Goal: Task Accomplishment & Management: Manage account settings

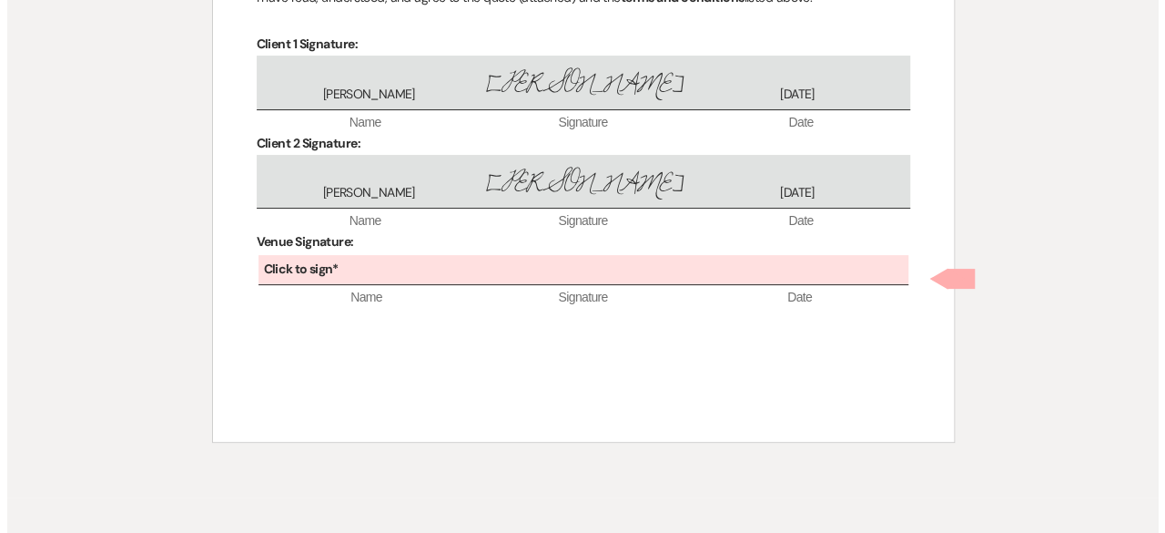
scroll to position [3540, 0]
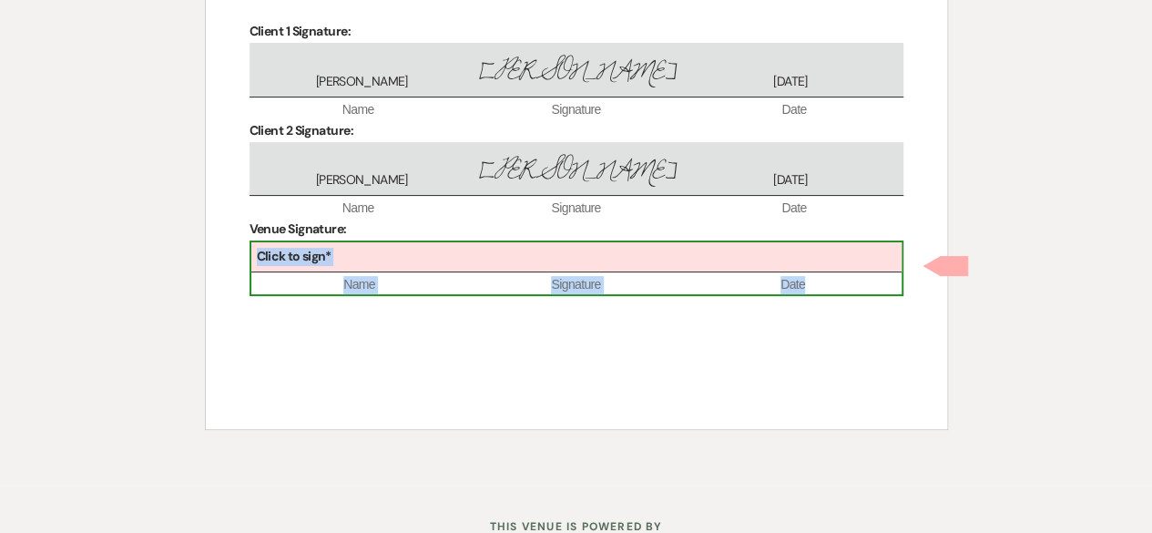
click at [370, 242] on div "Click to sign*" at bounding box center [576, 257] width 650 height 30
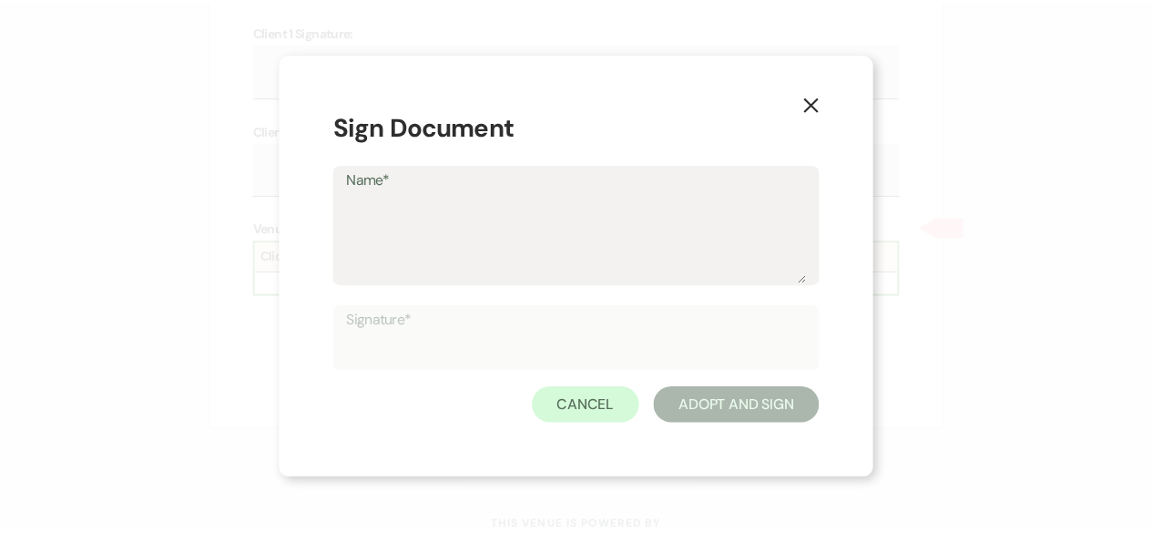
scroll to position [3505, 0]
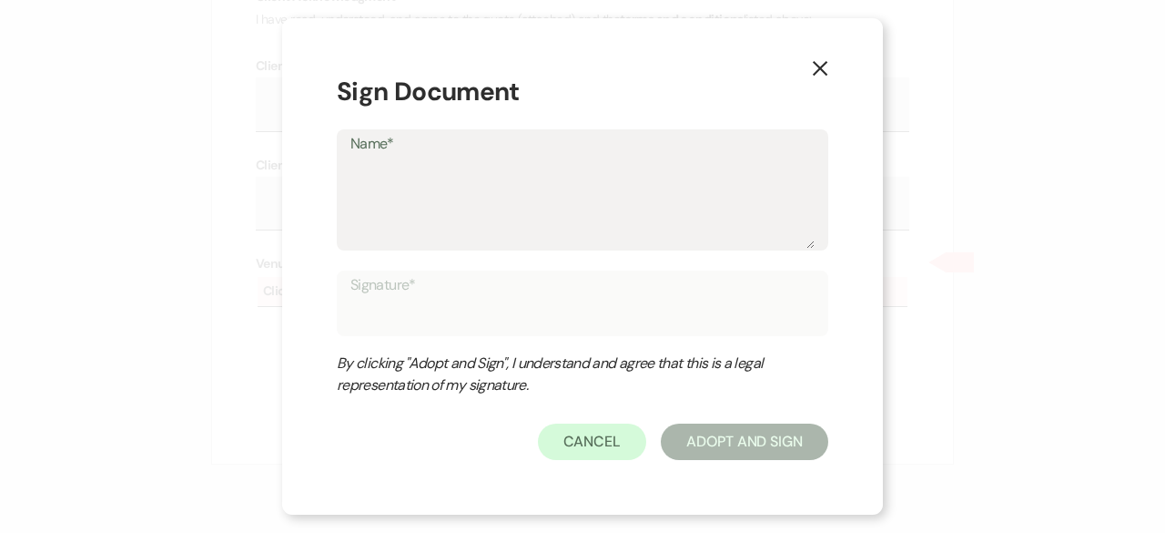
type textarea "C"
type input "C"
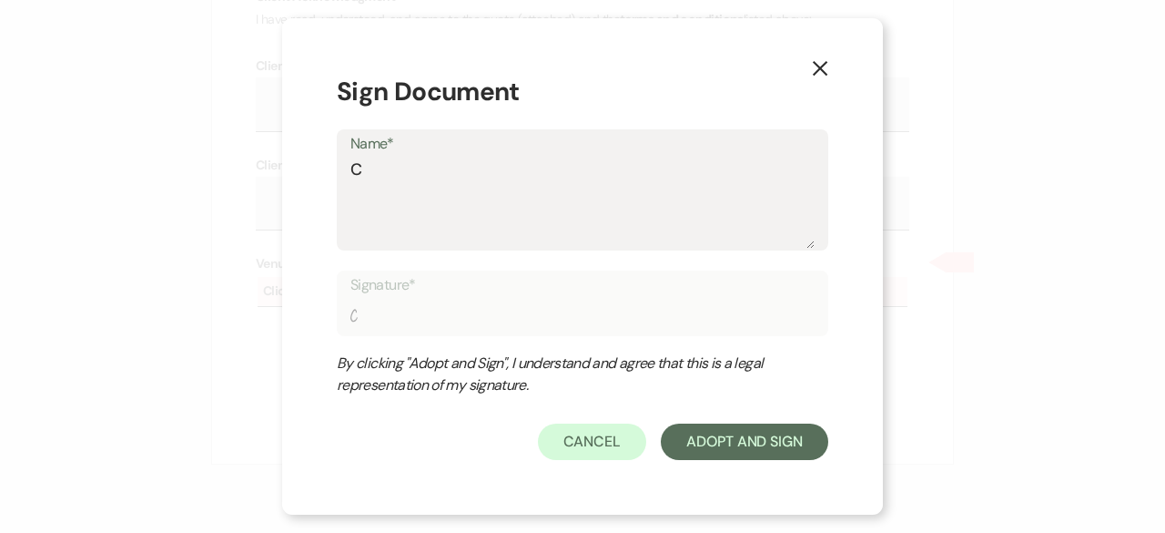
type textarea "Ca"
type input "Ca"
type textarea "Cas"
type input "Cas"
type textarea "Cass"
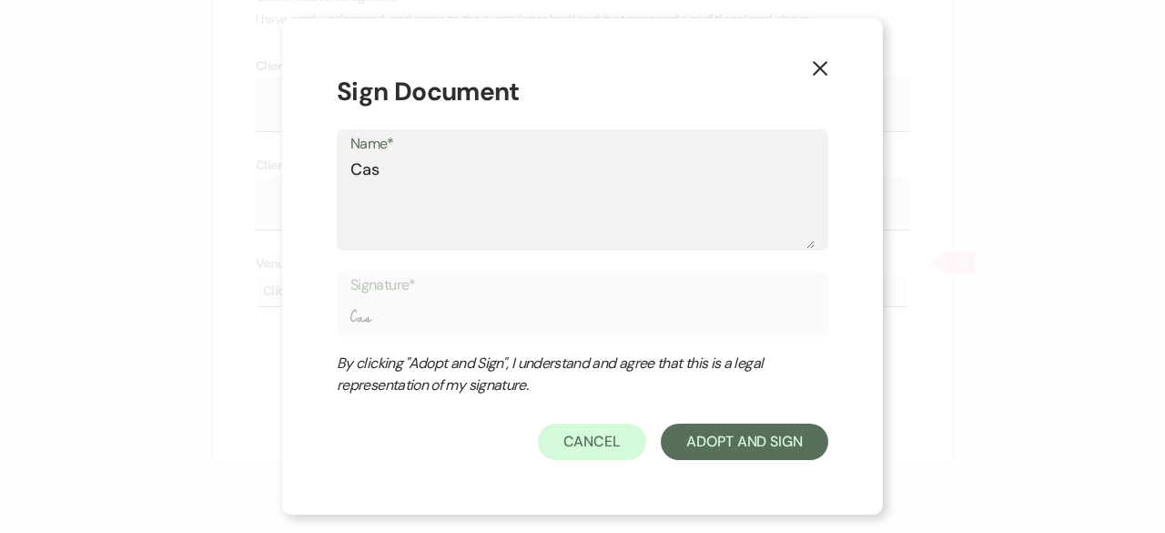
type input "Cass"
type textarea "Cassi"
type input "Cassi"
type textarea "Cassie"
type input "Cassie"
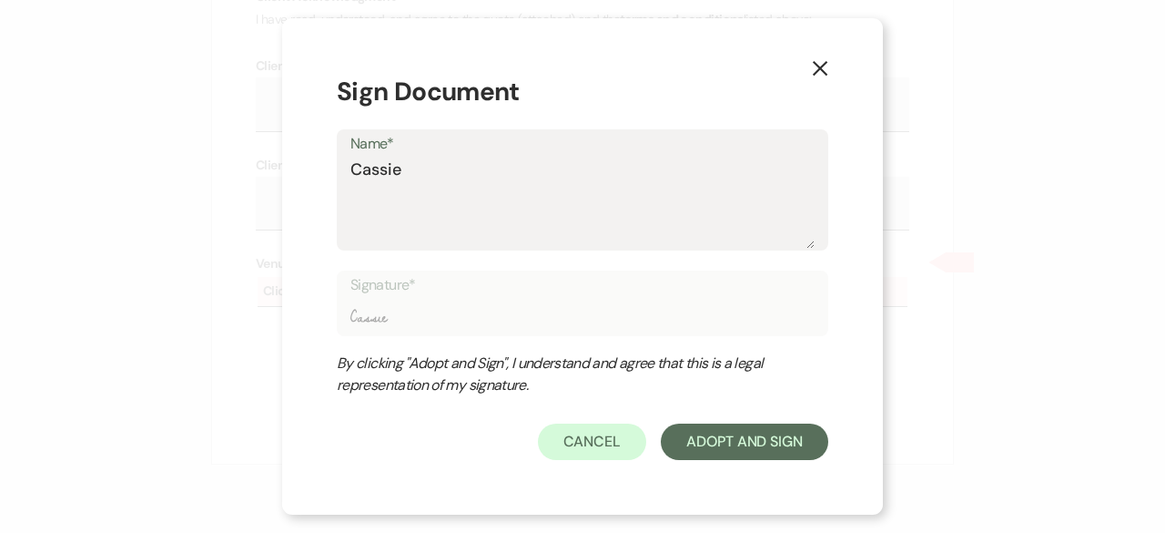
type textarea "Cassie"
type input "Cassie"
type textarea "Cassie Y"
type input "Cassie Y"
type textarea "Cassie Yo"
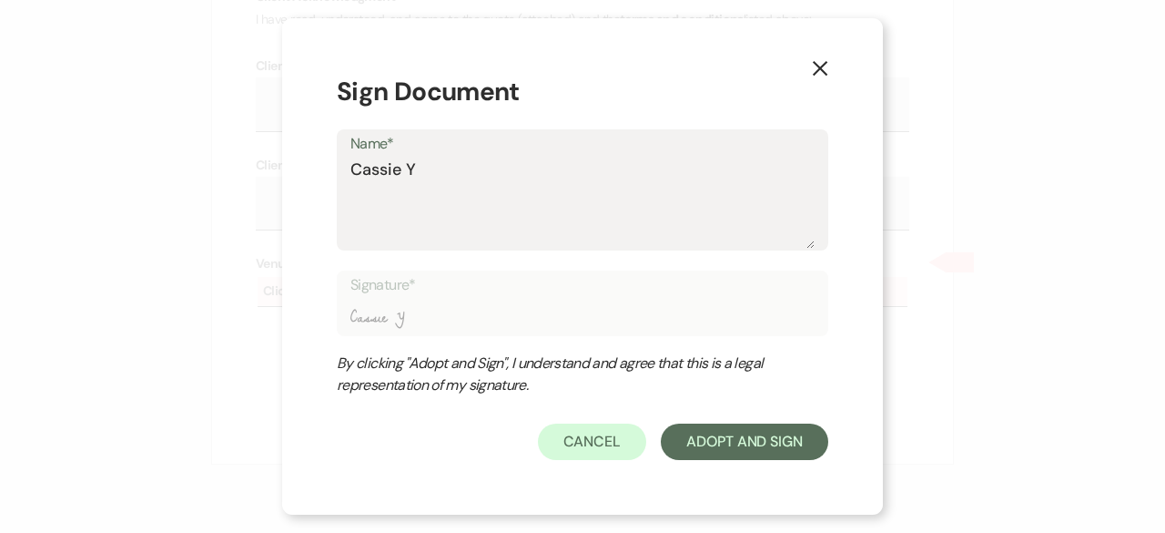
type input "Cassie Yo"
type textarea "Cassie You"
type input "Cassie You"
type textarea "Cassie Youn"
type input "Cassie Youn"
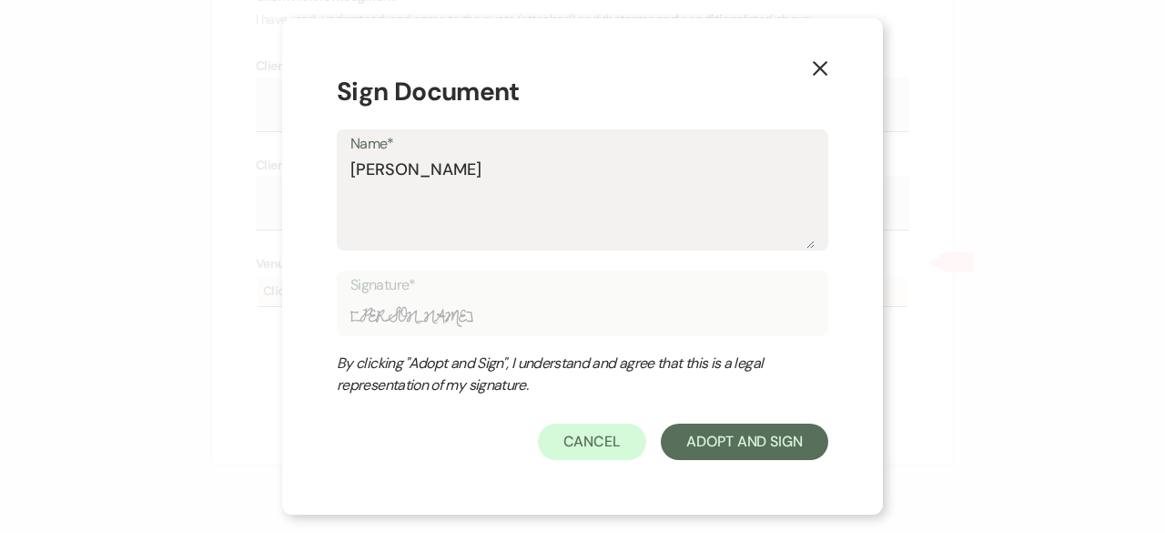
type textarea "[PERSON_NAME]"
type input "[PERSON_NAME]"
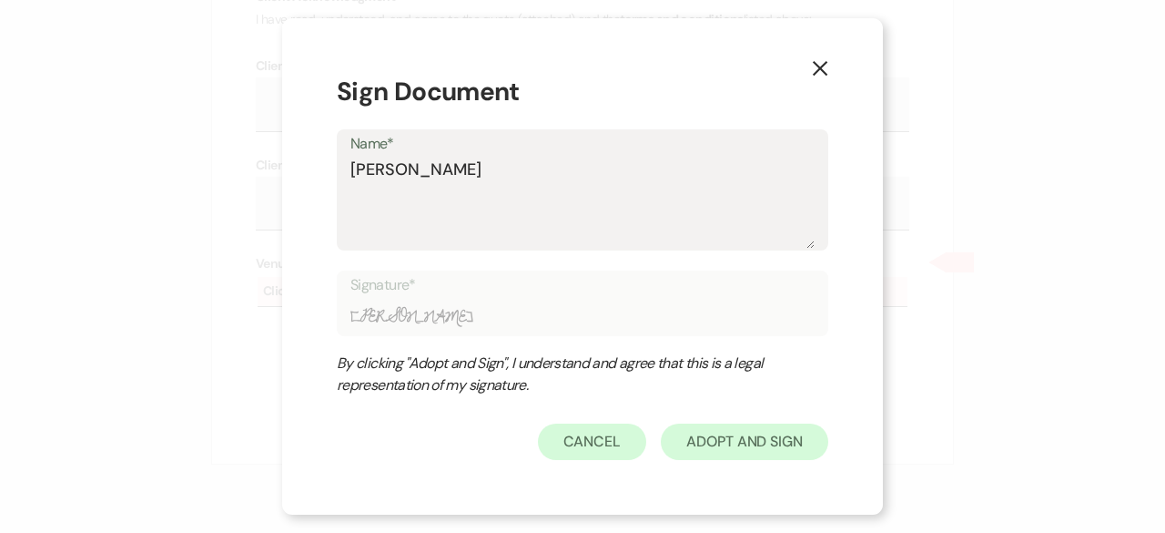
type textarea "[PERSON_NAME]"
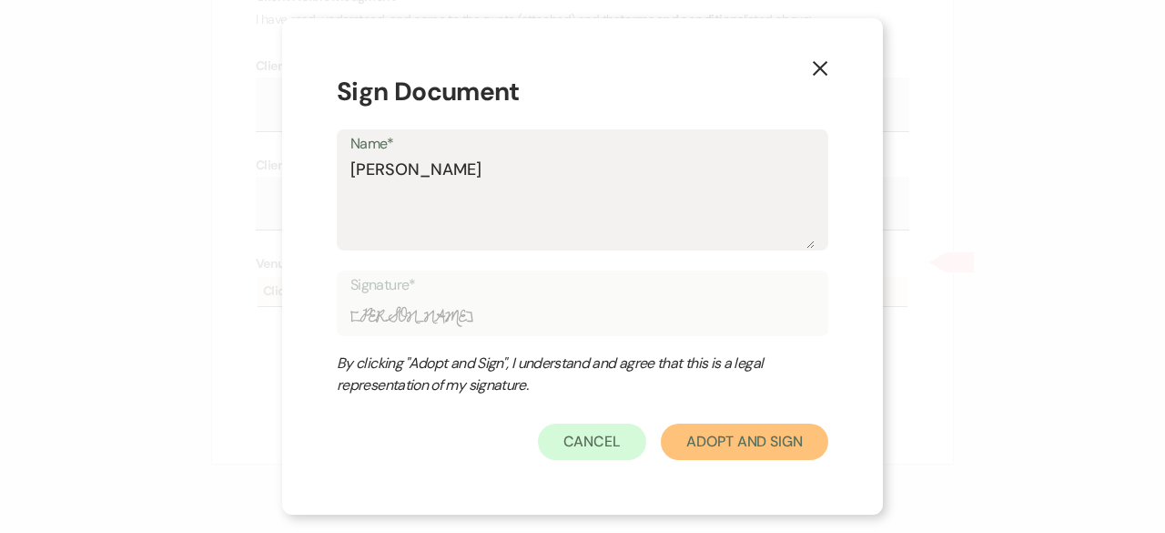
click at [767, 440] on button "Adopt And Sign" at bounding box center [745, 441] width 168 height 36
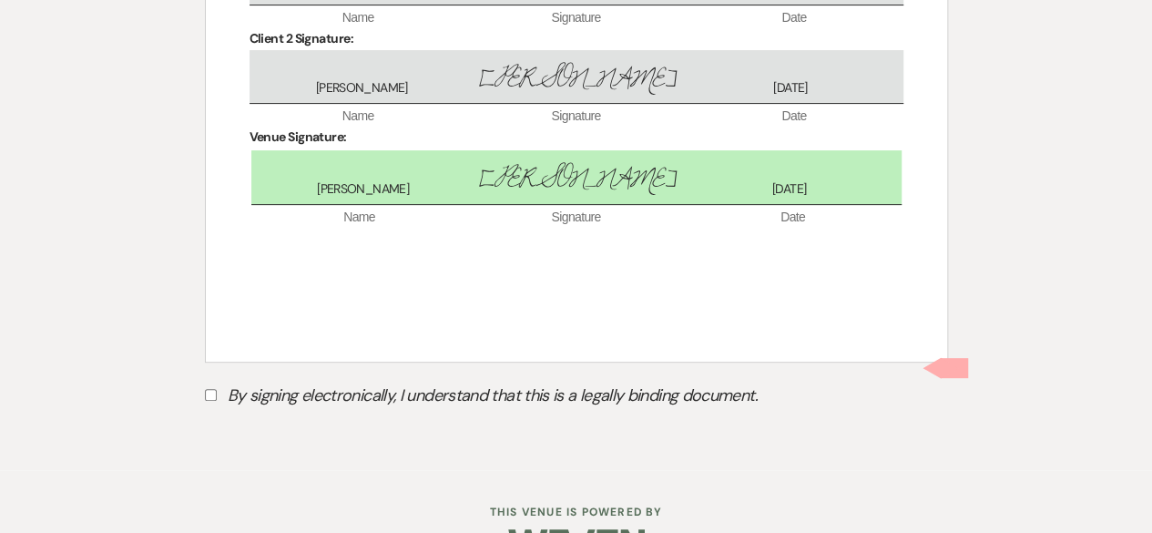
scroll to position [3663, 0]
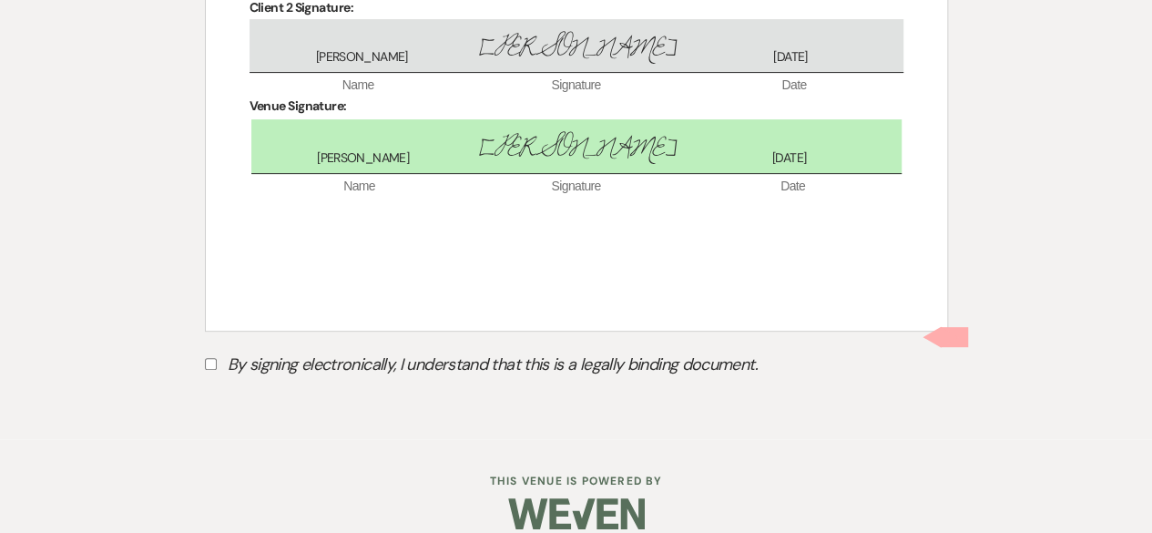
click at [210, 358] on input "By signing electronically, I understand that this is a legally binding document." at bounding box center [211, 364] width 12 height 12
checkbox input "true"
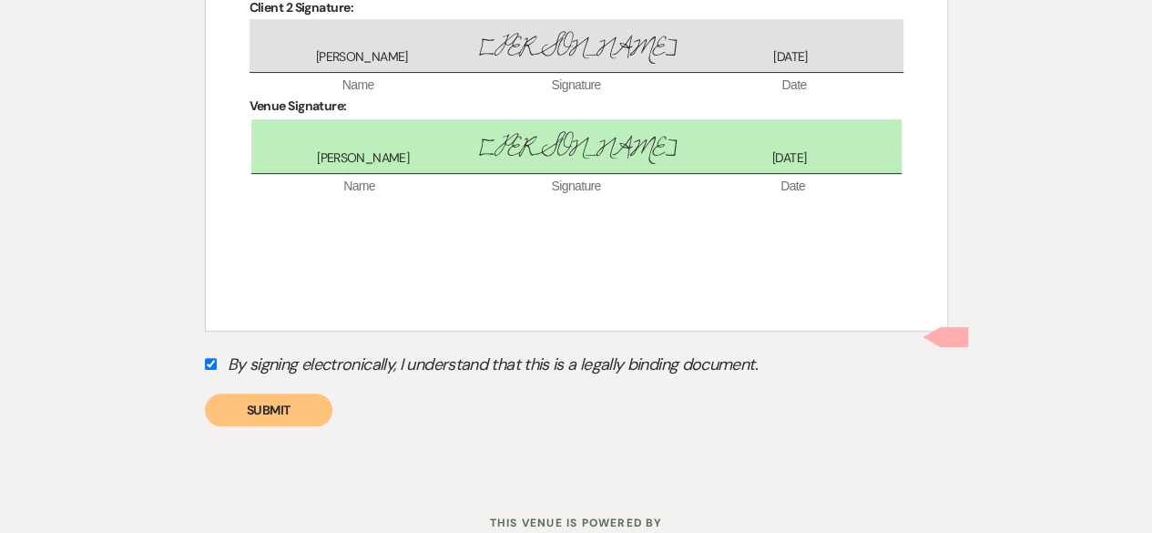
click at [235, 394] on button "Submit" at bounding box center [268, 409] width 127 height 33
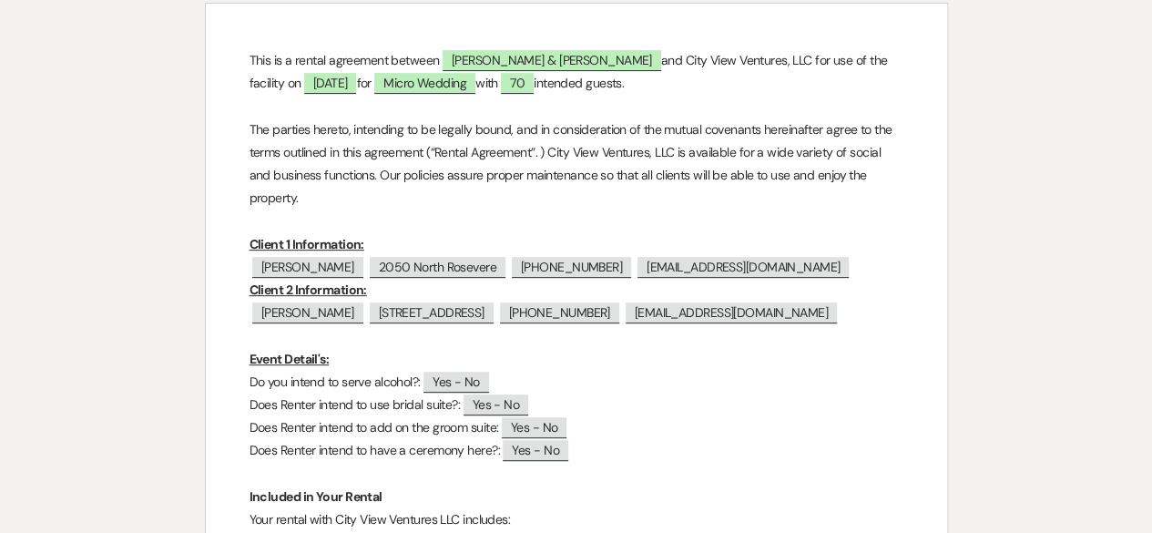
scroll to position [0, 0]
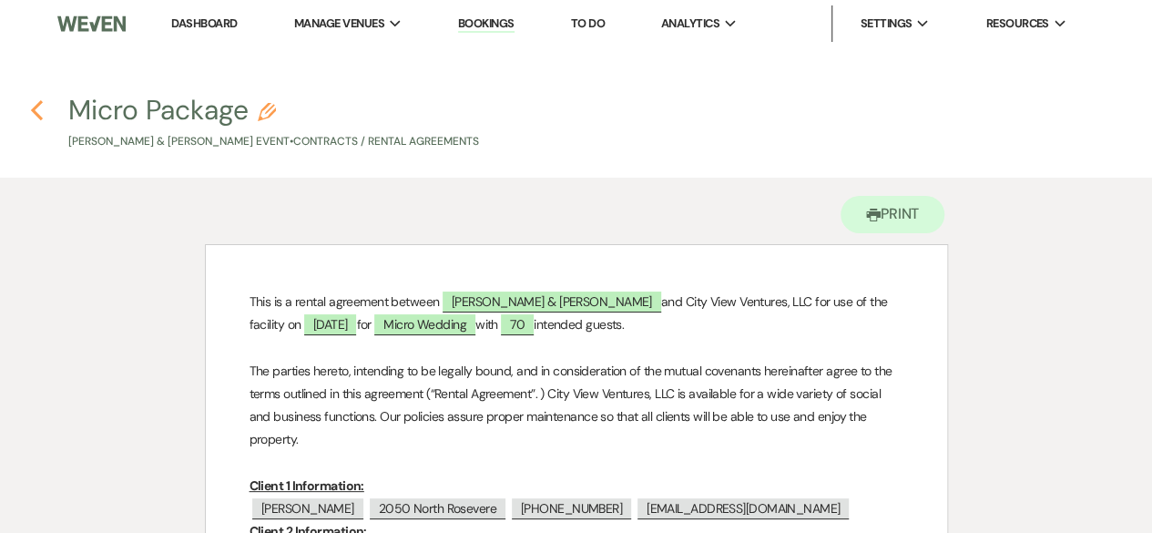
click at [36, 106] on use "button" at bounding box center [37, 110] width 12 height 20
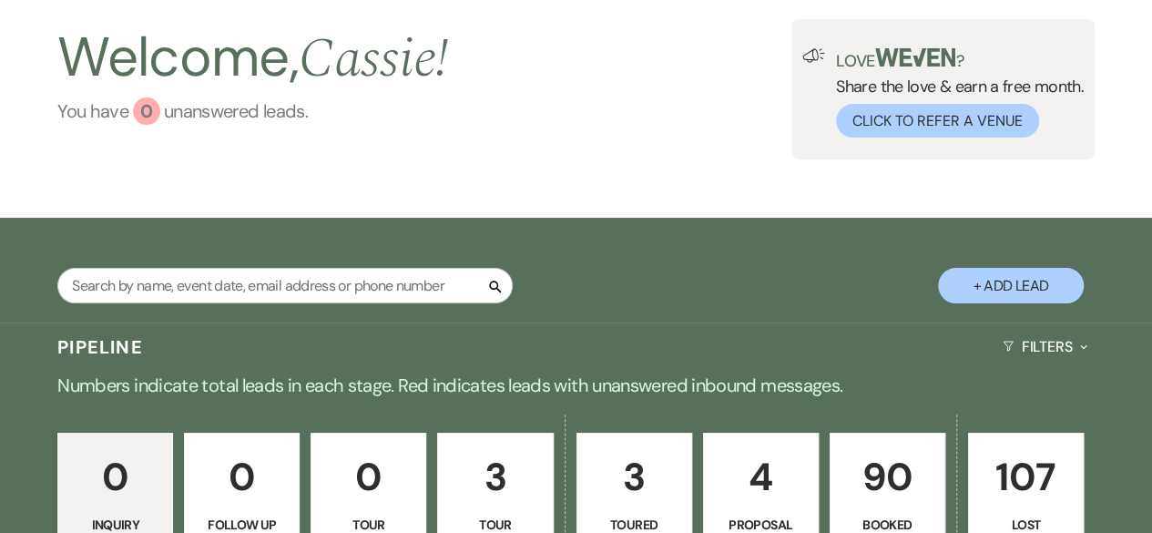
scroll to position [364, 0]
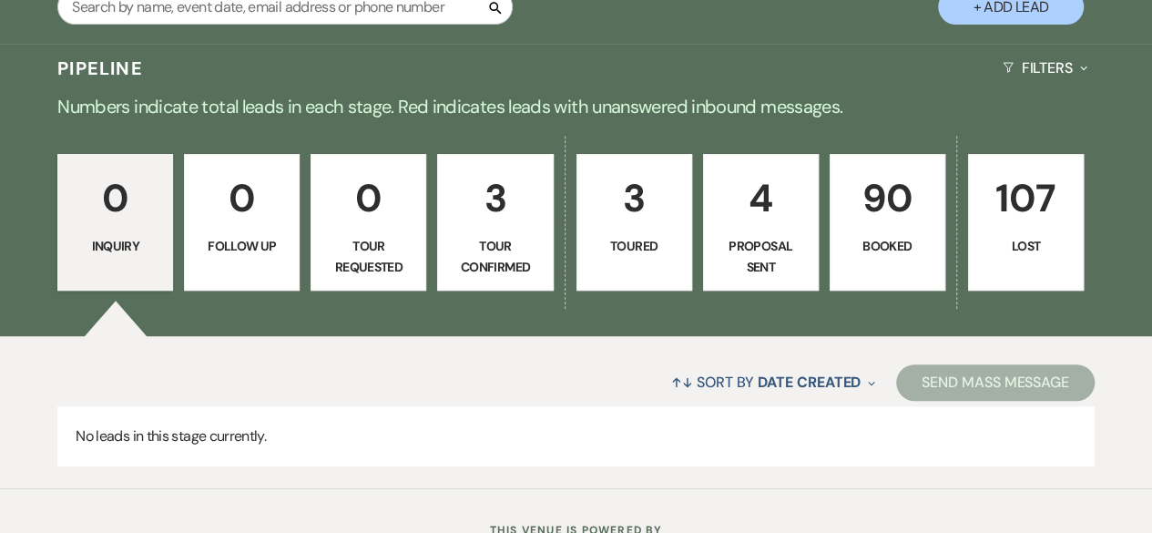
click at [790, 216] on p "4" at bounding box center [761, 198] width 92 height 61
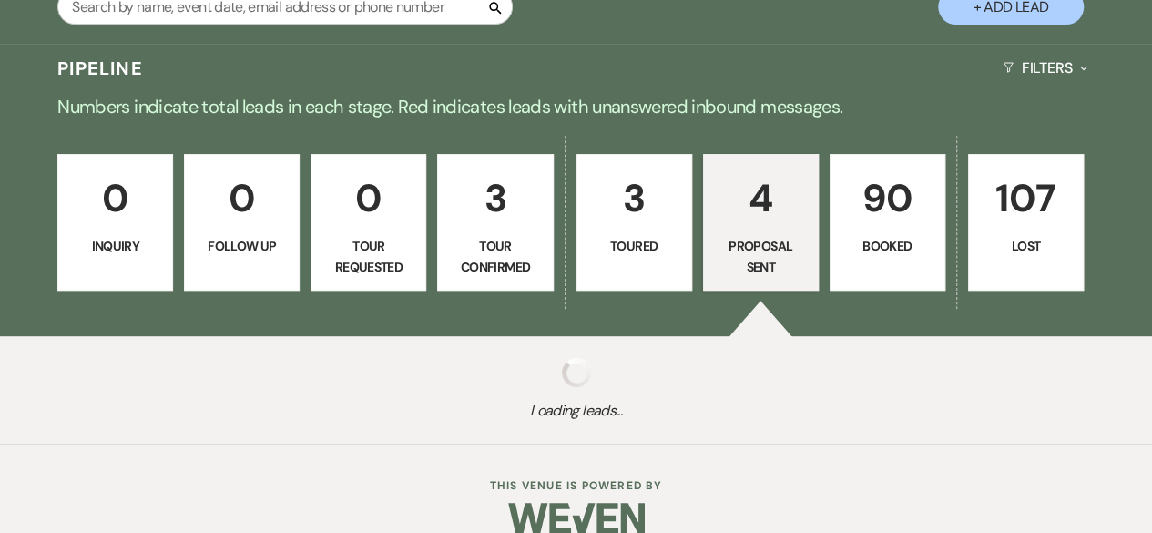
select select "6"
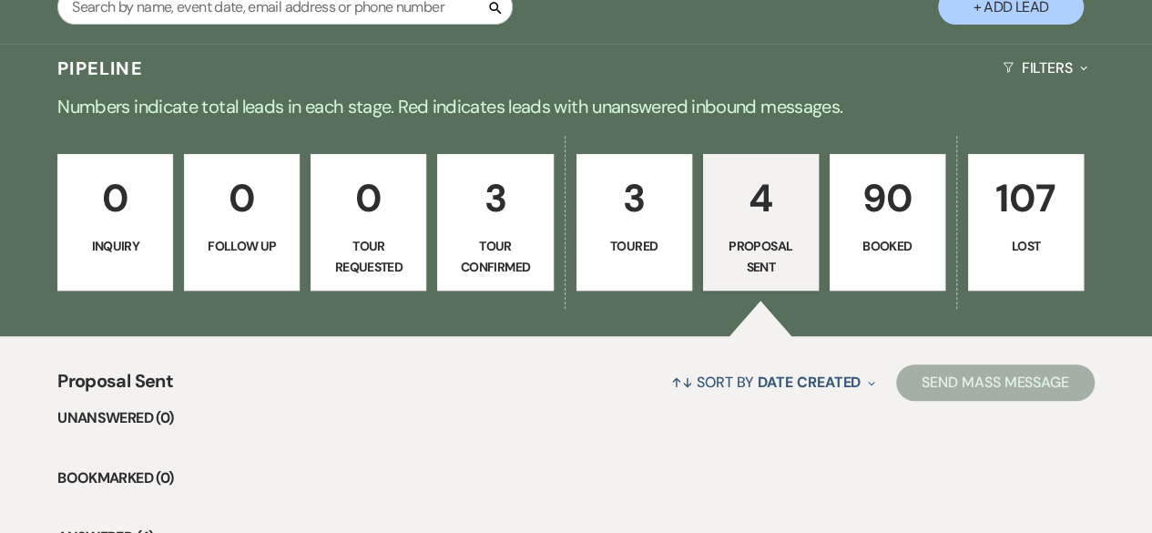
scroll to position [728, 0]
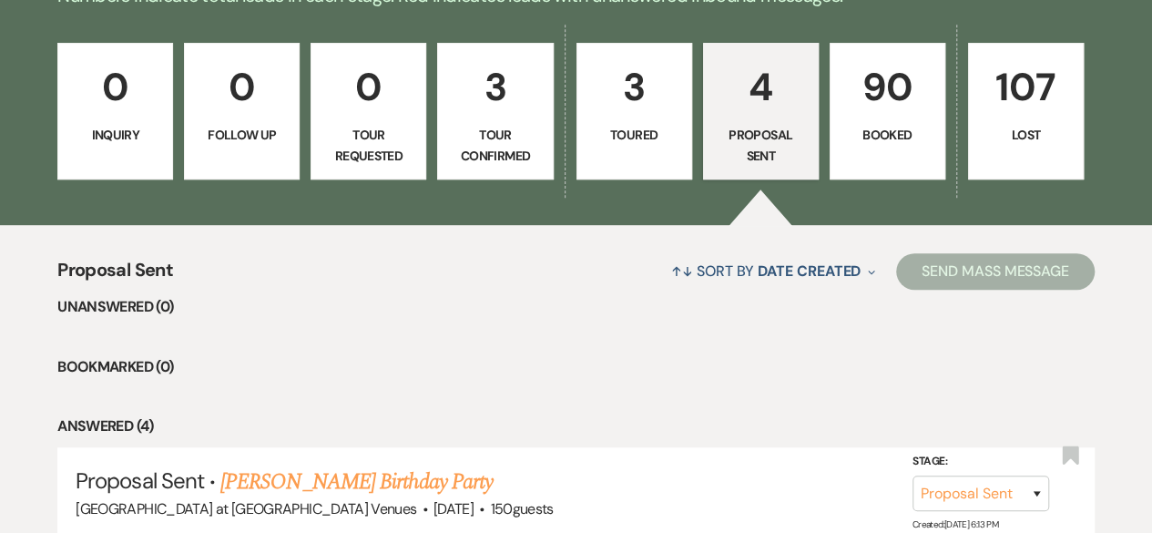
click at [894, 97] on p "90" at bounding box center [887, 86] width 92 height 61
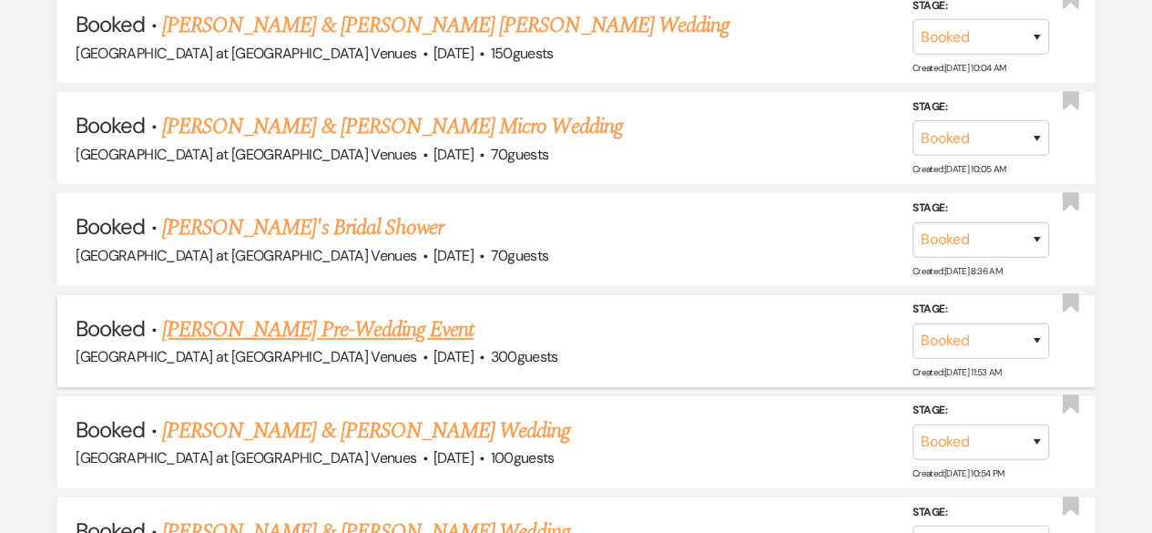
scroll to position [2569, 0]
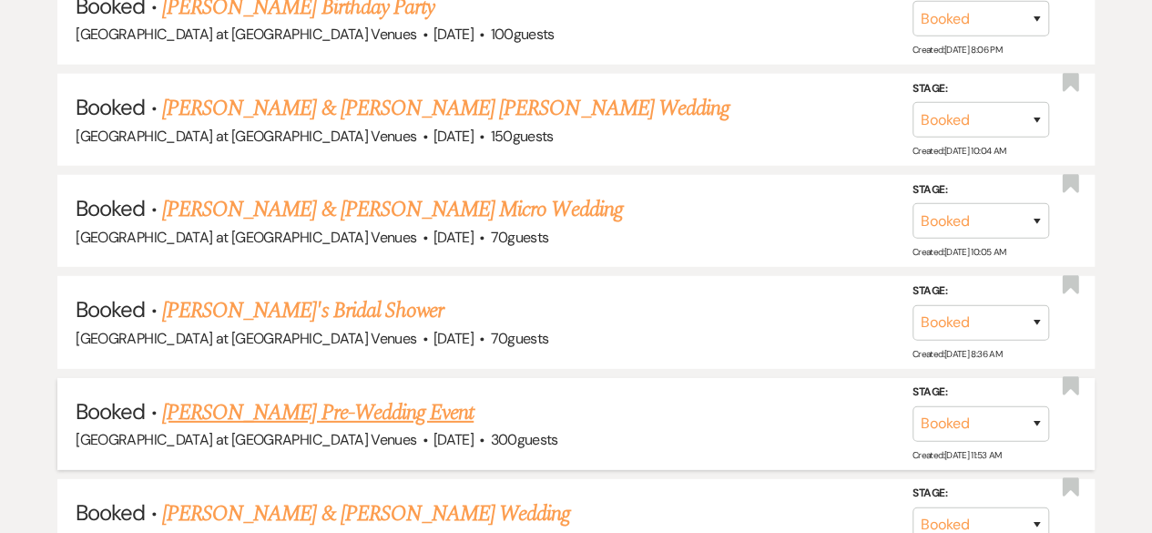
click at [397, 204] on link "[PERSON_NAME] & [PERSON_NAME] Micro Wedding" at bounding box center [392, 209] width 461 height 33
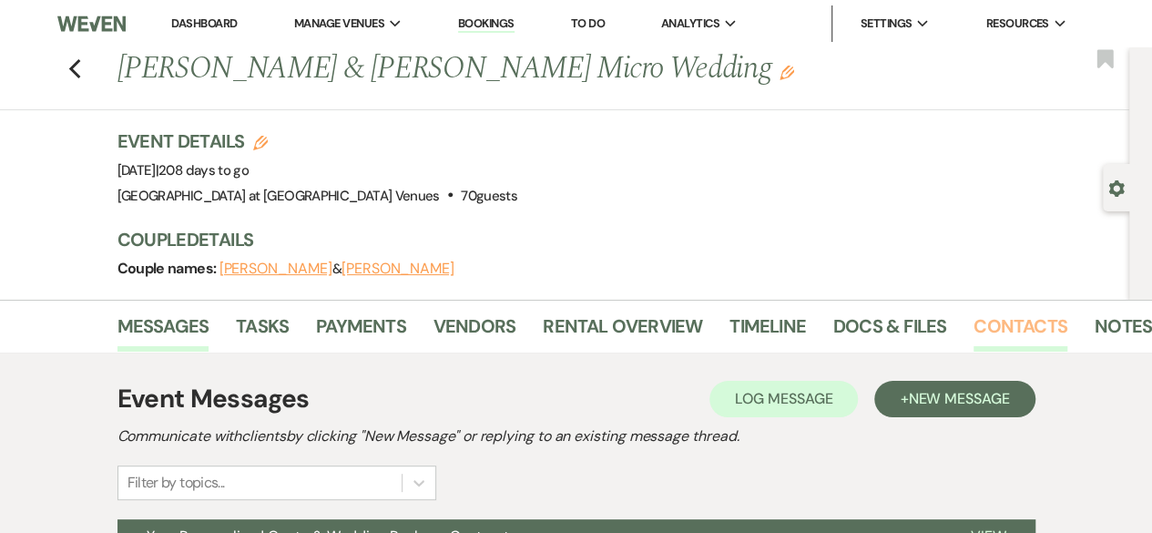
click at [998, 332] on link "Contacts" at bounding box center [1020, 331] width 94 height 40
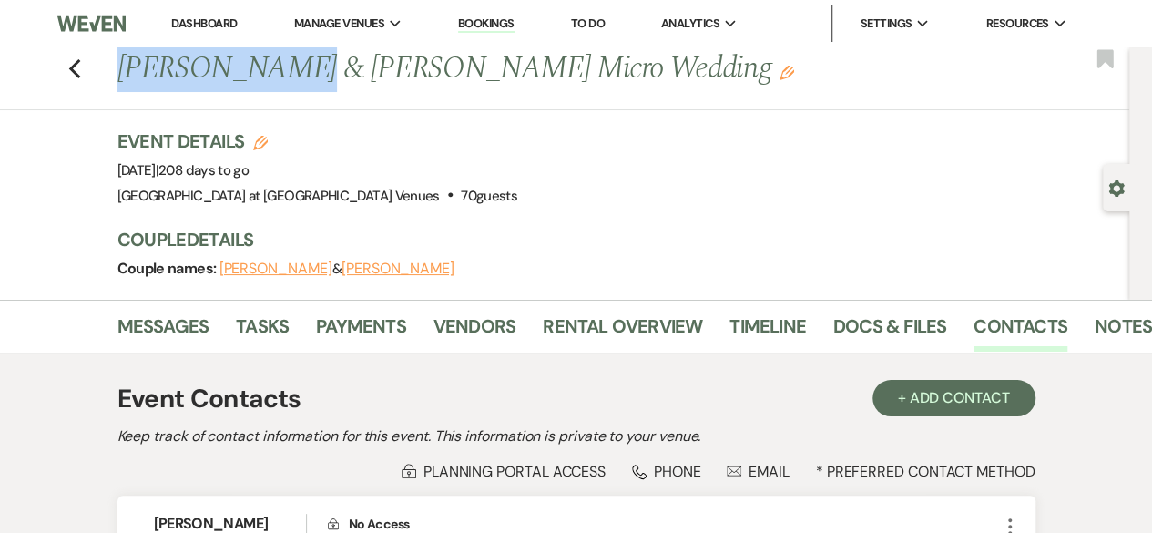
drag, startPoint x: 126, startPoint y: 66, endPoint x: 231, endPoint y: 66, distance: 105.6
click at [299, 85] on h1 "[PERSON_NAME] & [PERSON_NAME] Micro Wedding Edit" at bounding box center [518, 69] width 802 height 44
copy h1 "[PERSON_NAME]"
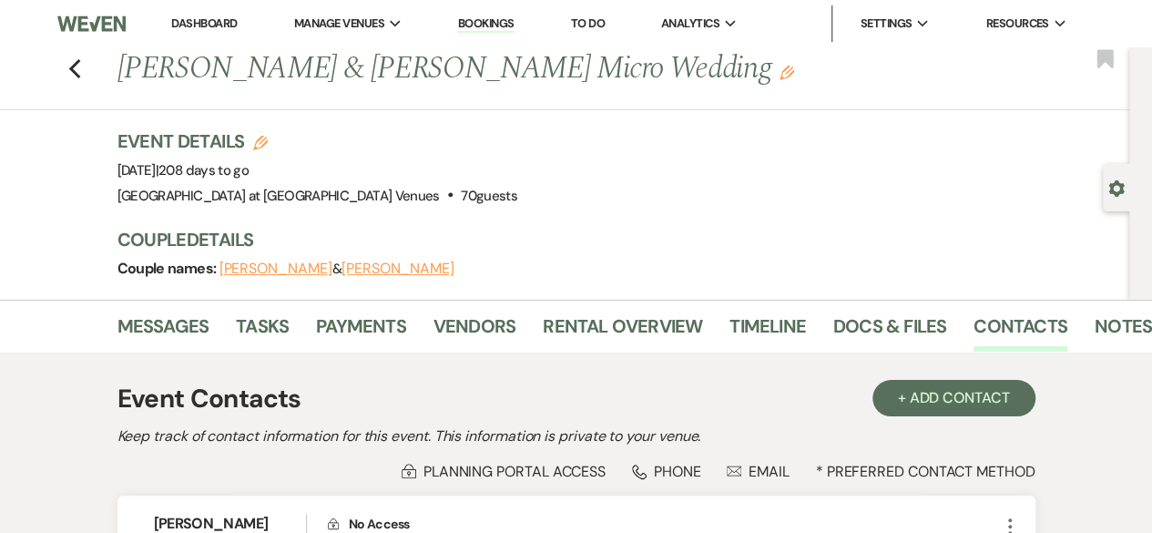
click at [563, 88] on h1 "[PERSON_NAME] & [PERSON_NAME] Micro Wedding Edit" at bounding box center [518, 69] width 802 height 44
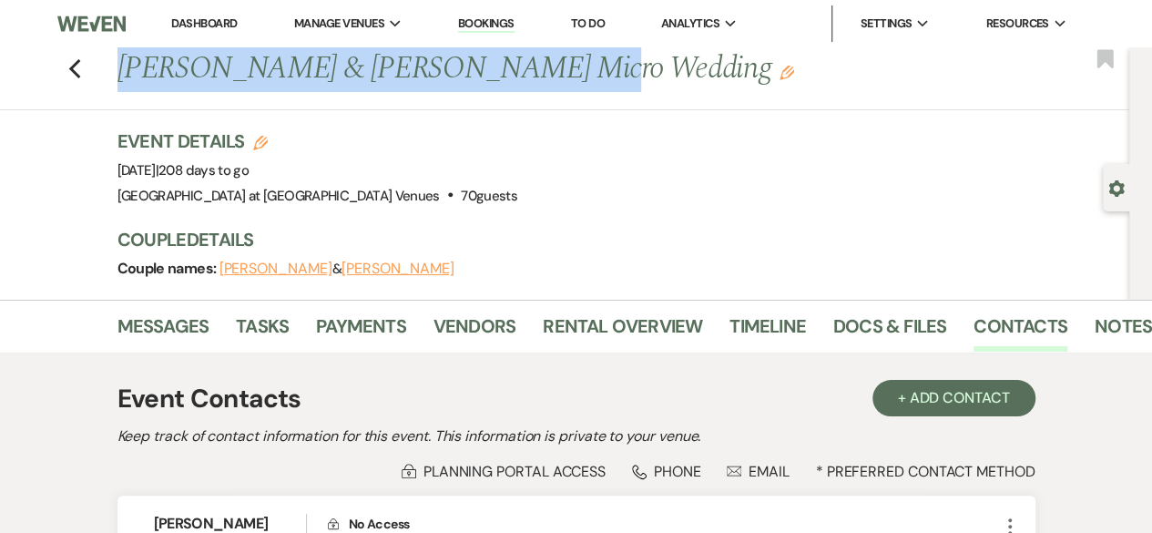
drag, startPoint x: 129, startPoint y: 67, endPoint x: 549, endPoint y: 71, distance: 419.7
click at [549, 71] on h1 "[PERSON_NAME] & [PERSON_NAME] Micro Wedding Edit" at bounding box center [518, 69] width 802 height 44
copy h1 "[PERSON_NAME] & [PERSON_NAME]"
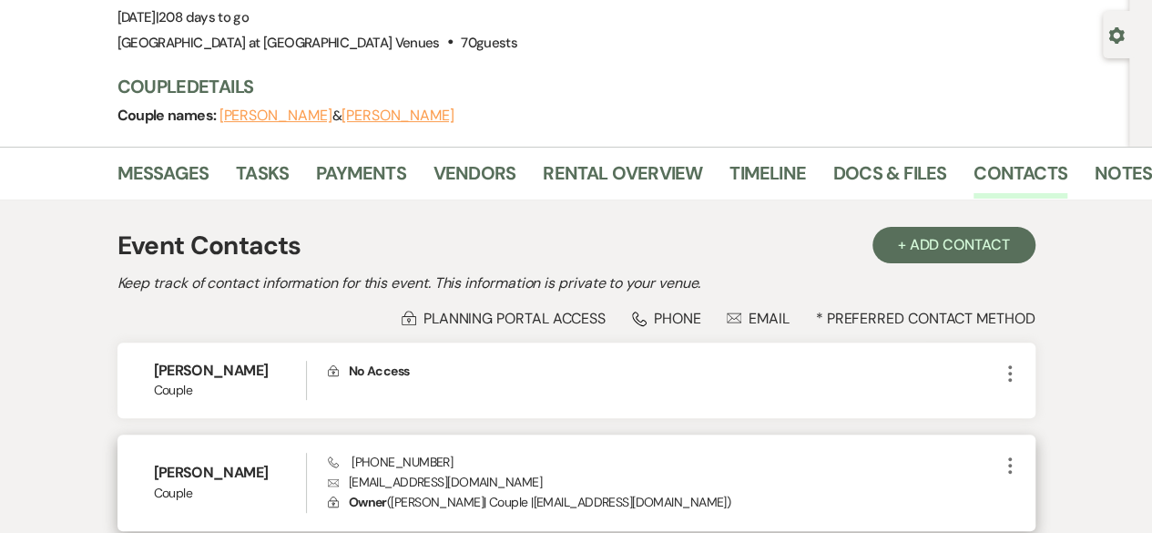
scroll to position [310, 0]
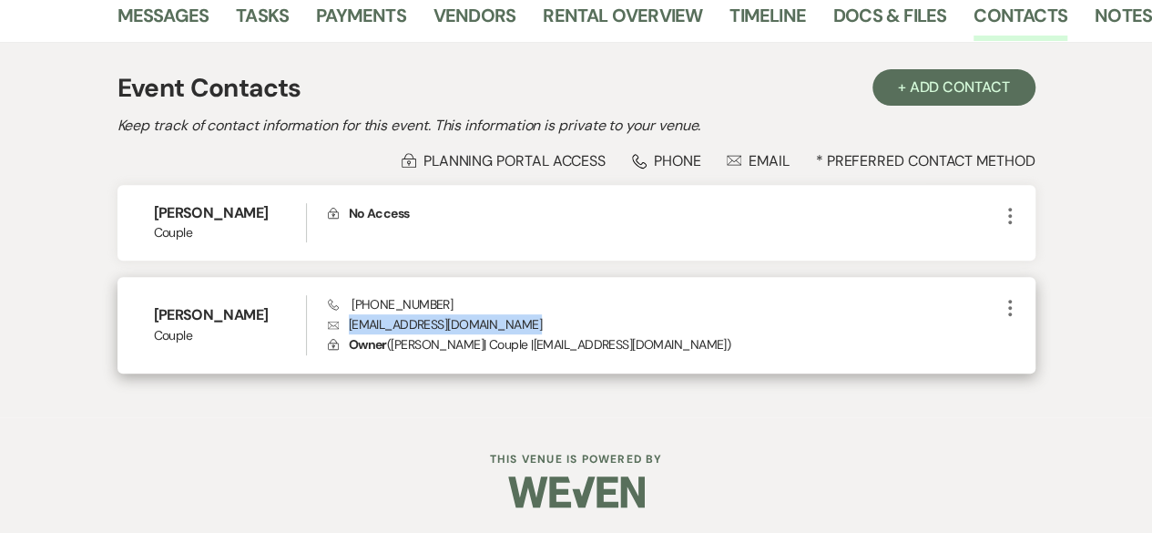
drag, startPoint x: 351, startPoint y: 319, endPoint x: 536, endPoint y: 314, distance: 184.9
click at [536, 314] on p "Envelope [EMAIL_ADDRESS][DOMAIN_NAME]" at bounding box center [663, 324] width 671 height 20
copy p "[EMAIL_ADDRESS][DOMAIN_NAME]"
drag, startPoint x: 351, startPoint y: 307, endPoint x: 438, endPoint y: 303, distance: 86.6
click at [438, 303] on div "Phone [PHONE_NUMBER] Envelope [EMAIL_ADDRESS][DOMAIN_NAME] Lock Owner ( [PERSON…" at bounding box center [663, 325] width 671 height 60
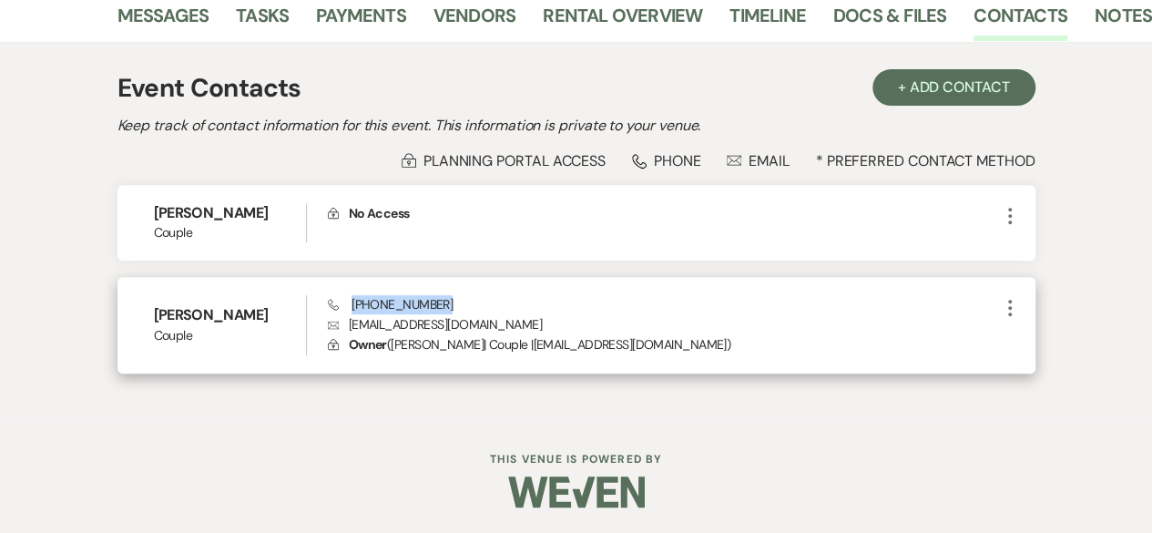
copy span "[PHONE_NUMBER]"
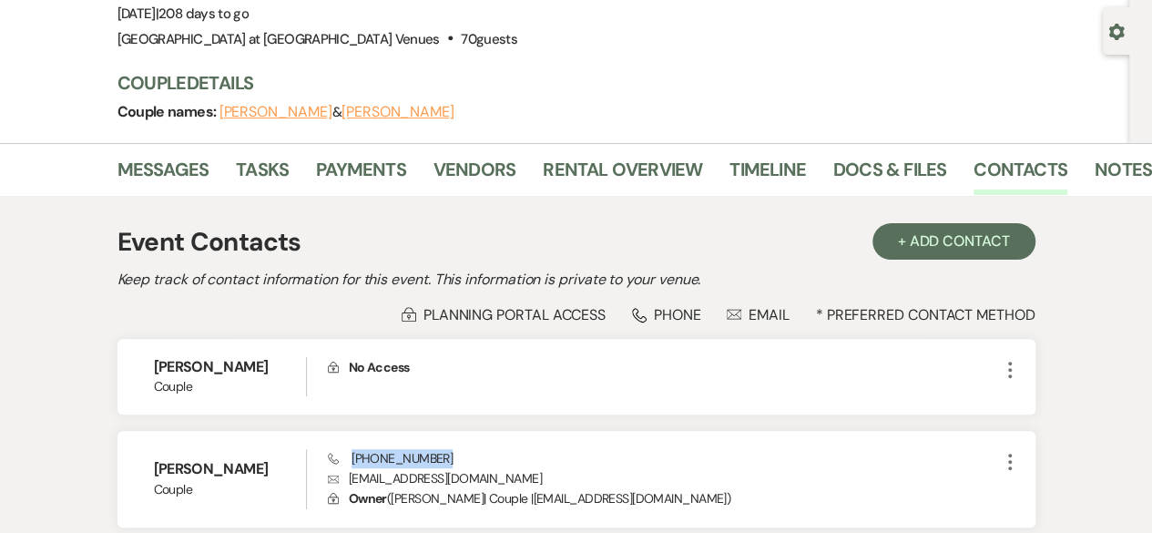
scroll to position [0, 0]
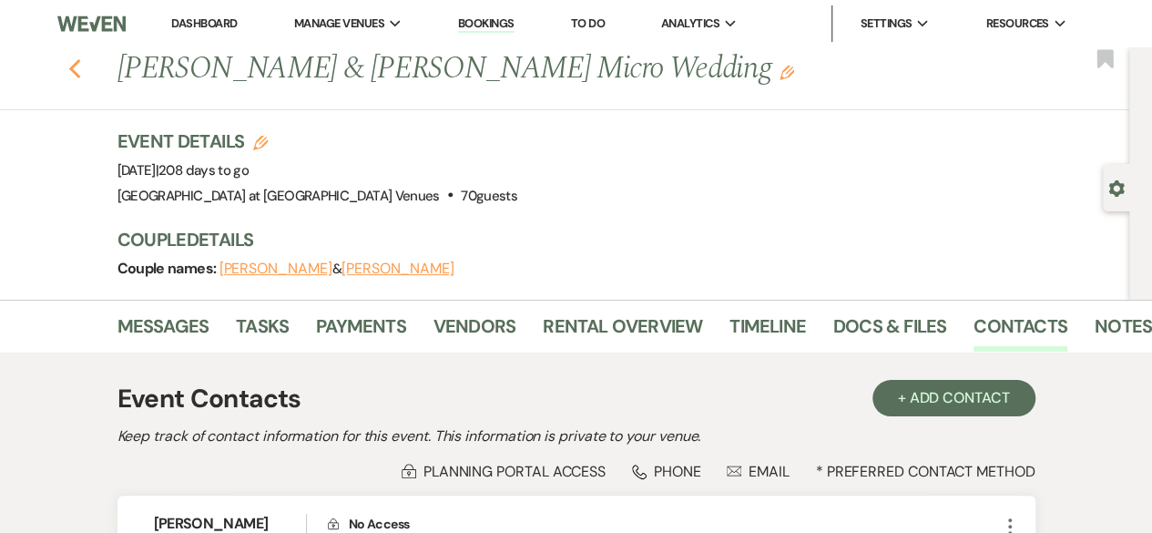
click at [80, 61] on icon "Previous" at bounding box center [75, 69] width 14 height 22
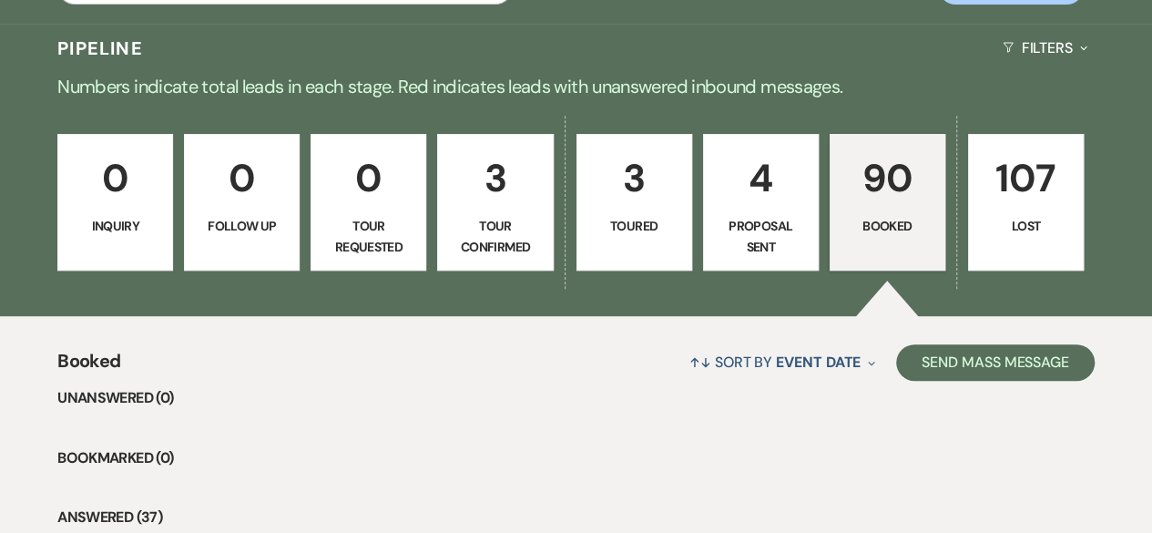
scroll to position [293, 0]
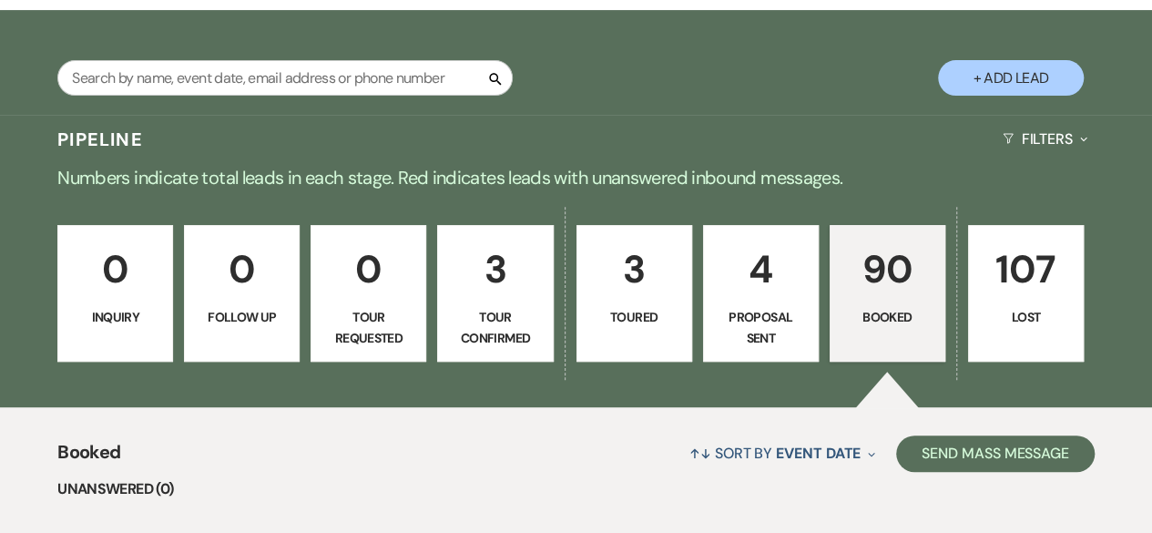
click at [788, 293] on p "4" at bounding box center [761, 269] width 92 height 61
select select "6"
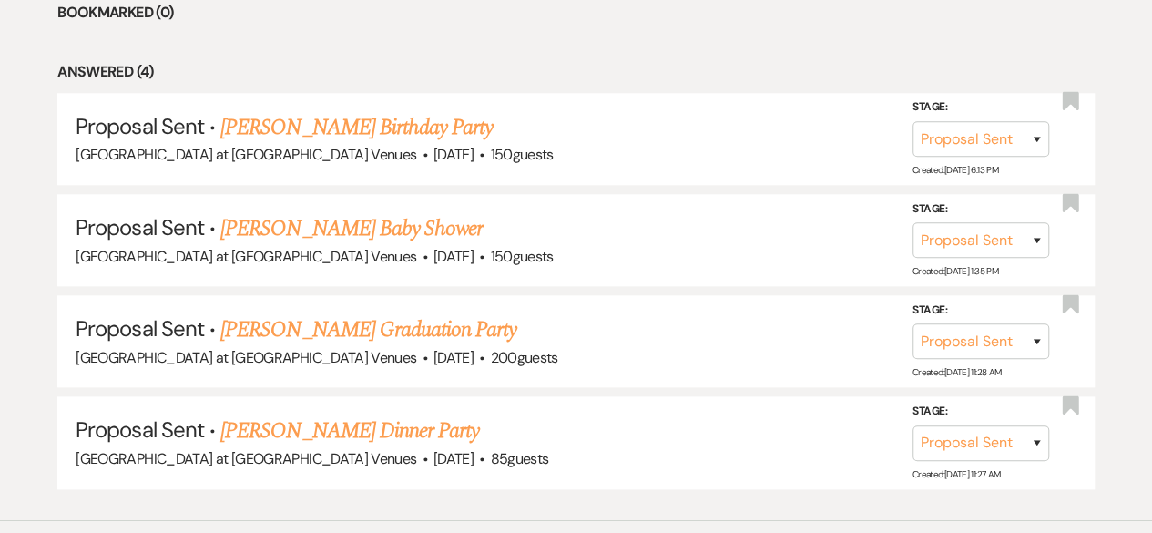
scroll to position [839, 0]
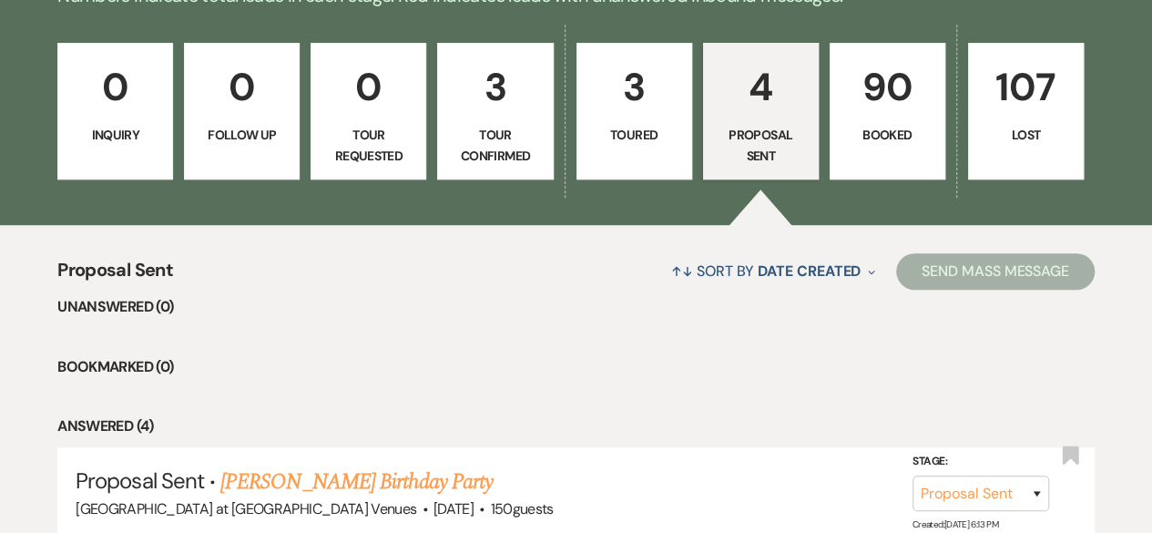
click at [673, 114] on p "3" at bounding box center [634, 86] width 92 height 61
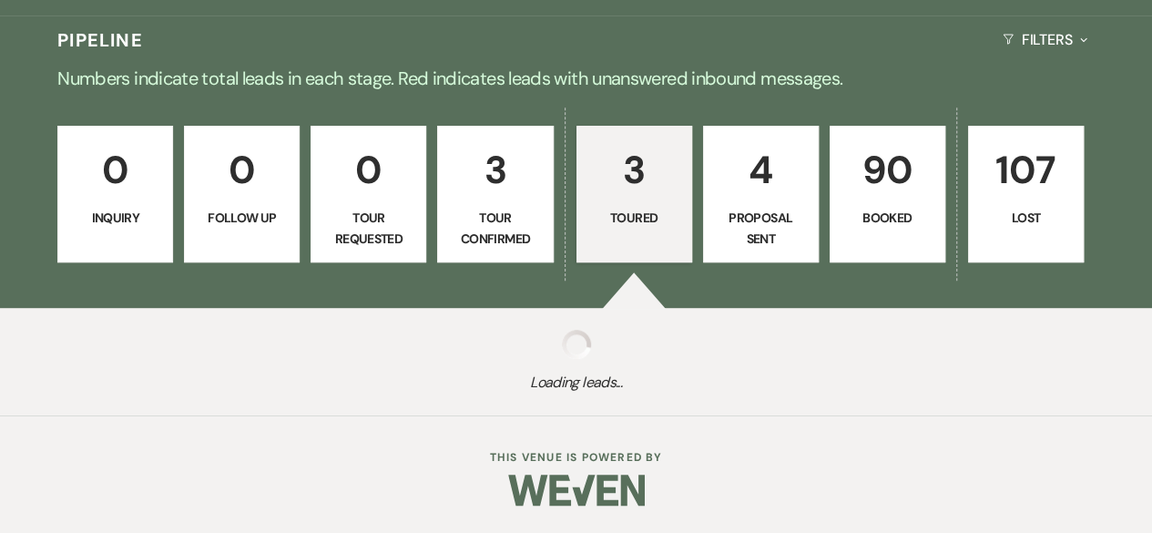
select select "5"
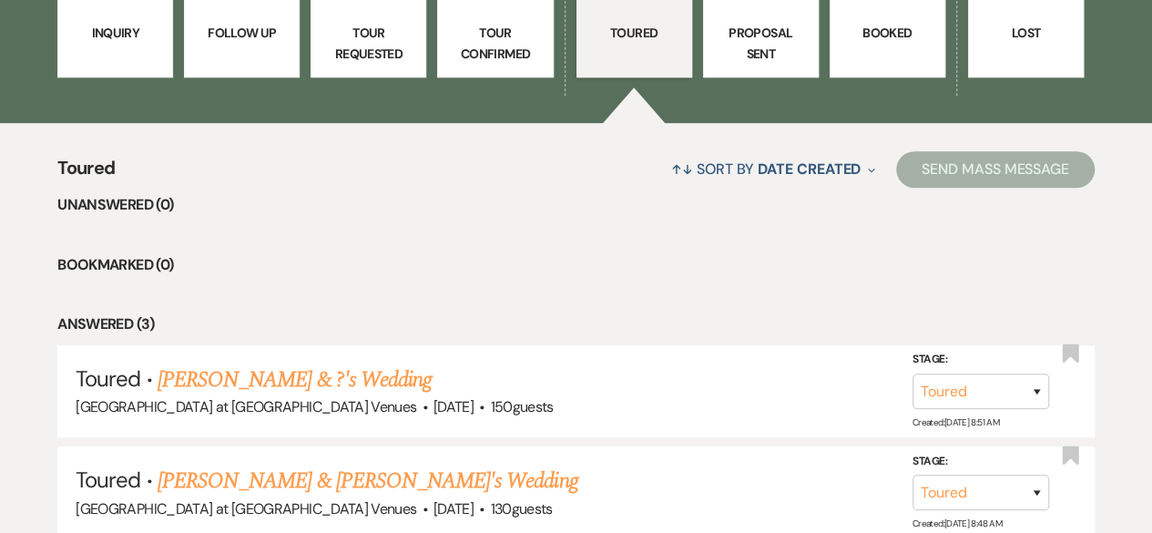
scroll to position [829, 0]
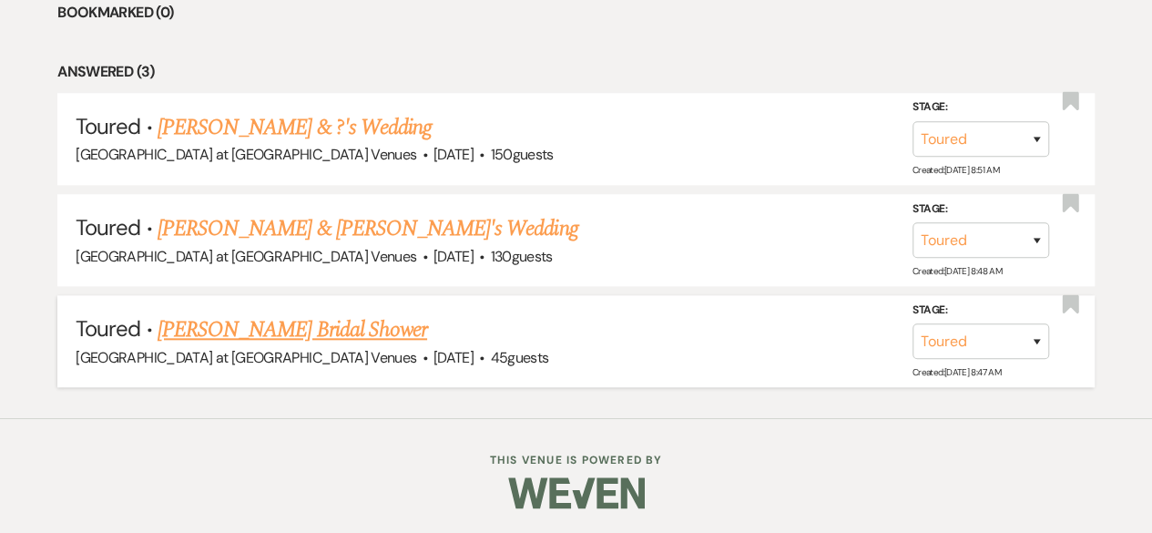
click at [348, 330] on link "[PERSON_NAME] Bridal Shower" at bounding box center [292, 329] width 269 height 33
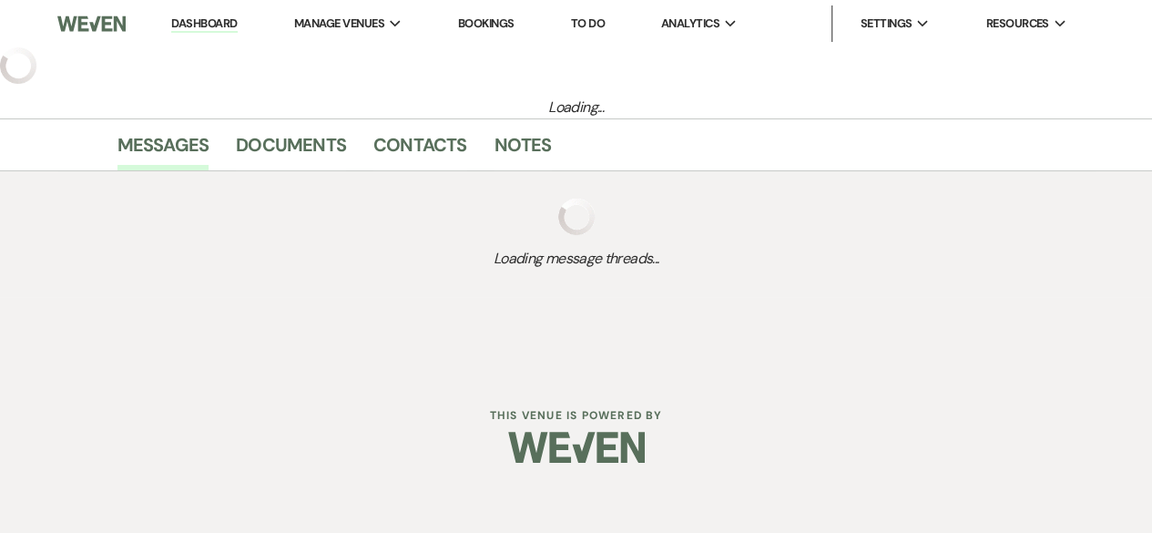
select select "5"
select select "2"
select select "5"
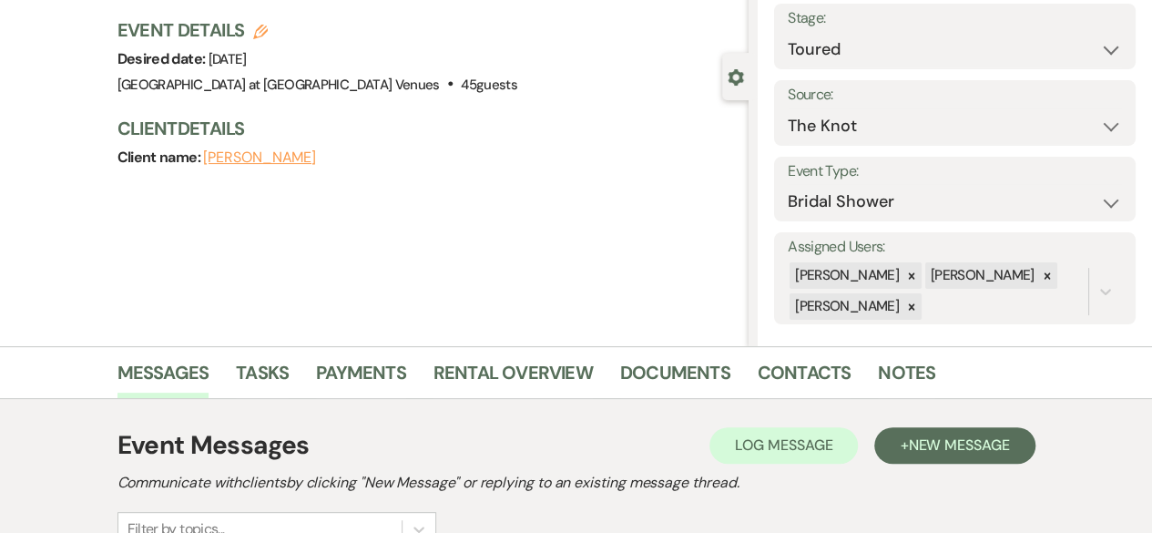
scroll to position [91, 0]
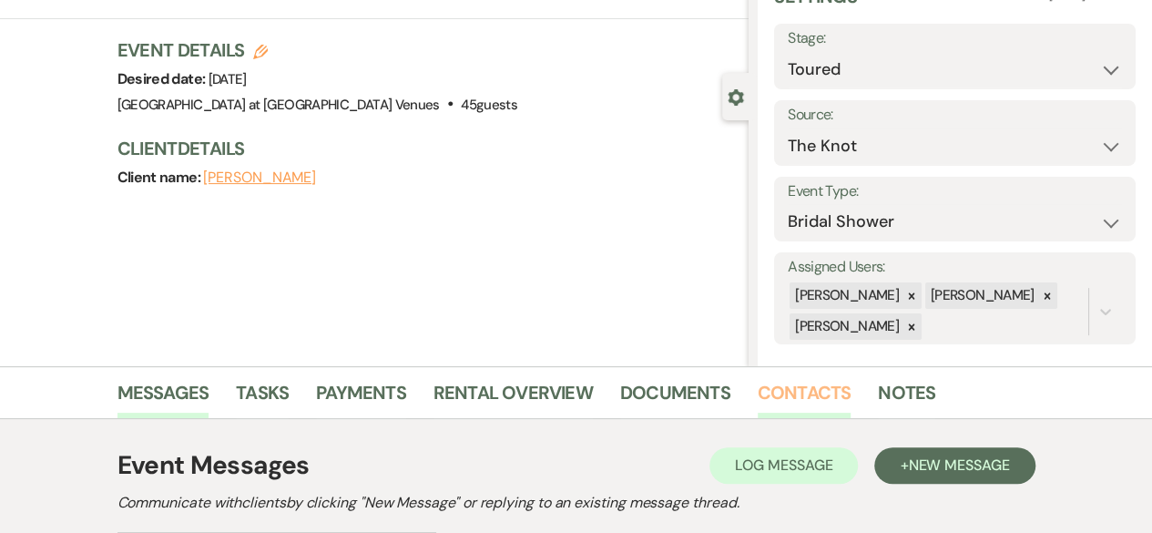
click at [795, 401] on link "Contacts" at bounding box center [804, 398] width 94 height 40
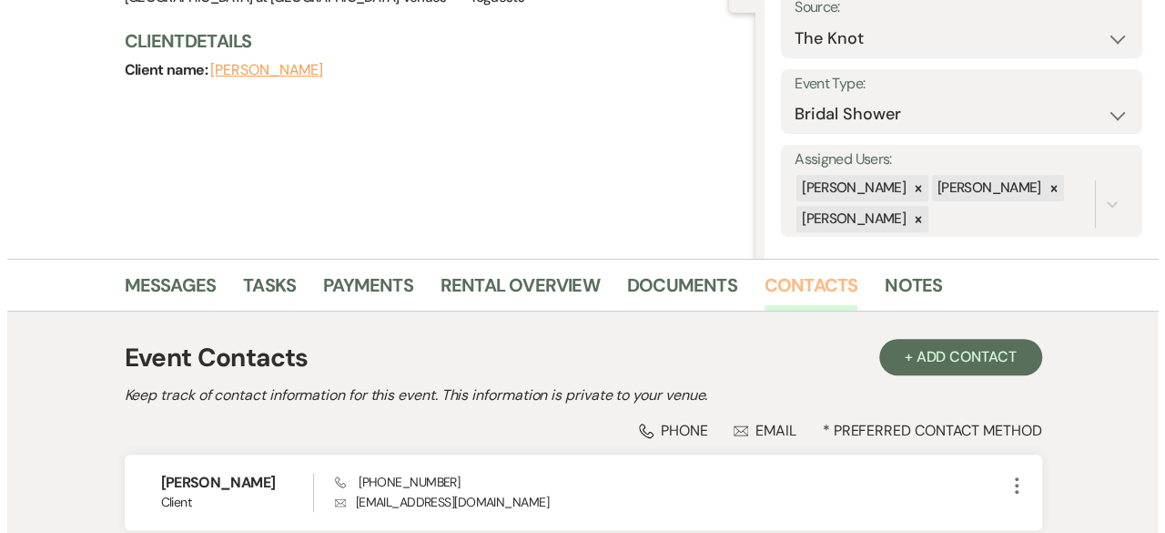
scroll to position [356, 0]
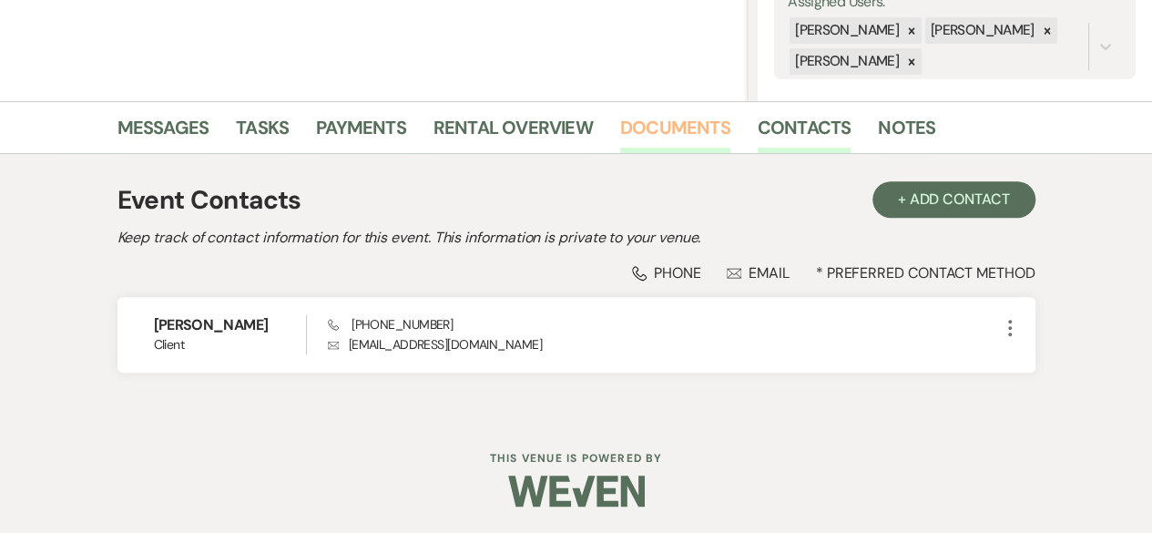
click at [666, 118] on link "Documents" at bounding box center [675, 133] width 110 height 40
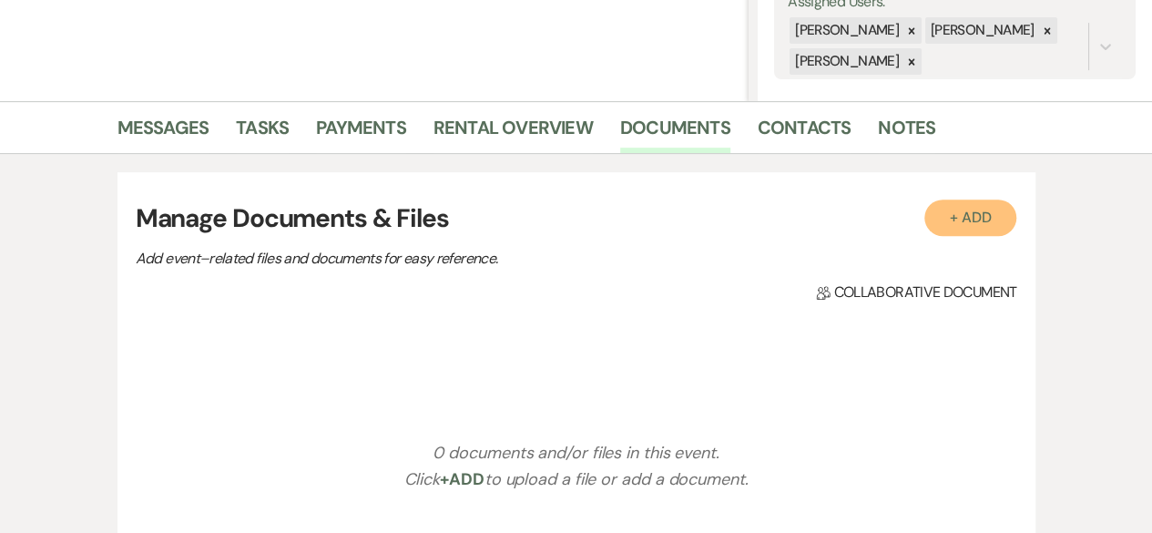
click at [946, 221] on button "+ Add" at bounding box center [970, 217] width 93 height 36
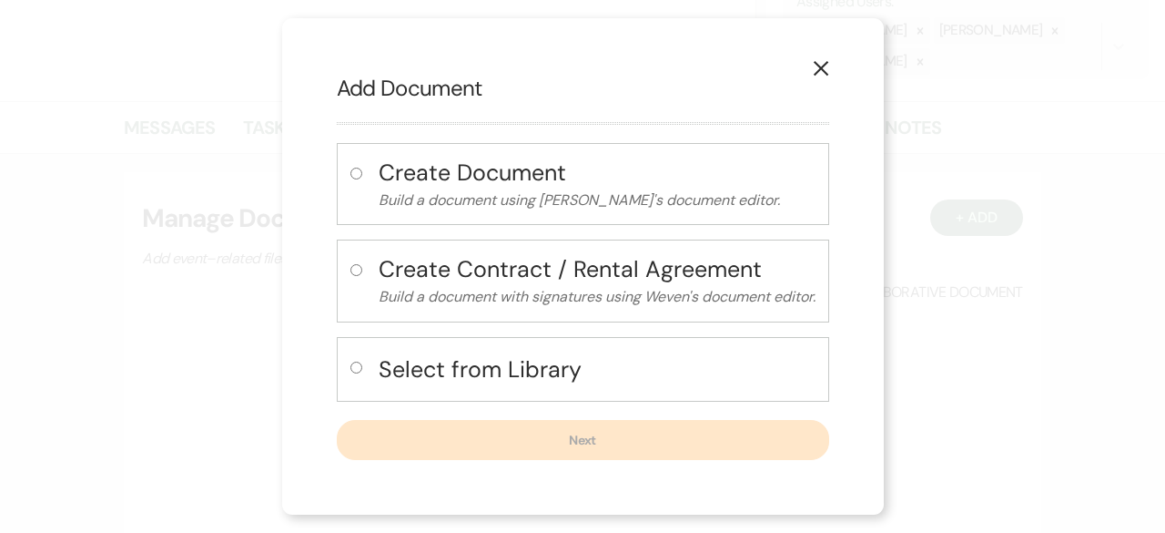
click at [353, 269] on input "radio" at bounding box center [357, 270] width 12 height 12
radio input "true"
select select "10"
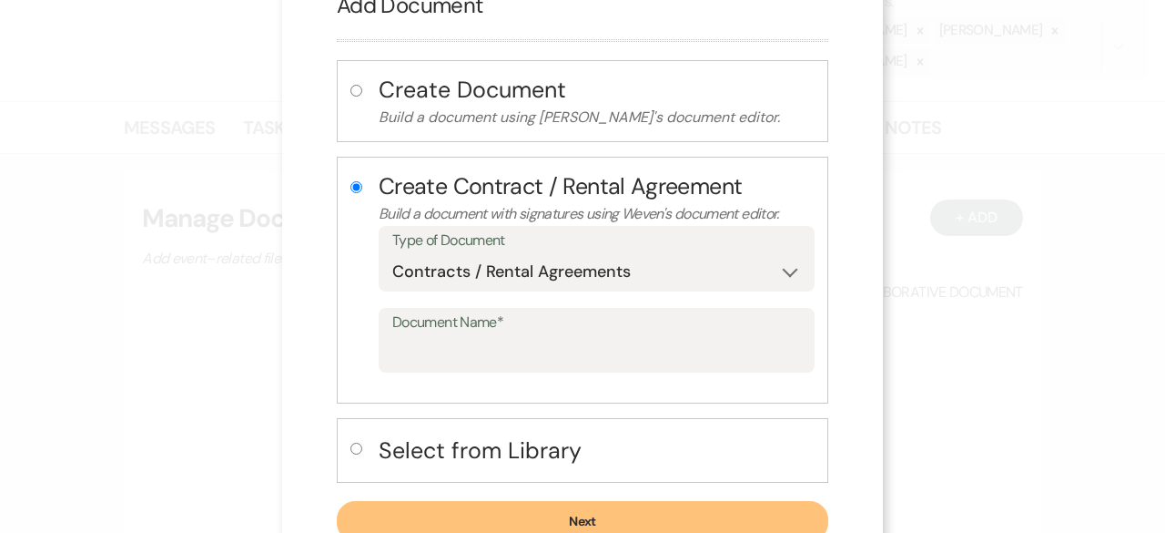
scroll to position [123, 0]
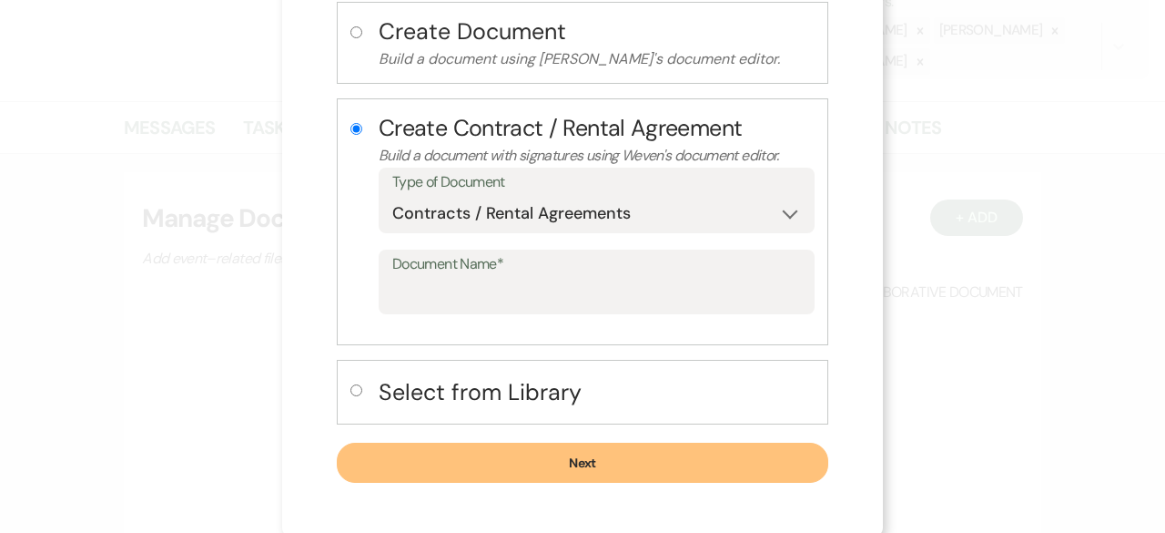
click at [351, 386] on input "radio" at bounding box center [357, 390] width 12 height 12
radio input "true"
radio input "false"
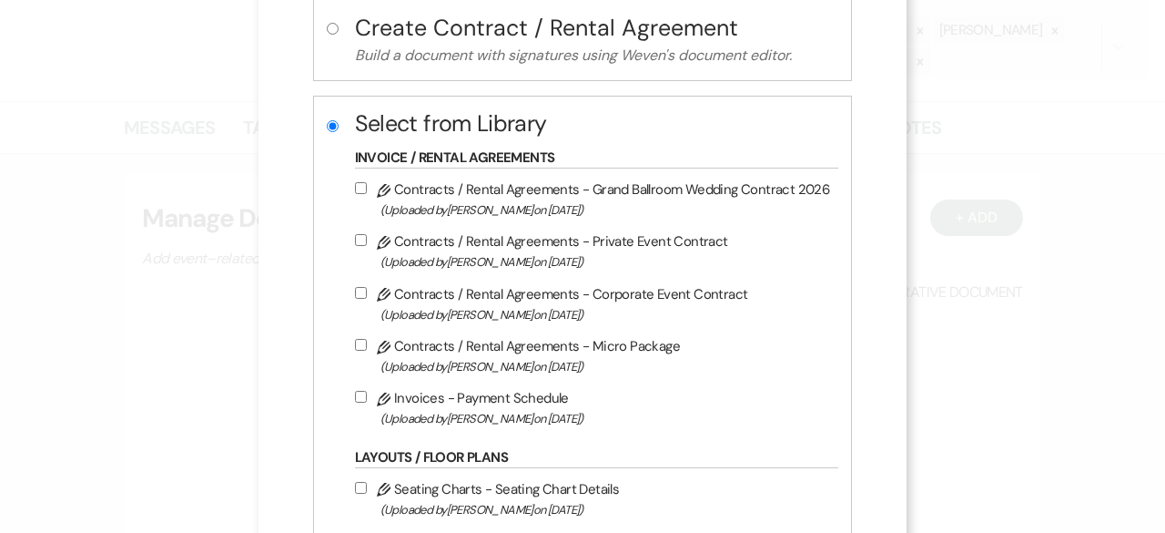
scroll to position [305, 0]
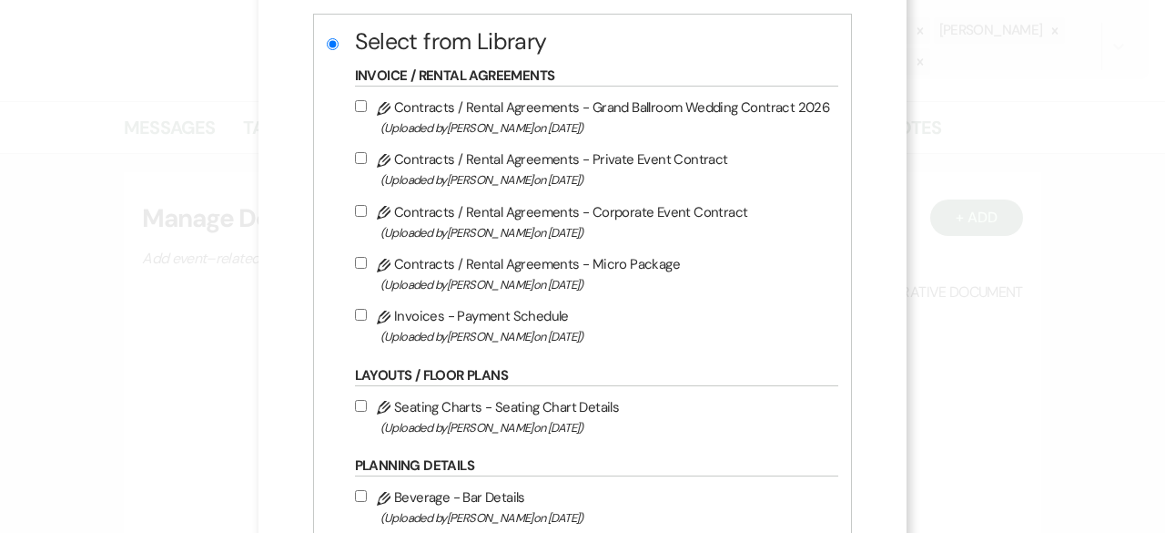
click at [365, 147] on label "Pencil Contracts / Rental Agreements - Private Event Contract (Uploaded by [PER…" at bounding box center [592, 168] width 475 height 43
click at [365, 152] on input "Pencil Contracts / Rental Agreements - Private Event Contract (Uploaded by [PER…" at bounding box center [361, 158] width 12 height 12
checkbox input "true"
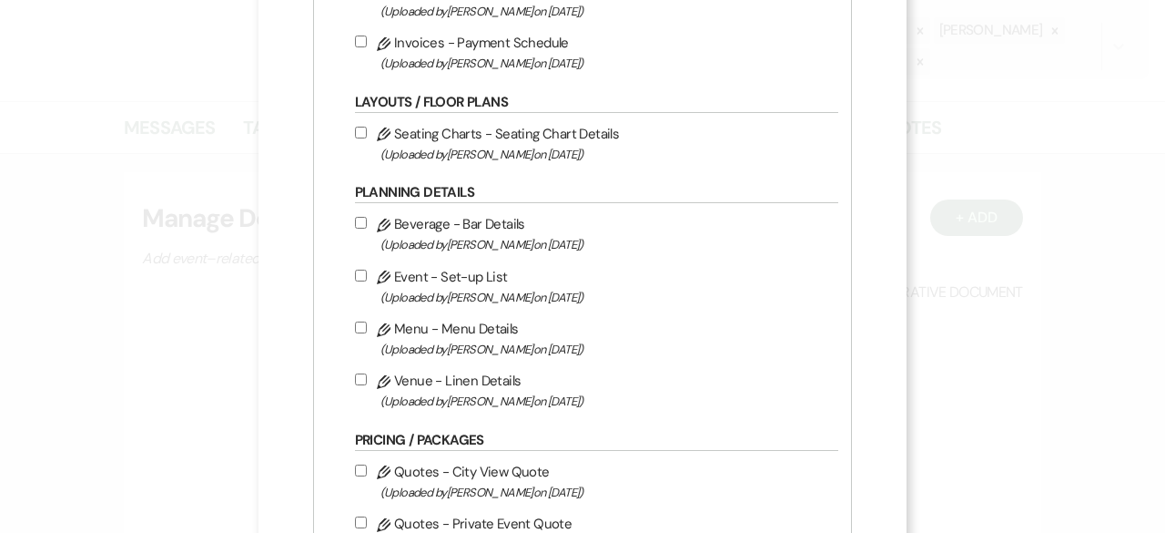
scroll to position [851, 0]
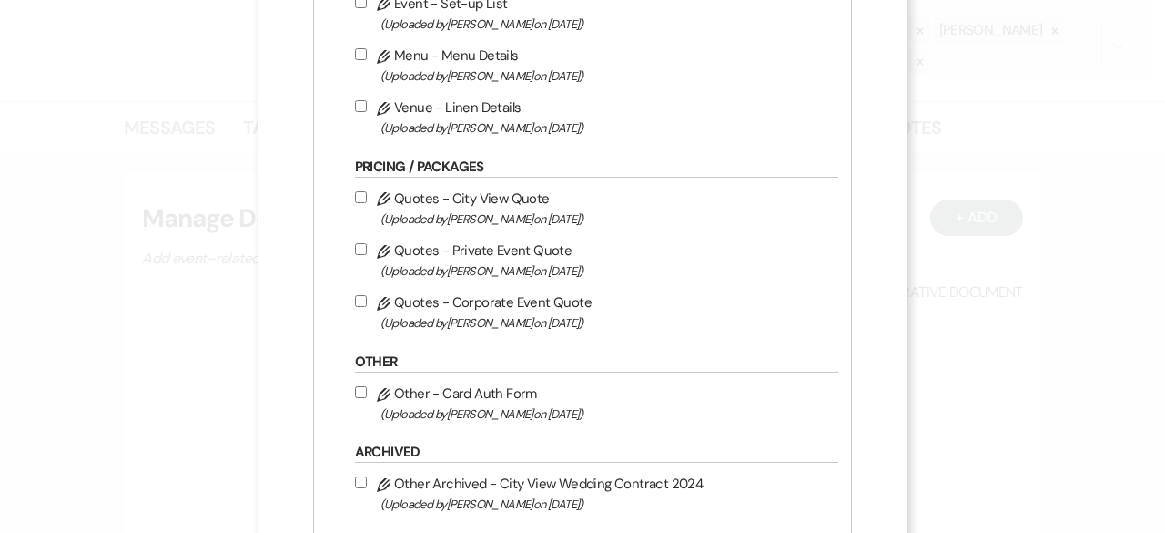
click at [357, 249] on input "Pencil Quotes - Private Event Quote (Uploaded by [PERSON_NAME] on [DATE] )" at bounding box center [361, 249] width 12 height 12
checkbox input "true"
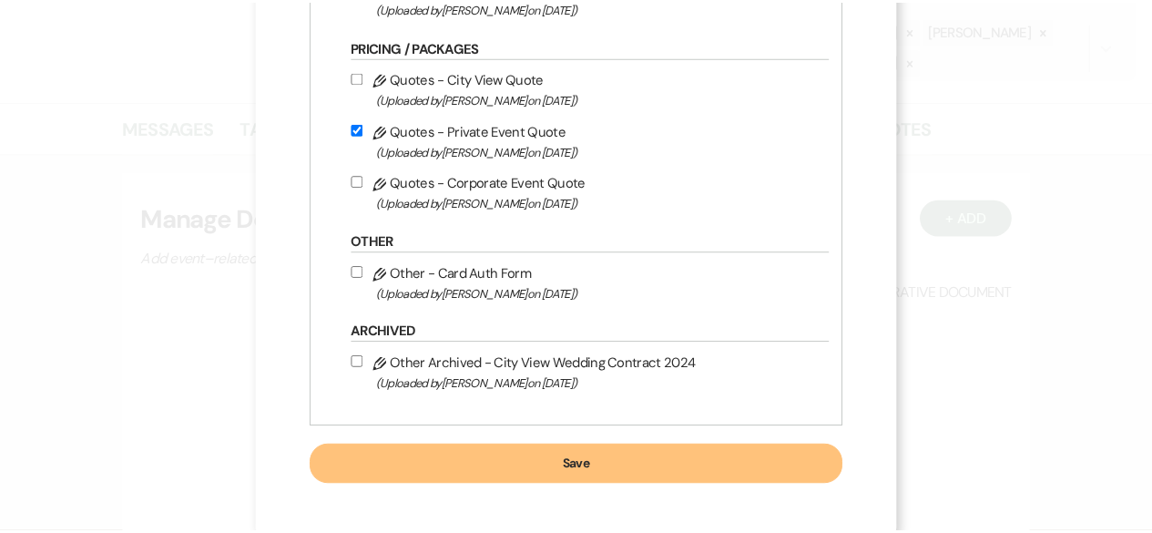
scroll to position [973, 0]
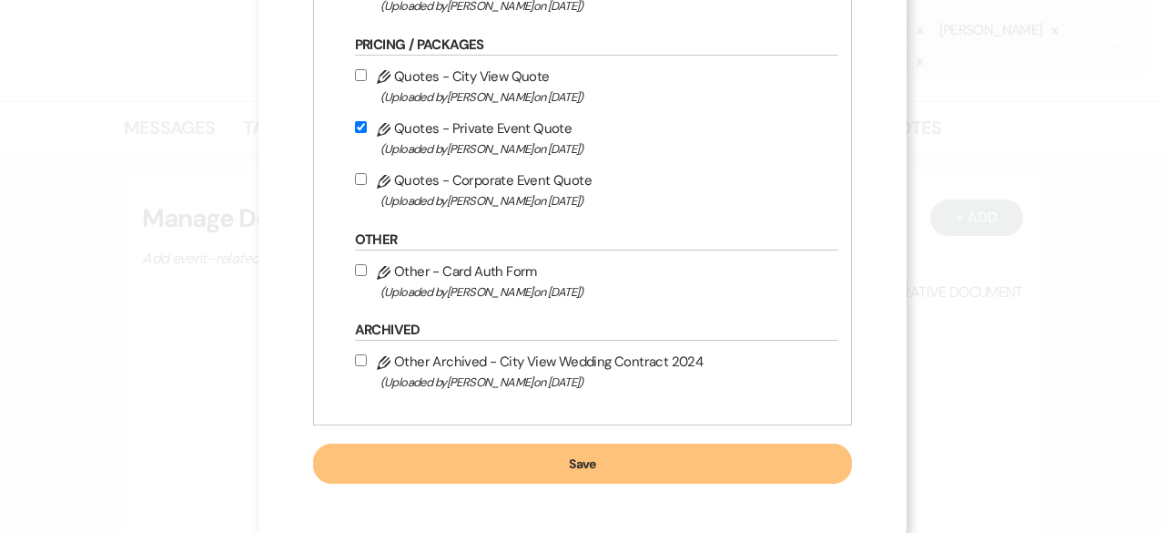
click at [609, 459] on button "Save" at bounding box center [583, 463] width 540 height 40
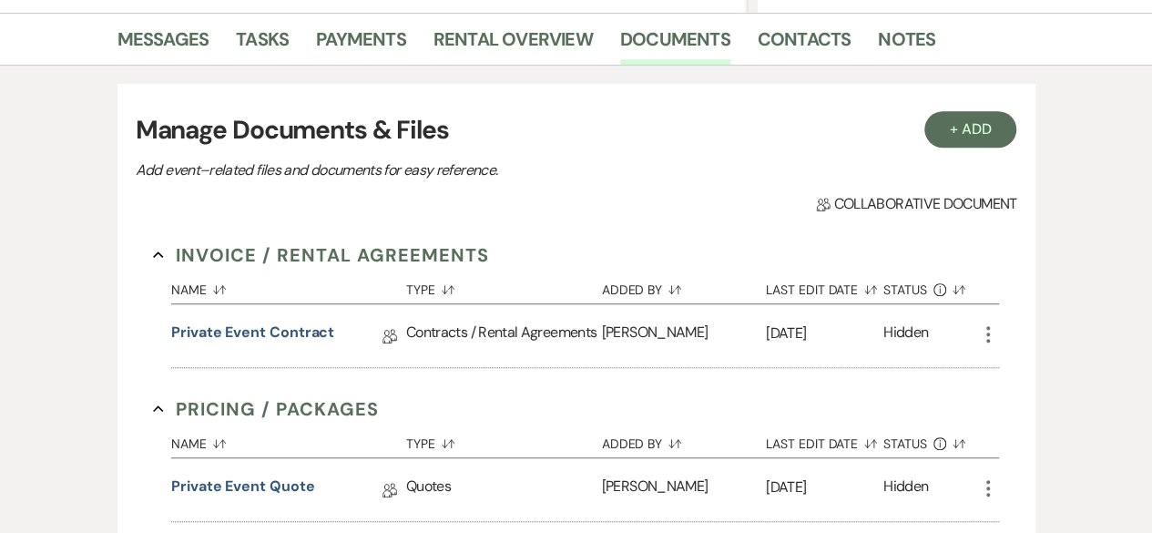
scroll to position [629, 0]
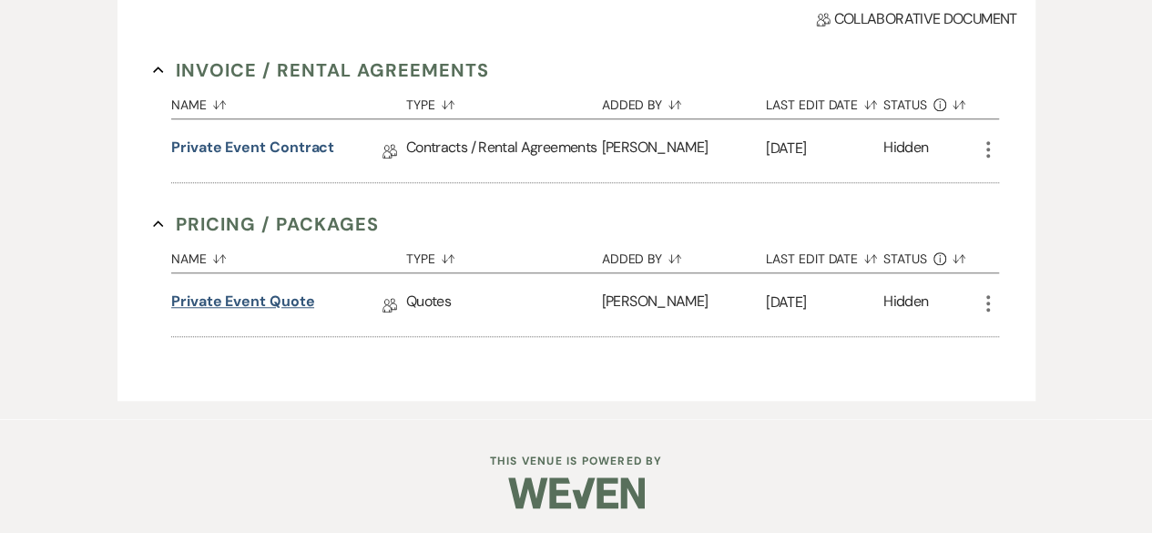
click at [271, 309] on link "Private Event Quote" at bounding box center [242, 304] width 143 height 28
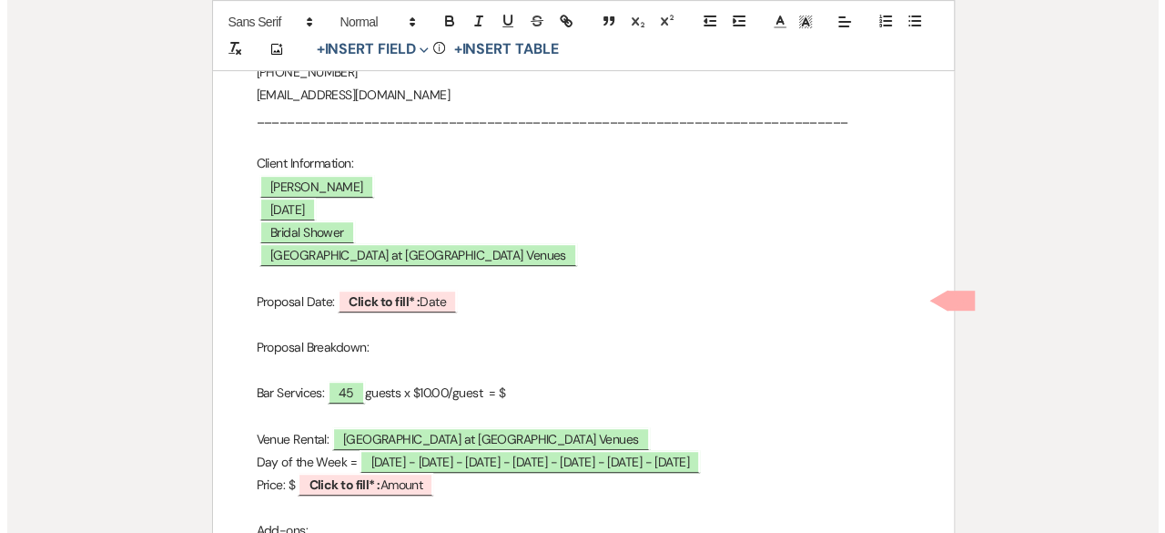
scroll to position [364, 0]
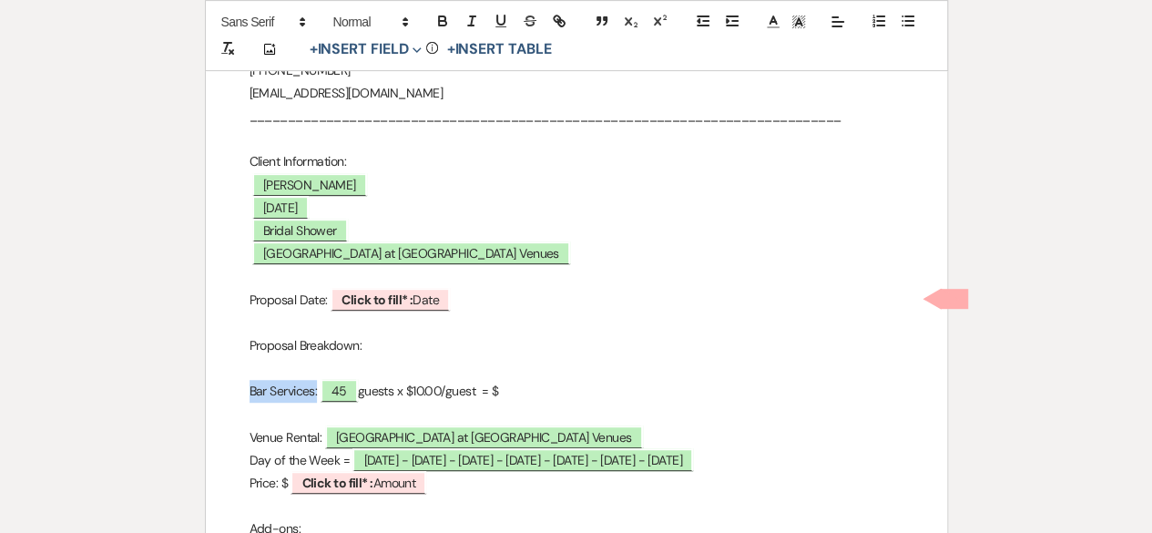
drag, startPoint x: 249, startPoint y: 394, endPoint x: 317, endPoint y: 392, distance: 67.4
click at [317, 392] on p "Bar Services: ﻿ 45 ﻿ guests x $10.00/guest = $" at bounding box center [576, 391] width 654 height 23
click at [430, 391] on p "Brunch Buffet: ﻿ 45 ﻿ guests x $10.00/guest = $" at bounding box center [576, 391] width 654 height 23
click at [348, 380] on span "45" at bounding box center [346, 391] width 37 height 24
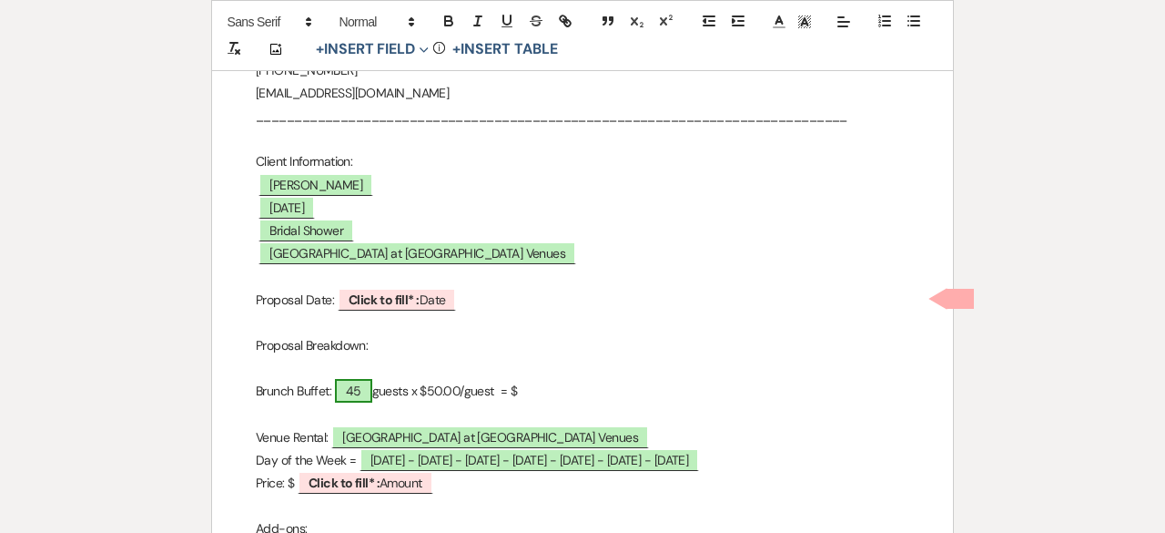
select select "smartCustomField"
select select "owner"
select select "{{guestCount}}"
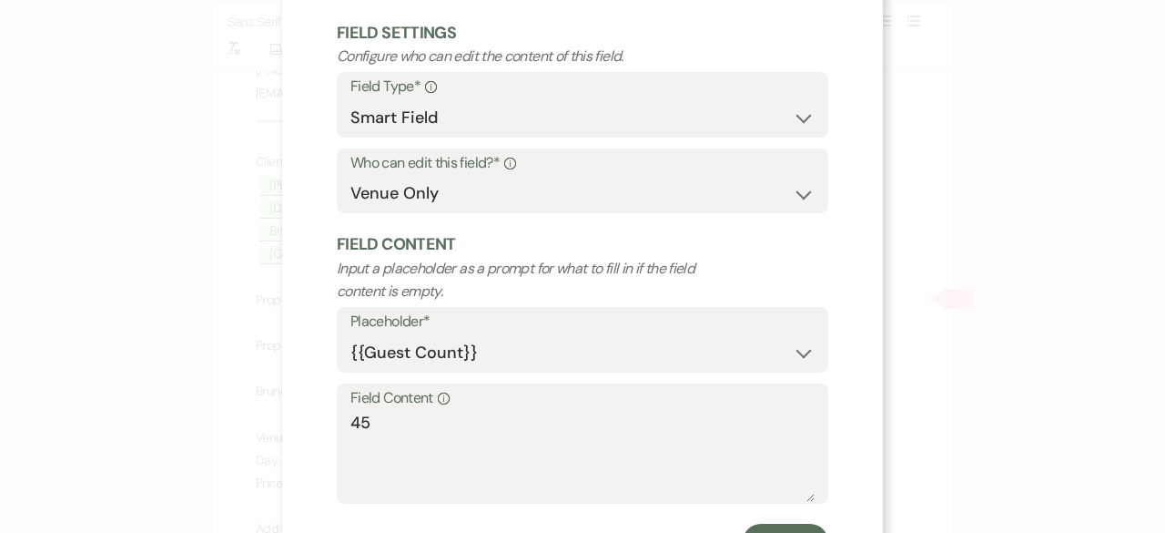
scroll to position [173, 0]
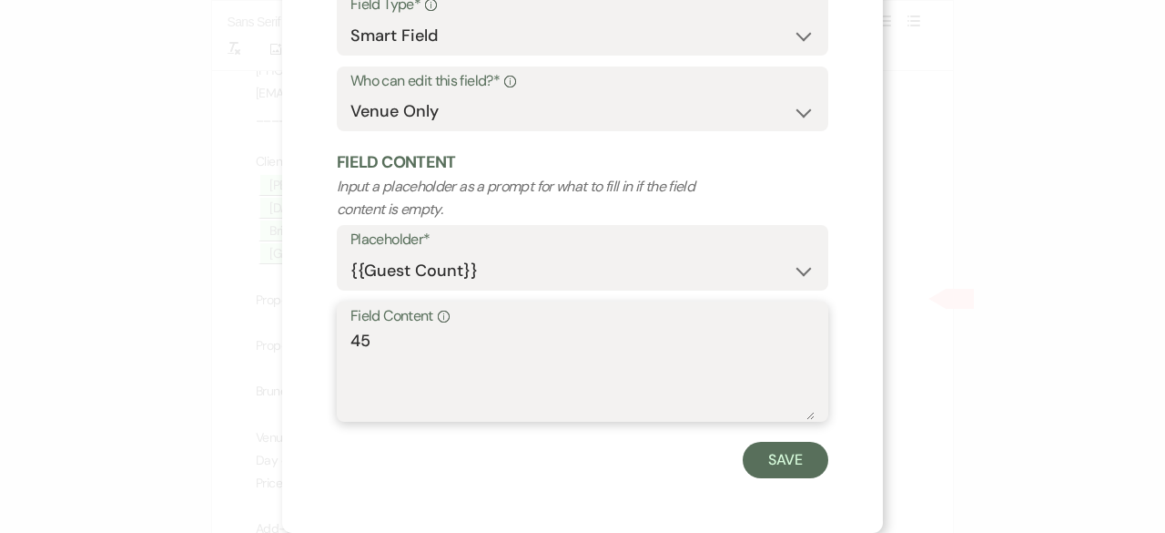
drag, startPoint x: 366, startPoint y: 340, endPoint x: 330, endPoint y: 340, distance: 35.5
click at [337, 340] on div "Field Content Info 45" at bounding box center [583, 361] width 492 height 121
type textarea "50"
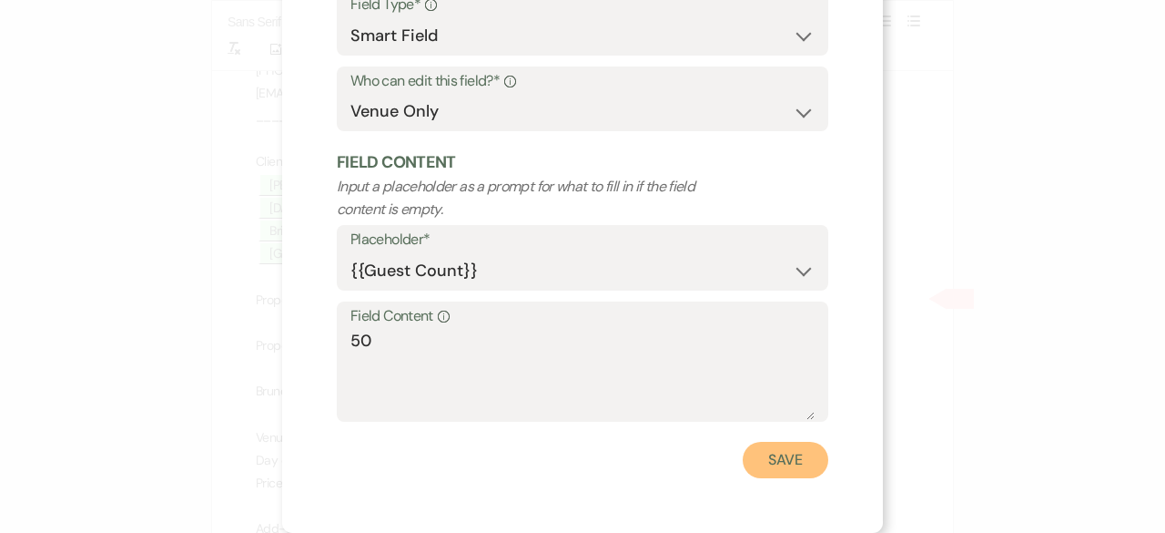
click at [757, 460] on button "Save" at bounding box center [786, 460] width 86 height 36
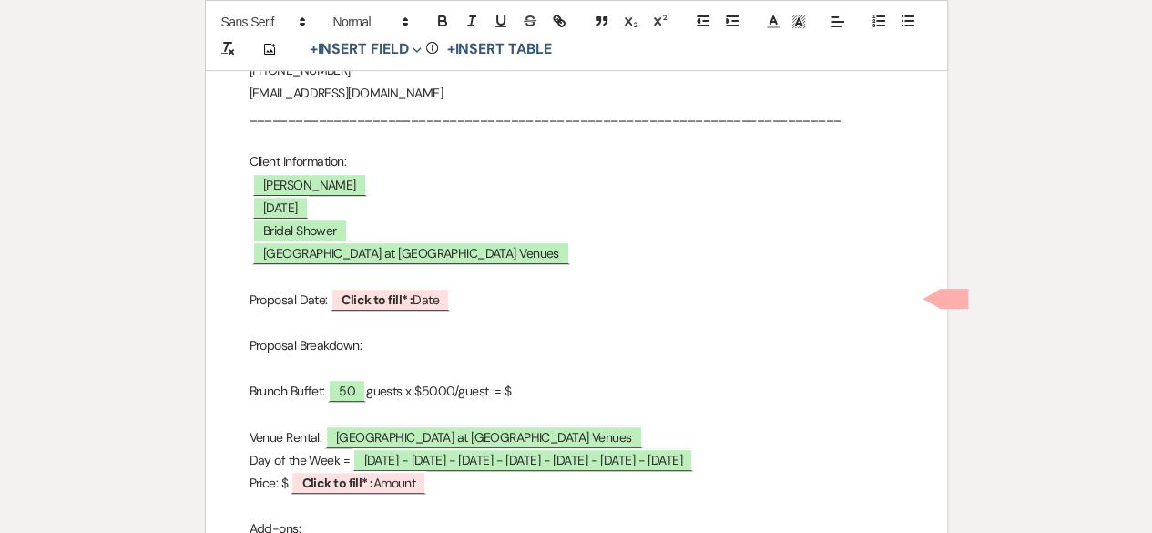
click at [535, 381] on p "Brunch Buffet: 50 guests x $50.00/guest = $" at bounding box center [576, 391] width 654 height 23
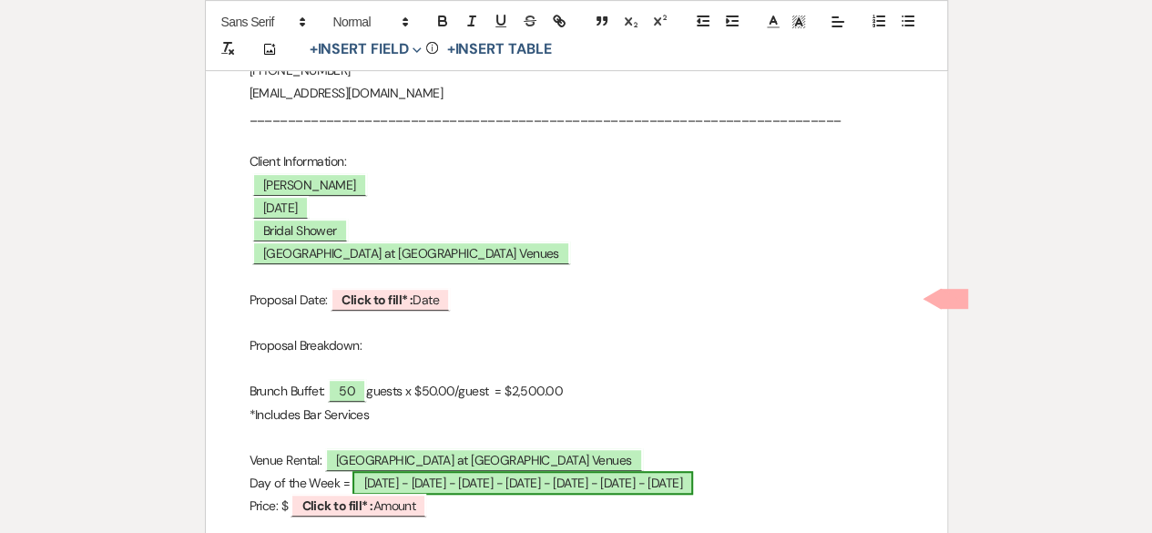
click at [424, 471] on span "[DATE] - [DATE] - [DATE] - [DATE] - [DATE] - [DATE] - [DATE]" at bounding box center [522, 483] width 340 height 24
select select "owner"
select select "Date"
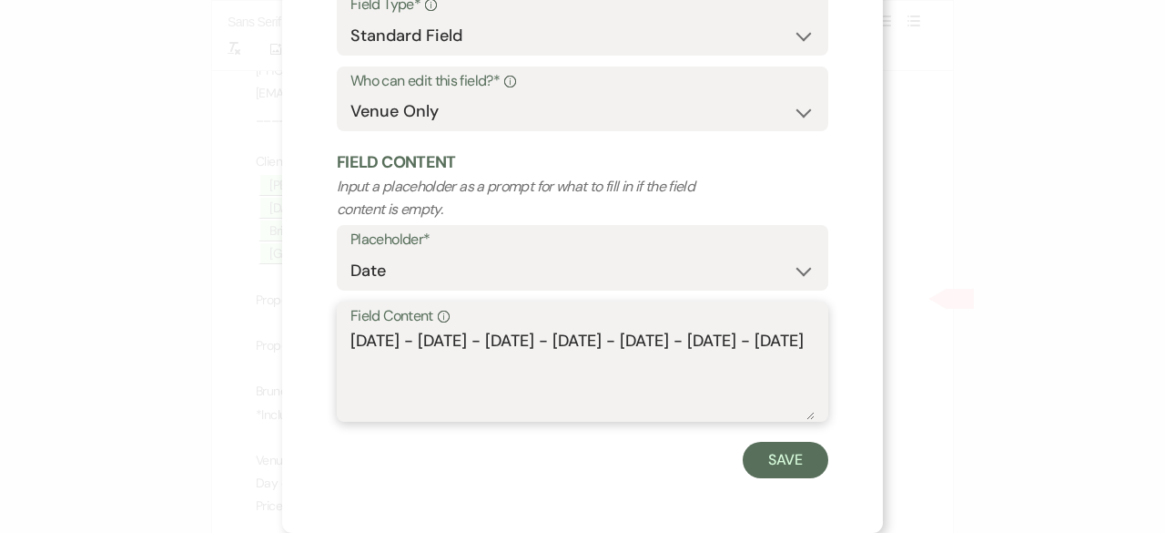
drag, startPoint x: 403, startPoint y: 344, endPoint x: 485, endPoint y: 416, distance: 109.0
click at [485, 416] on textarea "[DATE] - [DATE] - [DATE] - [DATE] - [DATE] - [DATE] - [DATE]" at bounding box center [583, 374] width 464 height 91
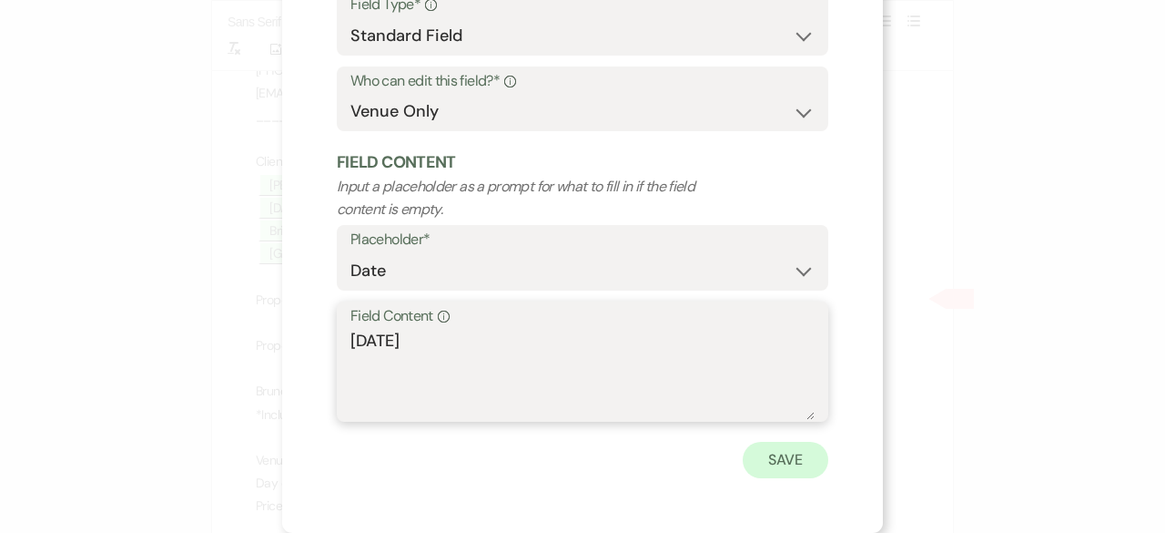
type textarea "[DATE]"
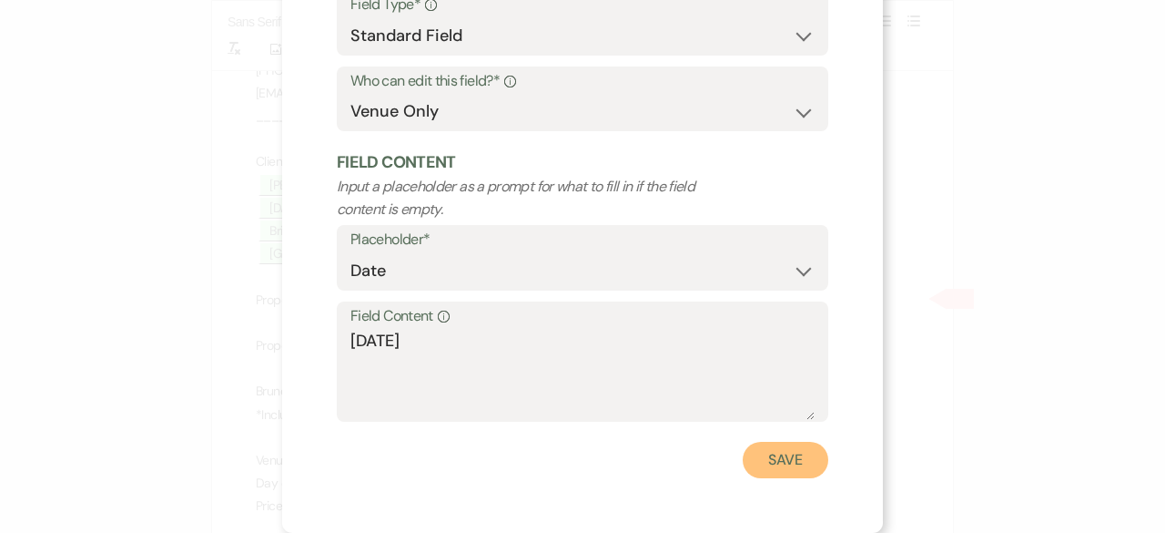
click at [781, 459] on button "Save" at bounding box center [786, 460] width 86 height 36
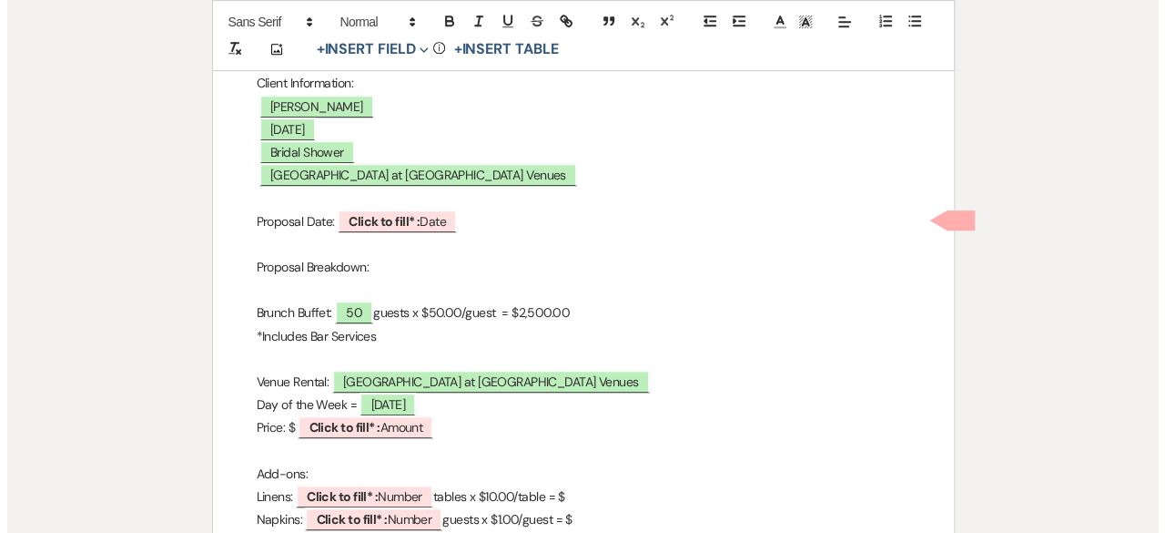
scroll to position [546, 0]
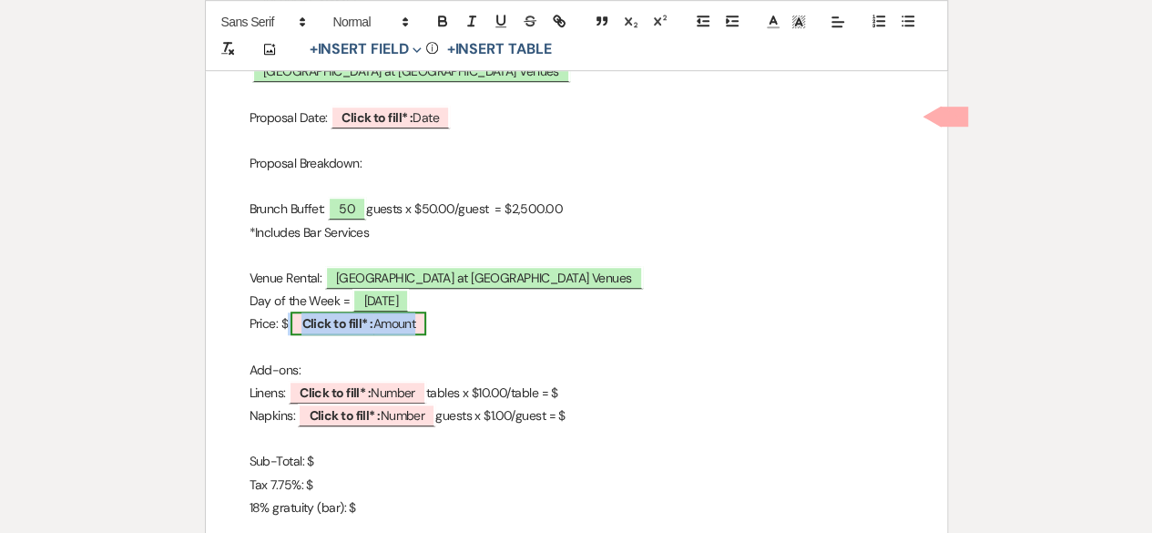
click at [341, 320] on b "Click to fill* :" at bounding box center [336, 323] width 71 height 16
select select "owner"
select select "Amount"
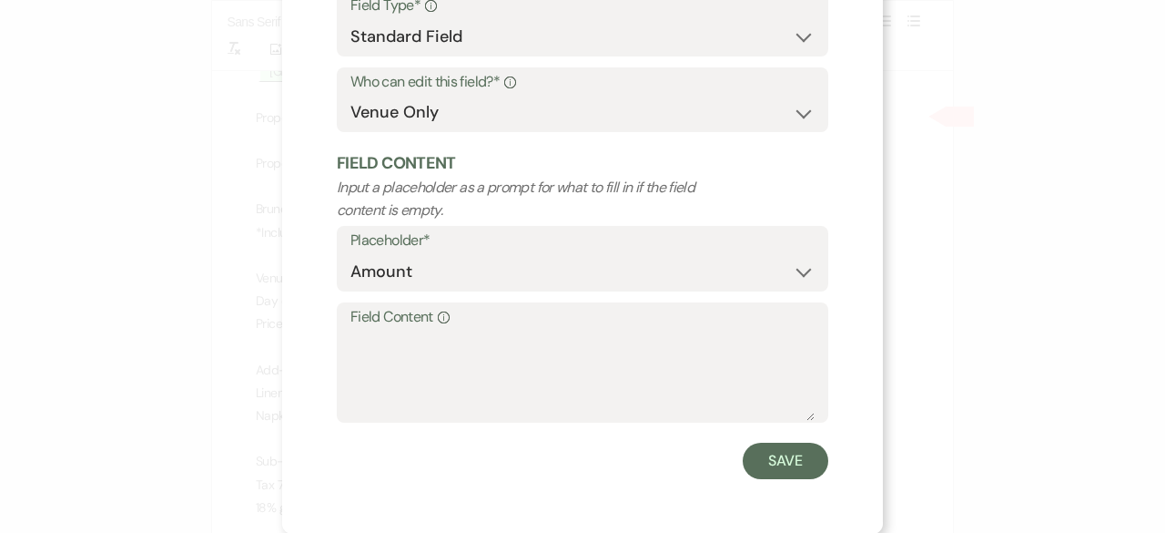
scroll to position [173, 0]
drag, startPoint x: 441, startPoint y: 383, endPoint x: 423, endPoint y: 386, distance: 17.5
click at [441, 383] on textarea "Field Content Info" at bounding box center [583, 374] width 464 height 91
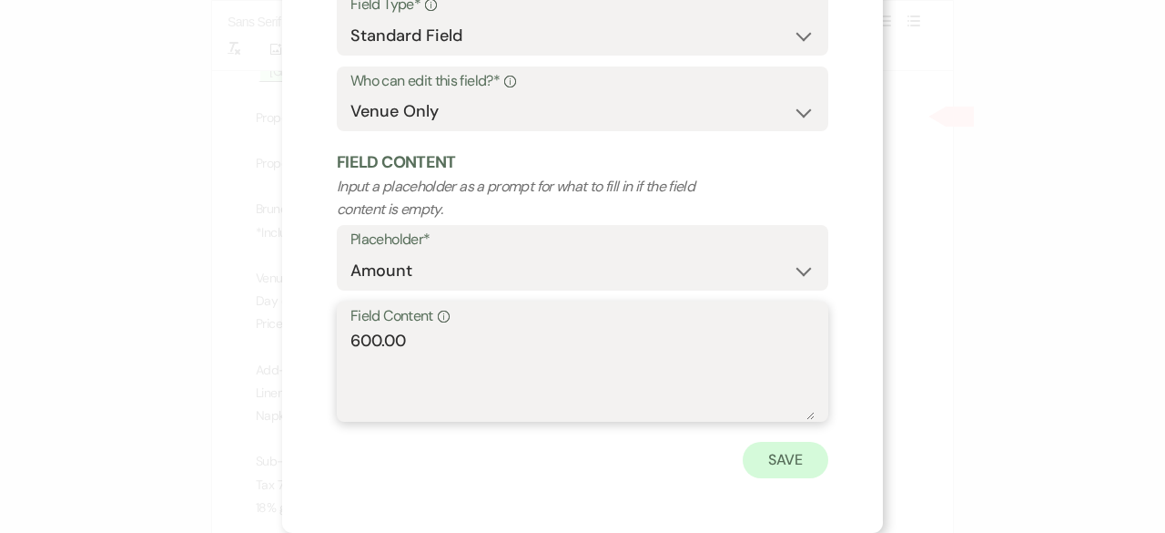
type textarea "600.00"
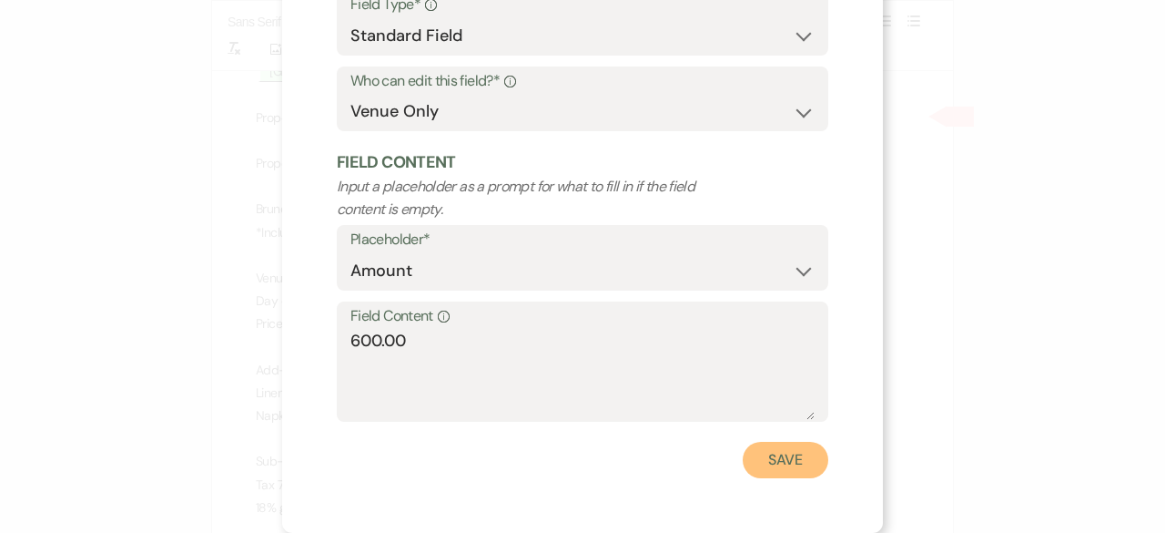
click at [770, 467] on button "Save" at bounding box center [786, 460] width 86 height 36
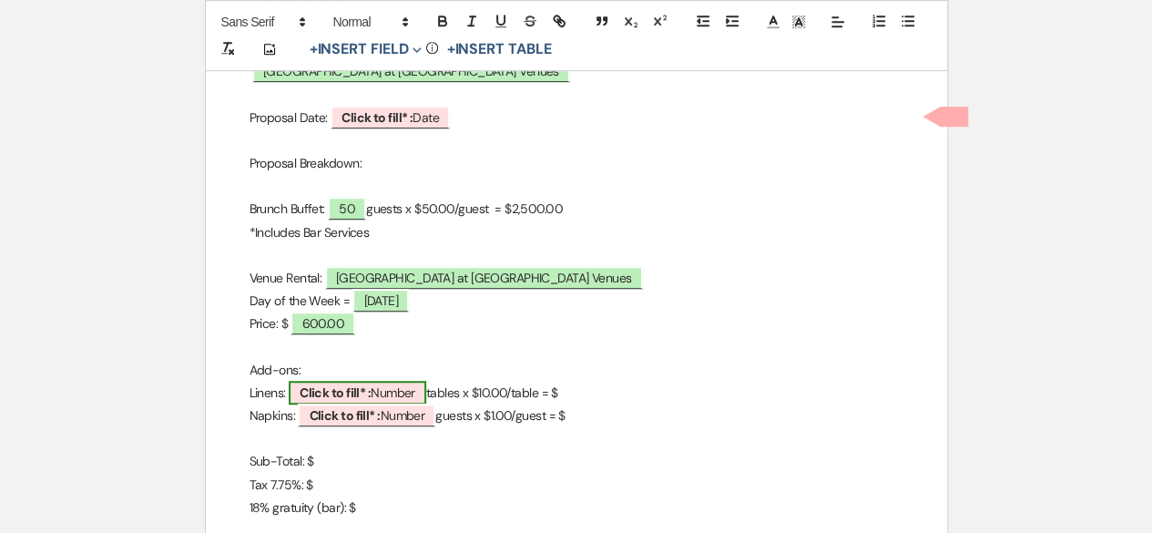
click at [350, 387] on b "Click to fill* :" at bounding box center [335, 392] width 71 height 16
select select "owner"
select select "Number"
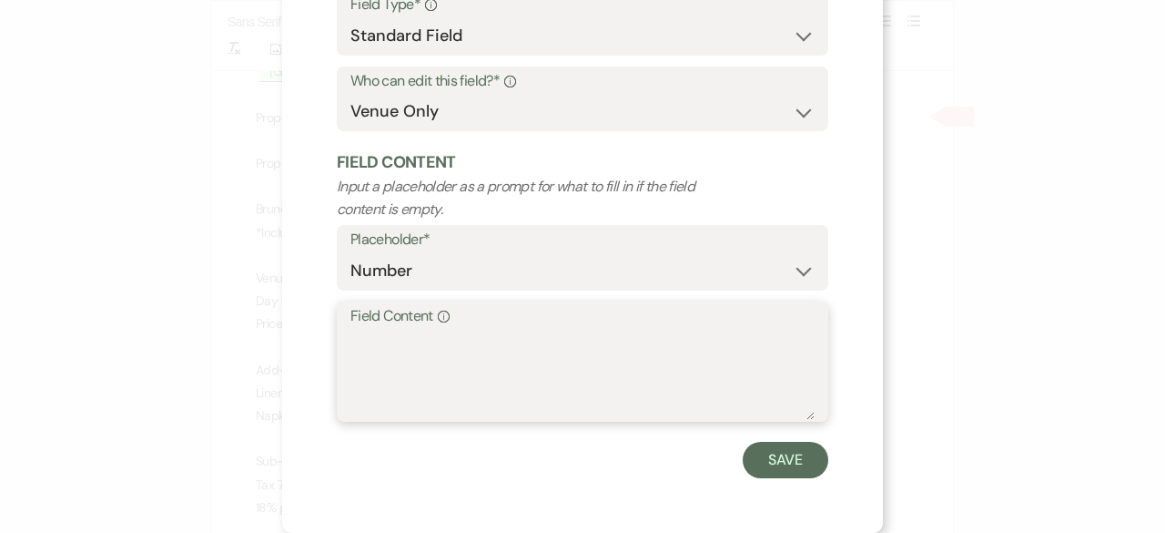
click at [351, 345] on textarea "Field Content Info" at bounding box center [583, 374] width 464 height 91
type textarea "6 round & 4 banquet"
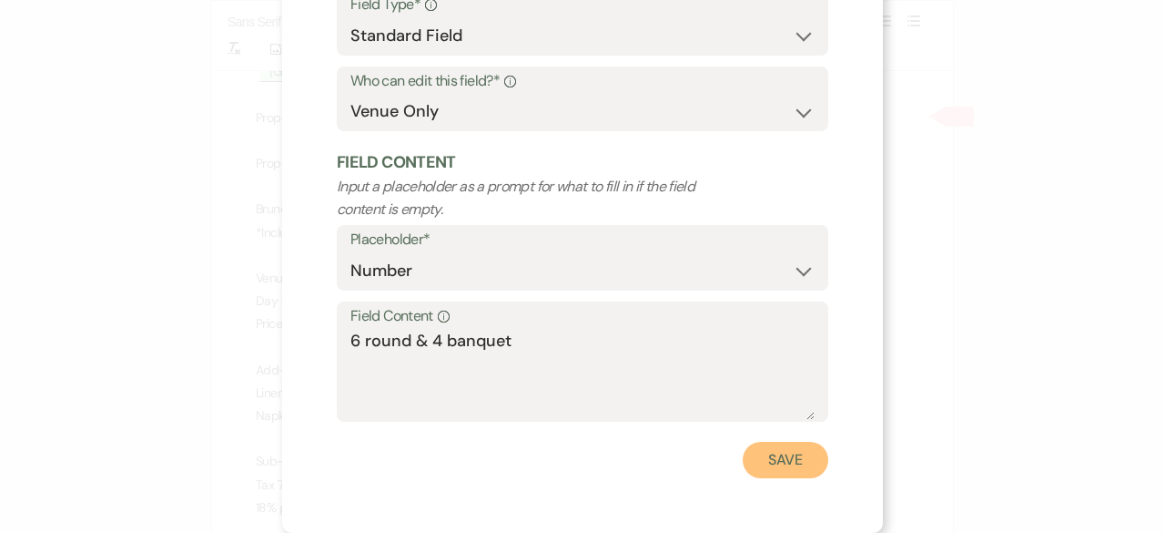
click at [777, 442] on button "Save" at bounding box center [786, 460] width 86 height 36
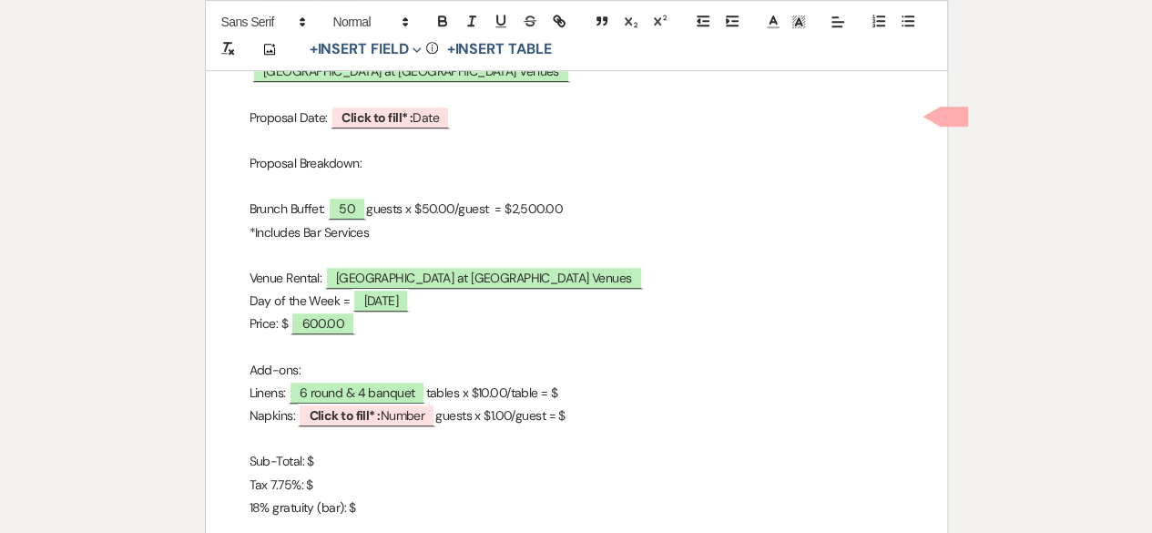
click at [594, 384] on p "Linens: 6 round & 4 banquet tables x $10.00/table = $" at bounding box center [576, 392] width 654 height 23
click at [497, 392] on p "Linens: 6 round & 4 banquet tables x $10.00/table = $" at bounding box center [576, 392] width 654 height 23
click at [578, 391] on p "Linens: 6 round & 4 banquet tables x $15.00/table = $" at bounding box center [576, 392] width 654 height 23
click at [412, 109] on b "Click to fill* :" at bounding box center [376, 117] width 71 height 16
select select "owner"
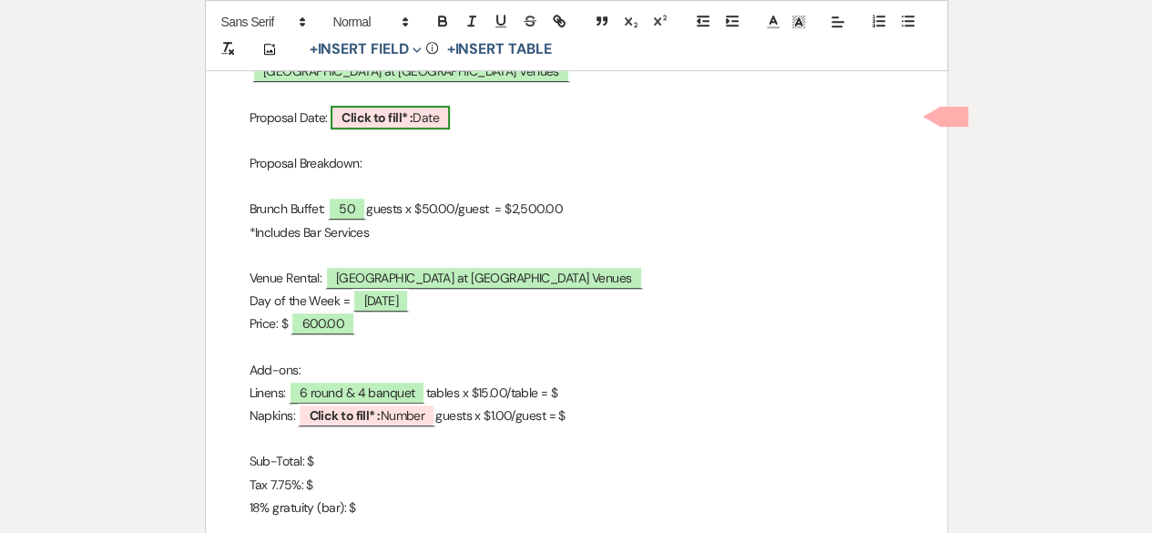
select select "Date"
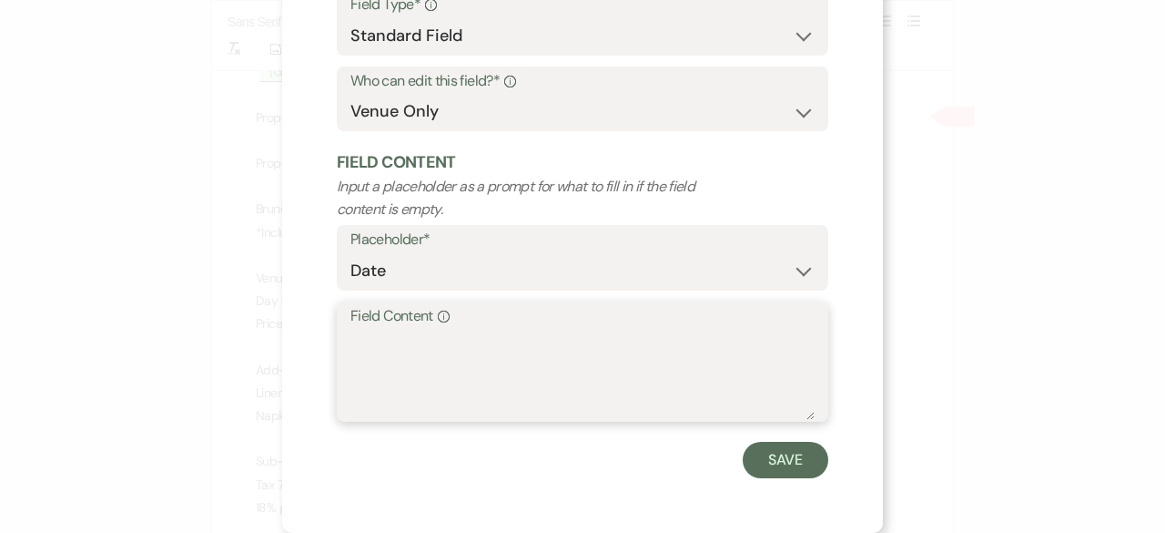
click at [356, 330] on textarea "Field Content Info" at bounding box center [583, 374] width 464 height 91
type textarea "[DATE]"
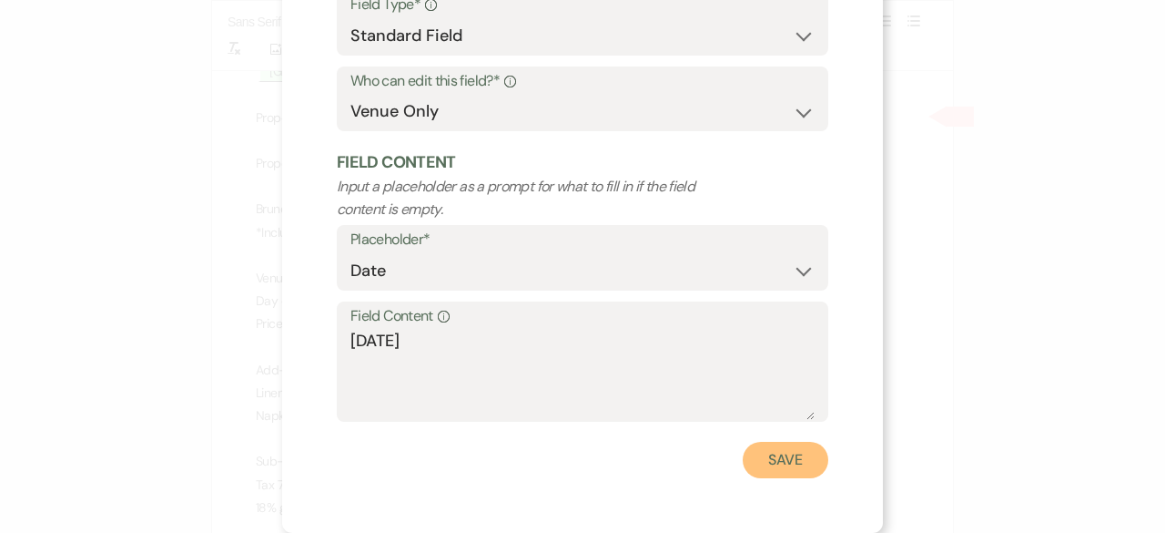
click at [767, 459] on button "Save" at bounding box center [786, 460] width 86 height 36
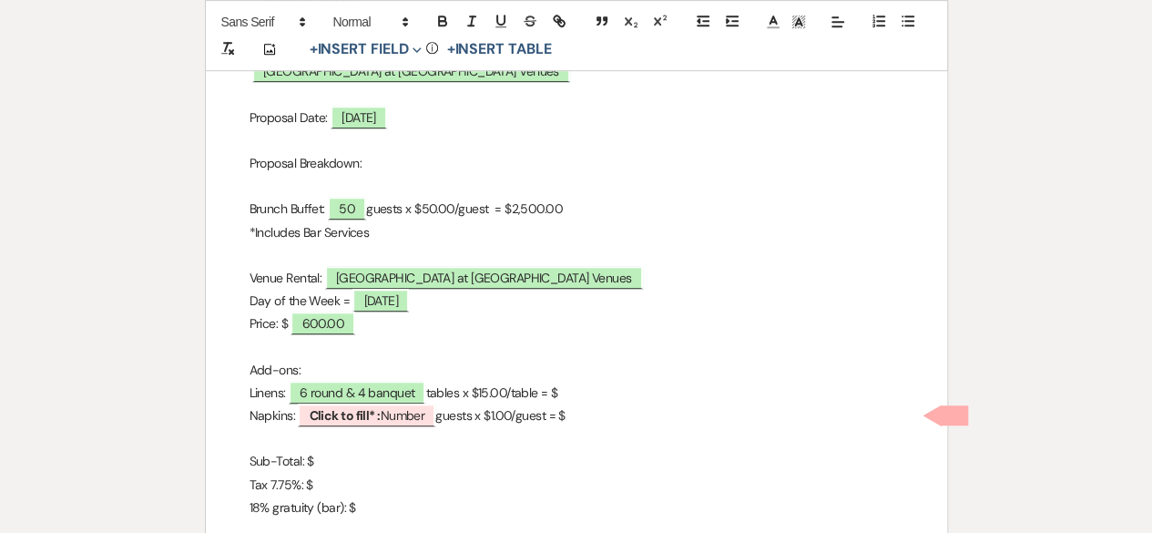
click at [599, 385] on p "Linens: 6 round & 4 banquet tables x $15.00/table = $" at bounding box center [576, 392] width 654 height 23
click at [355, 414] on b "Click to fill* :" at bounding box center [344, 415] width 71 height 16
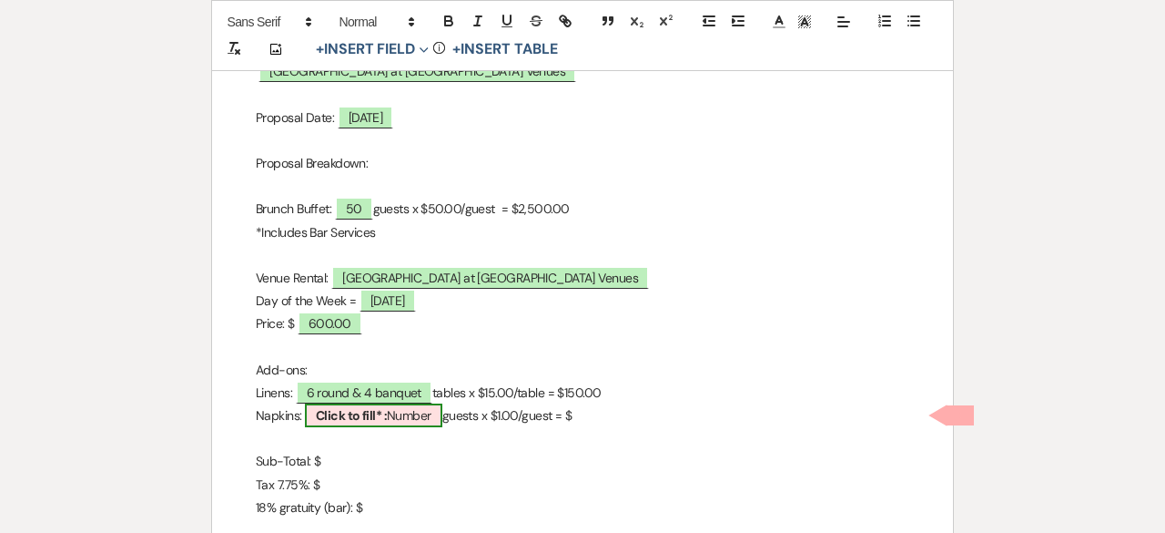
select select "owner"
select select "Number"
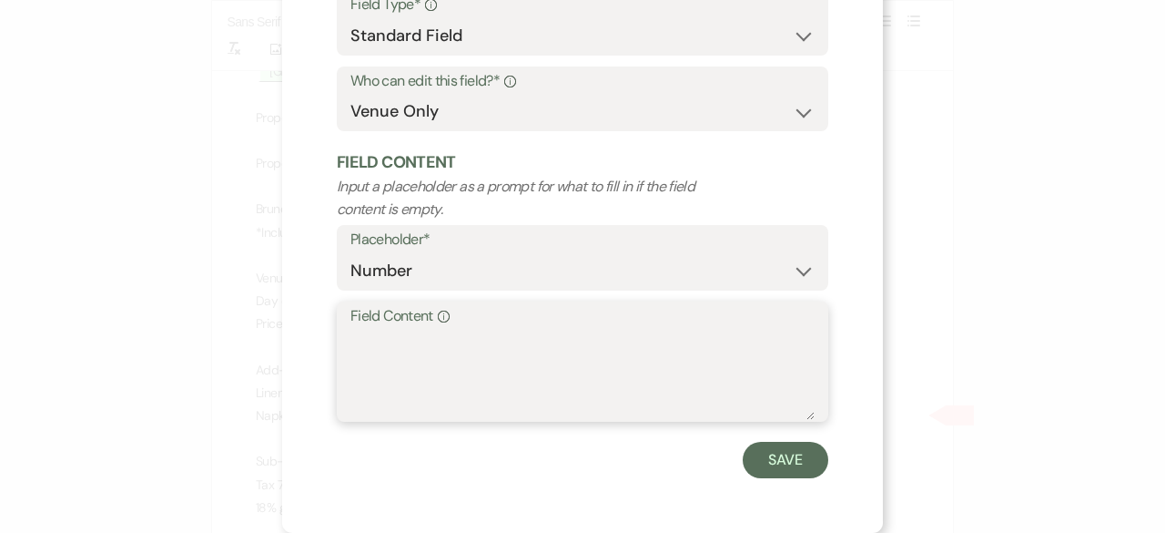
click at [397, 351] on textarea "Field Content Info" at bounding box center [583, 374] width 464 height 91
type textarea "50"
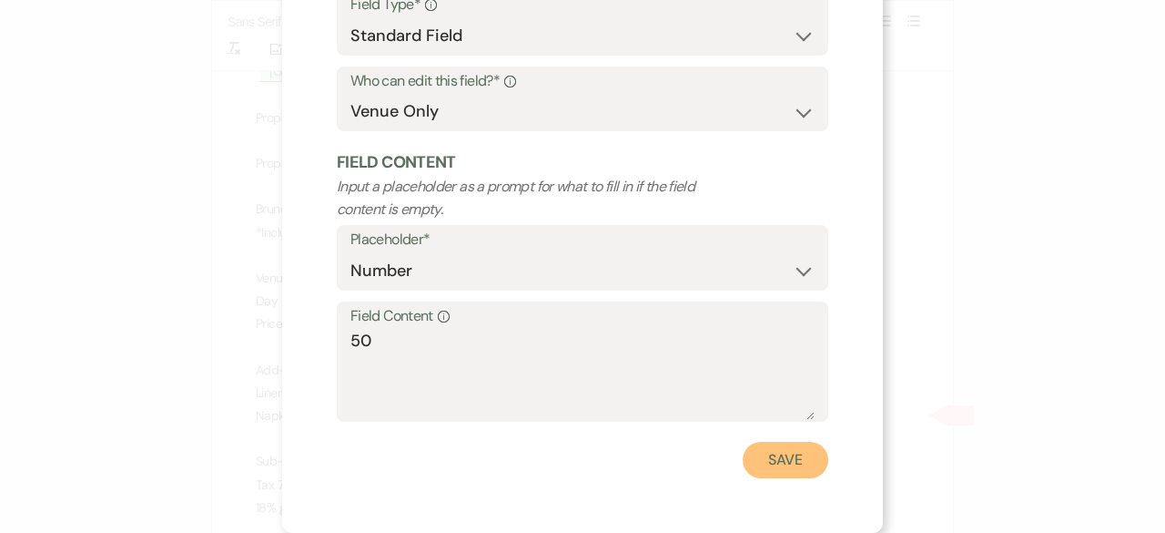
click at [772, 444] on button "Save" at bounding box center [786, 460] width 86 height 36
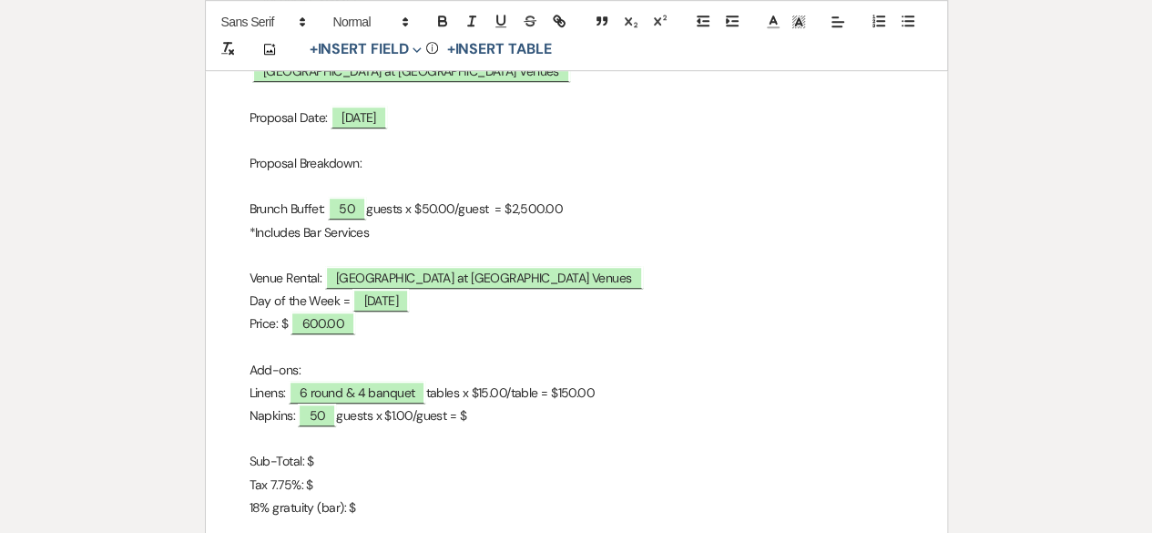
click at [510, 416] on p "Napkins: 50 guests x $1.00/guest = $" at bounding box center [576, 415] width 654 height 23
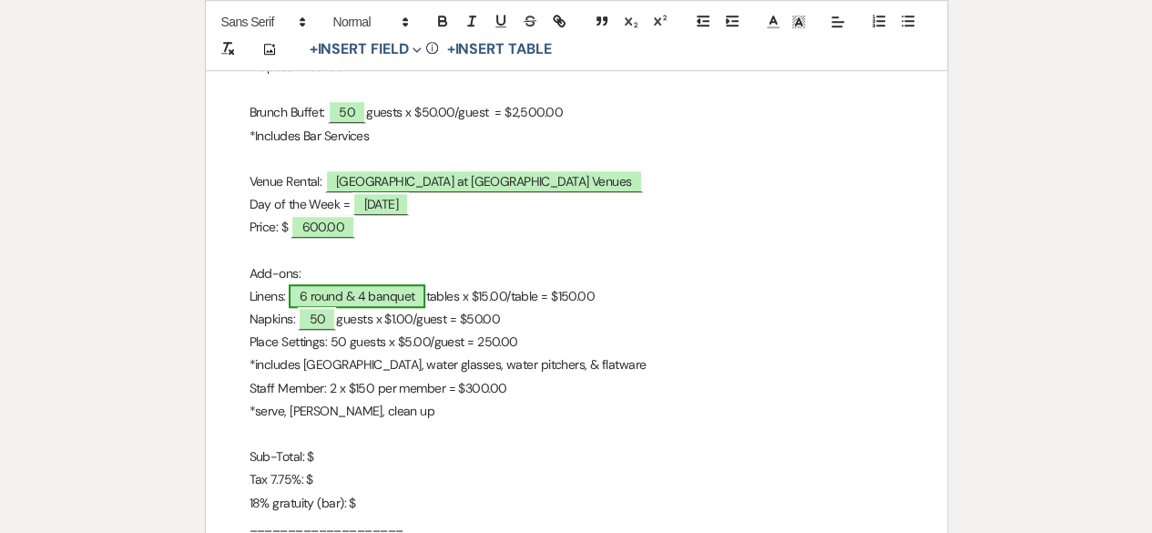
scroll to position [637, 0]
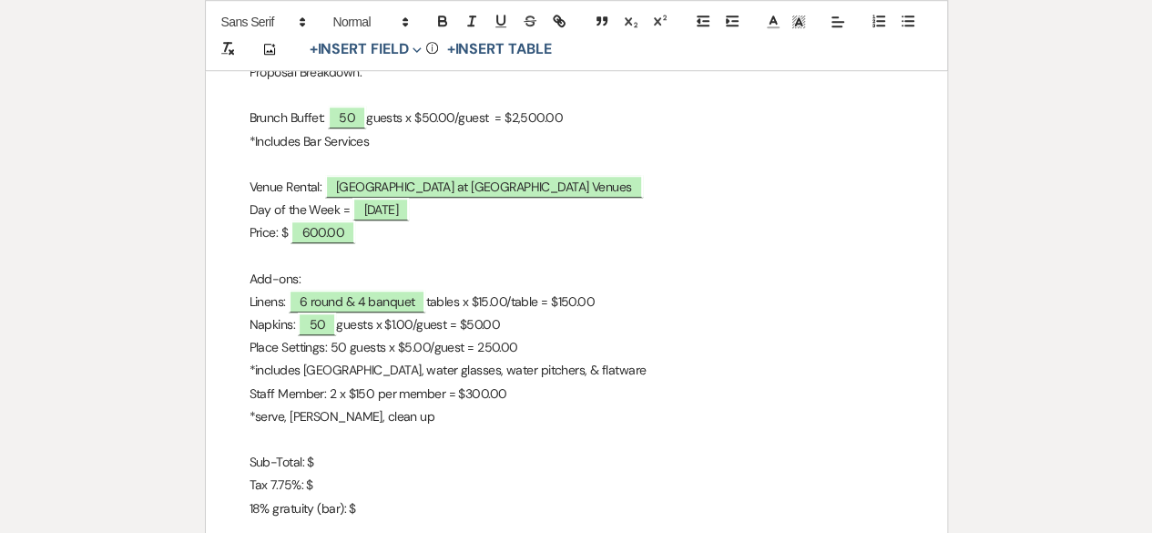
click at [336, 466] on p "Sub-Total: $" at bounding box center [576, 462] width 654 height 23
click at [364, 498] on p "18% gratuity (bar): $" at bounding box center [576, 508] width 654 height 23
click at [340, 509] on p "18% gratuity (bar): $" at bounding box center [576, 508] width 654 height 23
click at [402, 503] on p "18% gratuity (food/staff): $" at bounding box center [576, 508] width 654 height 23
click at [335, 454] on p "Sub-Total: $" at bounding box center [576, 462] width 654 height 23
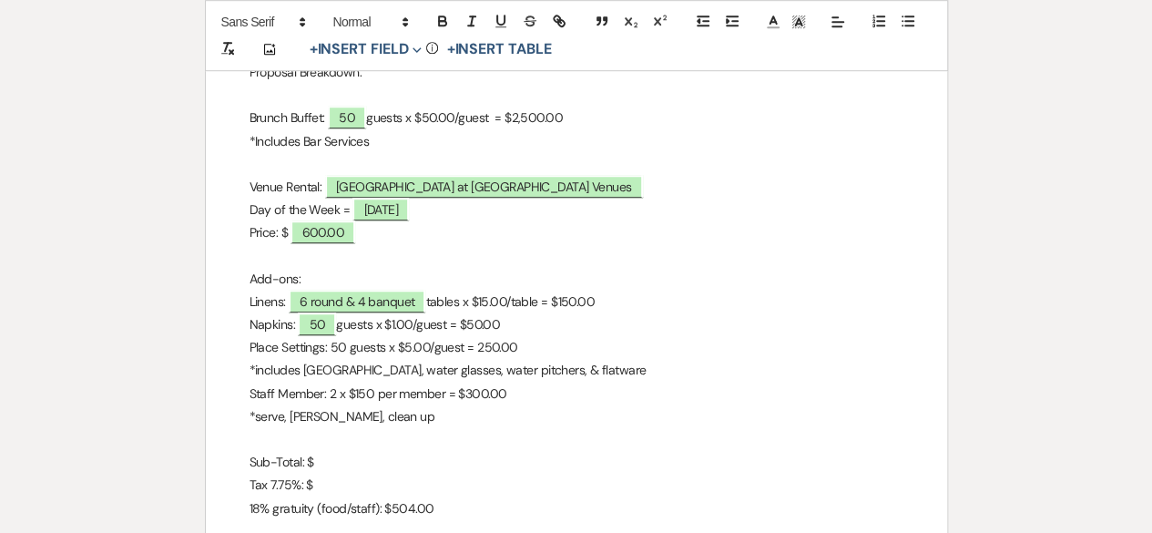
click at [475, 336] on p "Place Settings: 50 guests x $5.00/guest = 250.00" at bounding box center [576, 347] width 654 height 23
click at [345, 449] on p at bounding box center [576, 439] width 654 height 23
click at [339, 462] on p "Sub-Total: $" at bounding box center [576, 462] width 654 height 23
drag, startPoint x: 263, startPoint y: 416, endPoint x: 294, endPoint y: 431, distance: 34.2
click at [265, 416] on p "*serve, [PERSON_NAME], clean up" at bounding box center [576, 416] width 654 height 23
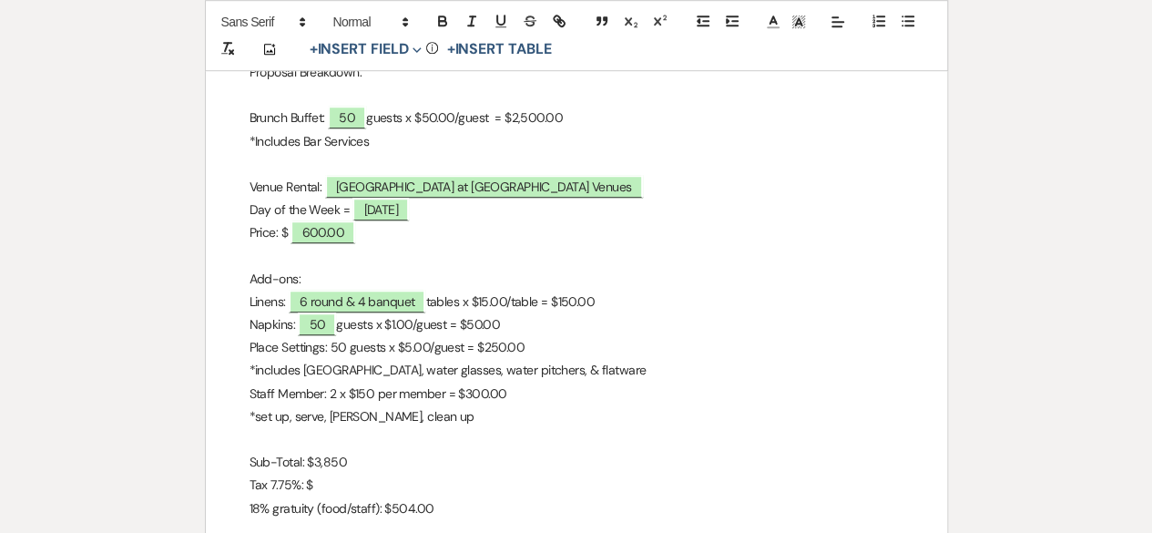
click at [331, 483] on p "Tax 7.75%: $" at bounding box center [576, 484] width 654 height 23
click at [356, 466] on p "Sub-Total: $3,850" at bounding box center [576, 462] width 654 height 23
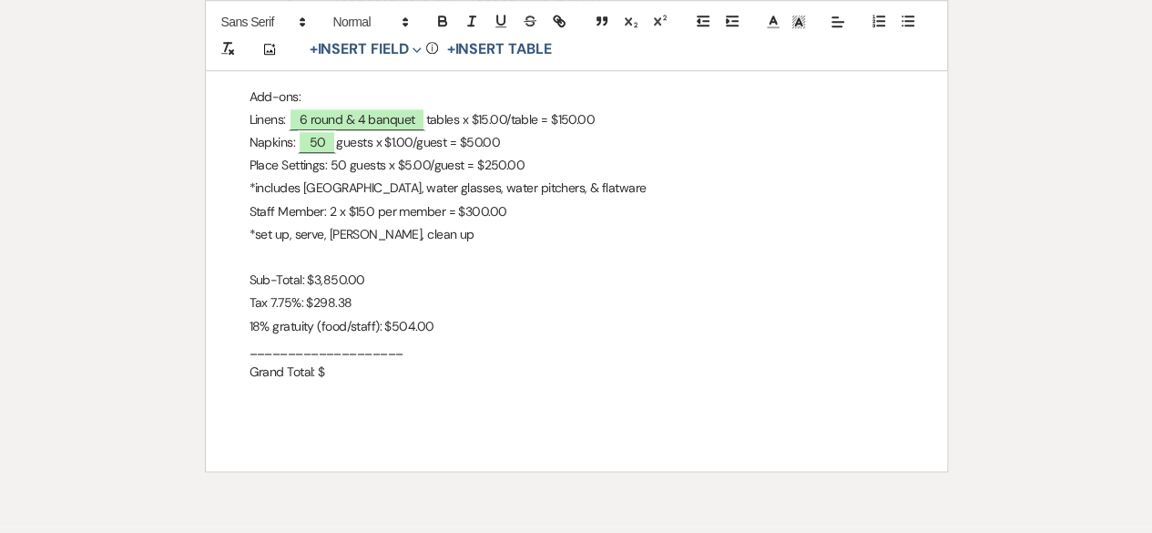
click at [353, 364] on p "Grand Total: $" at bounding box center [576, 372] width 654 height 23
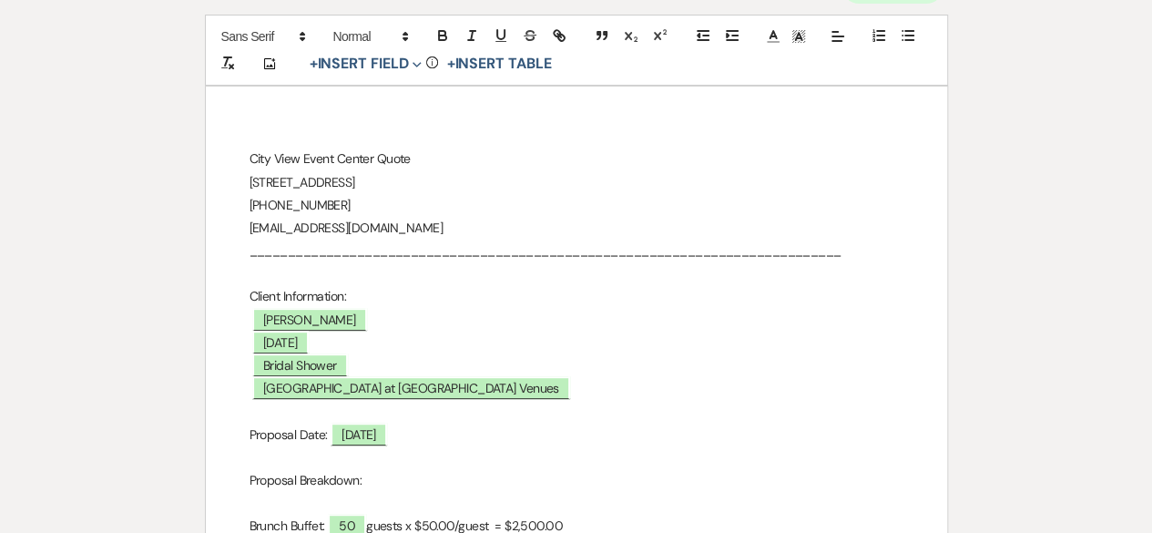
scroll to position [91, 0]
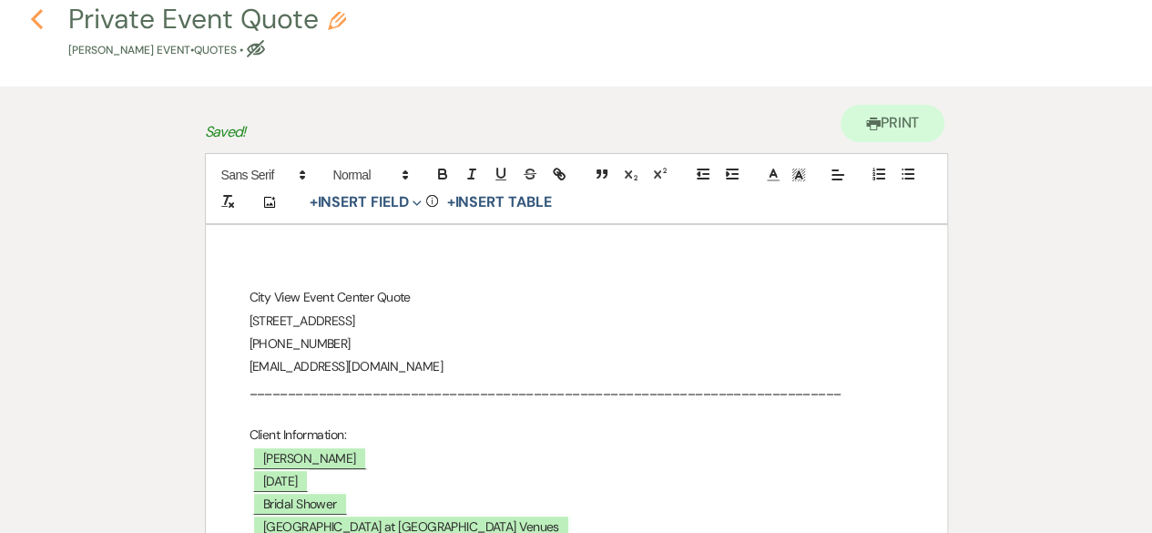
click at [37, 21] on icon "Previous" at bounding box center [37, 19] width 14 height 22
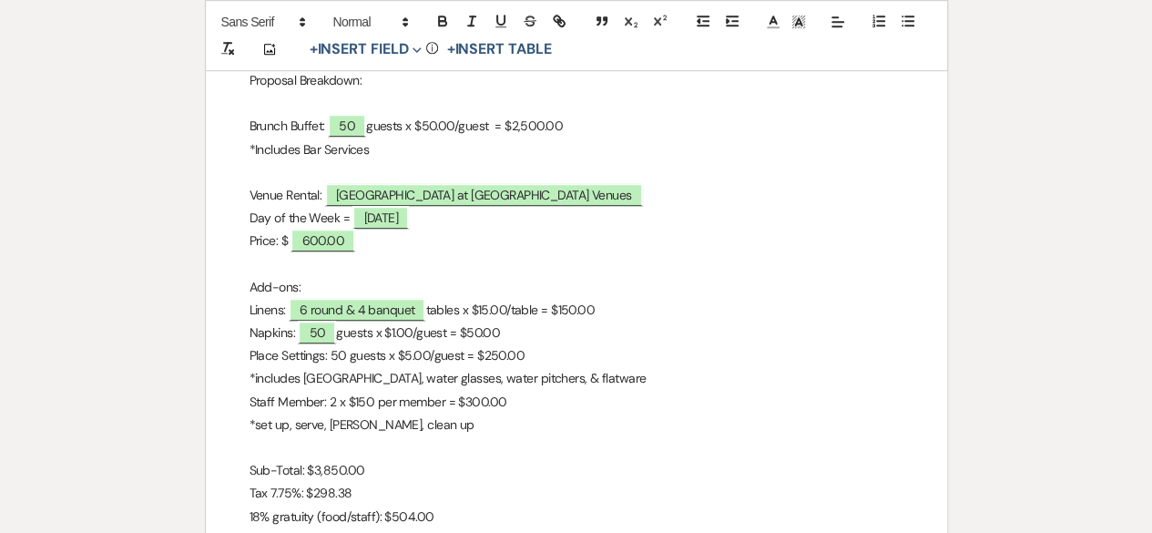
select select "5"
select select "2"
select select "5"
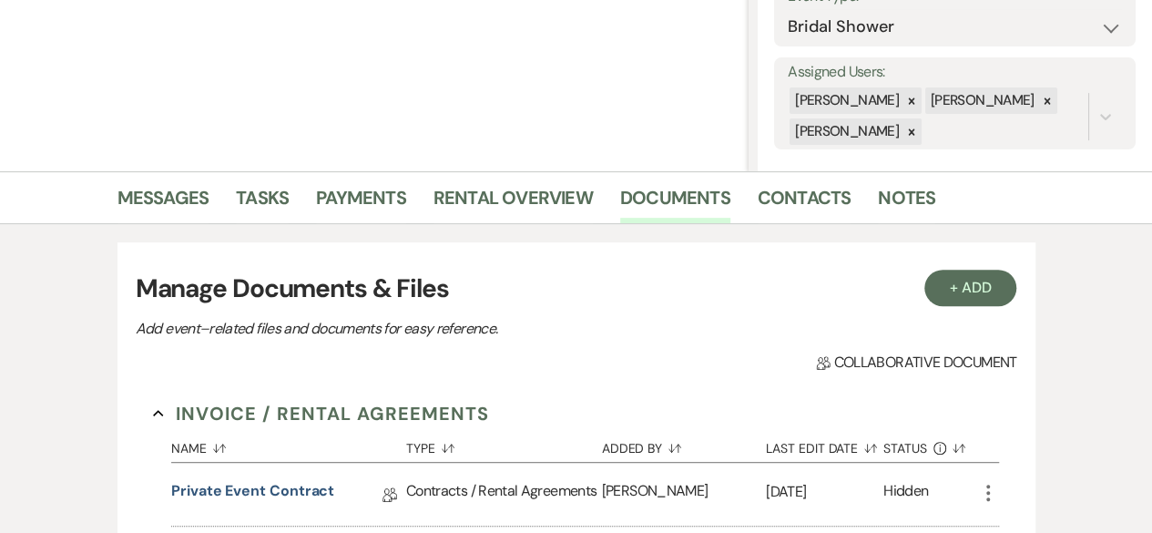
scroll to position [265, 0]
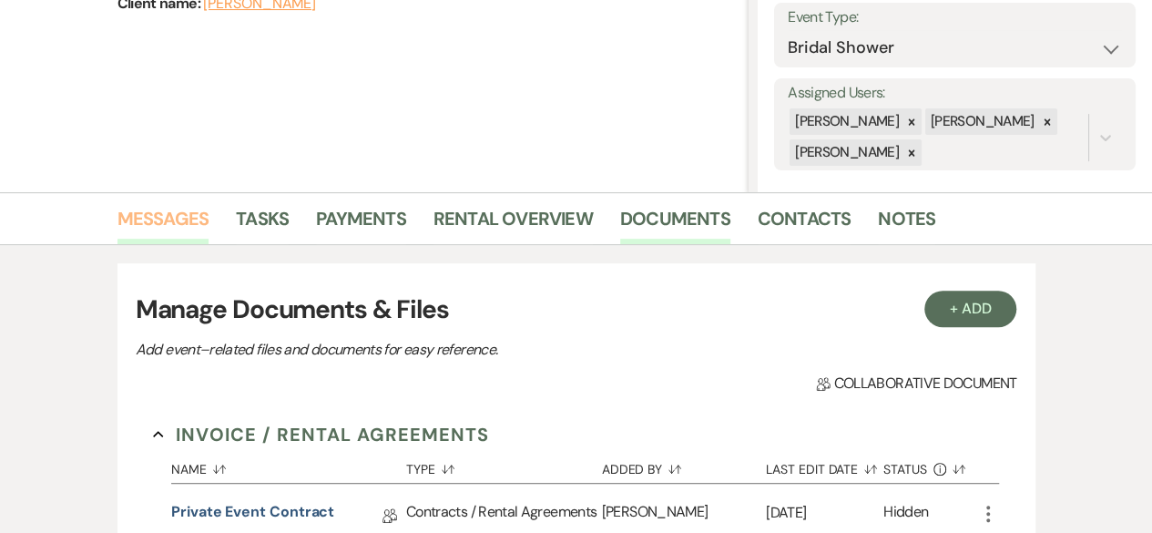
click at [155, 225] on link "Messages" at bounding box center [163, 224] width 92 height 40
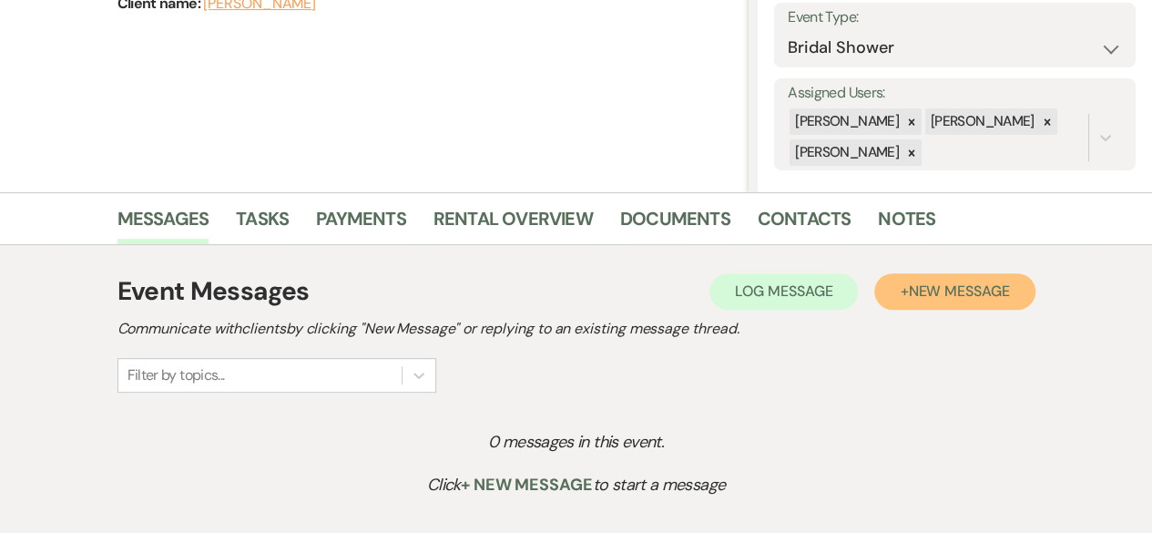
click at [978, 306] on button "+ New Message" at bounding box center [954, 291] width 160 height 36
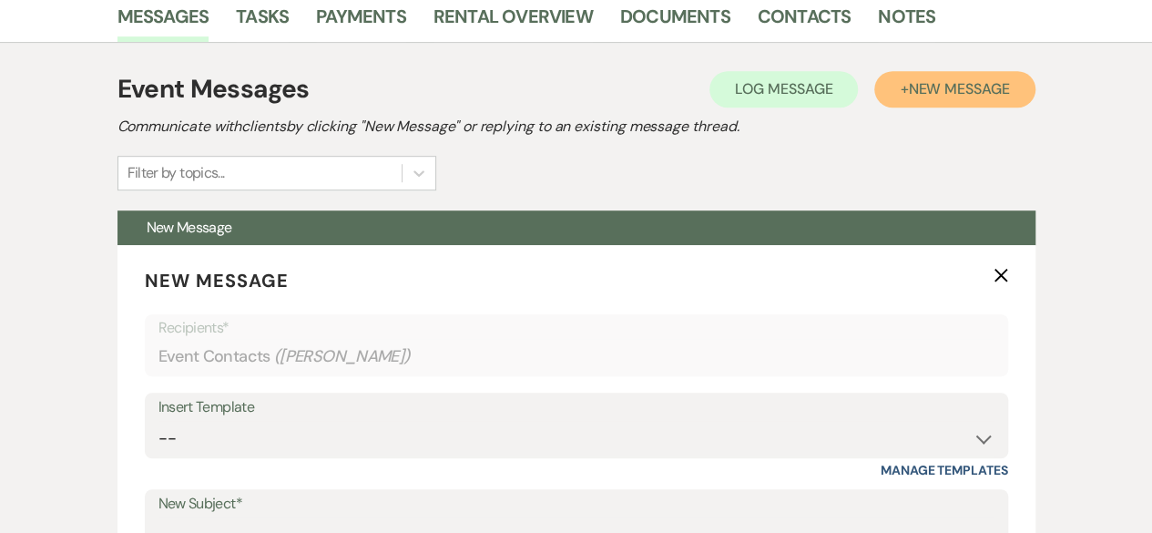
scroll to position [629, 0]
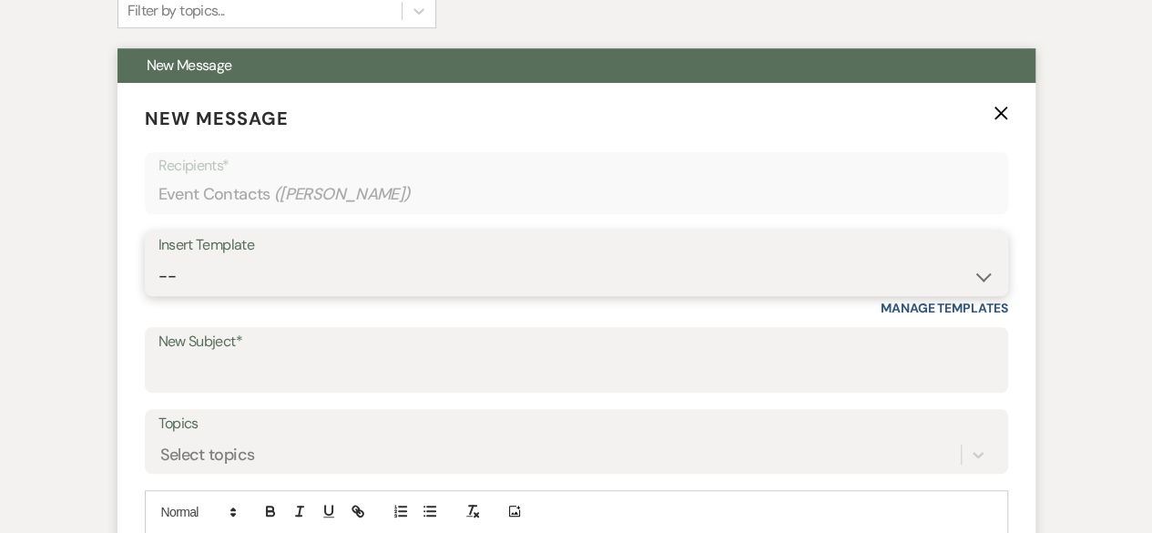
click at [229, 275] on select "-- Weven Planning Portal Introduction (Booked Events) Tour Request Response Fol…" at bounding box center [576, 277] width 836 height 36
select select "6187"
click at [158, 259] on select "-- Weven Planning Portal Introduction (Booked Events) Tour Request Response Fol…" at bounding box center [576, 277] width 836 height 36
type input "Your Personalized Quote & Package Contract"
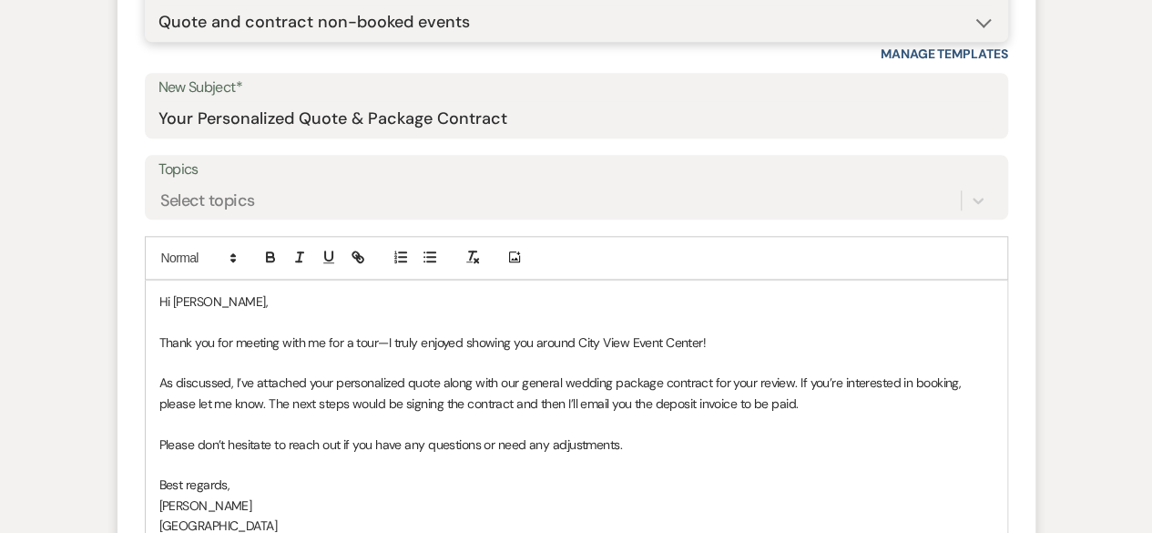
scroll to position [902, 0]
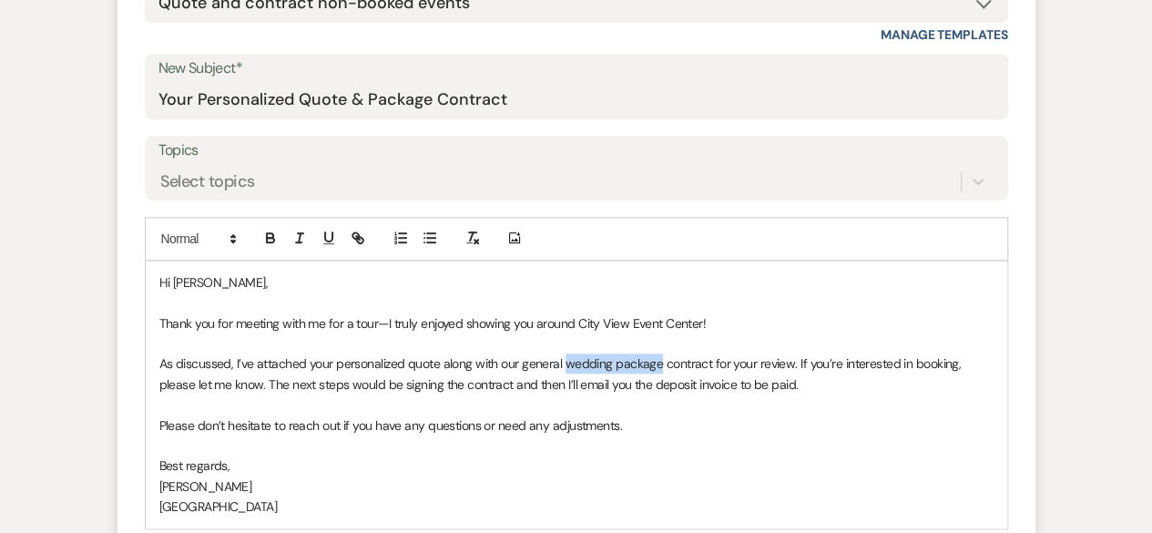
drag, startPoint x: 657, startPoint y: 360, endPoint x: 565, endPoint y: 371, distance: 92.6
click at [565, 371] on p "As discussed, I’ve attached your personalized quote along with our general wedd…" at bounding box center [576, 373] width 834 height 41
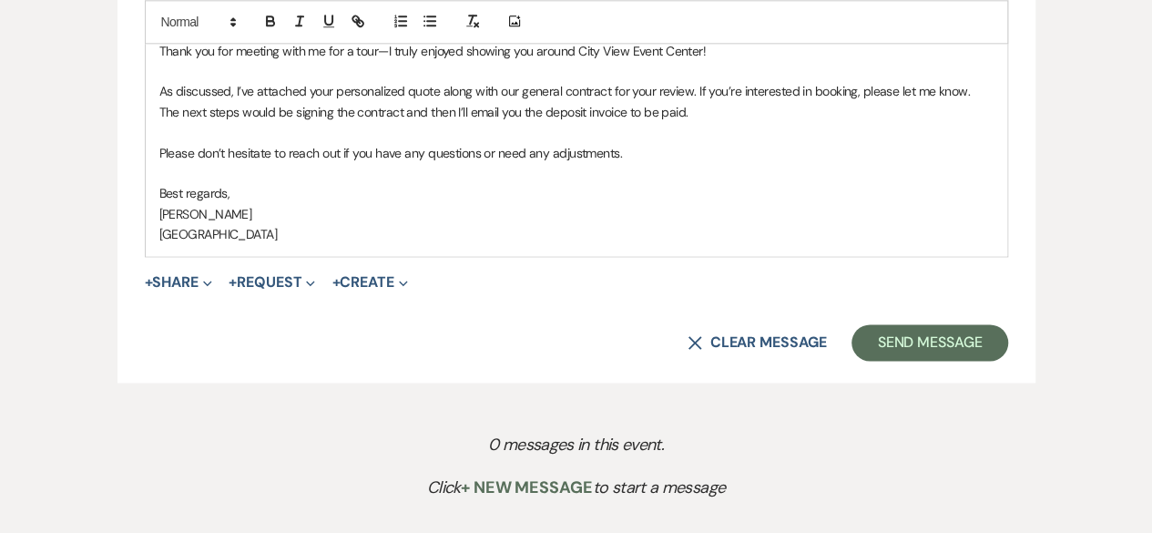
scroll to position [1175, 0]
click at [183, 276] on button "+ Share Expand" at bounding box center [179, 281] width 68 height 15
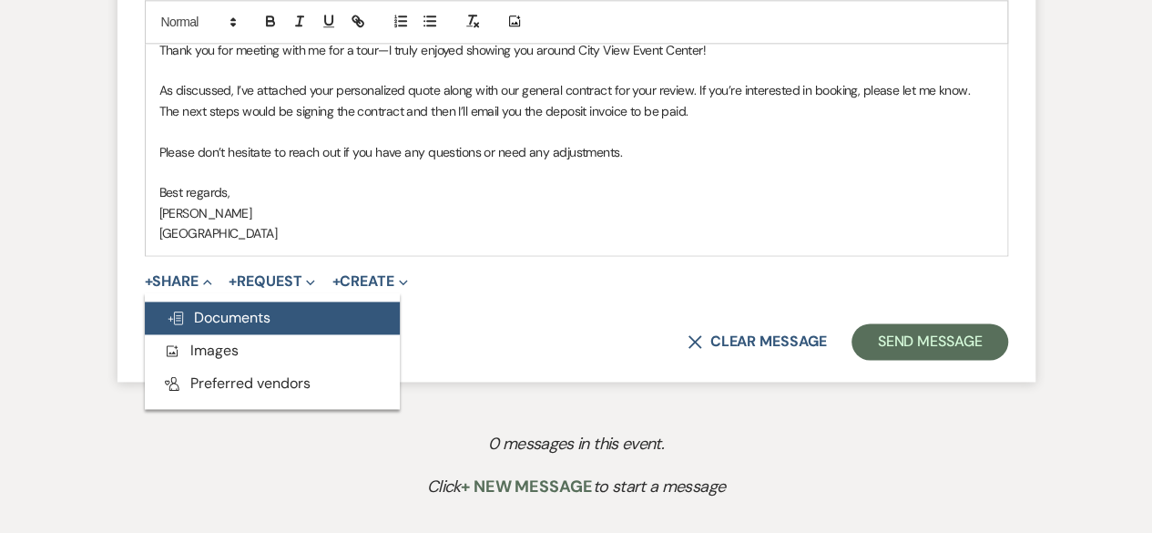
click at [209, 310] on span "Doc Upload Documents" at bounding box center [219, 317] width 104 height 19
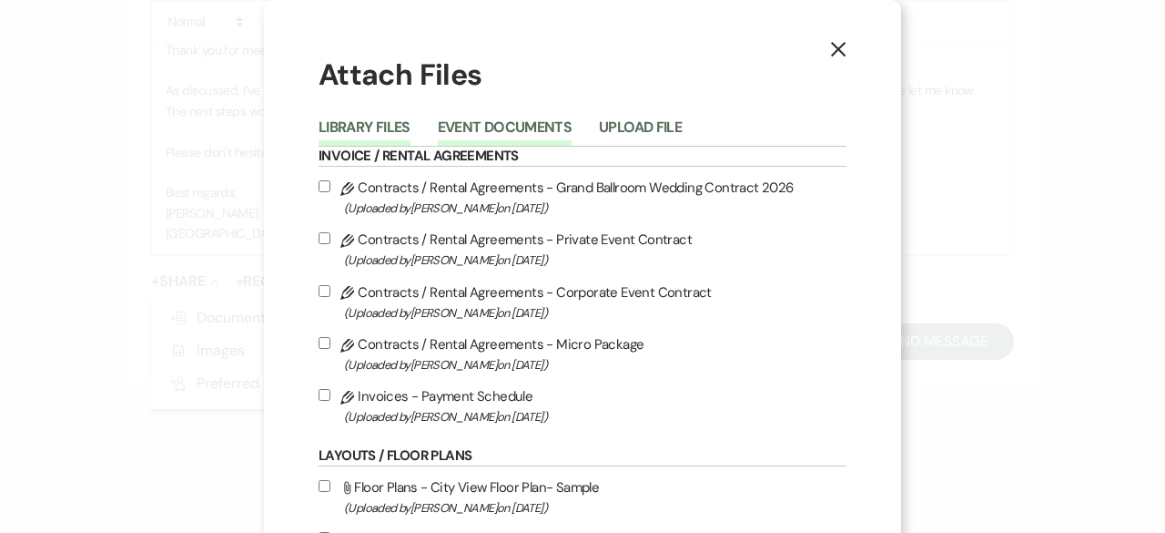
click at [497, 124] on button "Event Documents" at bounding box center [505, 132] width 134 height 25
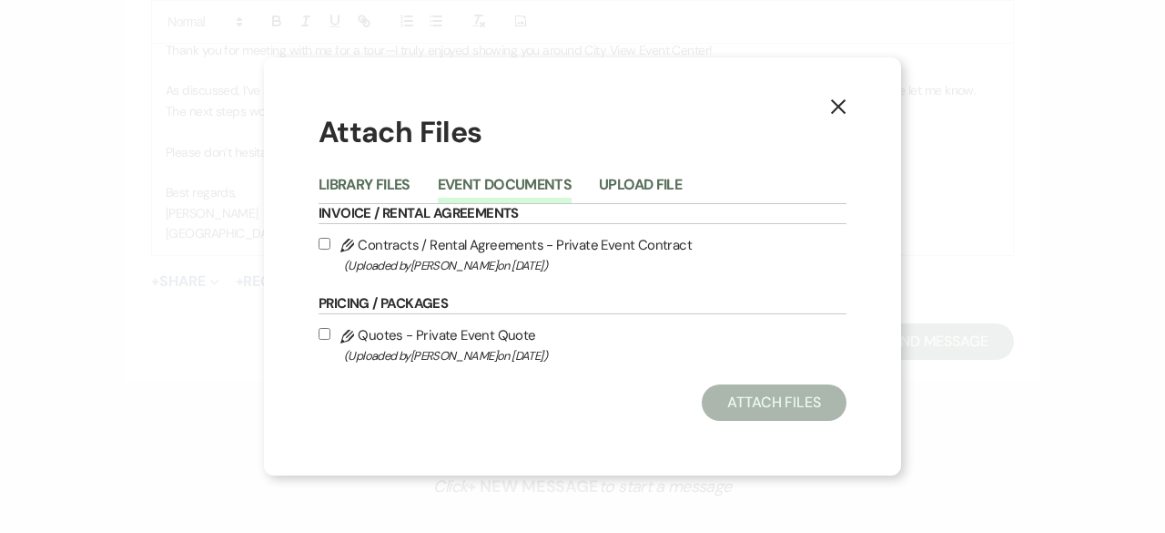
click at [324, 243] on input "Pencil Contracts / Rental Agreements - Private Event Contract (Uploaded by [PER…" at bounding box center [325, 244] width 12 height 12
checkbox input "true"
click at [324, 328] on input "Pencil Quotes - Private Event Quote (Uploaded by [PERSON_NAME] on [DATE] )" at bounding box center [325, 334] width 12 height 12
checkbox input "true"
click at [764, 401] on button "Attach Files" at bounding box center [774, 402] width 145 height 36
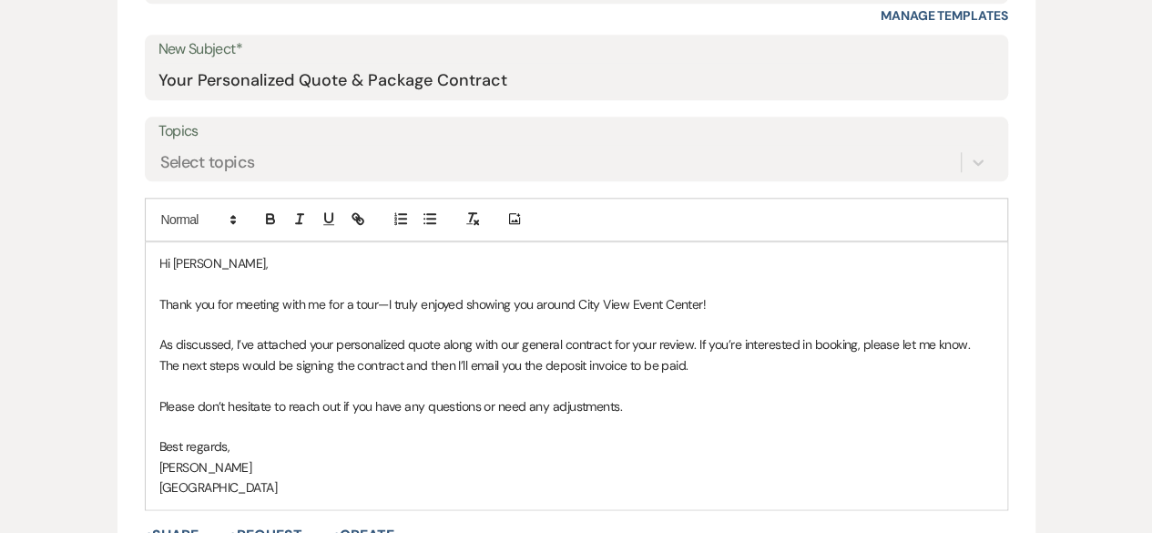
scroll to position [1266, 0]
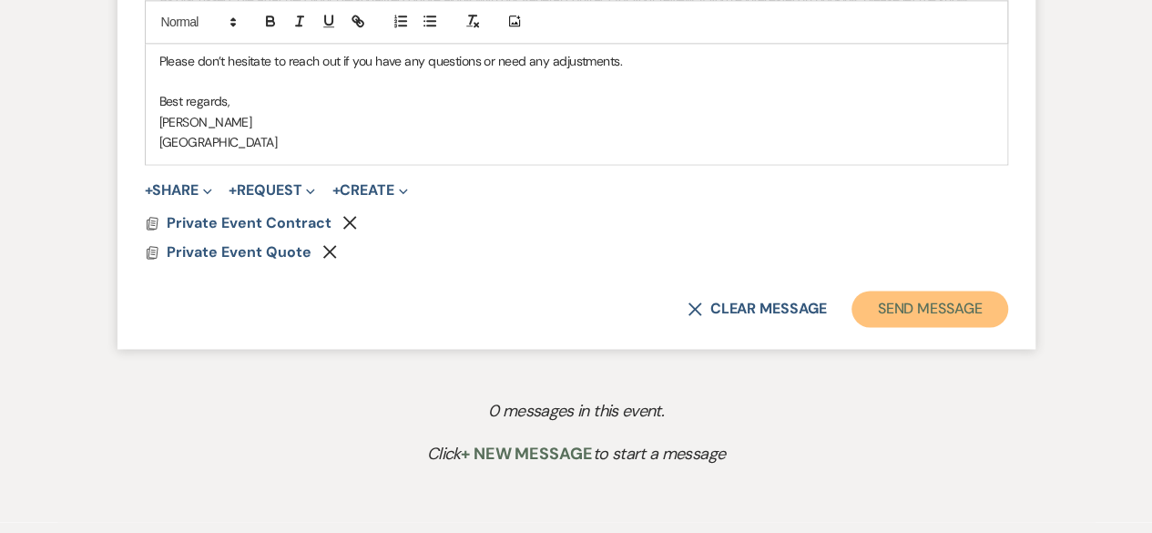
click at [921, 303] on button "Send Message" at bounding box center [929, 308] width 156 height 36
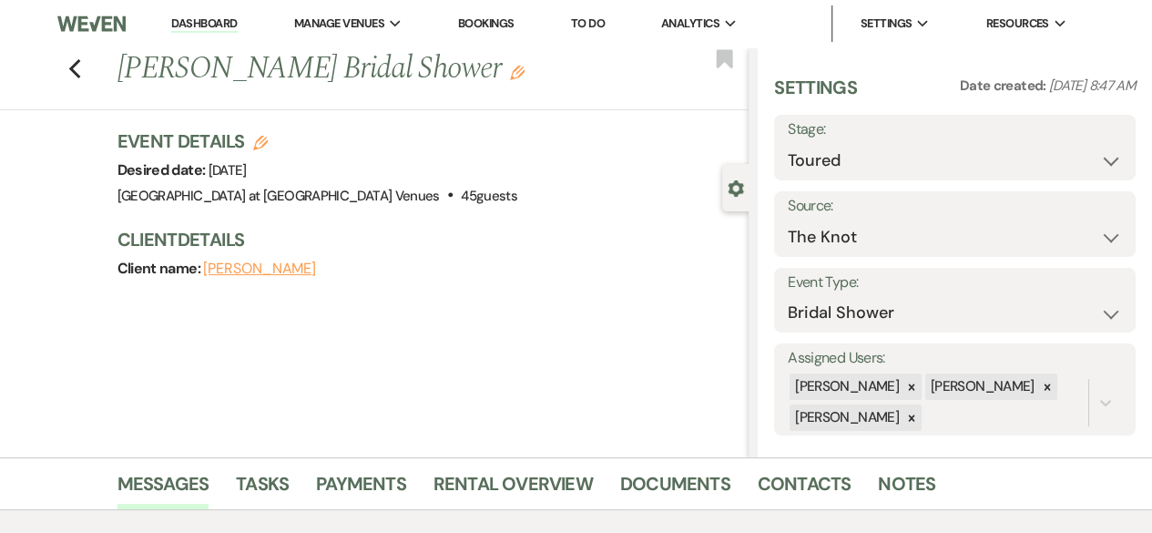
scroll to position [0, 0]
click at [812, 164] on select "Inquiry Follow Up Tour Requested Tour Confirmed Toured Proposal Sent Booked Lost" at bounding box center [955, 161] width 334 height 36
select select "6"
click at [788, 143] on select "Inquiry Follow Up Tour Requested Tour Confirmed Toured Proposal Sent Booked Lost" at bounding box center [955, 161] width 334 height 36
click at [1085, 158] on button "Save" at bounding box center [1098, 147] width 75 height 36
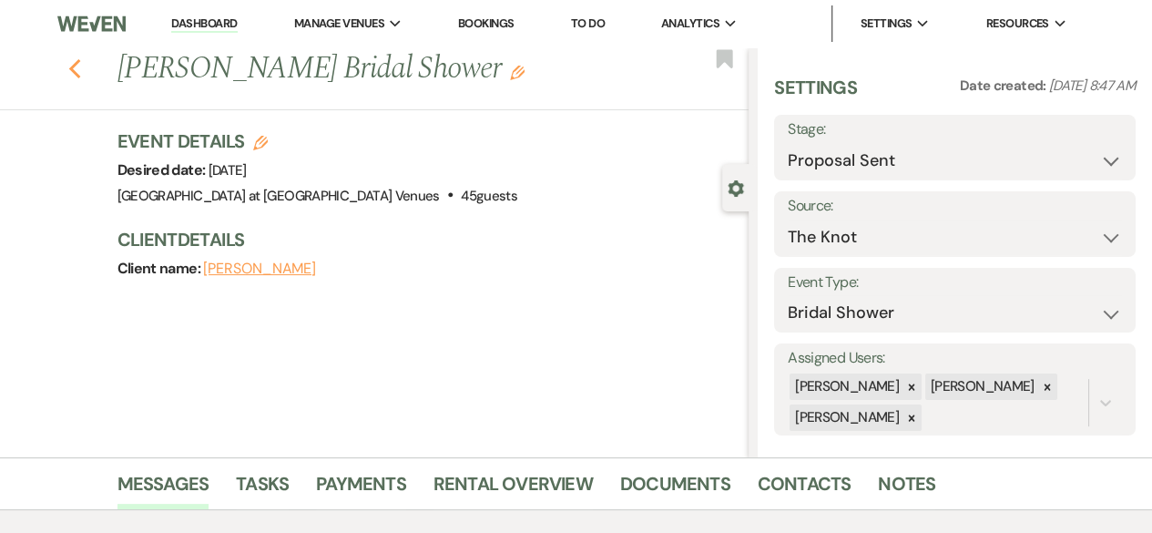
click at [82, 77] on icon "Previous" at bounding box center [75, 69] width 14 height 22
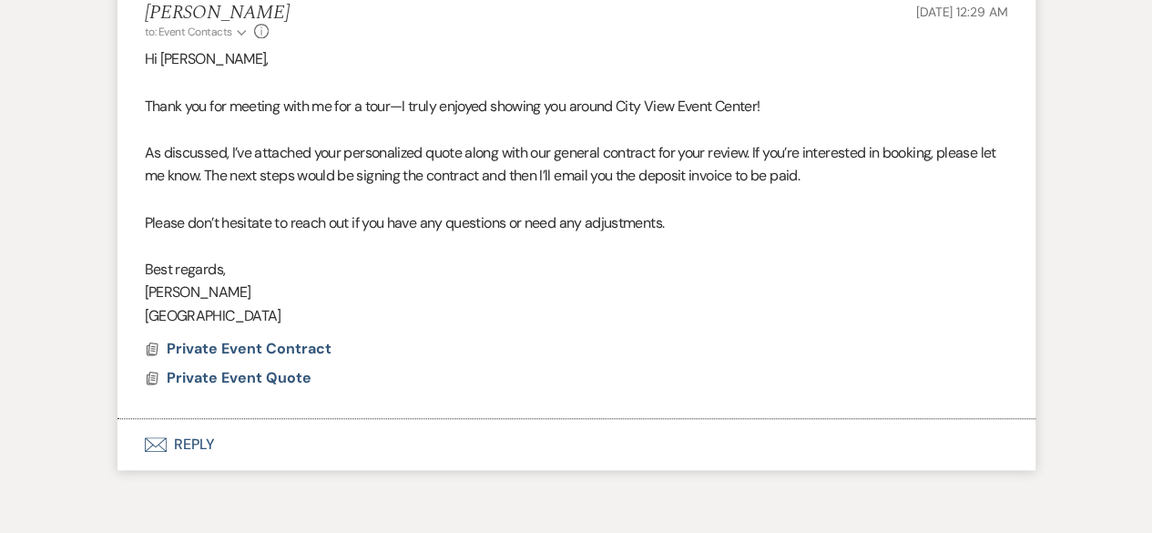
select select "5"
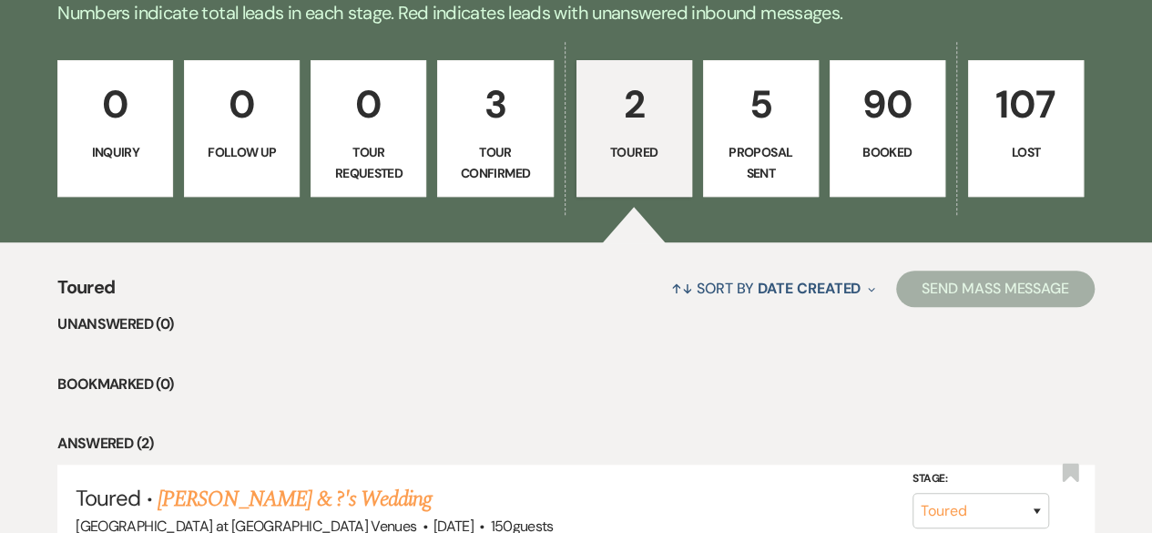
scroll to position [455, 0]
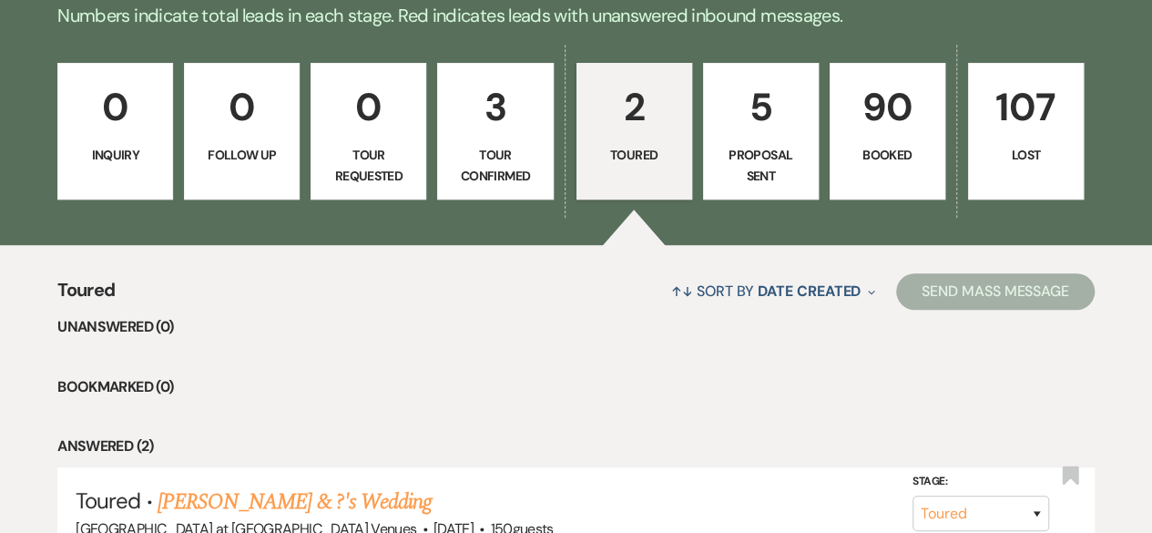
click at [490, 135] on p "3" at bounding box center [495, 106] width 92 height 61
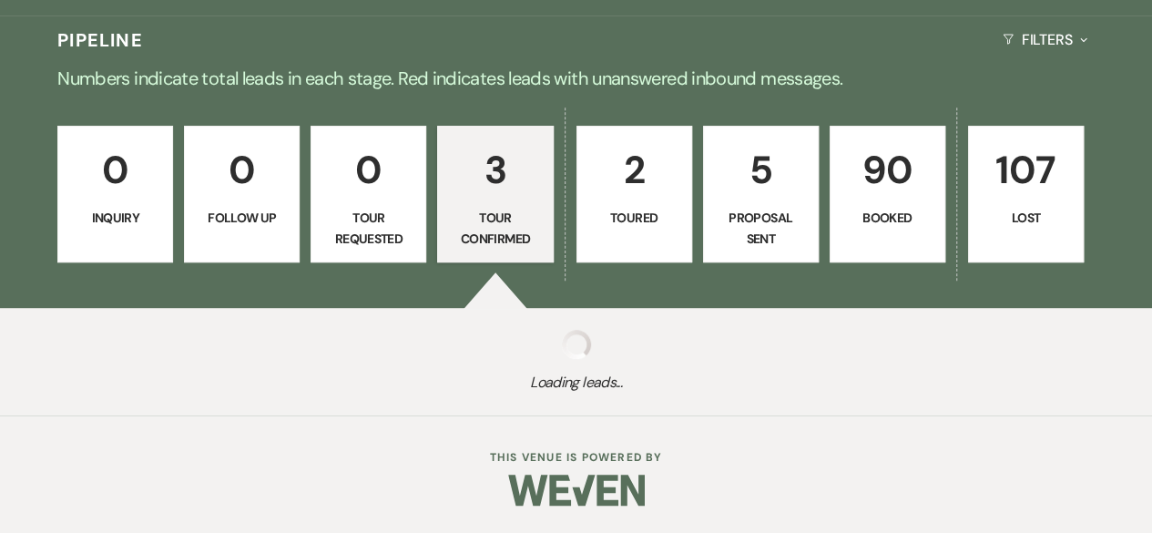
select select "4"
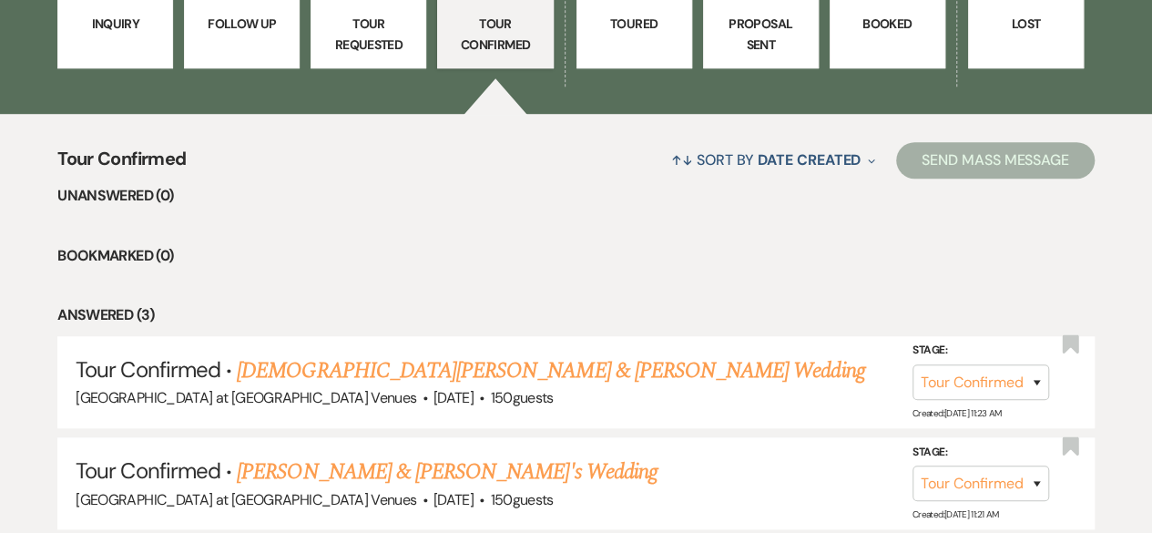
scroll to position [819, 0]
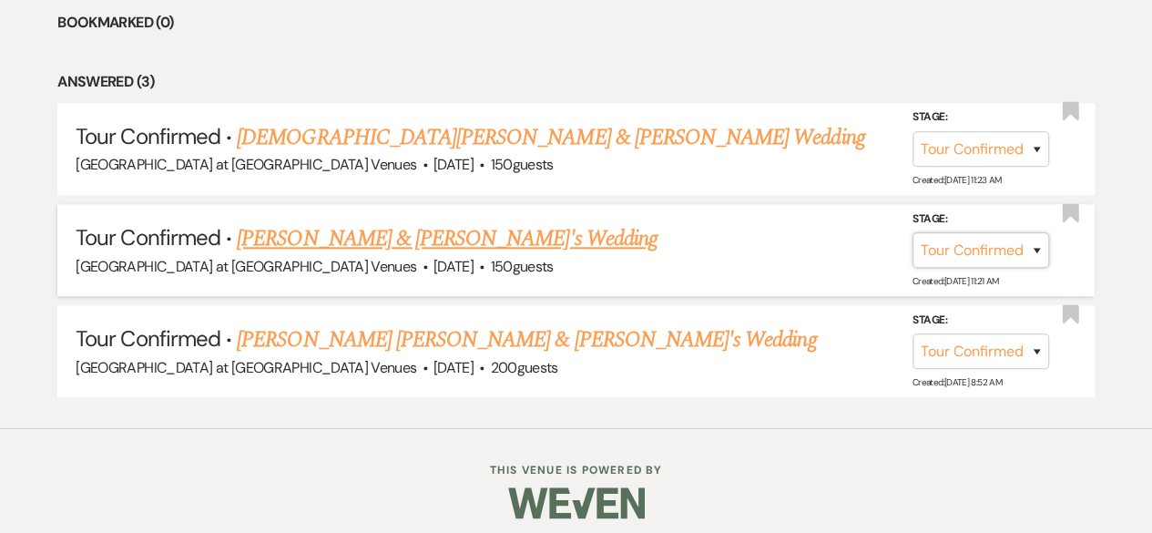
click at [1029, 251] on select "Inquiry Follow Up Tour Requested Tour Confirmed Toured Proposal Sent Booked Lost" at bounding box center [980, 250] width 137 height 36
select select "5"
click at [912, 232] on select "Inquiry Follow Up Tour Requested Tour Confirmed Toured Proposal Sent Booked Lost" at bounding box center [980, 250] width 137 height 36
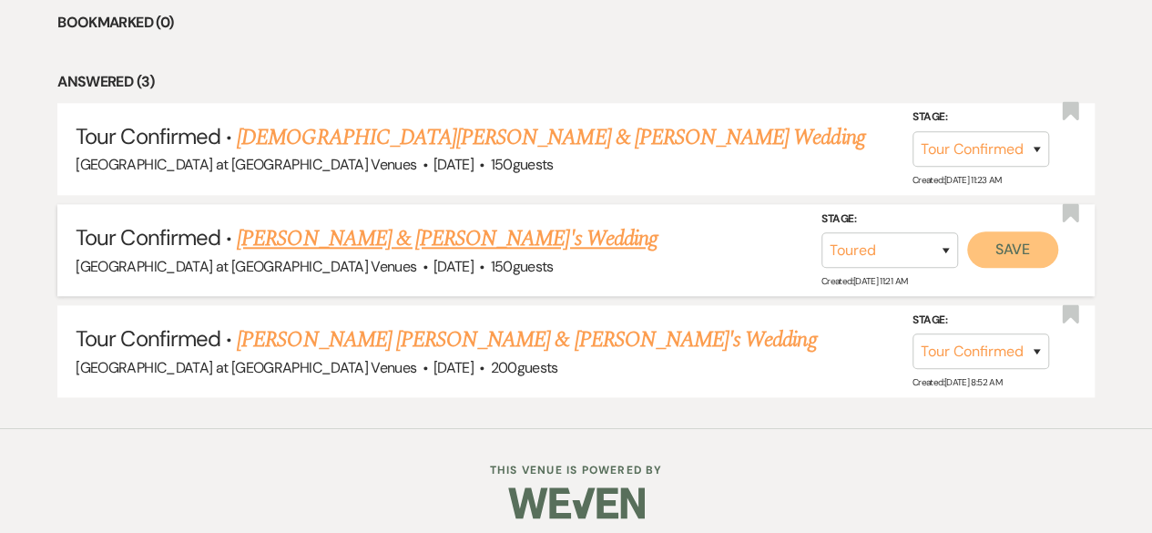
click at [1014, 251] on button "Save" at bounding box center [1012, 249] width 91 height 36
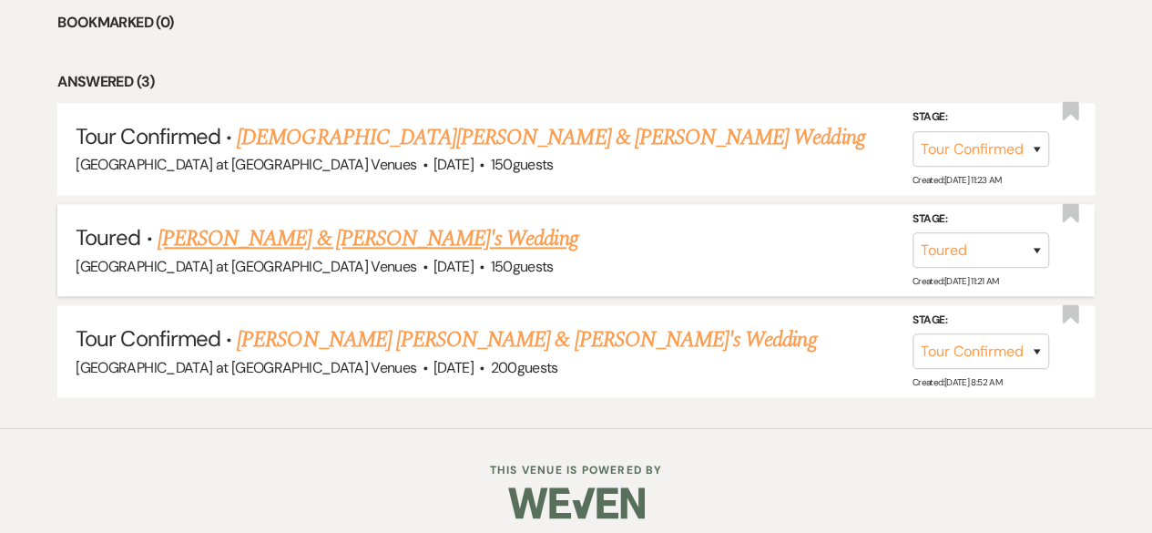
scroll to position [728, 0]
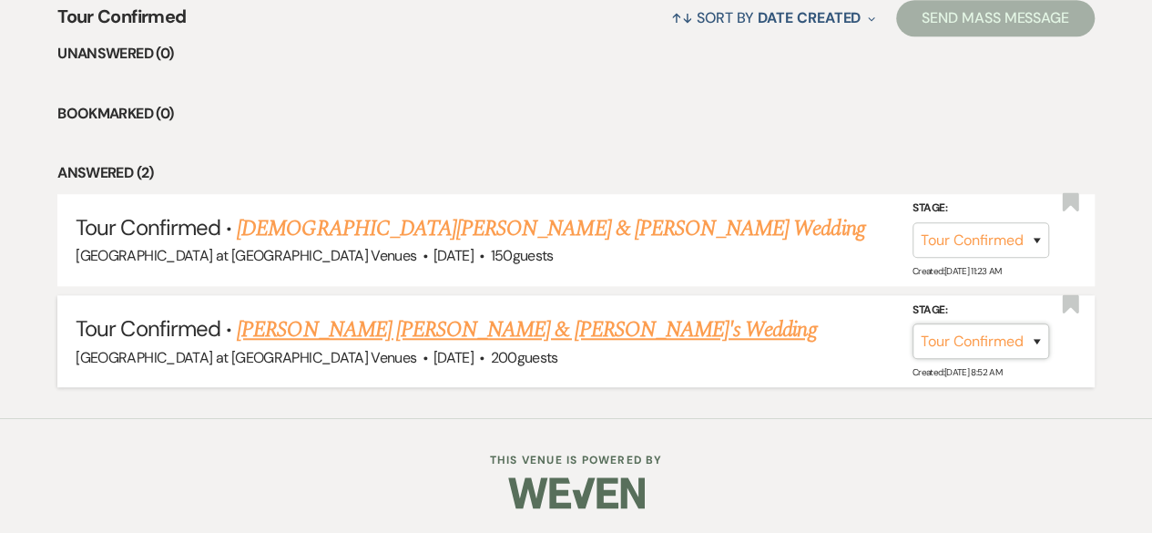
click at [1033, 340] on select "Inquiry Follow Up Tour Requested Tour Confirmed Toured Proposal Sent Booked Lost" at bounding box center [980, 341] width 137 height 36
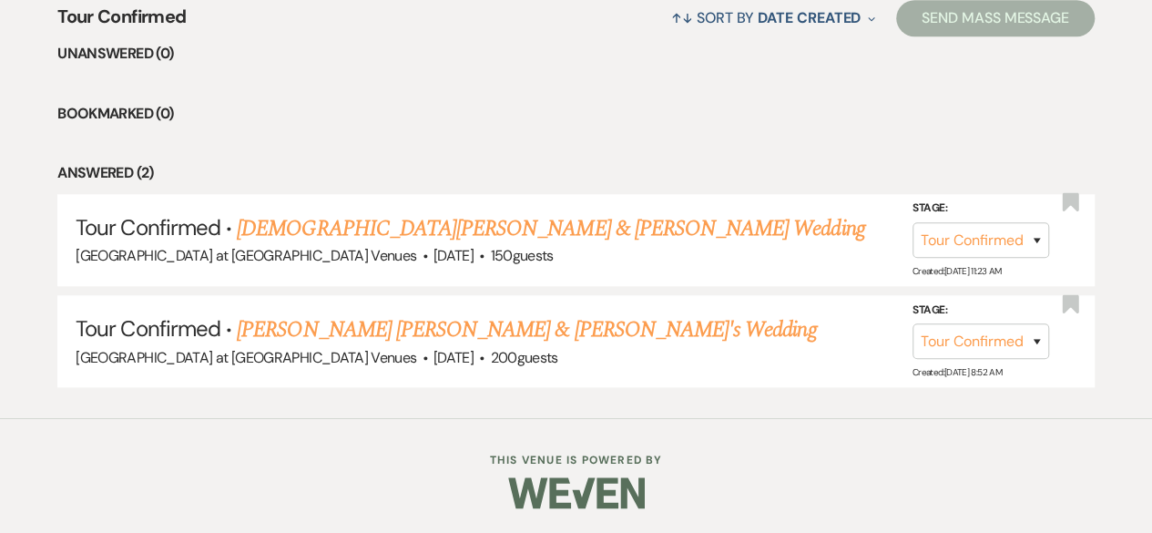
click at [574, 137] on ul "Unanswered (0) Bookmarked (0) Answered (2) Tour Confirmed · [PERSON_NAME] & [PE…" at bounding box center [575, 214] width 1037 height 345
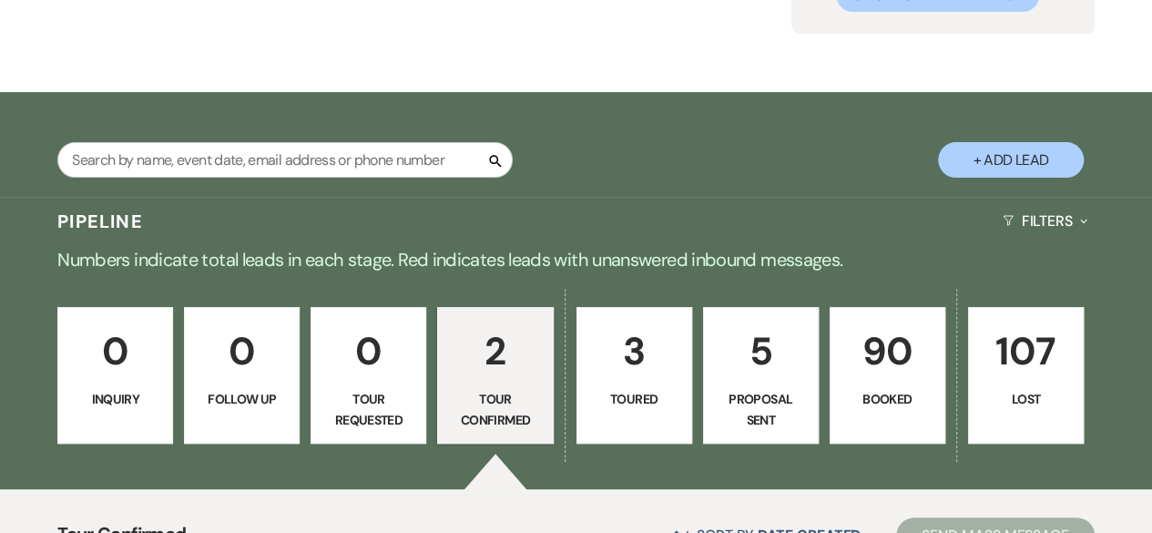
scroll to position [182, 0]
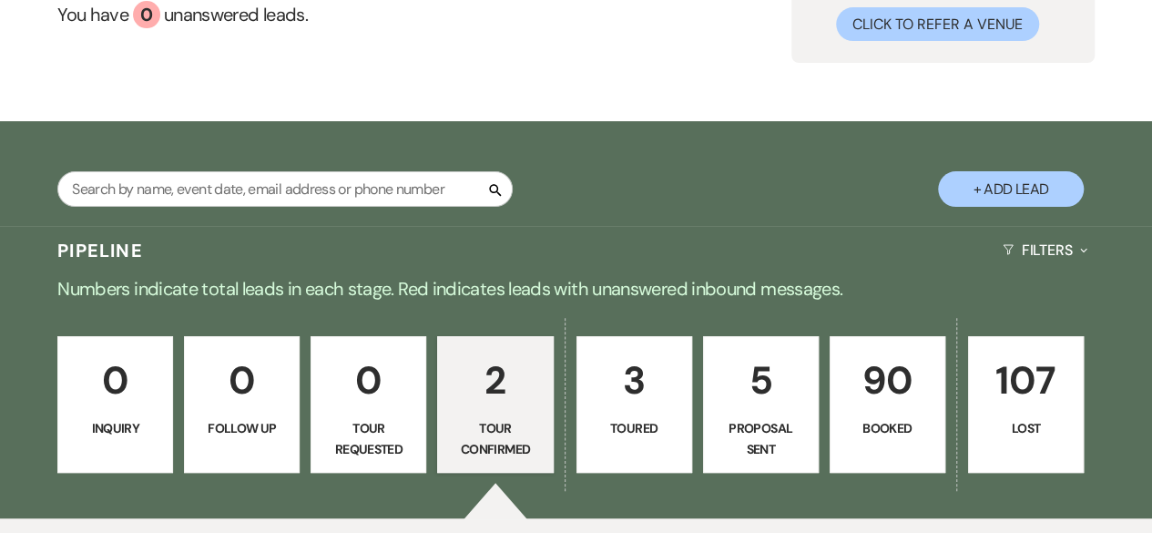
click at [981, 187] on button "+ Add Lead" at bounding box center [1011, 189] width 146 height 36
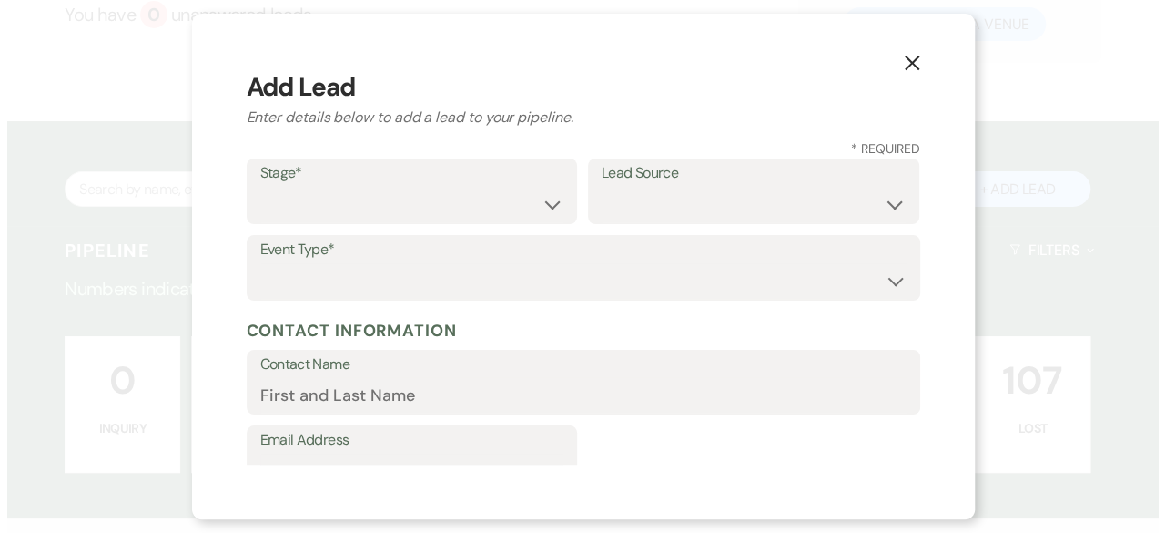
scroll to position [183, 0]
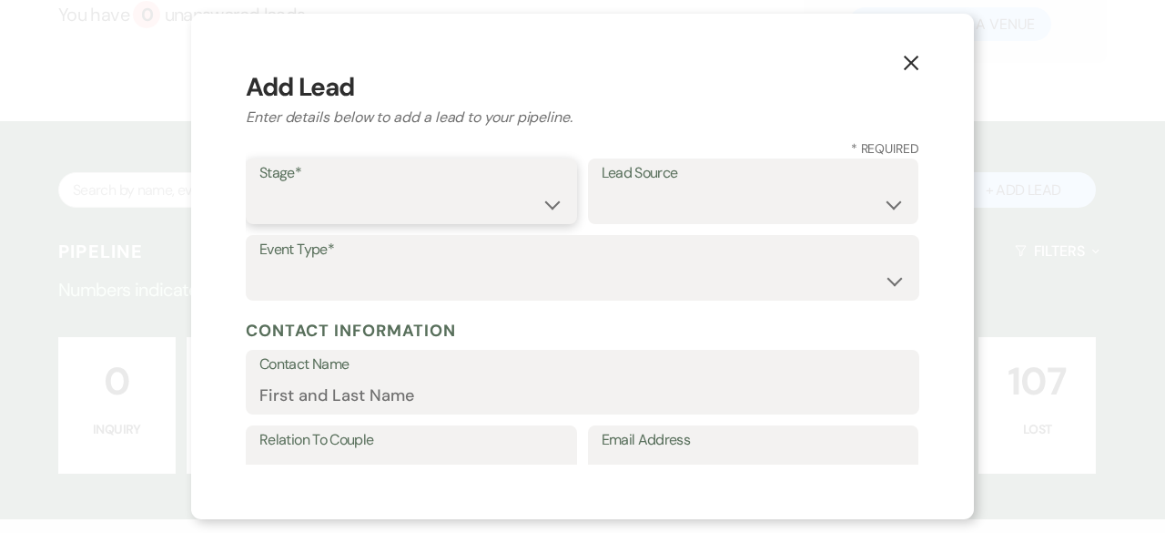
click at [313, 203] on select "Inquiry Follow Up Tour Requested Tour Confirmed Toured Proposal Sent Booked Lost" at bounding box center [411, 205] width 304 height 36
select select "5"
click at [259, 187] on select "Inquiry Follow Up Tour Requested Tour Confirmed Toured Proposal Sent Booked Lost" at bounding box center [411, 205] width 304 height 36
click at [654, 208] on select "Weven Venue Website Instagram Facebook Pinterest Google The Knot Wedding Wire H…" at bounding box center [754, 205] width 304 height 36
click at [653, 208] on select "Weven Venue Website Instagram Facebook Pinterest Google The Knot Wedding Wire H…" at bounding box center [754, 205] width 304 height 36
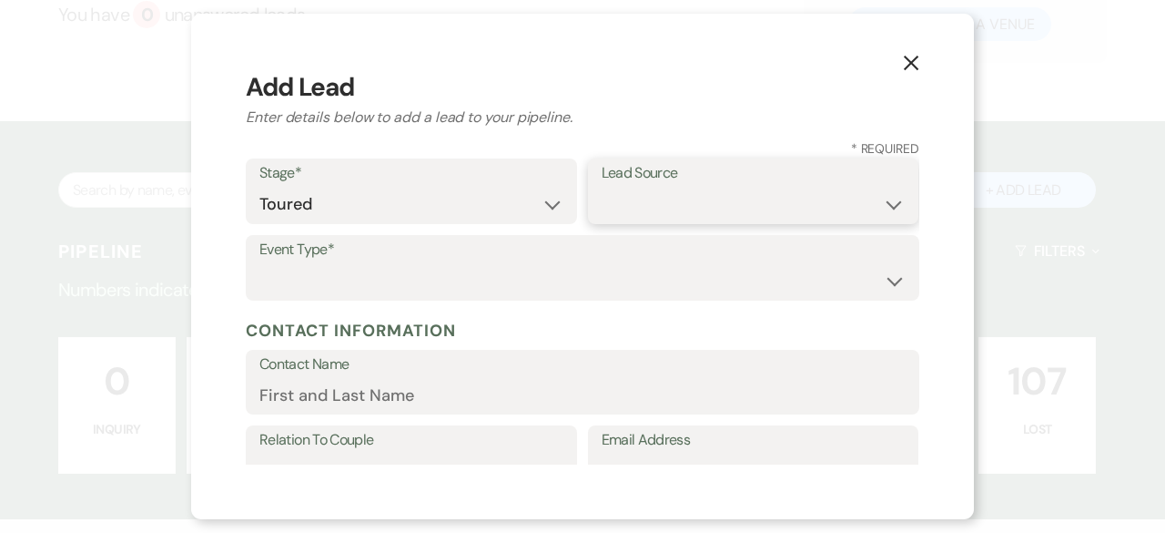
click at [660, 206] on select "Weven Venue Website Instagram Facebook Pinterest Google The Knot Wedding Wire H…" at bounding box center [754, 205] width 304 height 36
select select "2"
click at [602, 187] on select "Weven Venue Website Instagram Facebook Pinterest Google The Knot Wedding Wire H…" at bounding box center [754, 205] width 304 height 36
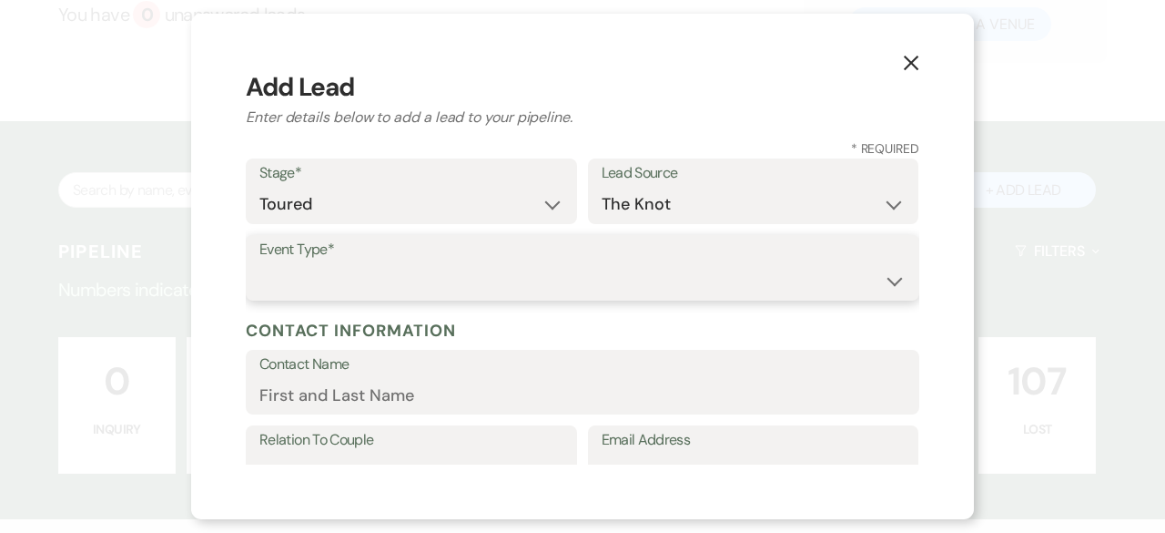
click at [297, 284] on select "Wedding Anniversary Party Baby Shower Bachelorette / Bachelor Party Birthday Pa…" at bounding box center [582, 281] width 646 height 36
select select "13"
click at [701, 272] on input "Other Type*" at bounding box center [754, 281] width 304 height 36
type input "Reception"
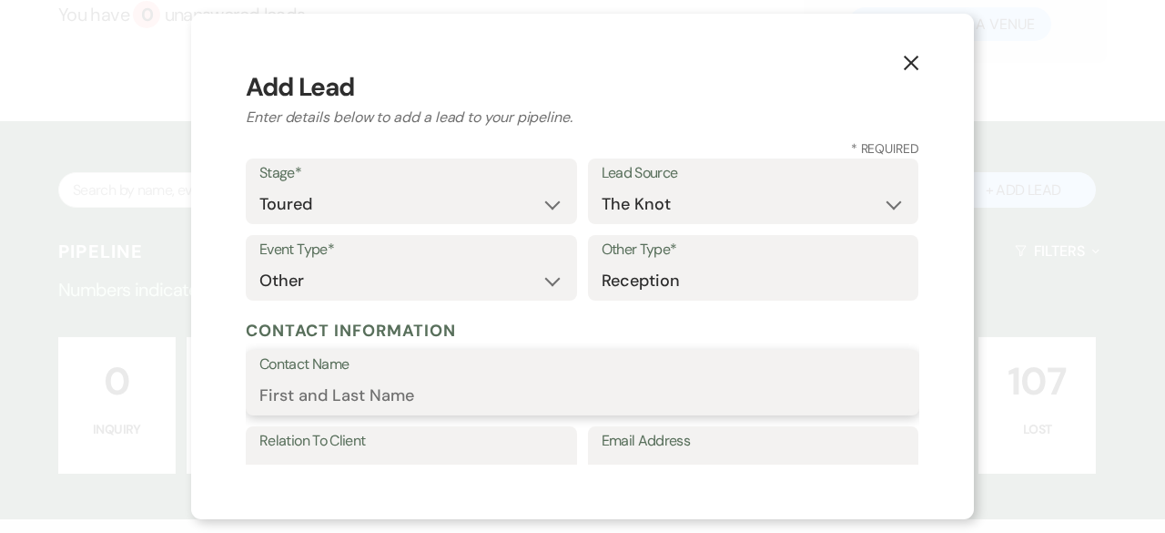
drag, startPoint x: 286, startPoint y: 391, endPoint x: 257, endPoint y: 376, distance: 32.6
click at [286, 391] on input "Contact Name" at bounding box center [582, 396] width 646 height 36
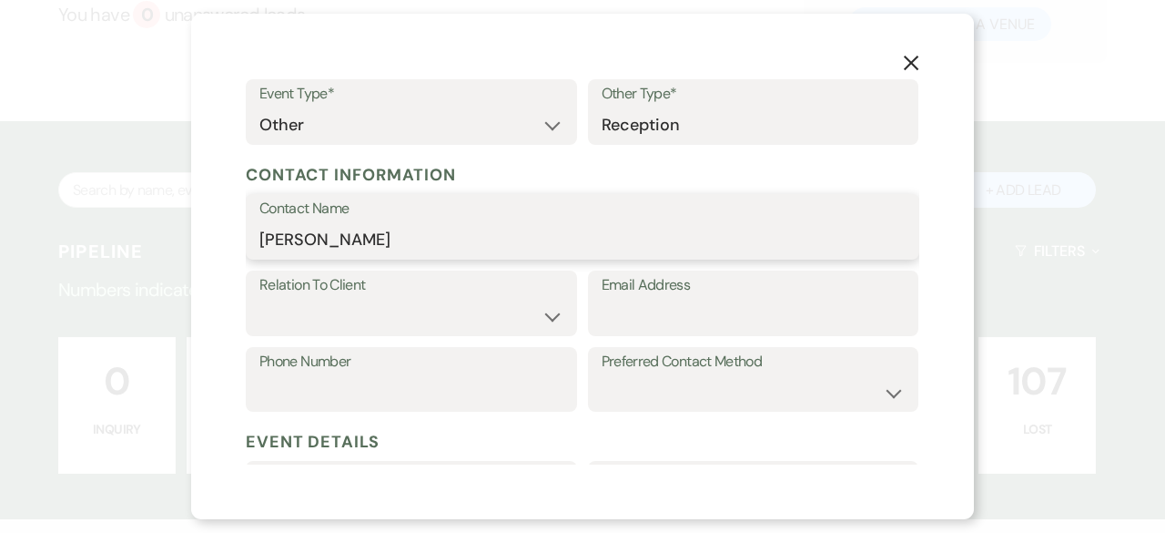
scroll to position [273, 0]
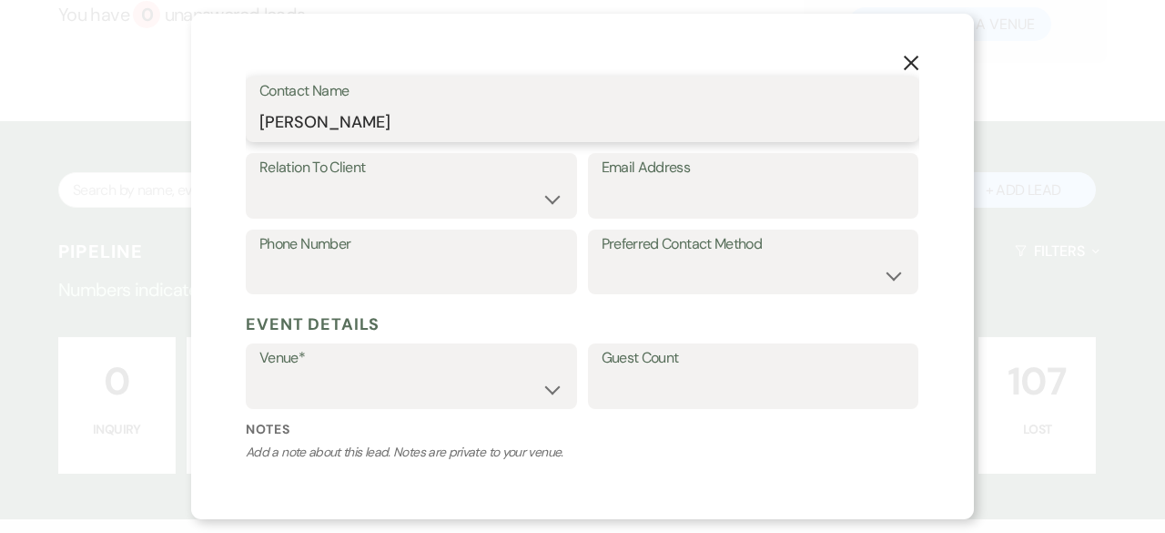
type input "[PERSON_NAME]"
click at [348, 188] on select "Client Event Planner Parent of Client Family Member Friend Other" at bounding box center [411, 199] width 304 height 36
select select "1"
click at [259, 181] on select "Client Event Planner Parent of Client Family Member Friend Other" at bounding box center [411, 199] width 304 height 36
click at [635, 218] on div "Email Address" at bounding box center [753, 191] width 331 height 76
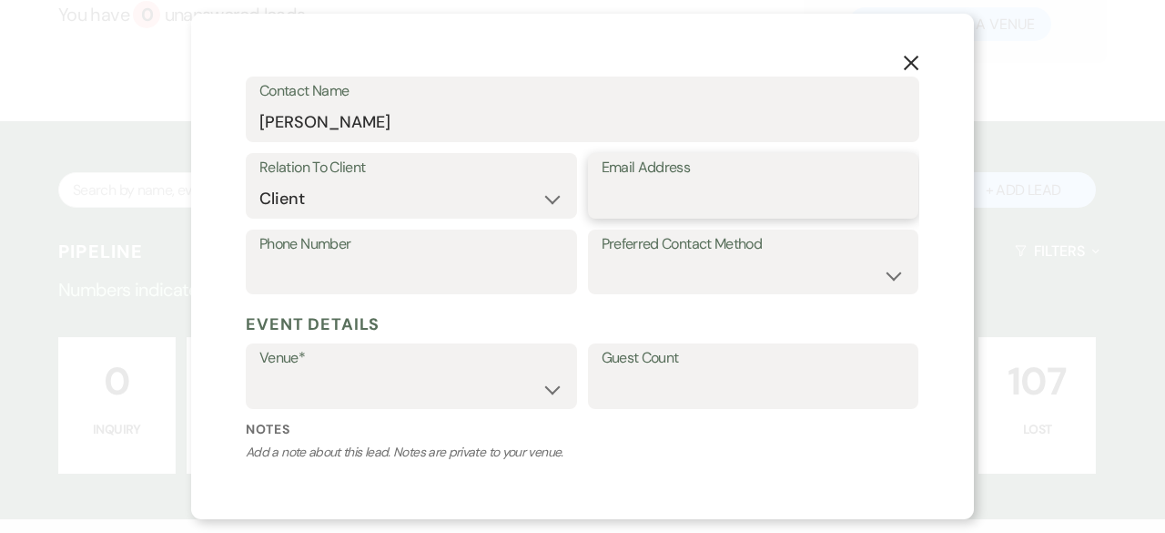
click at [635, 195] on input "Email Address" at bounding box center [754, 199] width 304 height 36
paste input "[EMAIL_ADDRESS][DOMAIN_NAME]"
type input "[EMAIL_ADDRESS][DOMAIN_NAME]"
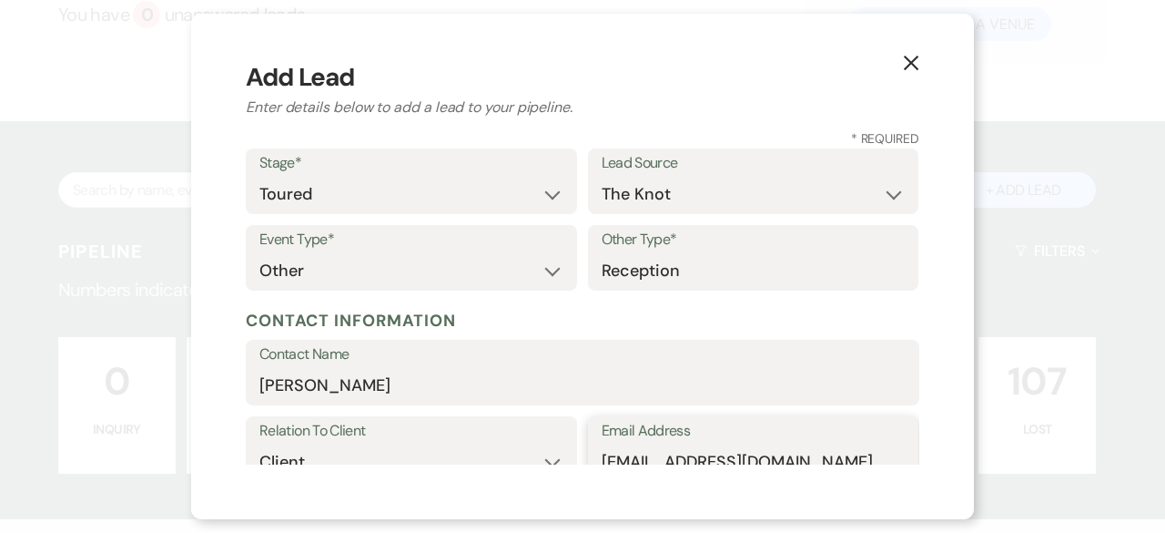
scroll to position [0, 0]
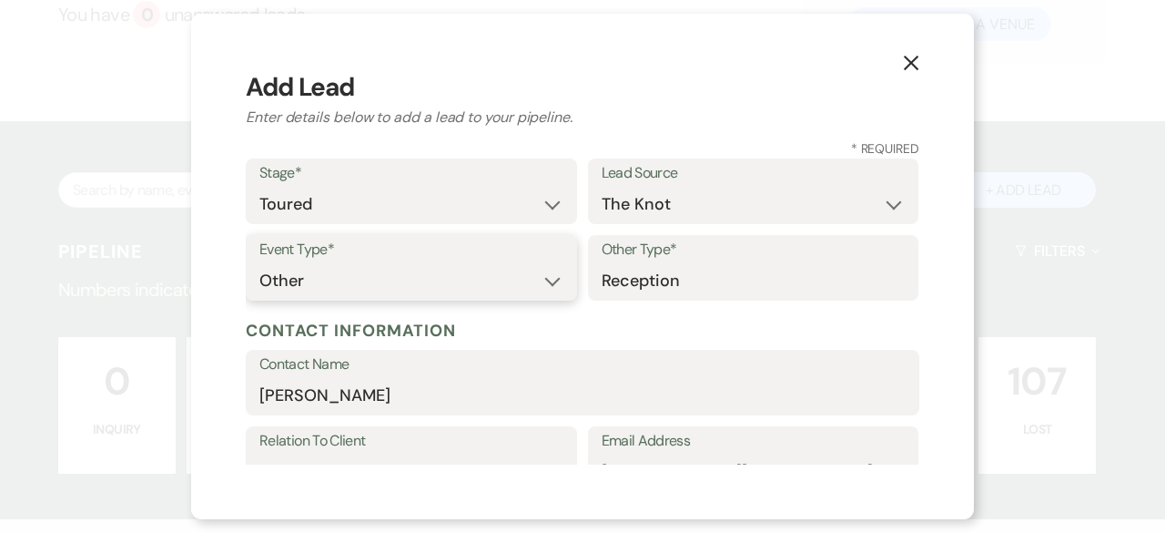
click at [551, 283] on select "Wedding Anniversary Party Baby Shower Bachelorette / Bachelor Party Birthday Pa…" at bounding box center [411, 281] width 304 height 36
select select "1"
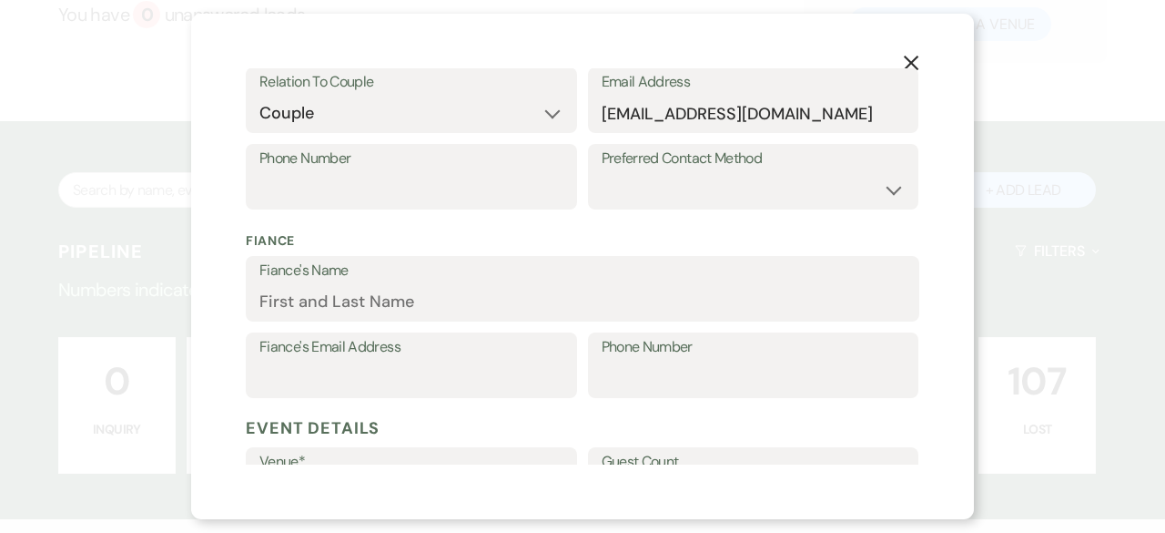
scroll to position [455, 0]
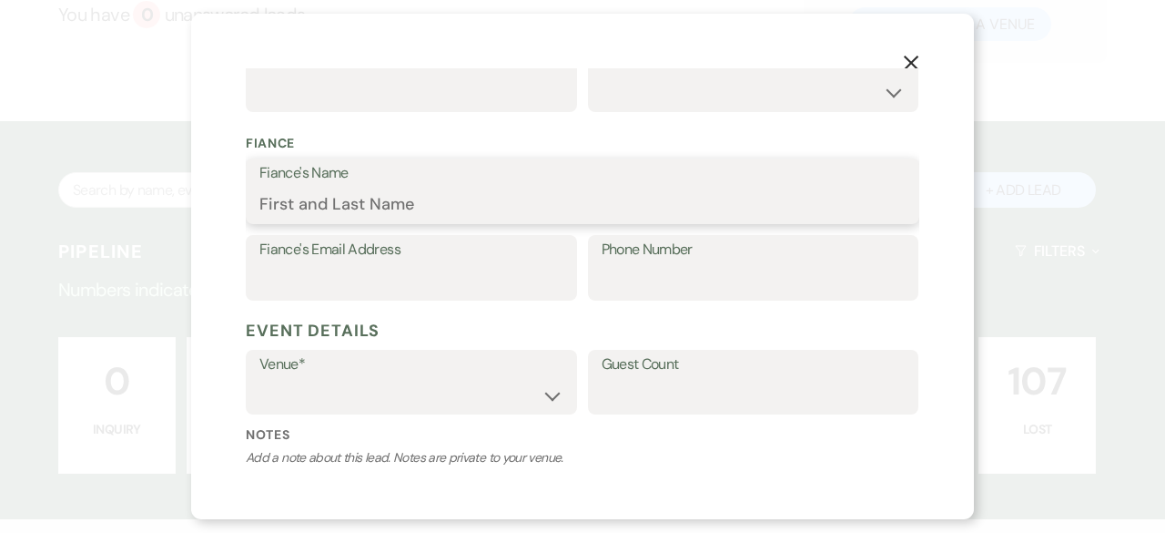
click at [359, 199] on input "Fiance's Name" at bounding box center [582, 205] width 646 height 36
paste input "[PERSON_NAME]"
type input "[PERSON_NAME]"
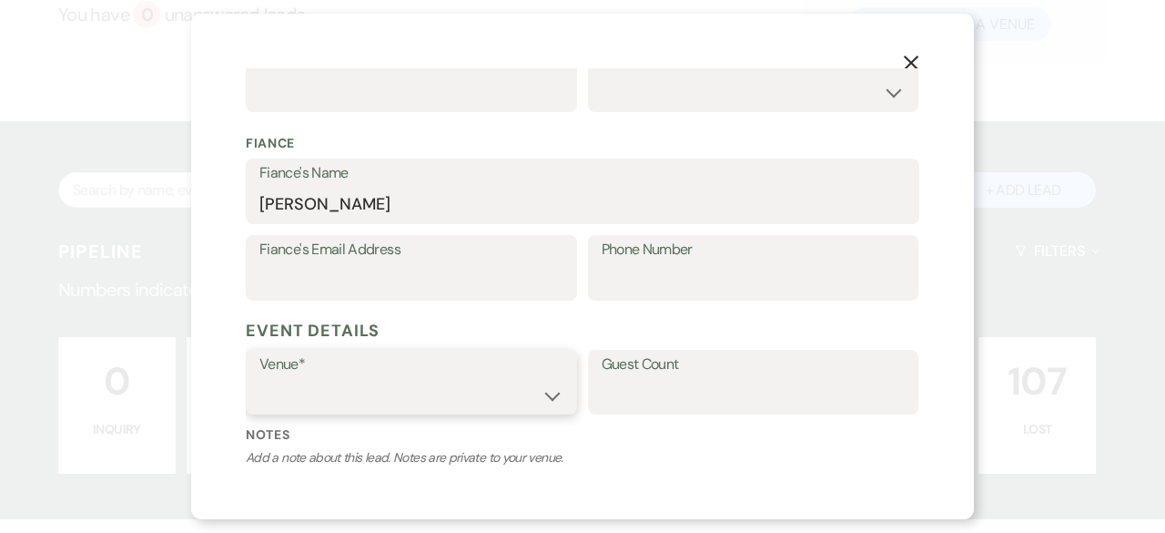
click at [554, 385] on select "[GEOGRAPHIC_DATA] at [GEOGRAPHIC_DATA] Venues [GEOGRAPHIC_DATA] at [GEOGRAPHIC_…" at bounding box center [411, 395] width 304 height 36
select select "783"
click at [259, 377] on select "[GEOGRAPHIC_DATA] at [GEOGRAPHIC_DATA] Venues [GEOGRAPHIC_DATA] at [GEOGRAPHIC_…" at bounding box center [411, 395] width 304 height 36
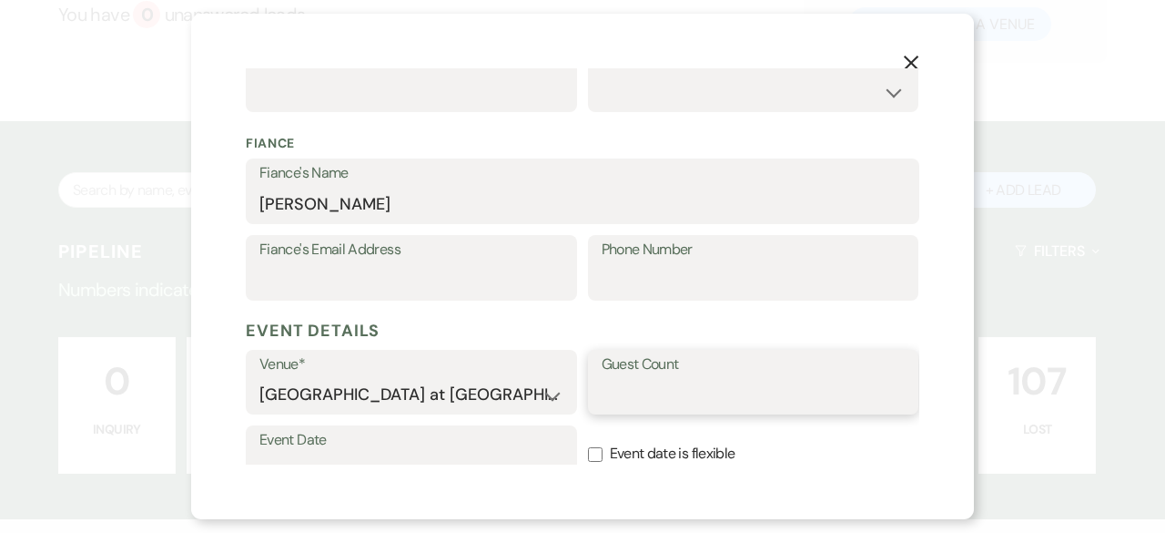
click at [606, 405] on input "Guest Count" at bounding box center [754, 395] width 304 height 36
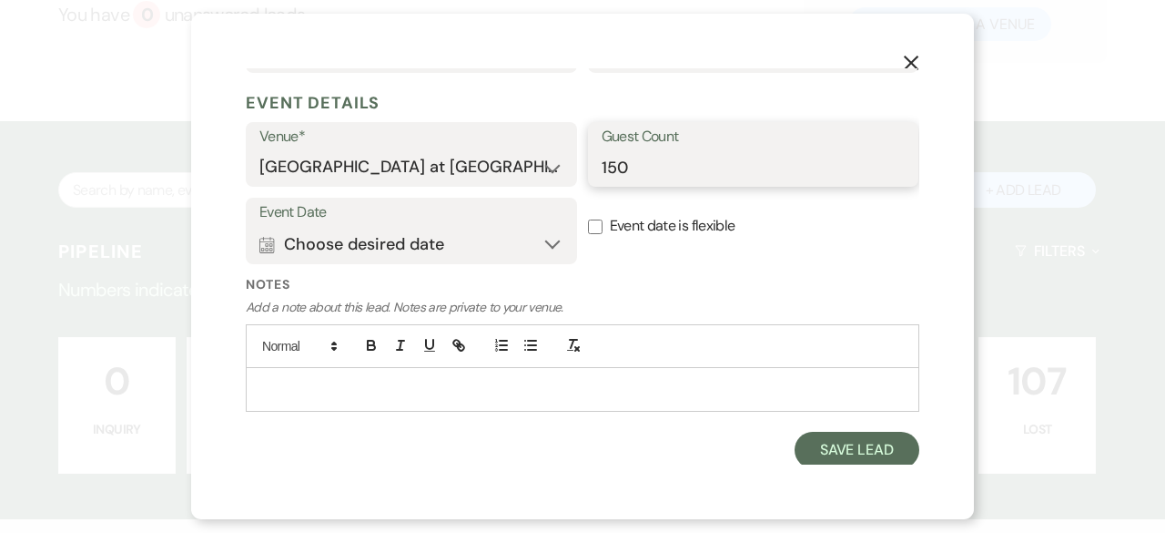
scroll to position [684, 0]
type input "150"
click at [534, 252] on button "Calendar Choose desired date Expand" at bounding box center [411, 243] width 304 height 36
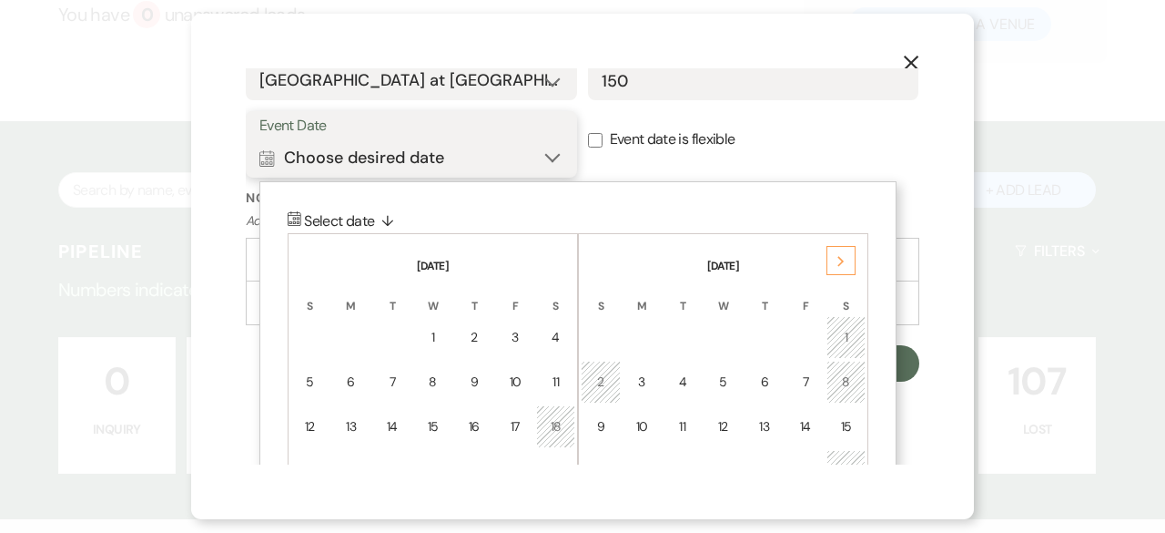
scroll to position [866, 0]
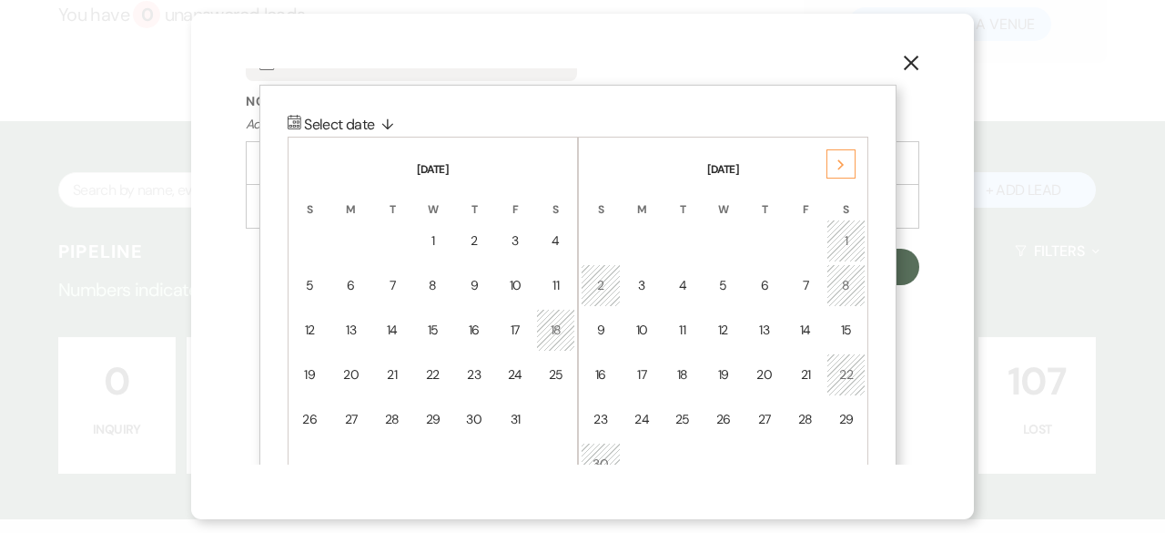
click at [837, 165] on div "Next" at bounding box center [841, 163] width 29 height 29
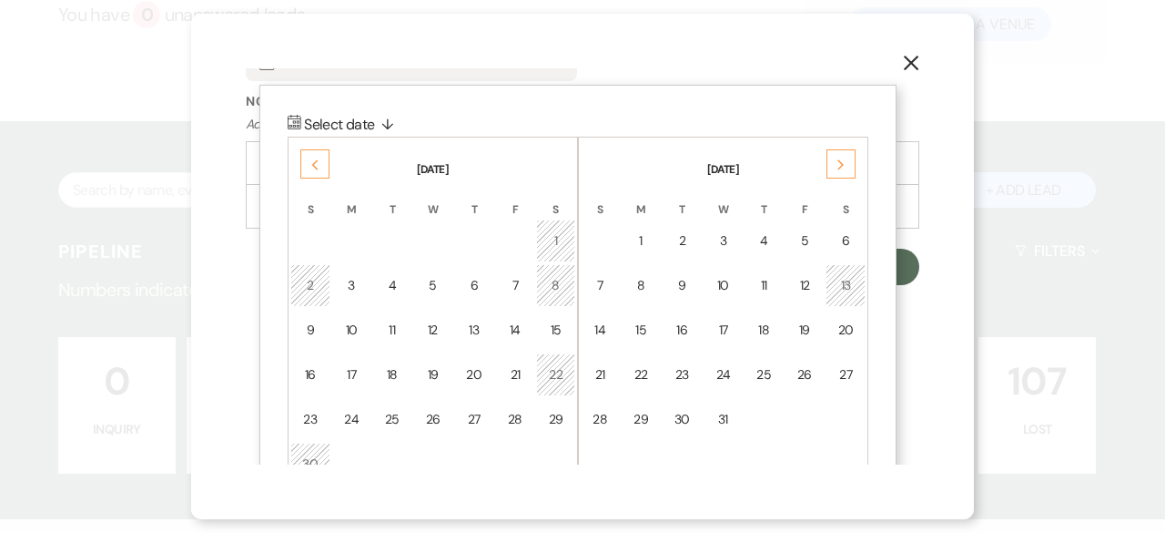
click at [837, 166] on icon "Next" at bounding box center [841, 164] width 9 height 11
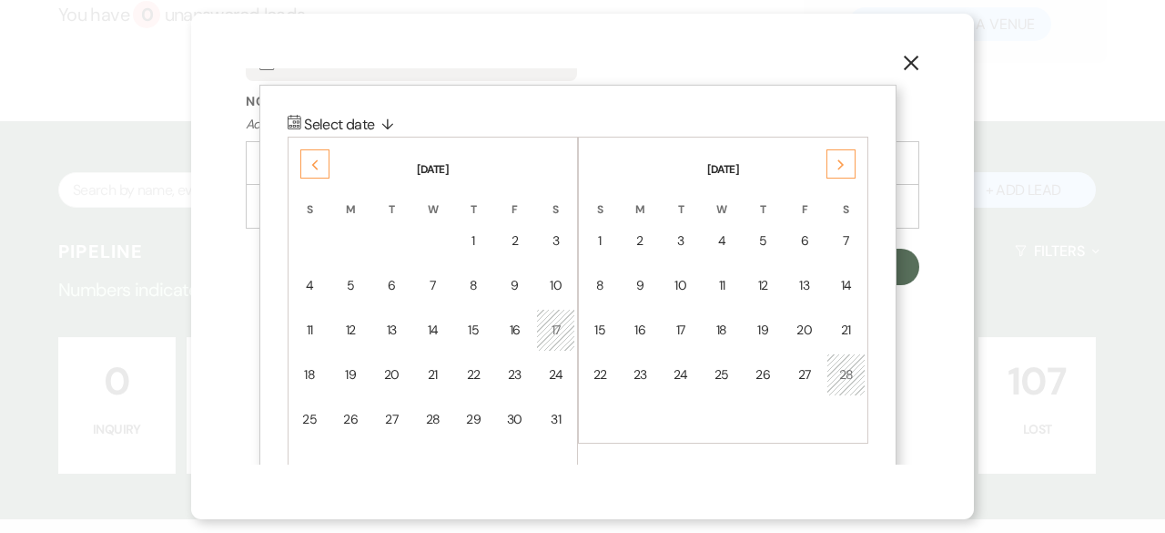
click at [838, 166] on icon "Next" at bounding box center [841, 164] width 9 height 11
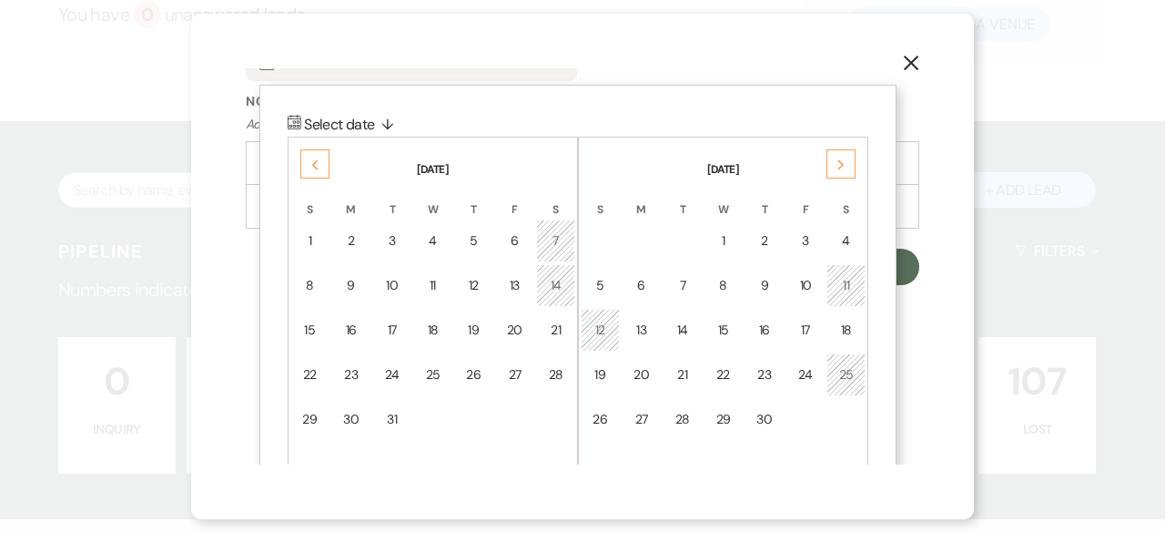
click at [839, 166] on icon "Next" at bounding box center [841, 164] width 9 height 11
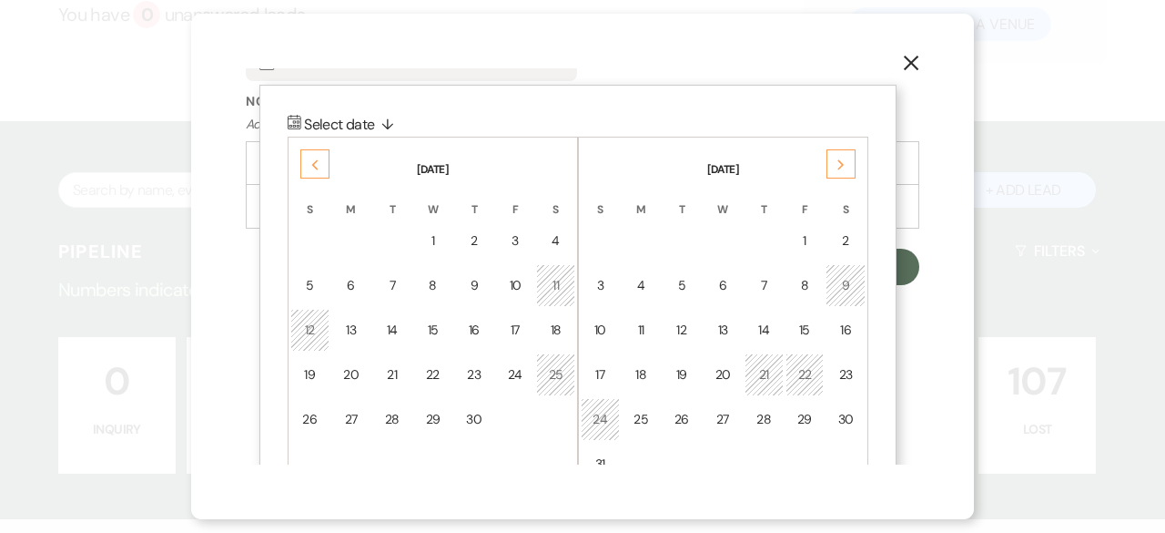
click at [839, 166] on icon "Next" at bounding box center [841, 164] width 9 height 11
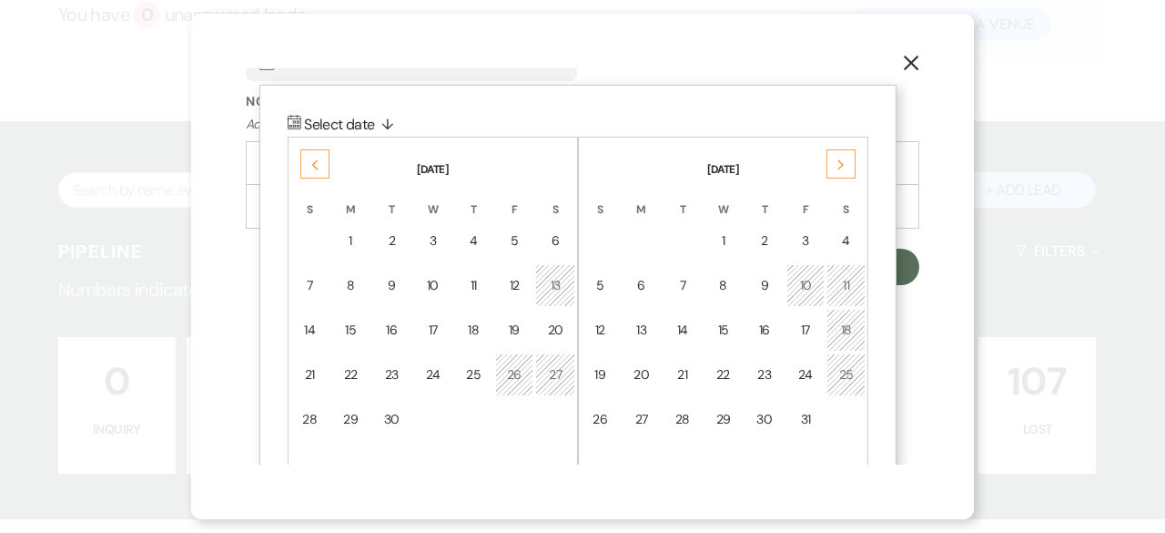
click at [839, 166] on icon "Next" at bounding box center [841, 164] width 9 height 11
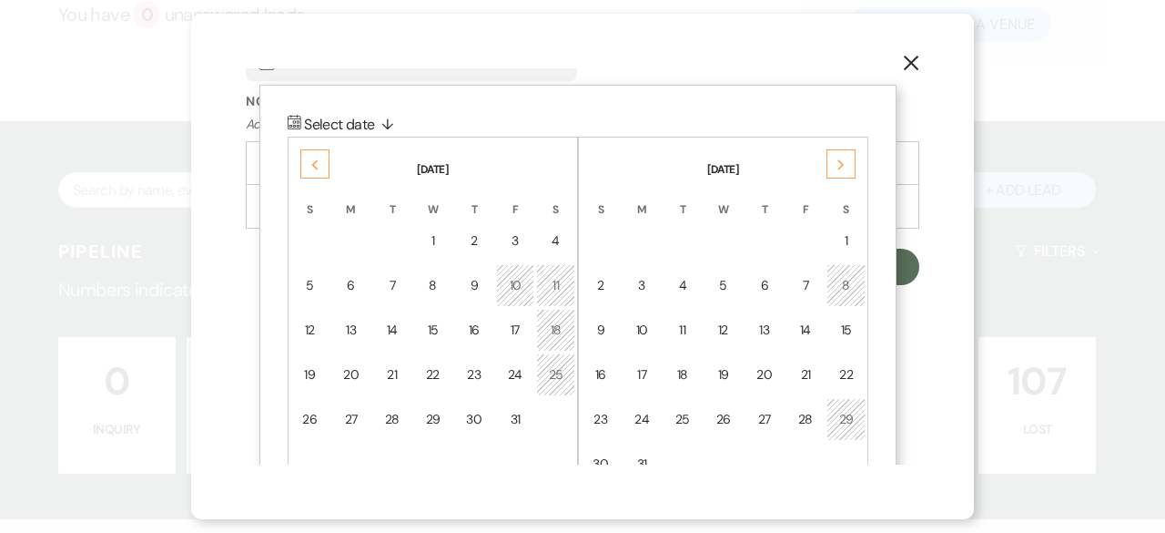
click at [839, 166] on use at bounding box center [841, 164] width 6 height 10
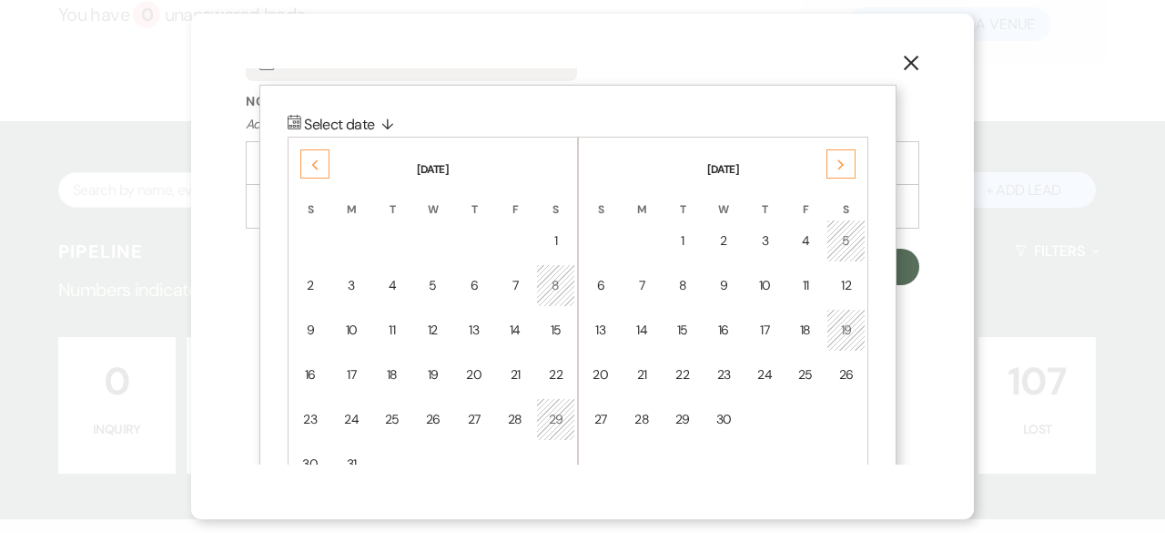
click at [840, 166] on use at bounding box center [841, 164] width 6 height 10
click at [847, 231] on div "7" at bounding box center [845, 240] width 15 height 19
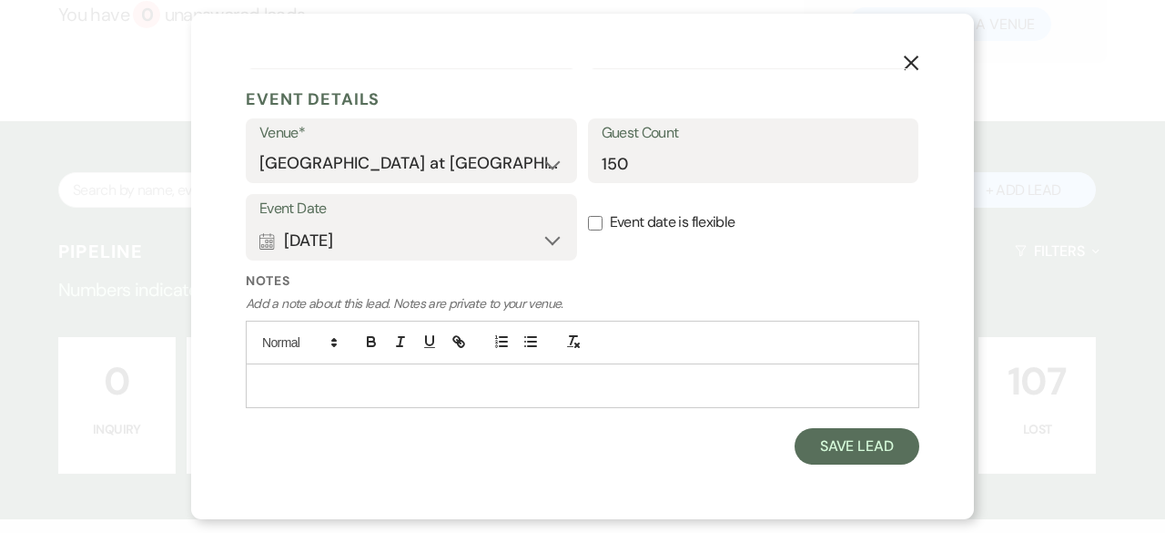
scroll to position [685, 0]
click at [865, 434] on button "Save Lead" at bounding box center [857, 448] width 125 height 36
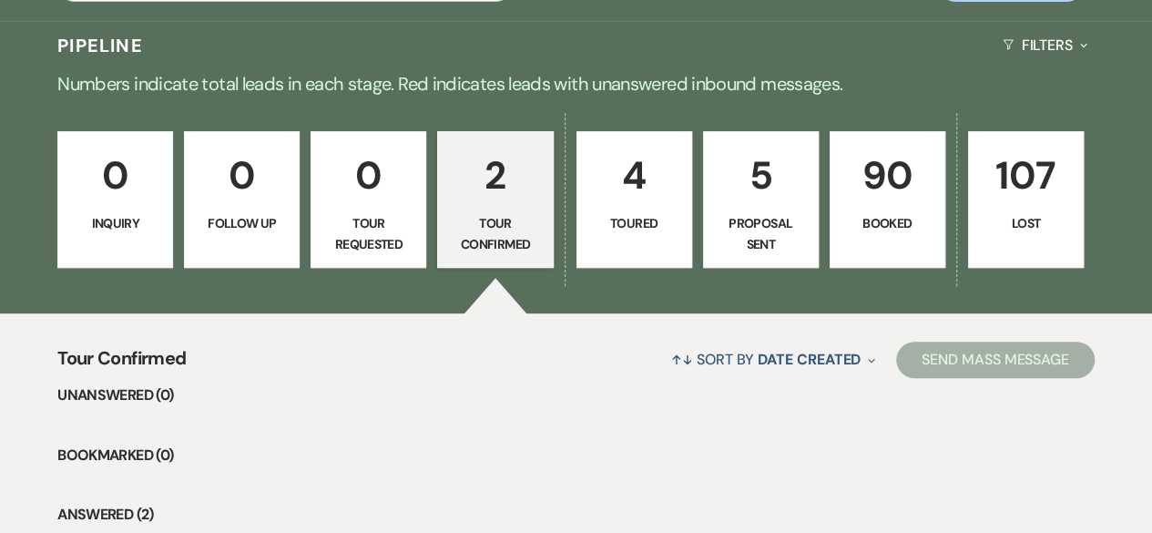
scroll to position [364, 0]
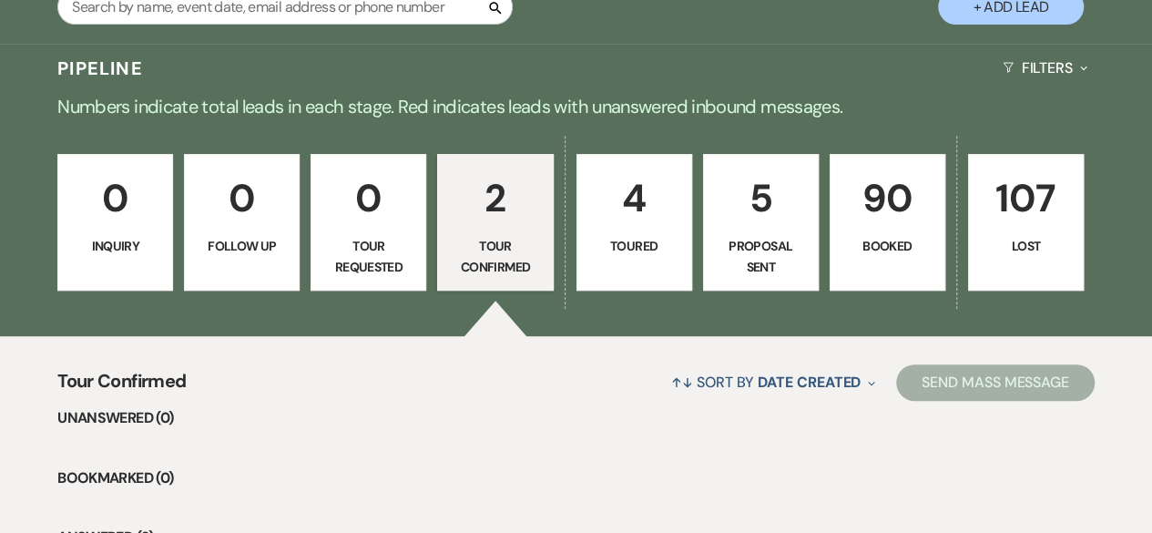
click at [639, 218] on p "4" at bounding box center [634, 198] width 92 height 61
select select "5"
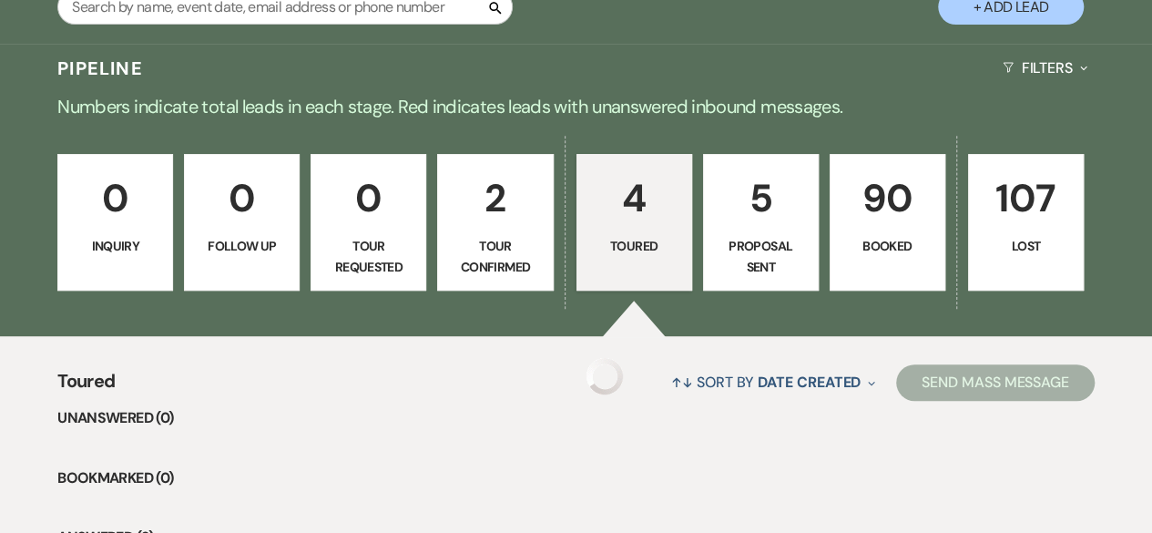
select select "5"
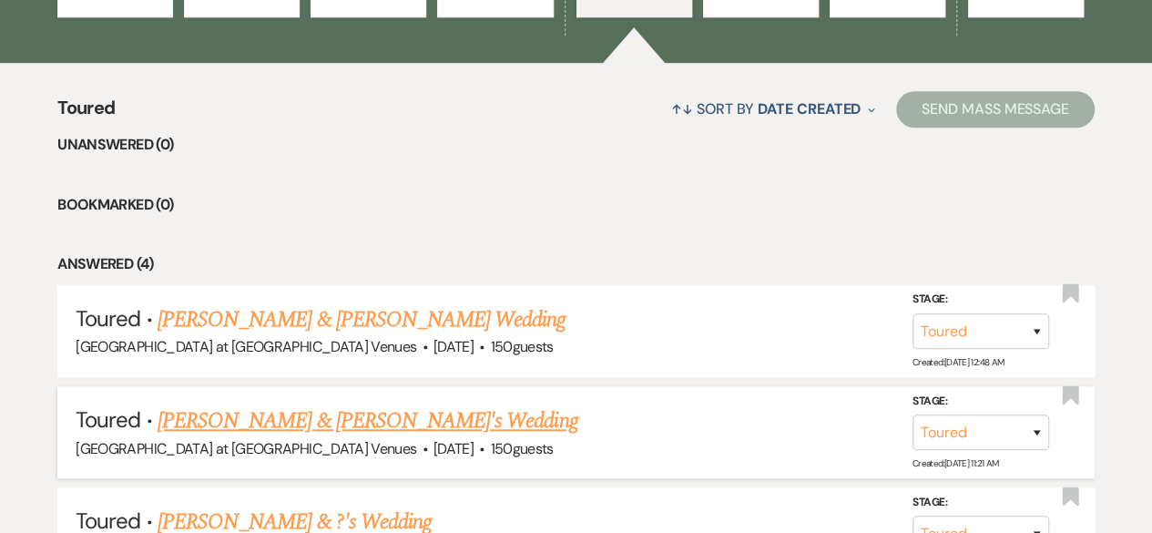
scroll to position [637, 0]
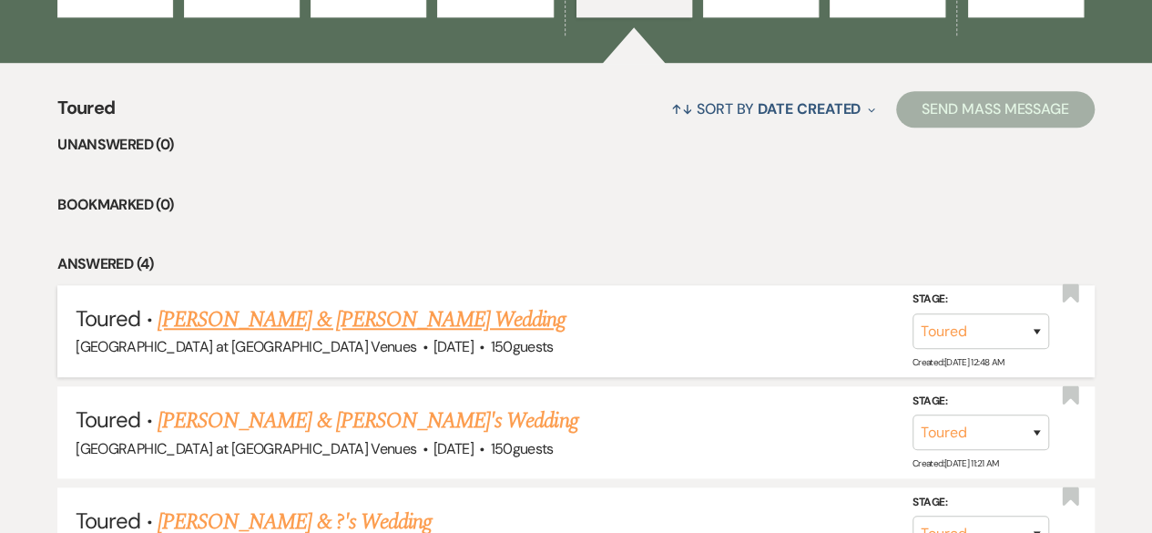
click at [361, 315] on link "[PERSON_NAME] & [PERSON_NAME] Wedding" at bounding box center [362, 319] width 408 height 33
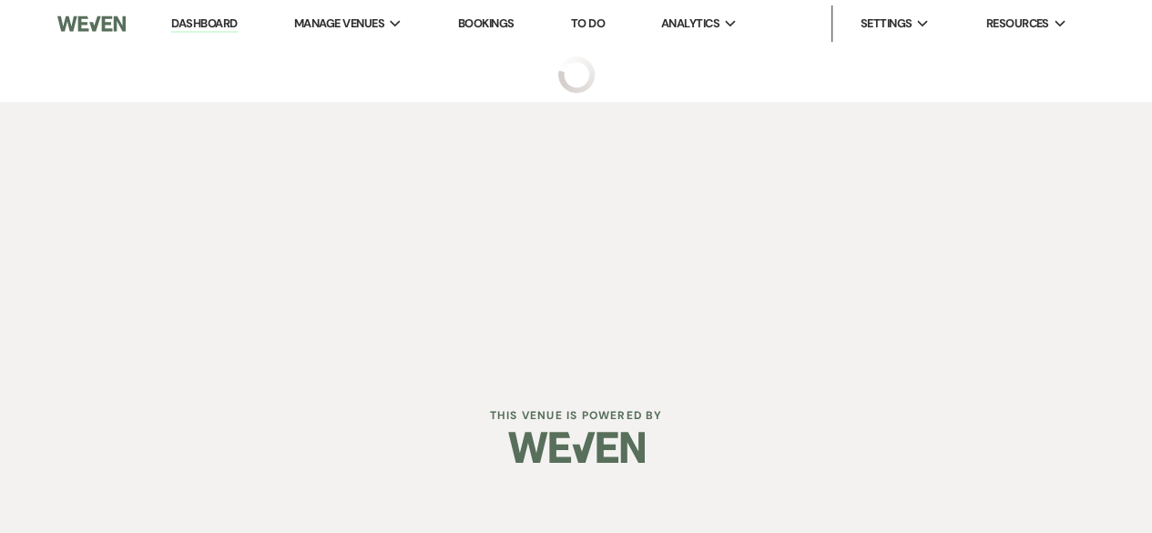
select select "5"
select select "2"
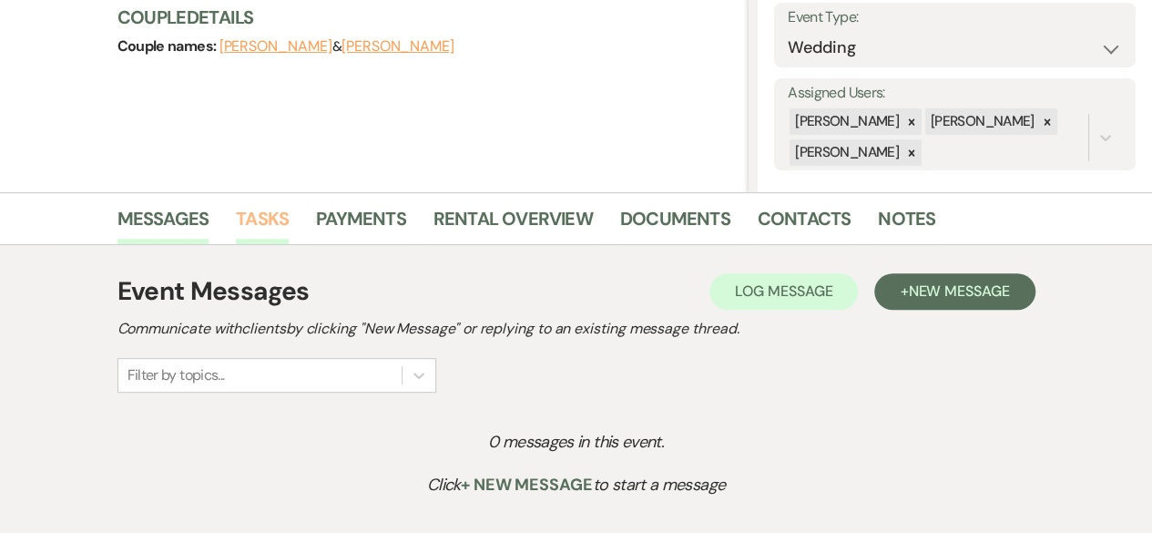
scroll to position [273, 0]
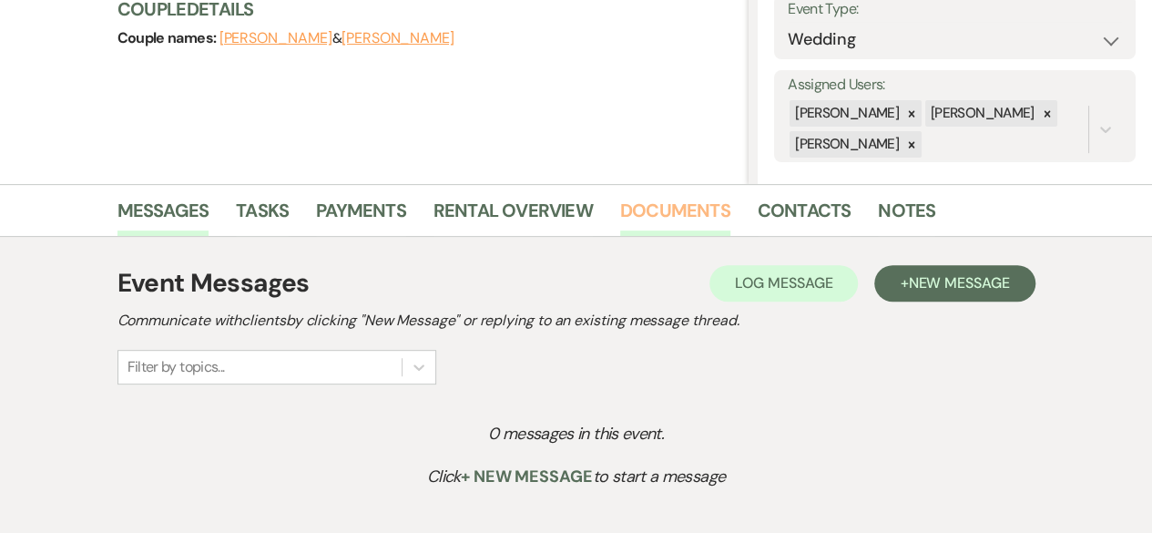
click at [677, 206] on link "Documents" at bounding box center [675, 216] width 110 height 40
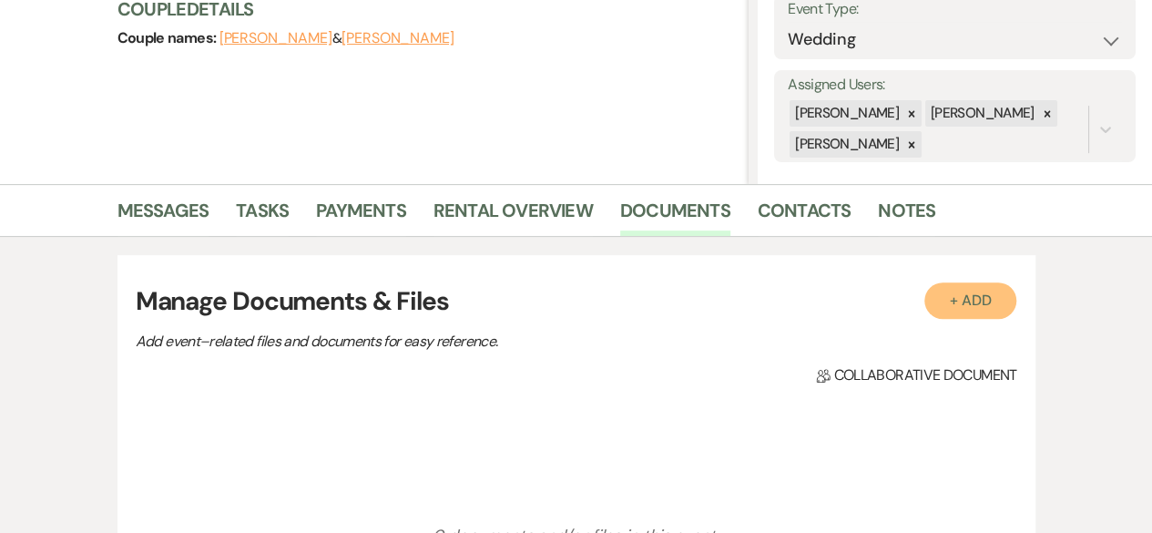
click at [992, 314] on button "+ Add" at bounding box center [970, 300] width 93 height 36
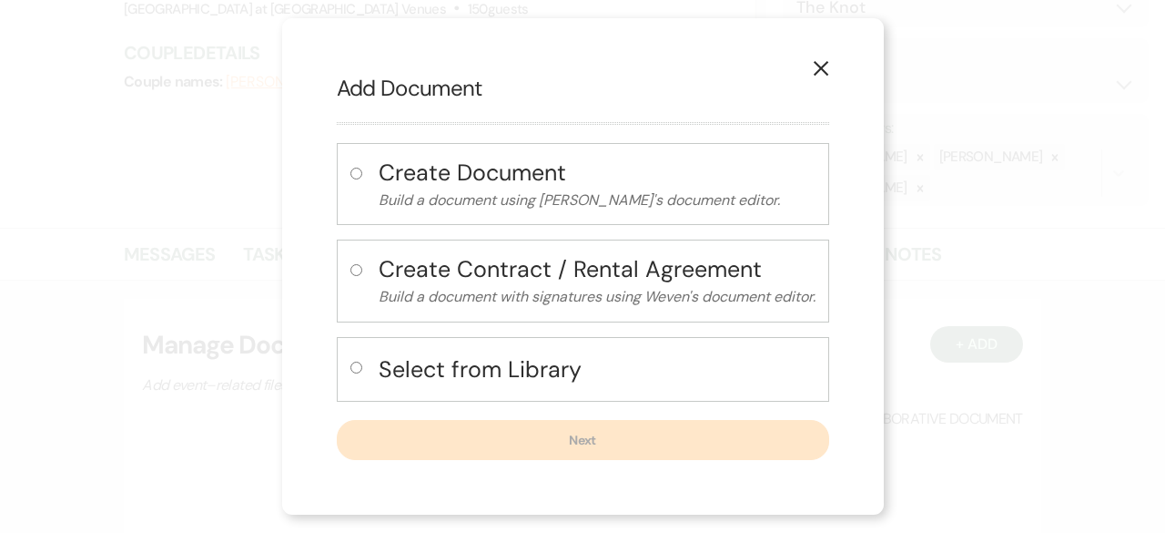
click at [355, 367] on input "radio" at bounding box center [357, 367] width 12 height 12
radio input "true"
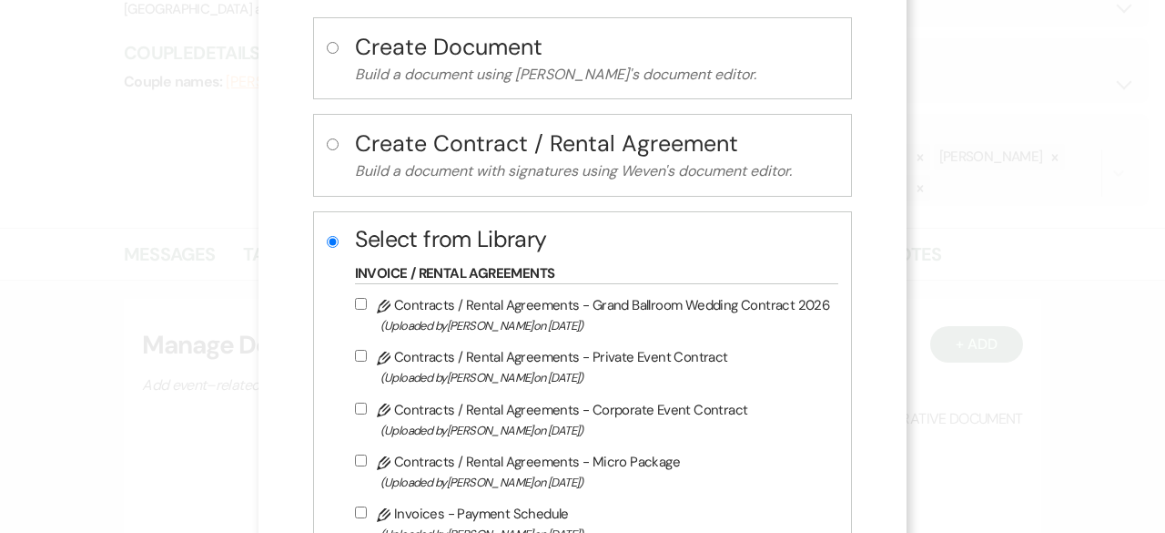
scroll to position [273, 0]
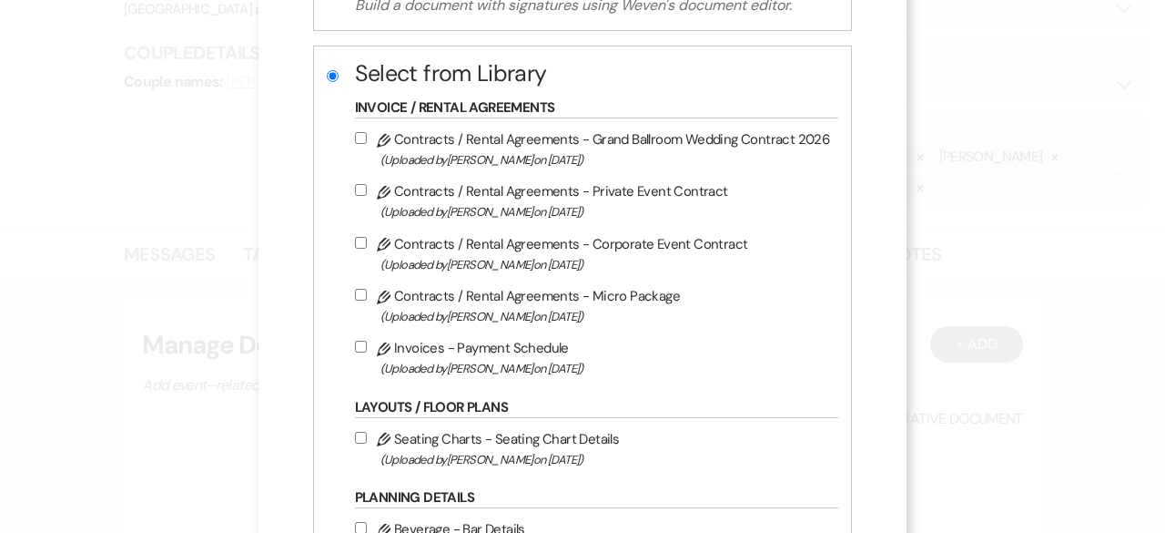
click at [361, 135] on input "Pencil Contracts / Rental Agreements - Grand Ballroom Wedding Contract 2026 (Up…" at bounding box center [361, 138] width 12 height 12
checkbox input "true"
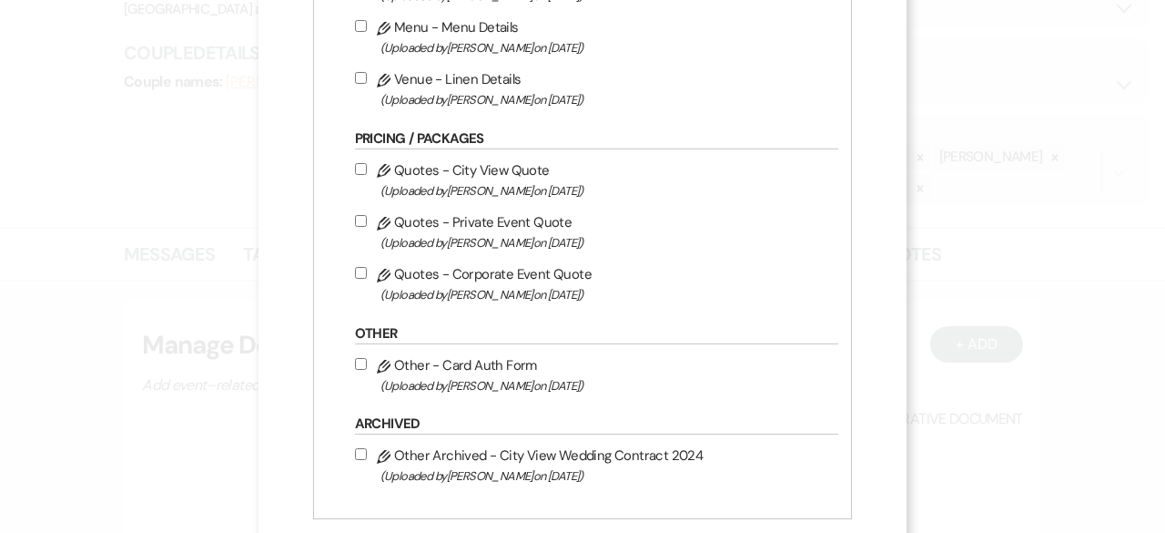
scroll to position [910, 0]
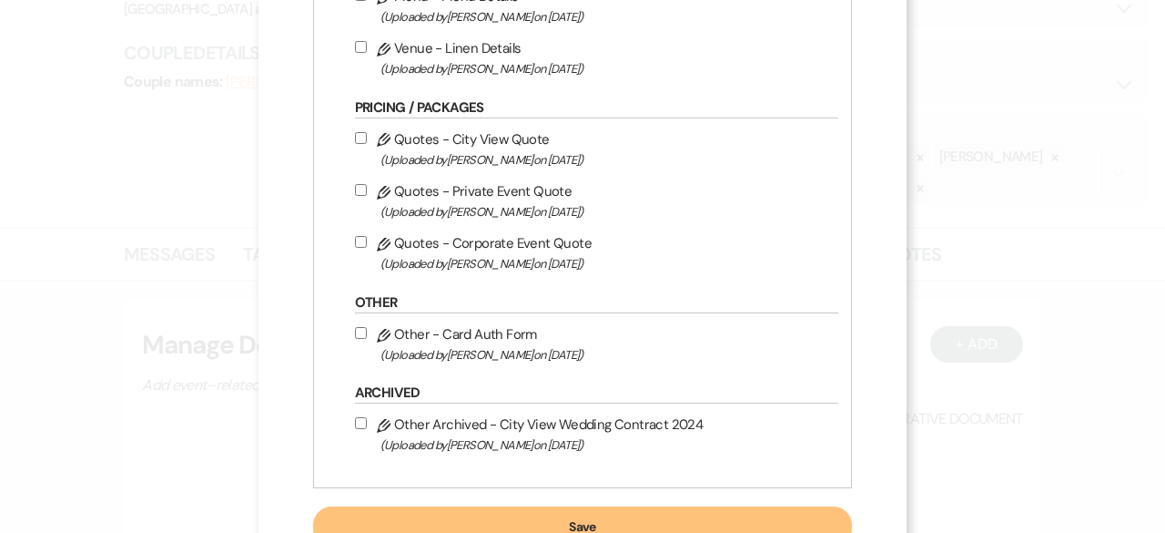
click at [359, 132] on input "Pencil Quotes - City View Quote (Uploaded by [PERSON_NAME] on [DATE] )" at bounding box center [361, 138] width 12 height 12
checkbox input "true"
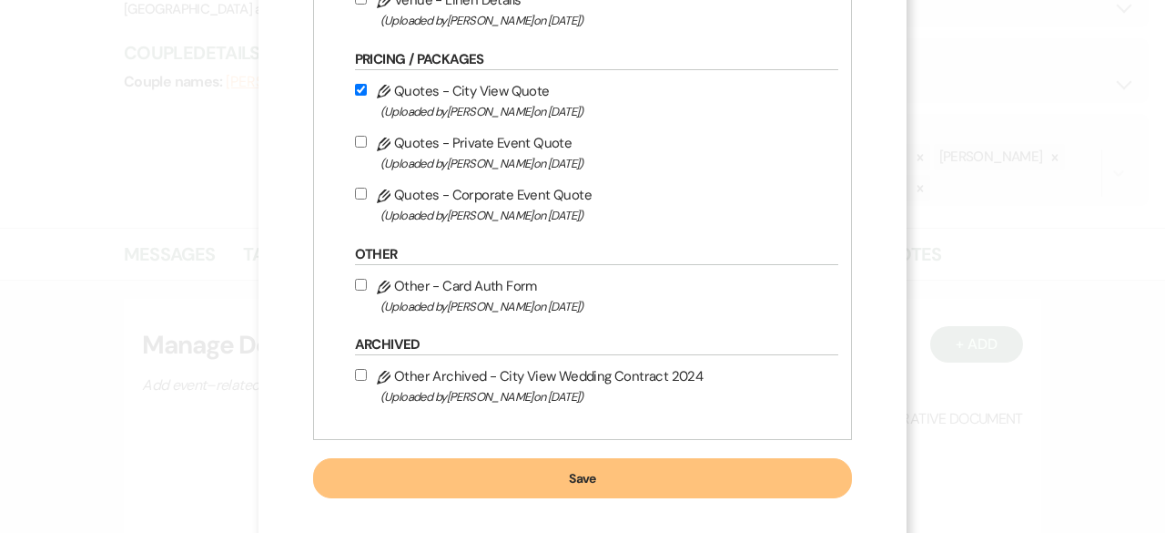
scroll to position [973, 0]
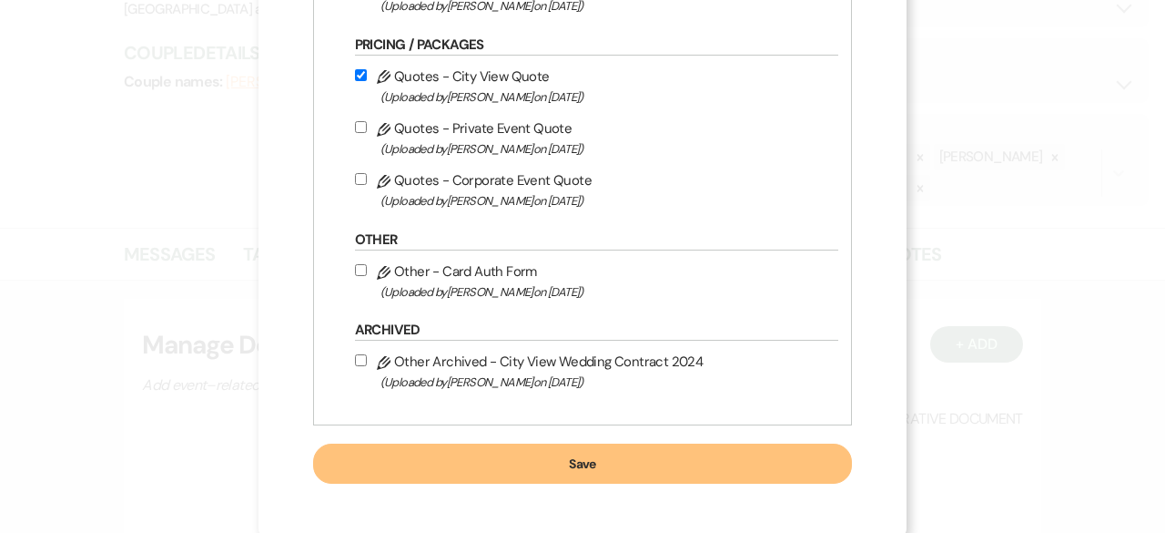
click at [574, 447] on button "Save" at bounding box center [583, 463] width 540 height 40
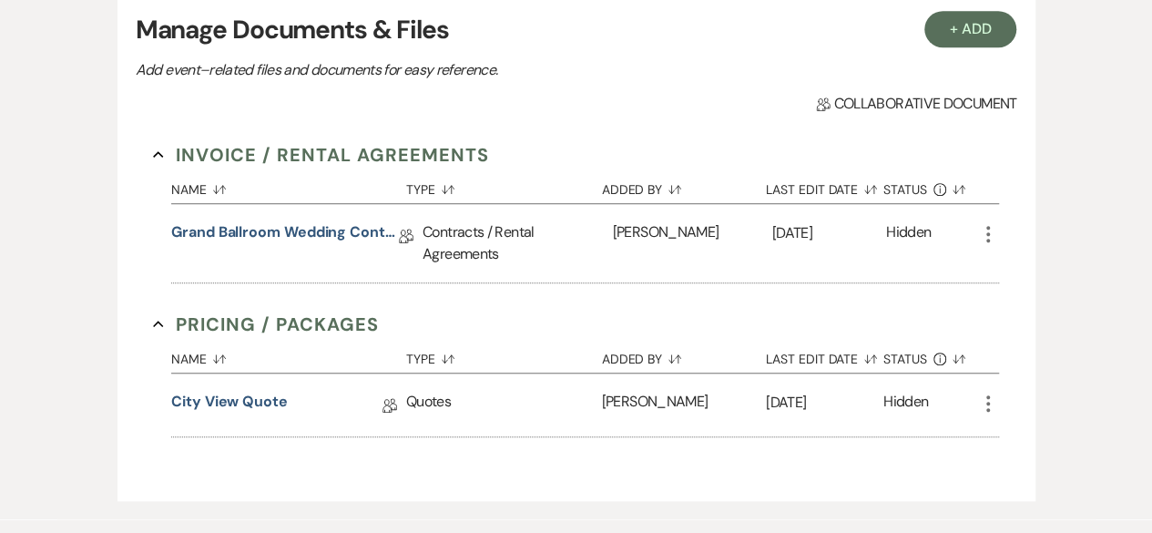
scroll to position [546, 0]
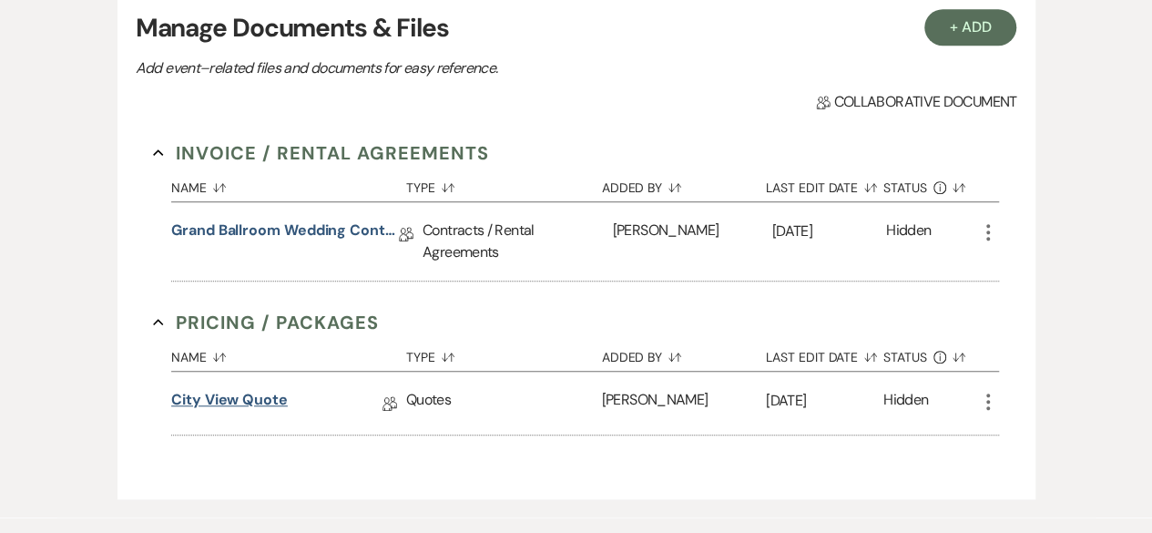
click at [270, 407] on link "City View Quote" at bounding box center [229, 403] width 117 height 28
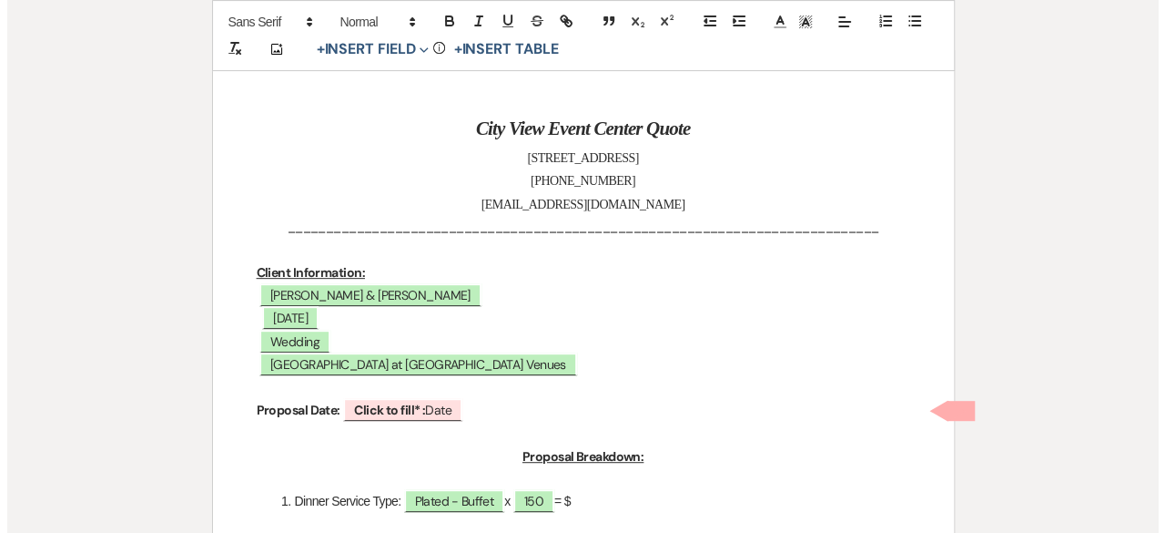
scroll to position [273, 0]
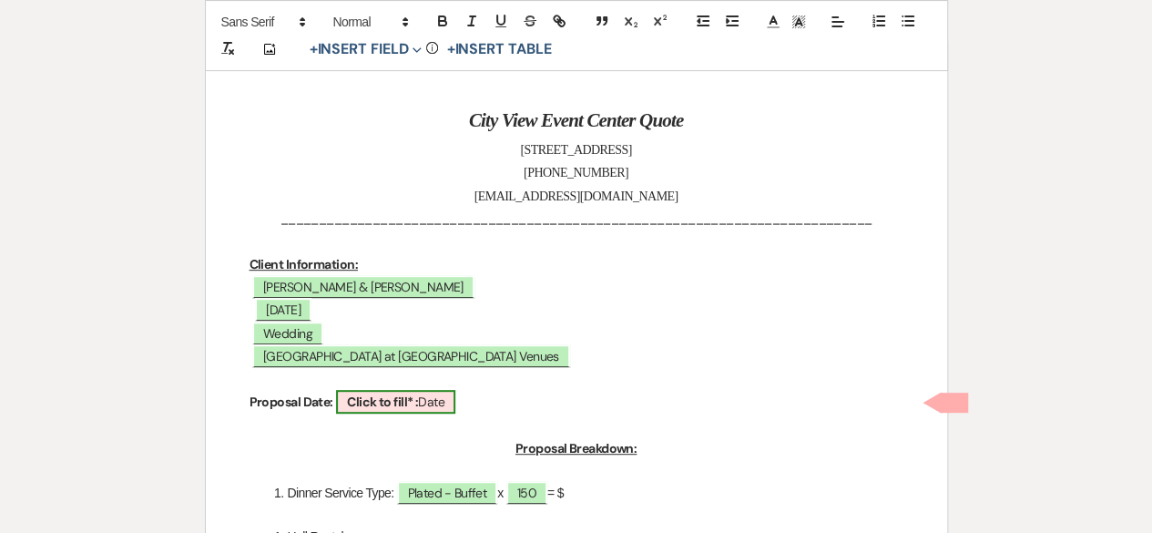
click at [382, 409] on b "Click to fill* :" at bounding box center [382, 401] width 71 height 16
select select "owner"
select select "Date"
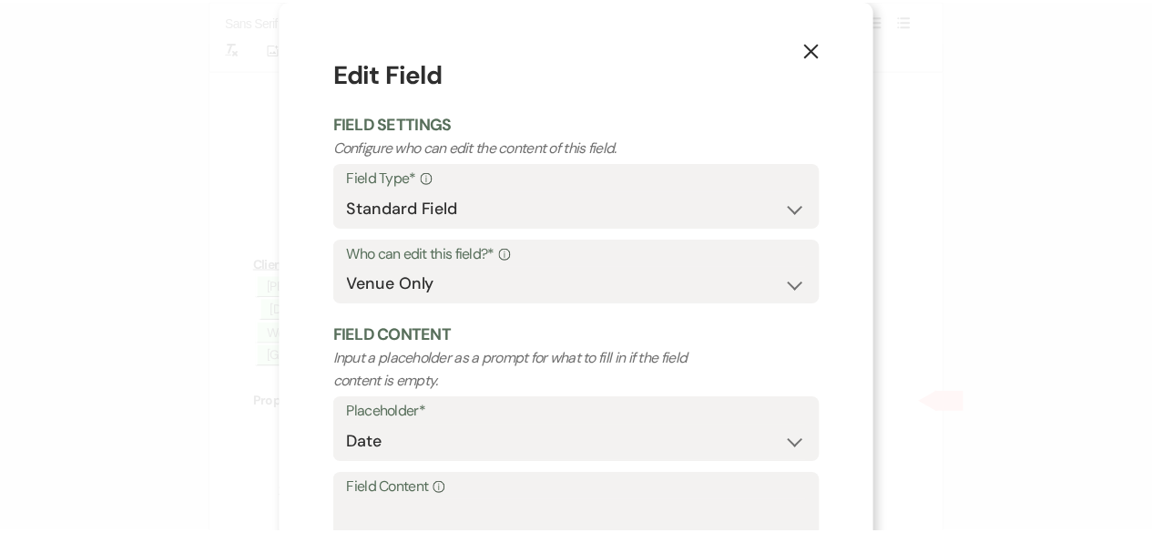
scroll to position [173, 0]
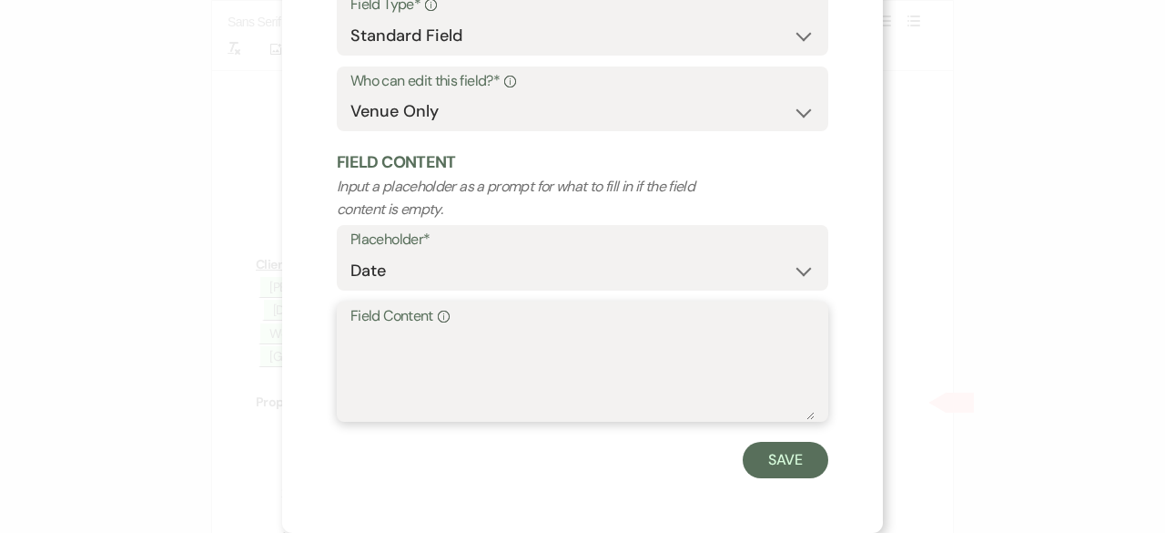
click at [375, 369] on textarea "Field Content Info" at bounding box center [583, 374] width 464 height 91
type textarea "[DATE]"
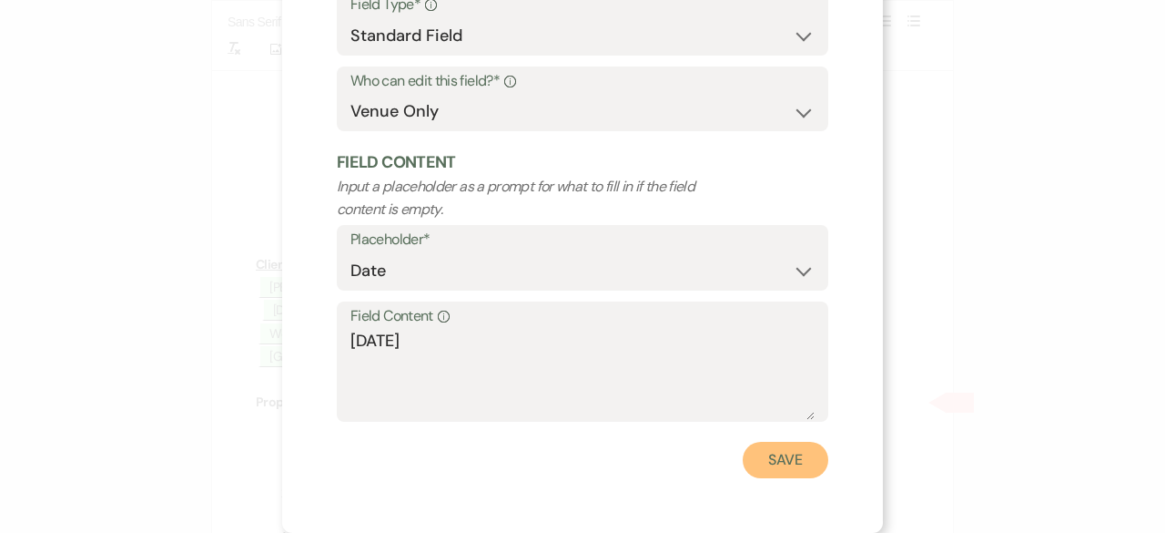
click at [785, 461] on button "Save" at bounding box center [786, 460] width 86 height 36
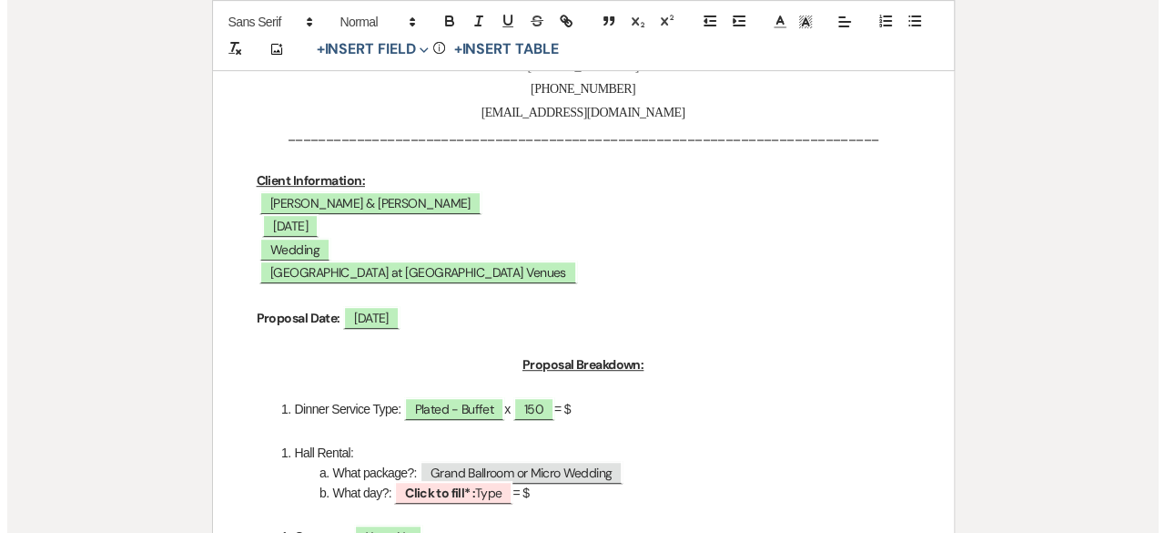
scroll to position [455, 0]
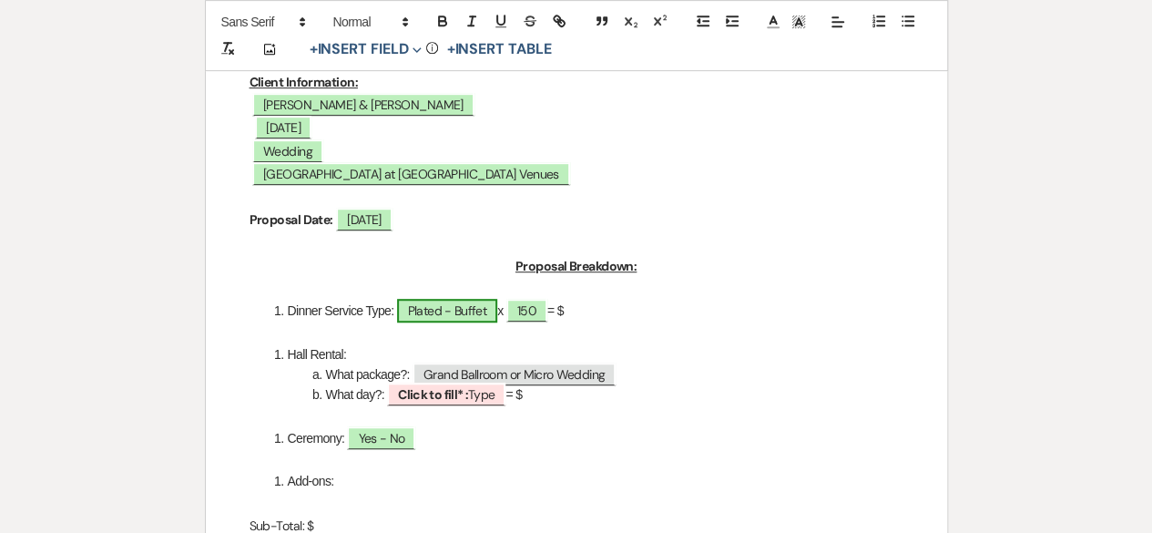
click at [469, 300] on span "Plated - Buffet" at bounding box center [447, 311] width 100 height 24
select select "owner"
select select "Type"
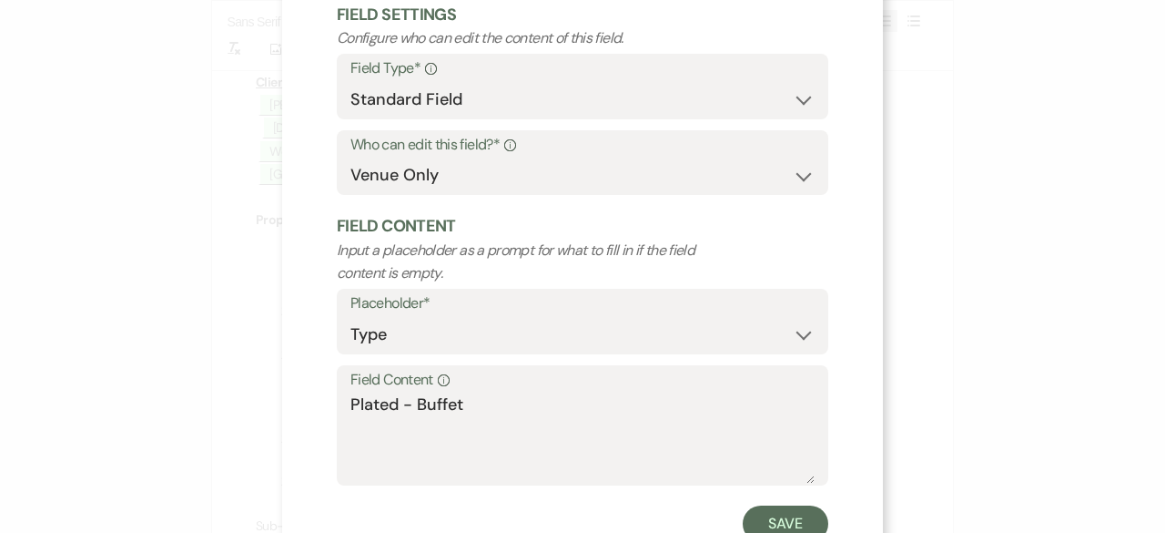
scroll to position [173, 0]
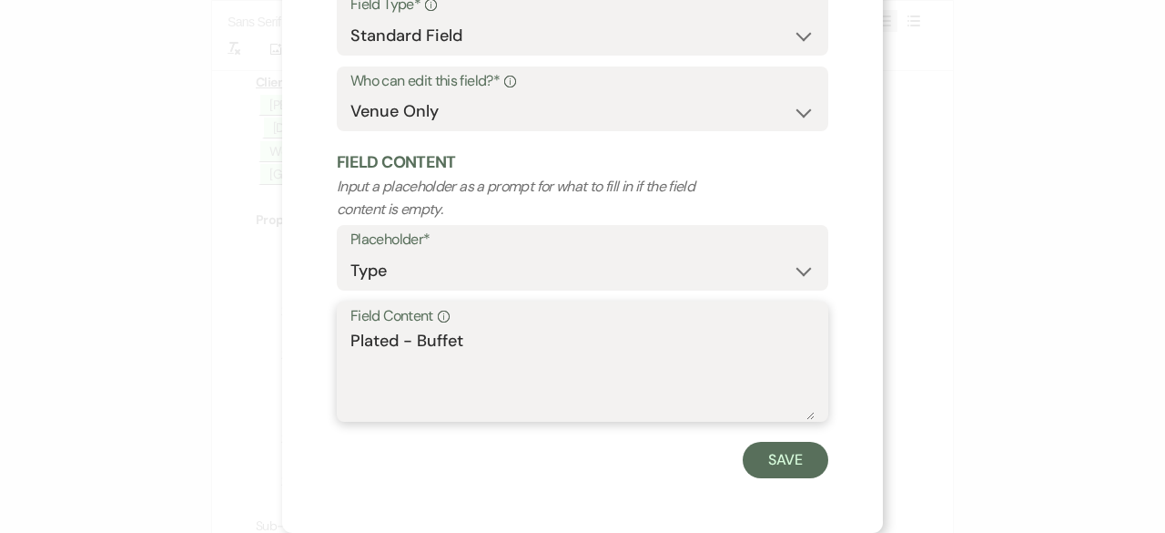
drag, startPoint x: 412, startPoint y: 340, endPoint x: 320, endPoint y: 333, distance: 91.3
click at [320, 333] on div "X Edit Field Field Settings Configure who can edit the content of this field. F…" at bounding box center [582, 180] width 601 height 706
click at [439, 360] on textarea "Buffet" at bounding box center [583, 374] width 464 height 91
type textarea "Buffet $50.00 per guest"
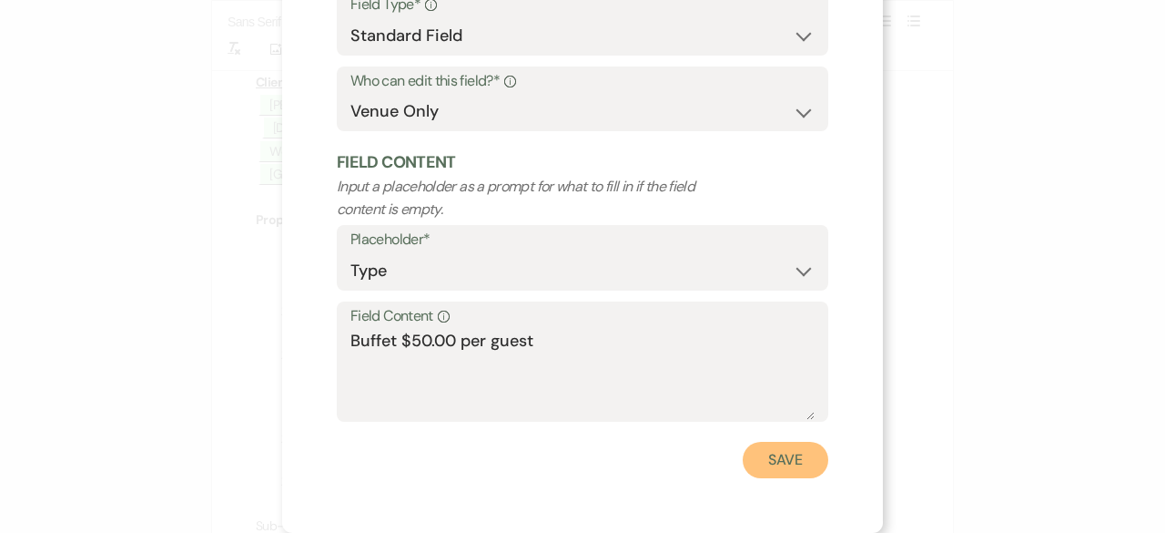
click at [779, 465] on button "Save" at bounding box center [786, 460] width 86 height 36
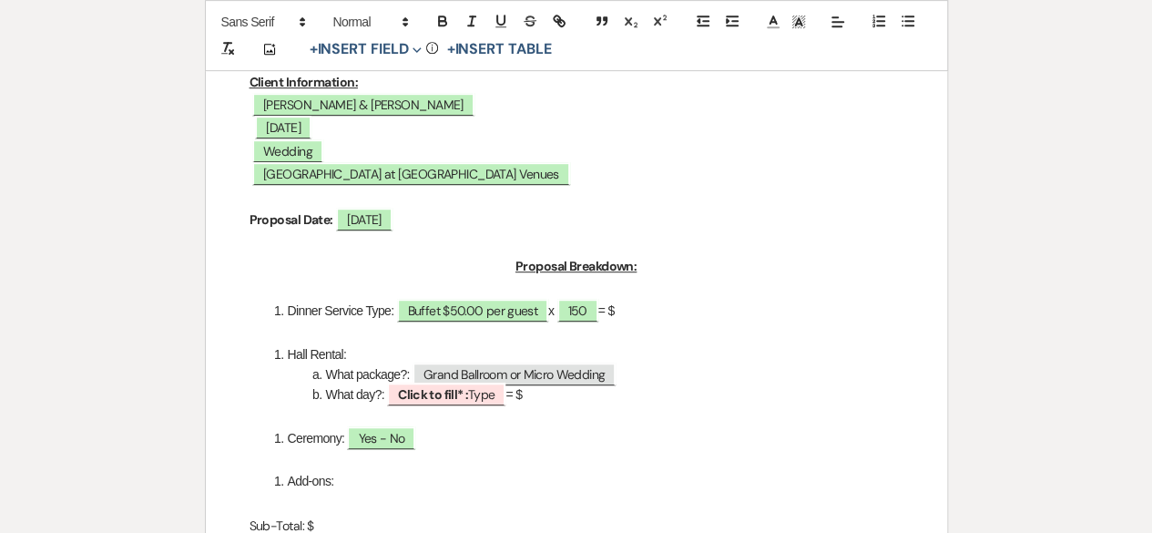
click at [645, 311] on li "Dinner Service Type: Buffet $50.00 per guest x ﻿ 150 ﻿ = $" at bounding box center [586, 310] width 635 height 20
click at [459, 401] on b "Click to fill* :" at bounding box center [433, 394] width 70 height 16
select select "owner"
select select "Type"
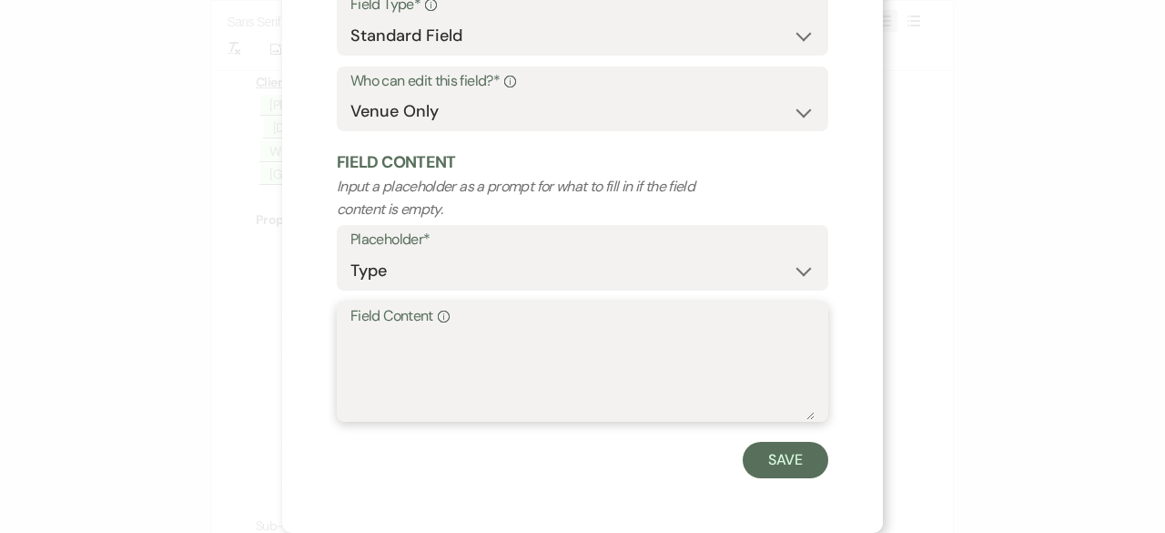
click at [422, 360] on textarea "Field Content Info" at bounding box center [583, 374] width 464 height 91
type textarea "[DATE]"
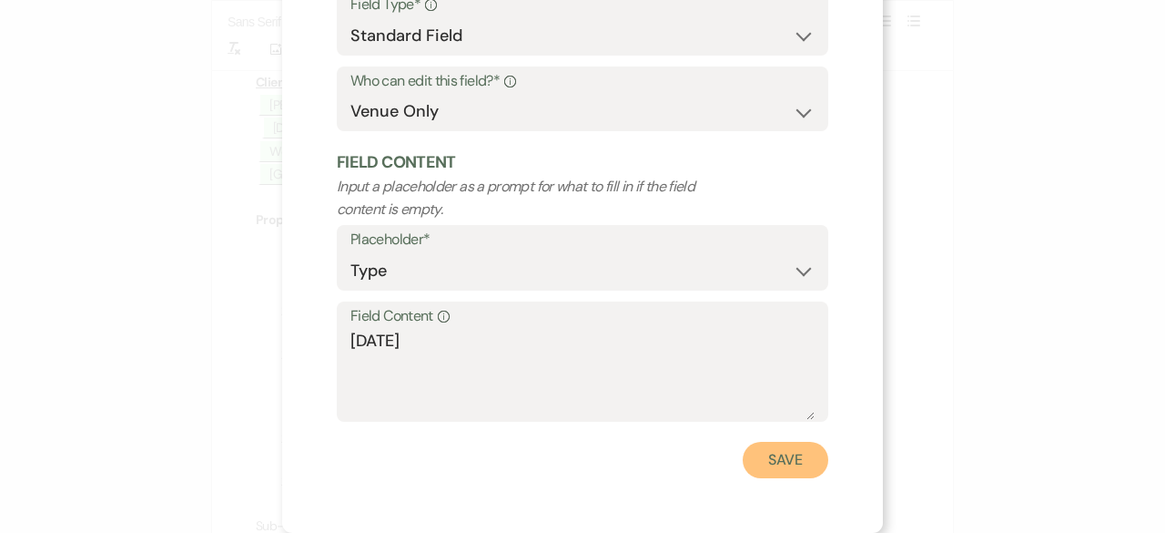
click at [794, 463] on button "Save" at bounding box center [786, 460] width 86 height 36
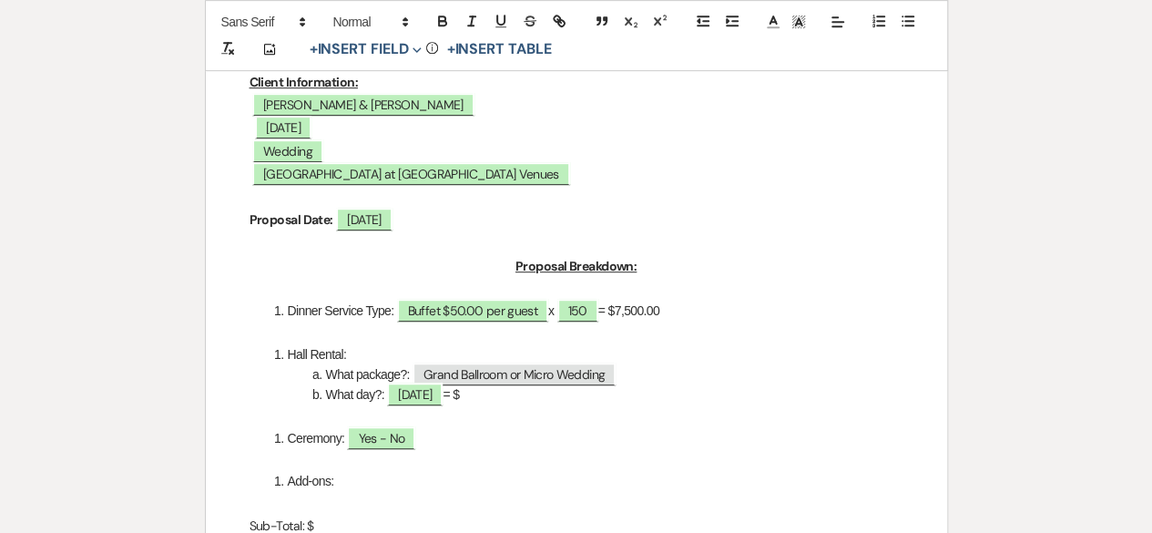
click at [513, 396] on li "What day?: [DATE] = $" at bounding box center [586, 394] width 635 height 20
click at [375, 436] on span "Yes - No" at bounding box center [381, 438] width 68 height 24
select select "owner"
select select "Type"
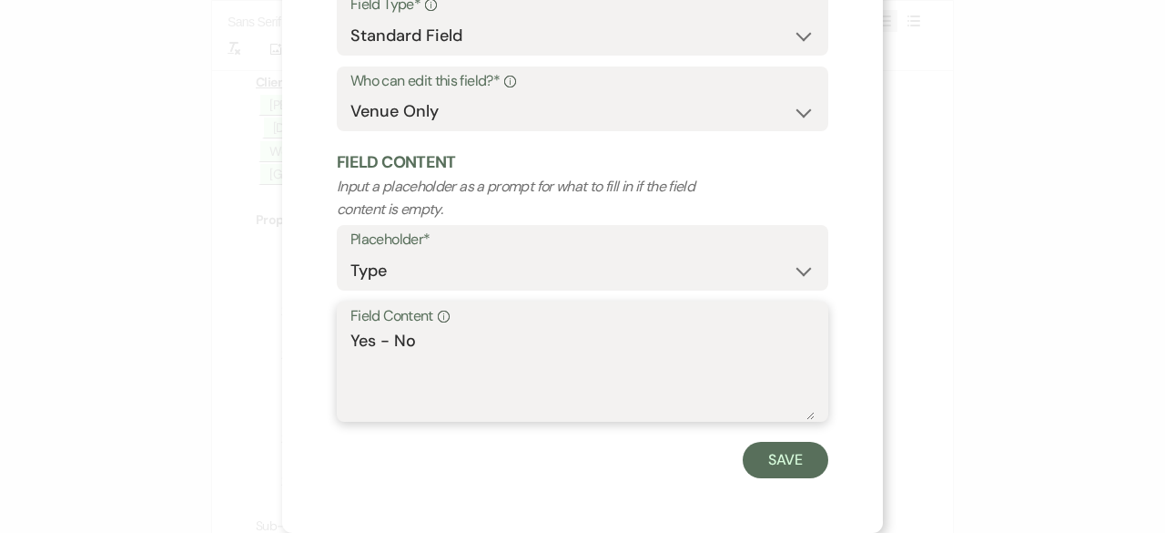
drag, startPoint x: 389, startPoint y: 341, endPoint x: 275, endPoint y: 341, distance: 113.8
click at [282, 341] on div "X Edit Field Field Settings Configure who can edit the content of this field. F…" at bounding box center [582, 180] width 601 height 706
type textarea "No"
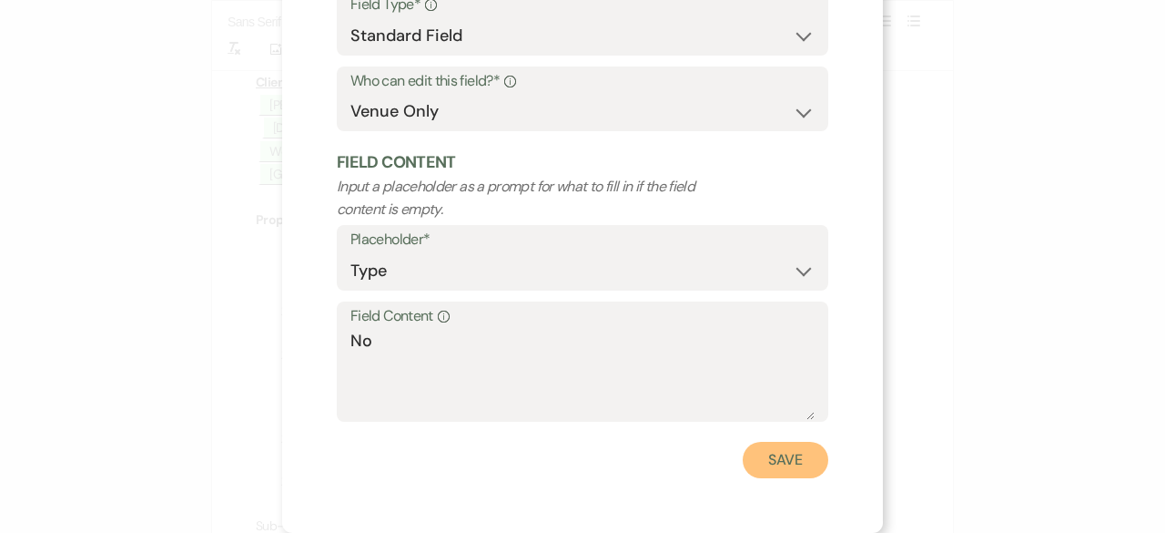
click at [750, 478] on button "Save" at bounding box center [786, 460] width 86 height 36
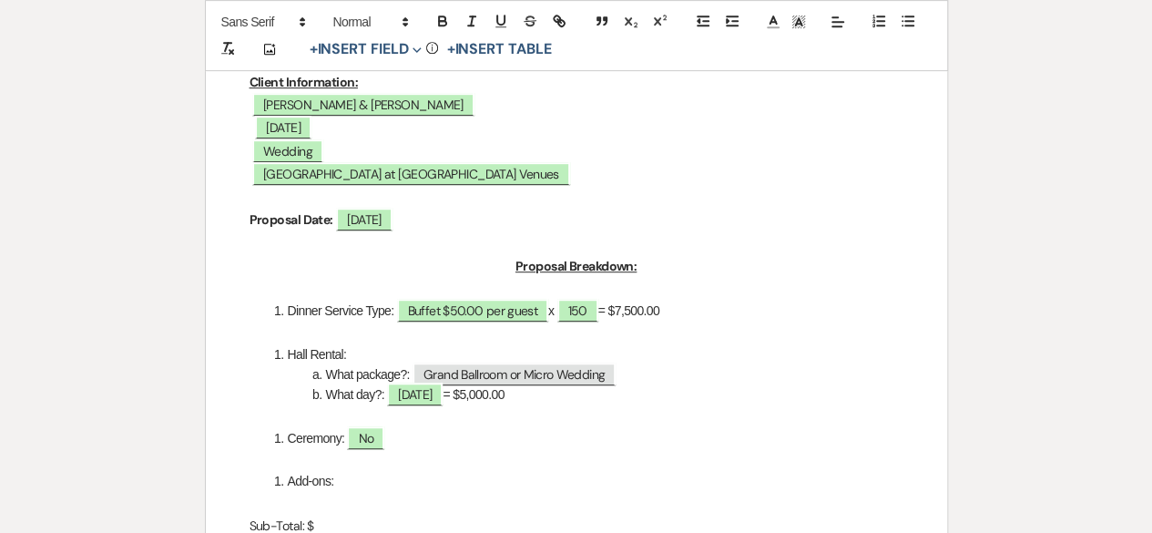
click at [435, 442] on li "Ceremony: No" at bounding box center [586, 438] width 635 height 20
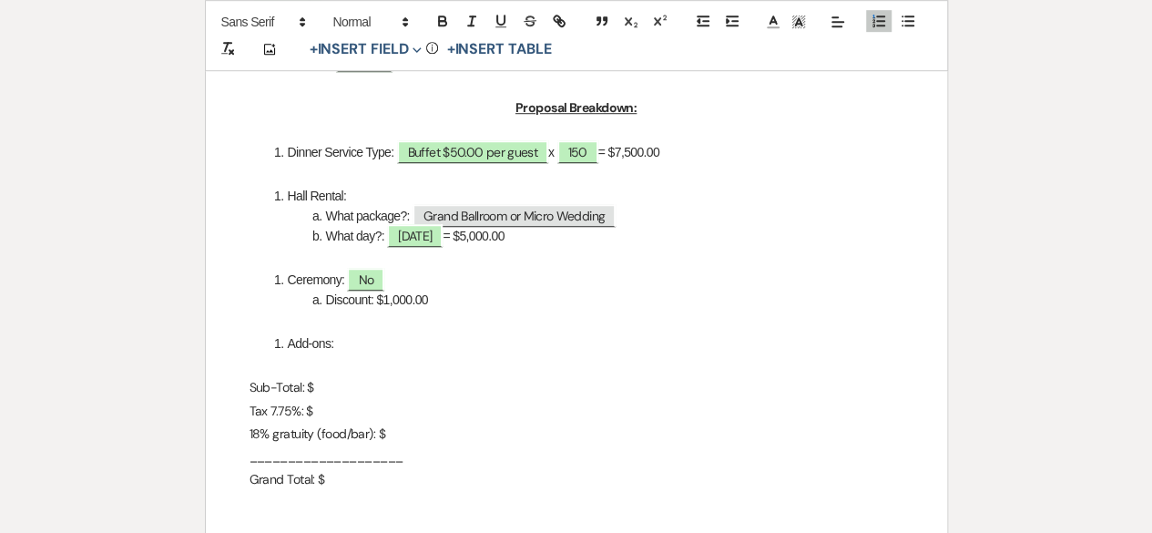
scroll to position [637, 0]
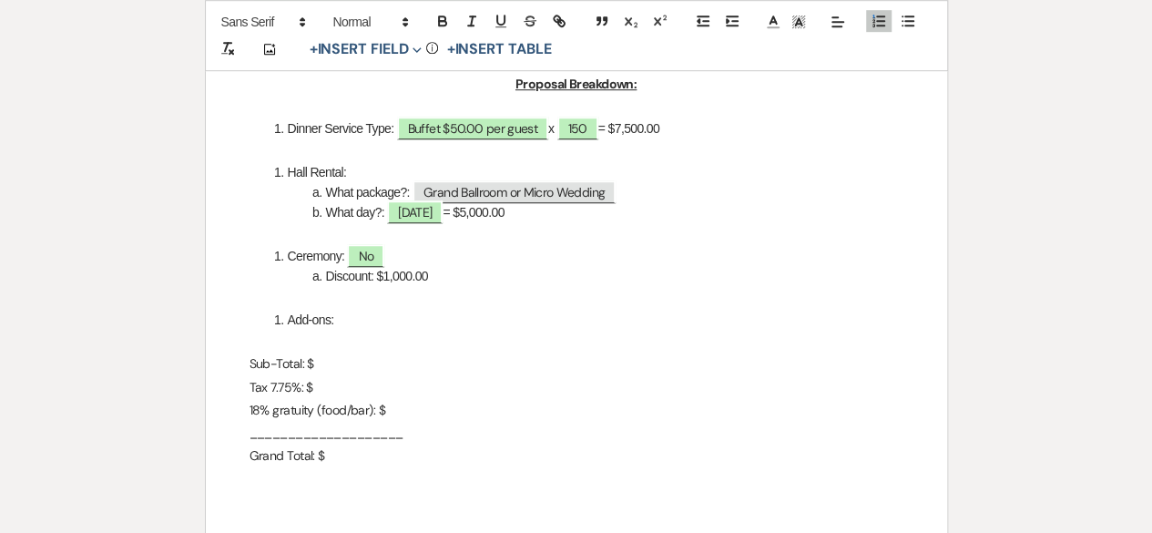
click at [340, 360] on p "Sub-Total: $" at bounding box center [576, 363] width 654 height 23
click at [361, 383] on p "Tax 7.75%: $" at bounding box center [576, 387] width 654 height 23
click at [432, 405] on p "18% gratuity (food/bar): $" at bounding box center [576, 410] width 654 height 23
click at [361, 452] on p "Grand Total: $" at bounding box center [576, 455] width 654 height 23
click at [342, 452] on p "Grand Total: $13, 741.25" at bounding box center [576, 455] width 654 height 23
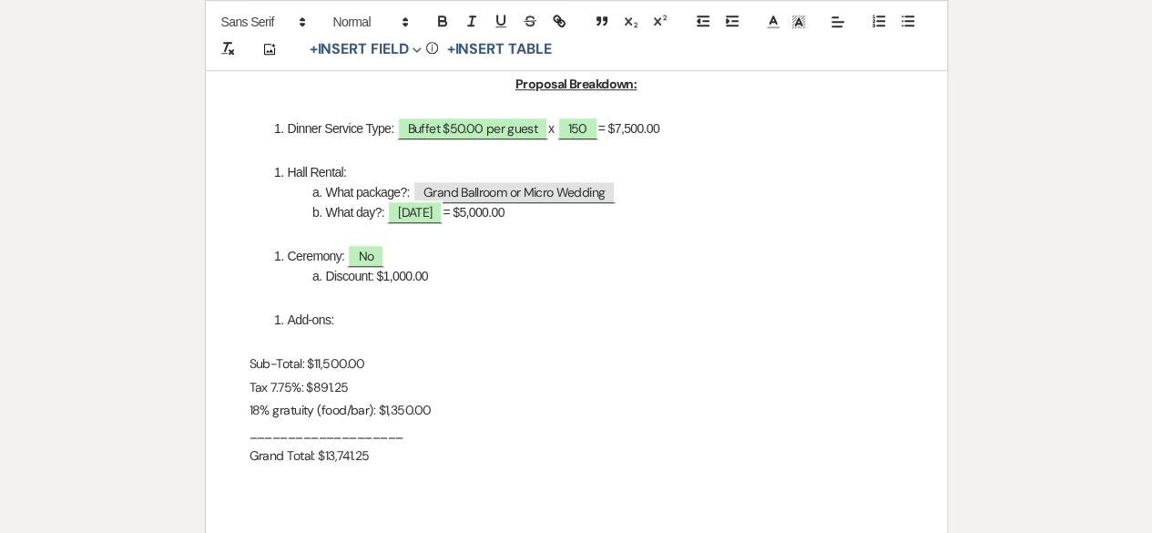
click at [430, 460] on p "Grand Total: $13,741.25" at bounding box center [576, 455] width 654 height 23
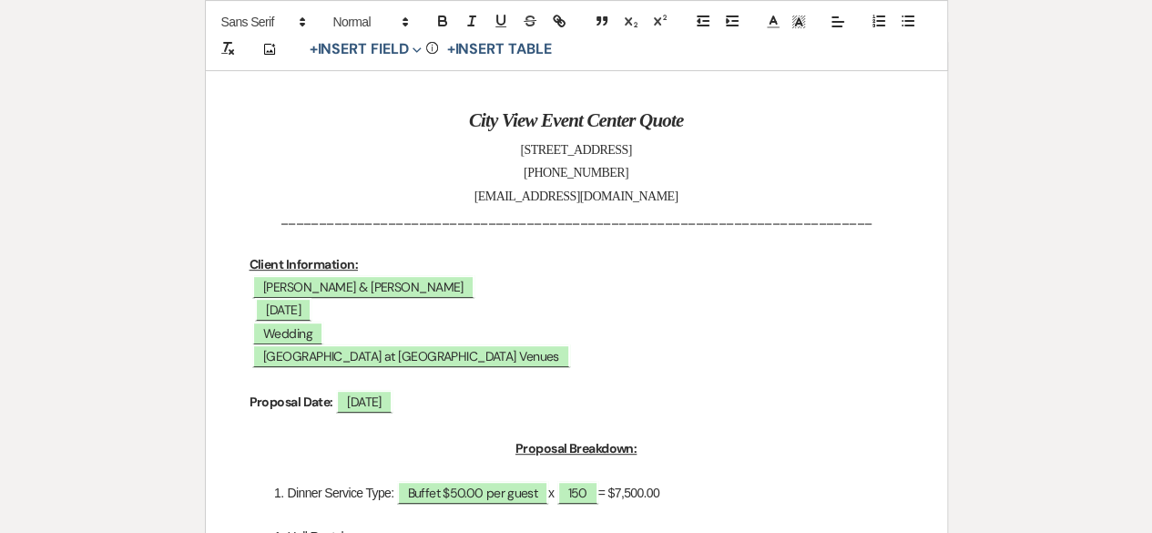
scroll to position [0, 0]
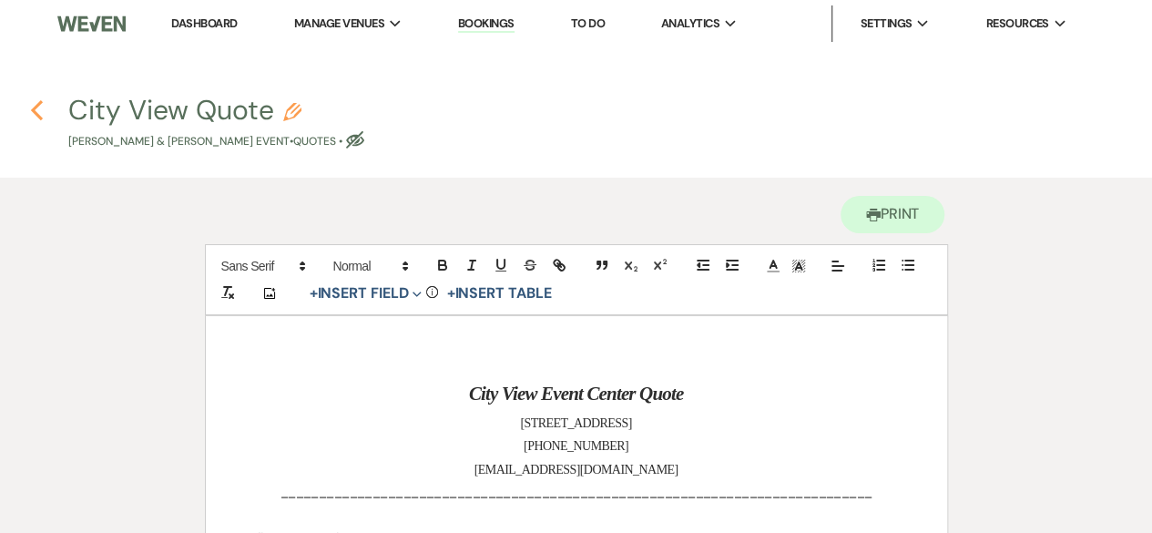
click at [35, 105] on icon "Previous" at bounding box center [37, 110] width 14 height 22
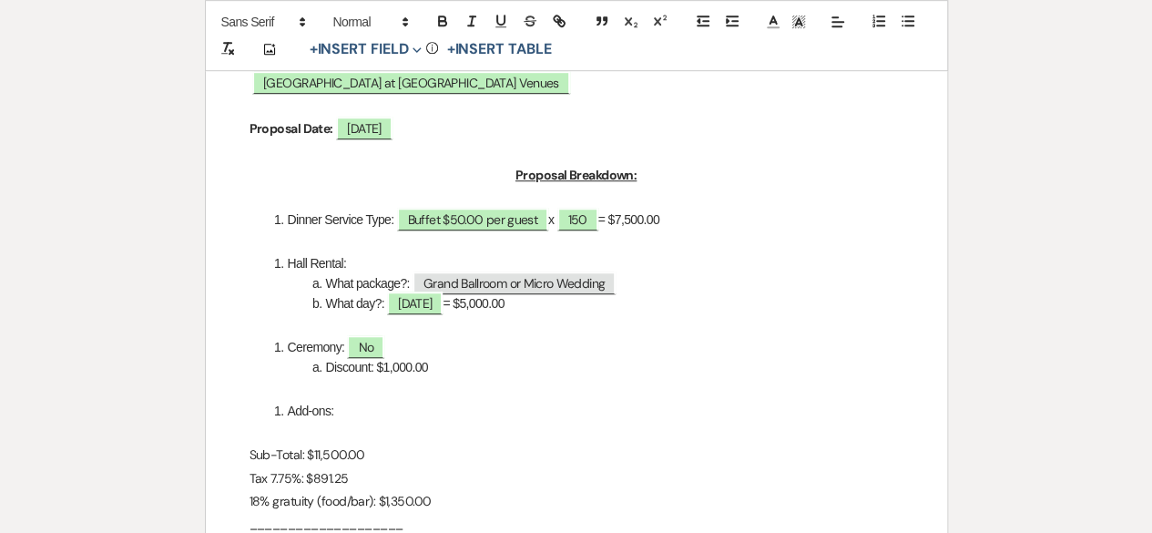
select select "5"
select select "2"
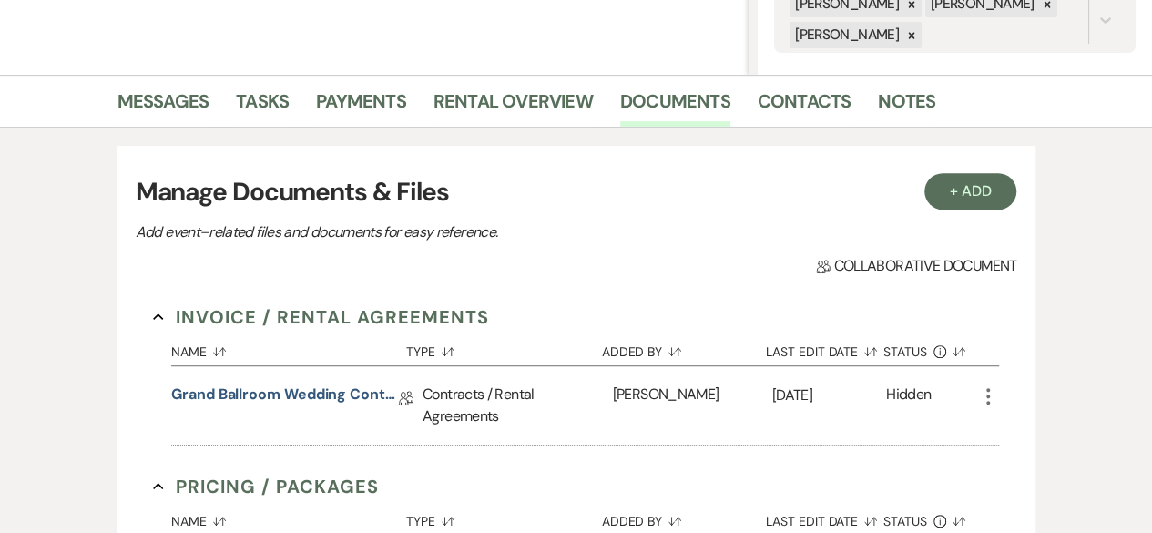
scroll to position [182, 0]
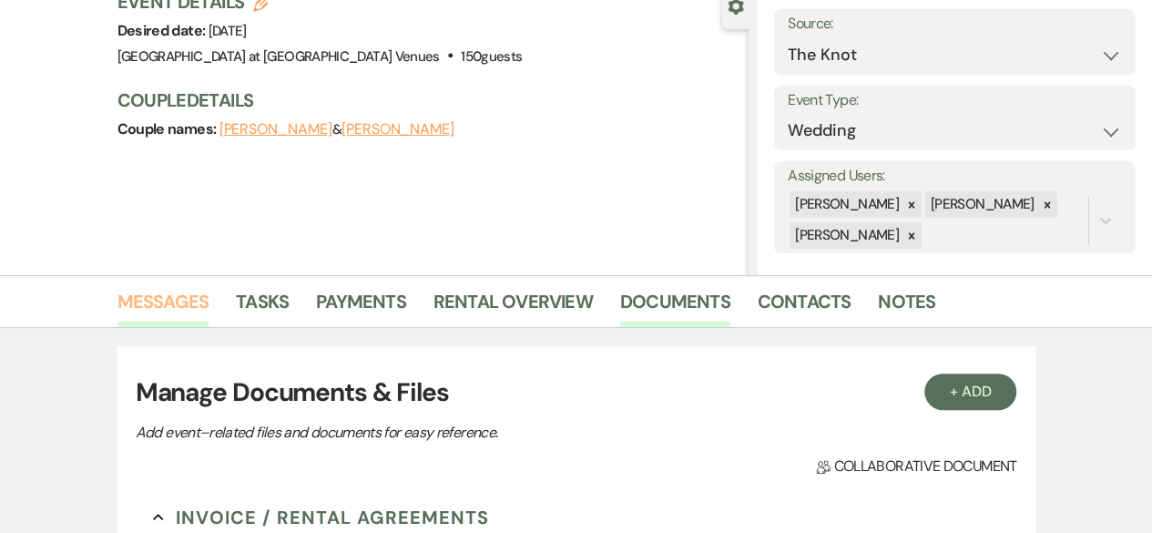
click at [193, 310] on link "Messages" at bounding box center [163, 307] width 92 height 40
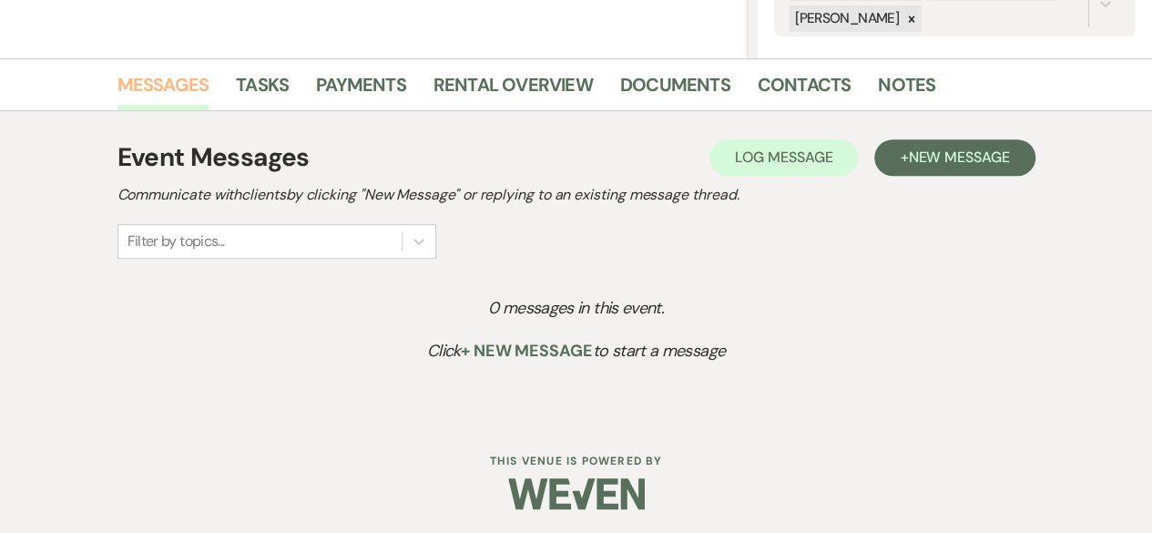
scroll to position [401, 0]
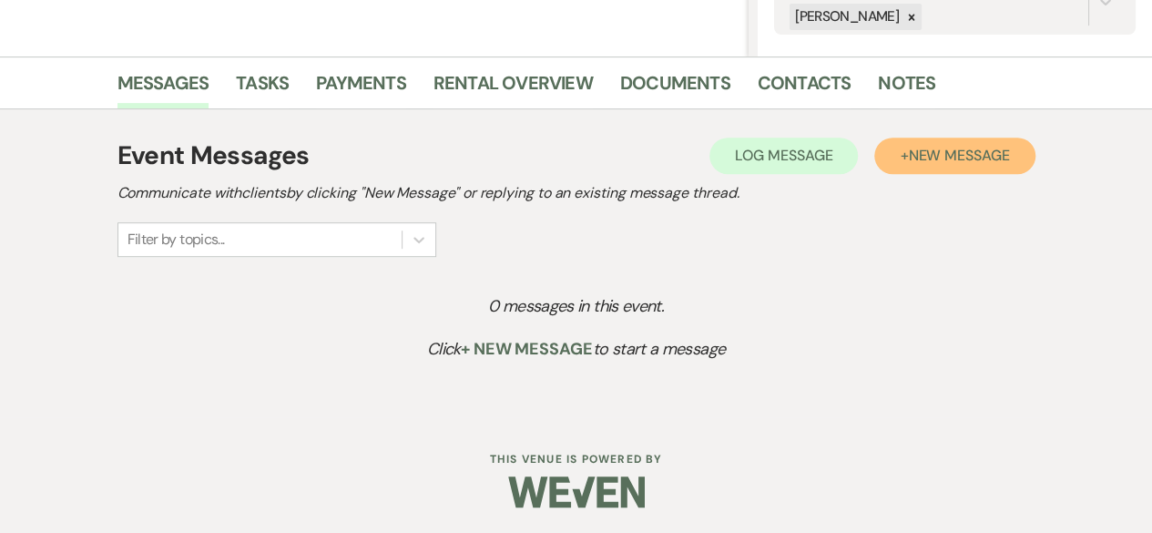
click at [959, 155] on span "New Message" at bounding box center [958, 155] width 101 height 19
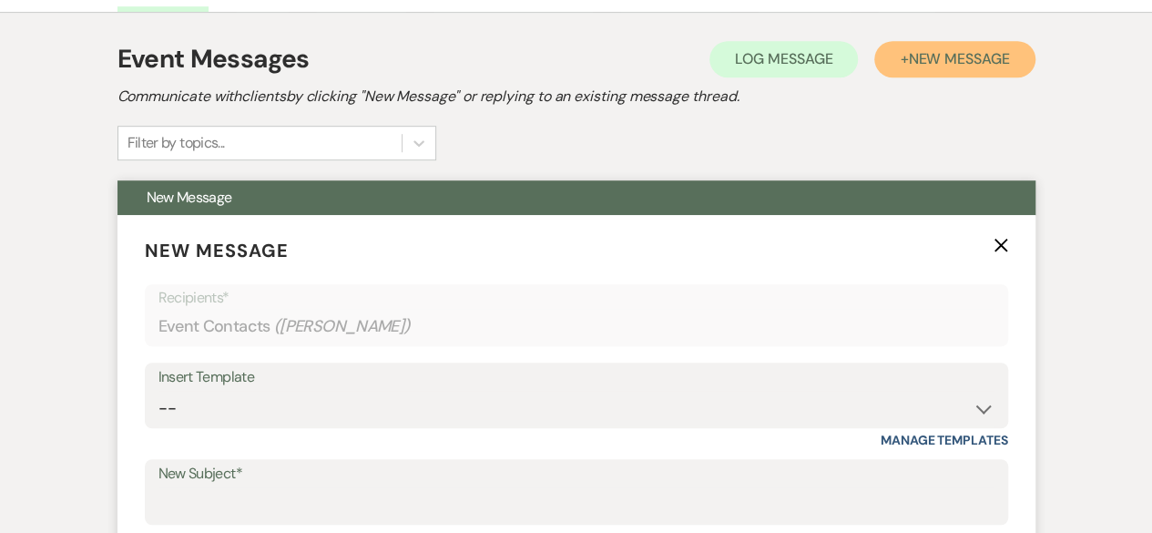
scroll to position [674, 0]
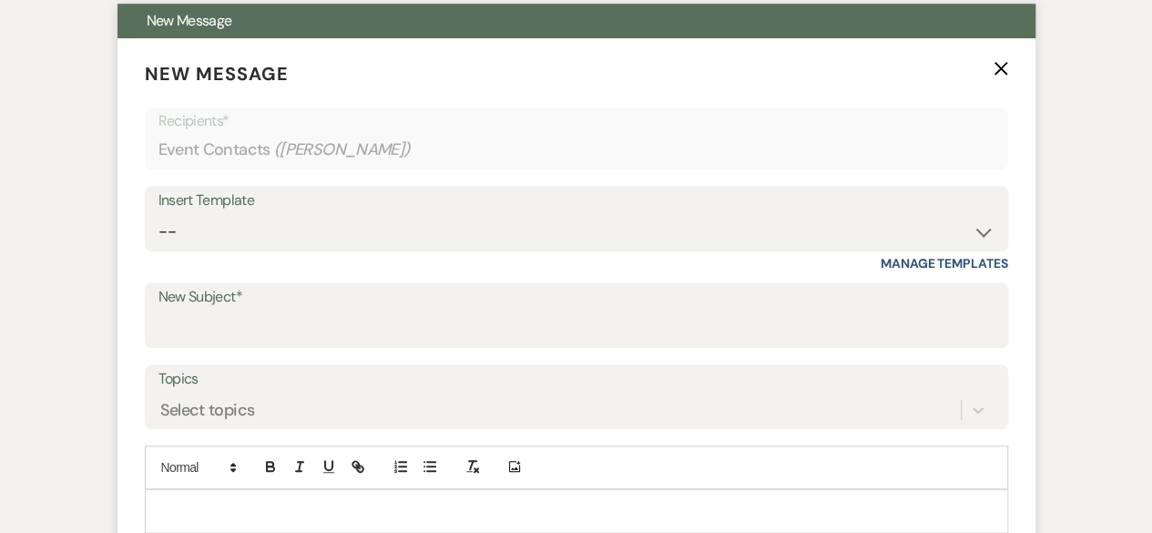
click at [994, 230] on div "Insert Template -- Weven Planning Portal Introduction (Booked Events) Tour Requ…" at bounding box center [576, 219] width 863 height 66
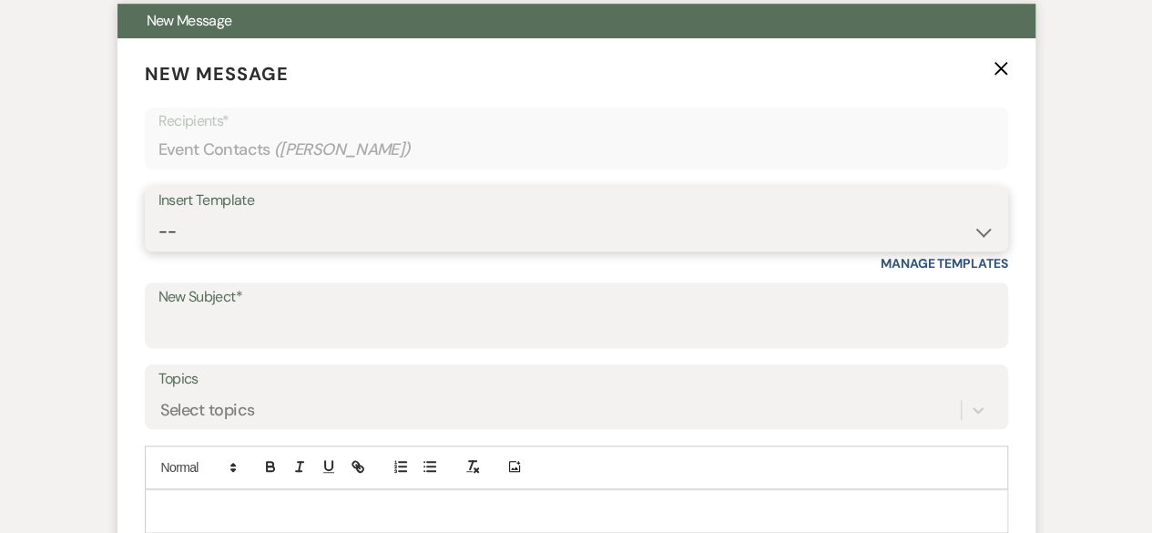
click at [985, 231] on select "-- Weven Planning Portal Introduction (Booked Events) Tour Request Response Fol…" at bounding box center [576, 232] width 836 height 36
select select "6187"
click at [158, 214] on select "-- Weven Planning Portal Introduction (Booked Events) Tour Request Response Fol…" at bounding box center [576, 232] width 836 height 36
type input "Your Personalized Quote & Package Contract"
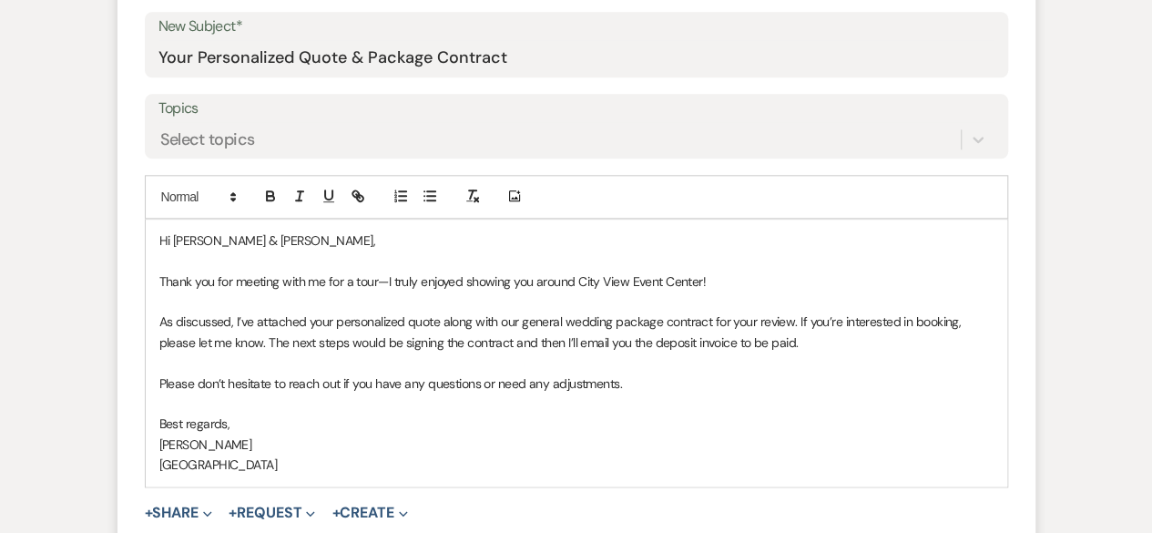
scroll to position [947, 0]
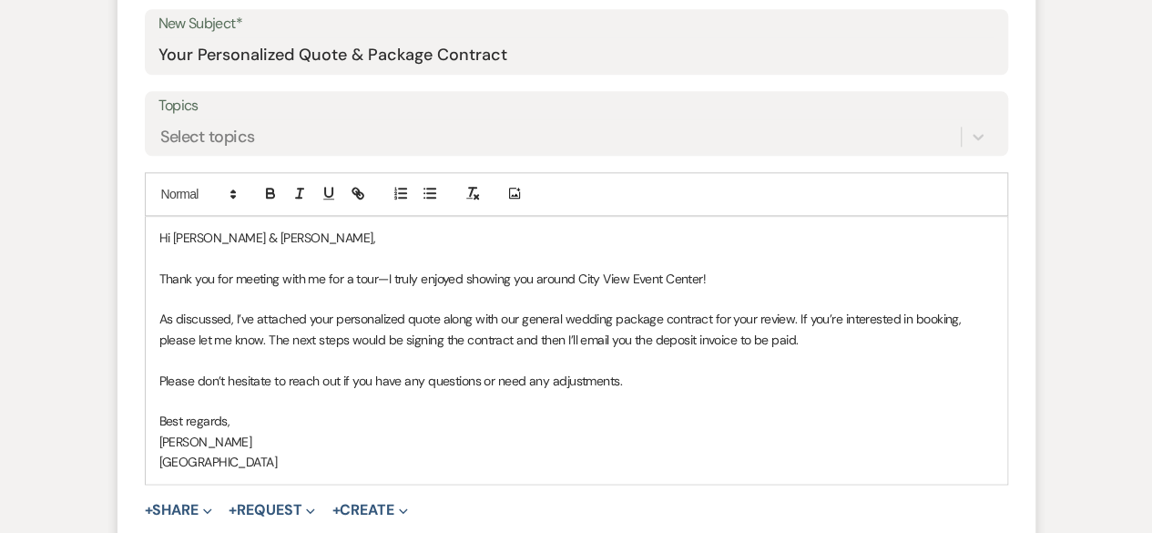
click at [816, 343] on p "As discussed, I’ve attached your personalized quote along with our general wedd…" at bounding box center [576, 329] width 834 height 41
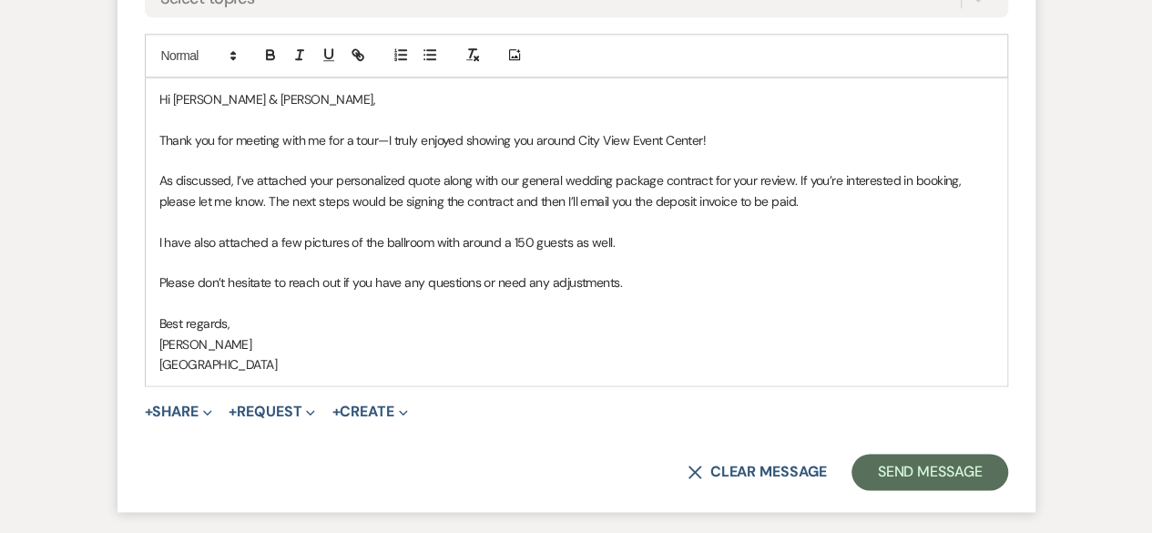
scroll to position [1220, 0]
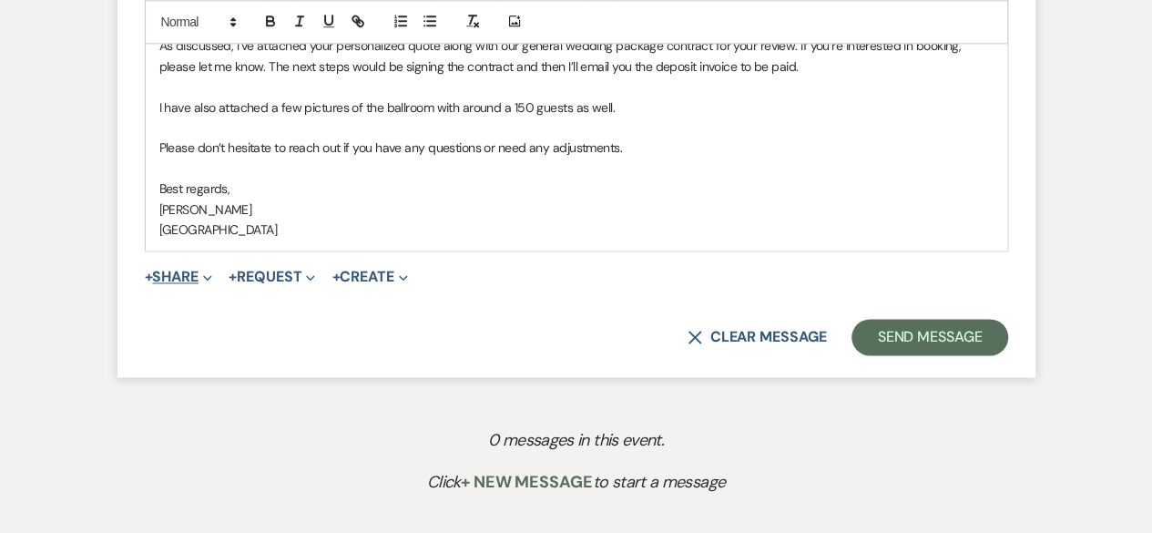
click at [184, 270] on button "+ Share Expand" at bounding box center [179, 276] width 68 height 15
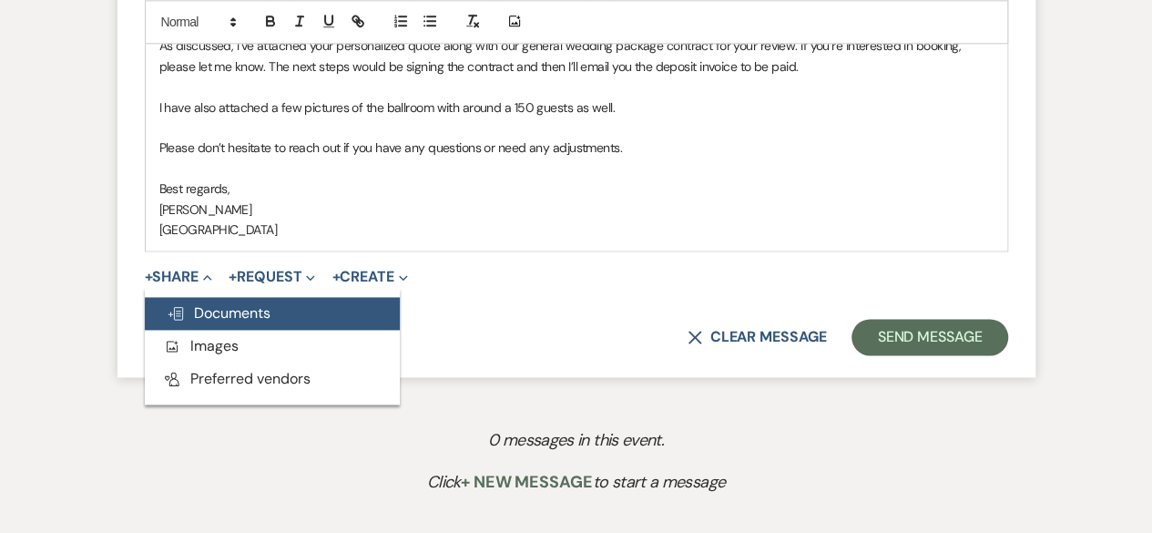
click at [220, 312] on span "Doc Upload Documents" at bounding box center [219, 312] width 104 height 19
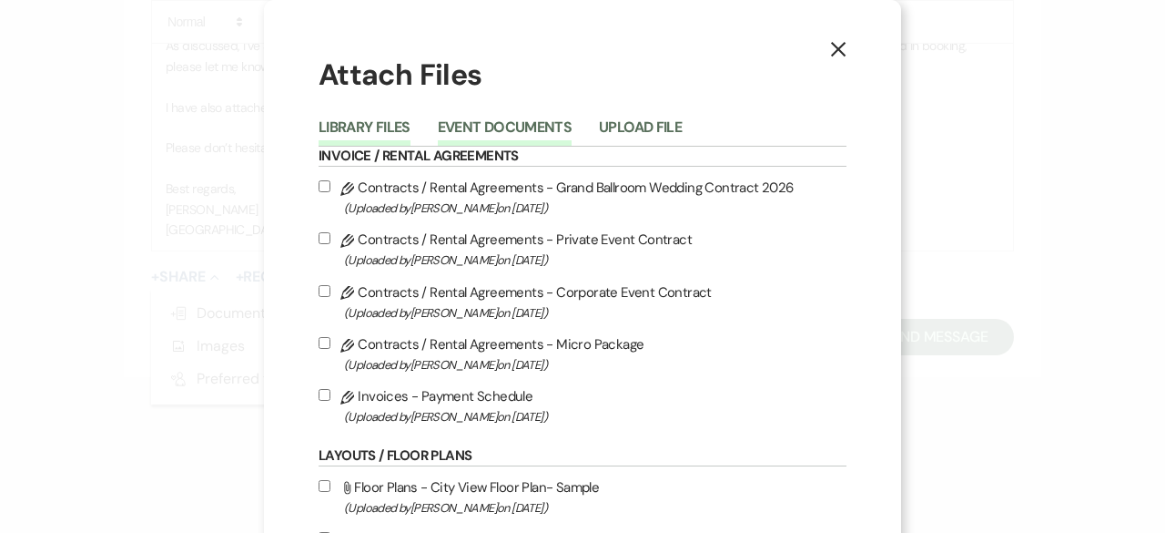
click at [521, 123] on button "Event Documents" at bounding box center [505, 132] width 134 height 25
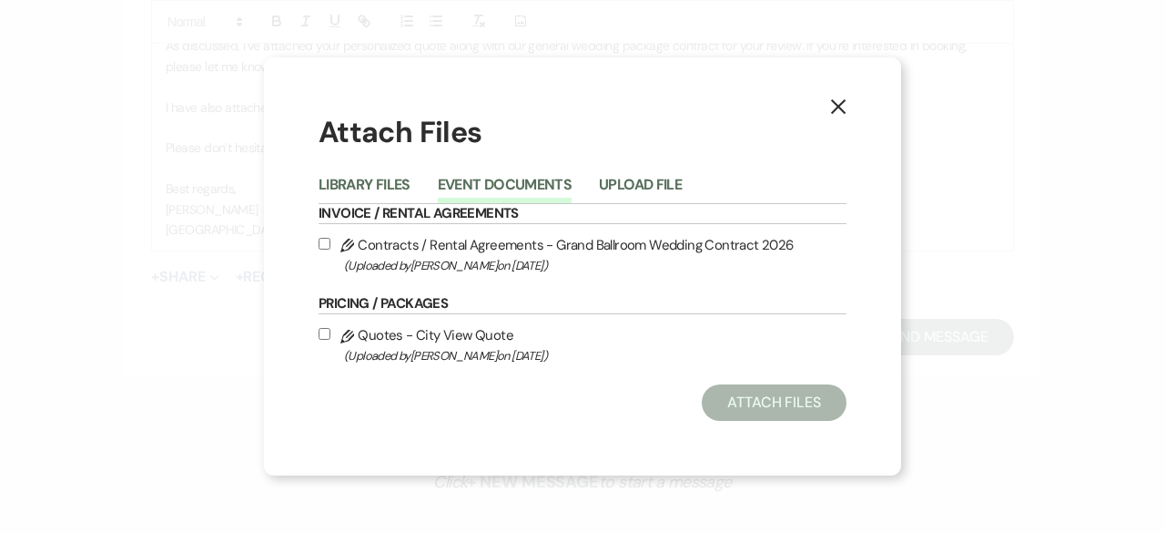
click at [322, 331] on input "Pencil Quotes - City View Quote (Uploaded by [PERSON_NAME] on [DATE] )" at bounding box center [325, 334] width 12 height 12
checkbox input "true"
click at [321, 242] on input "Pencil Contracts / Rental Agreements - Grand Ballroom Wedding Contract 2026 (Up…" at bounding box center [325, 244] width 12 height 12
checkbox input "true"
click at [747, 399] on button "Attach Files" at bounding box center [774, 402] width 145 height 36
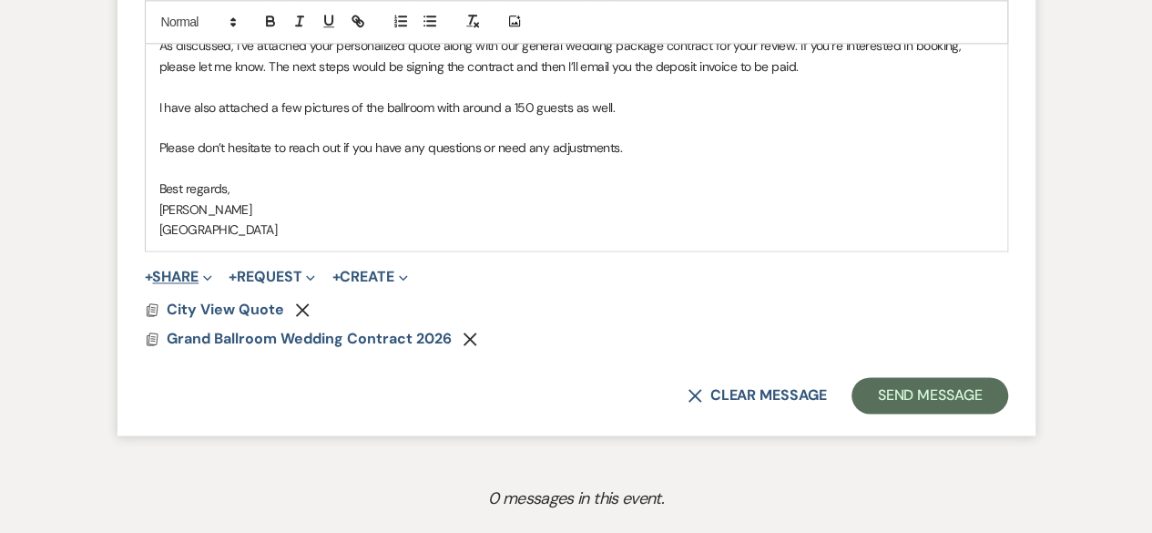
click at [188, 278] on button "+ Share Expand" at bounding box center [179, 276] width 68 height 15
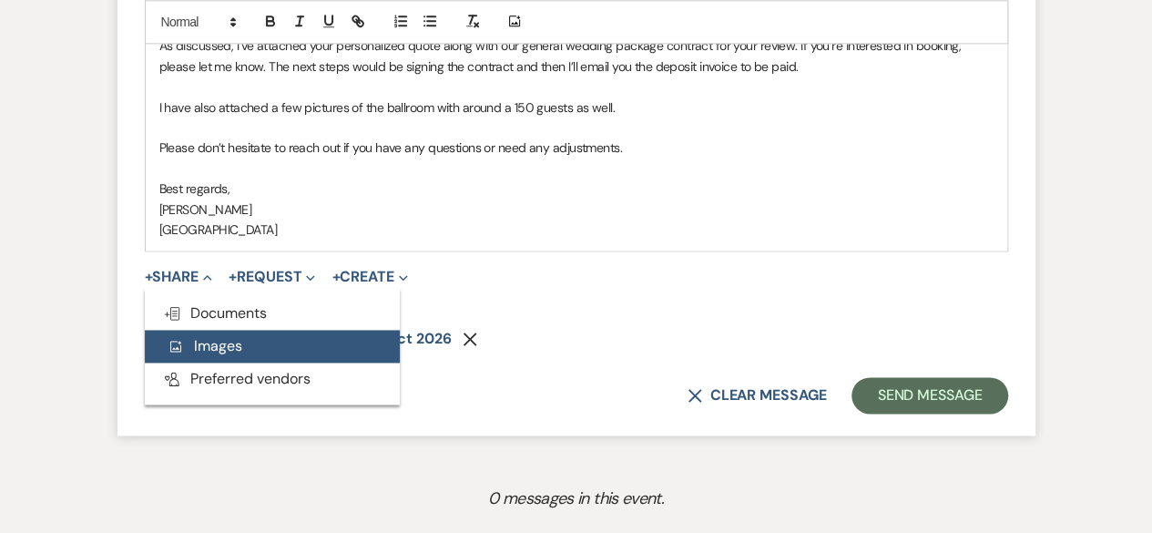
click at [219, 337] on span "Add Photo Images" at bounding box center [205, 345] width 76 height 19
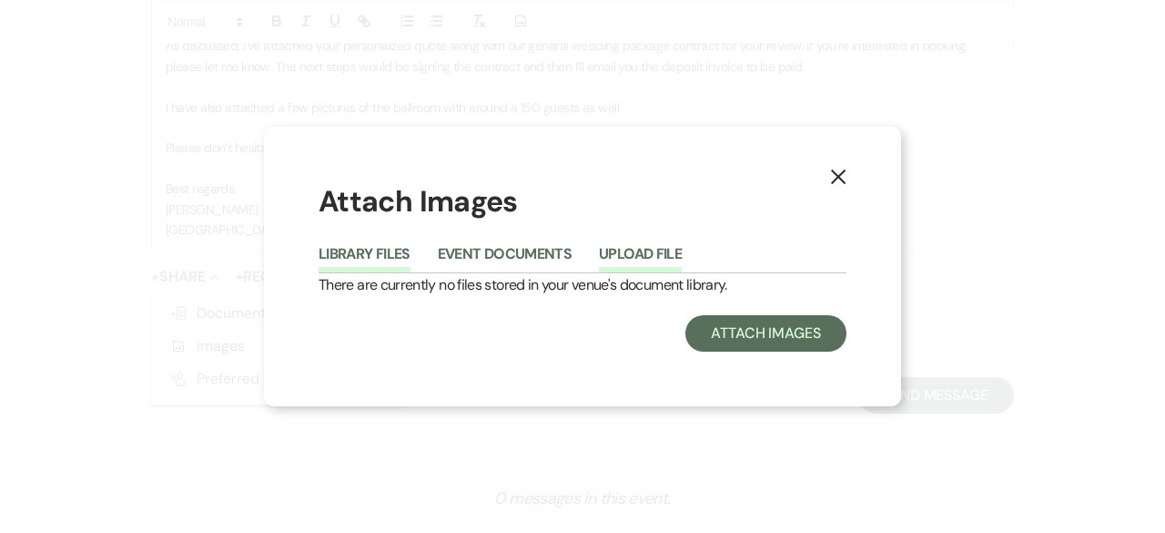
click at [626, 249] on button "Upload File" at bounding box center [640, 259] width 83 height 25
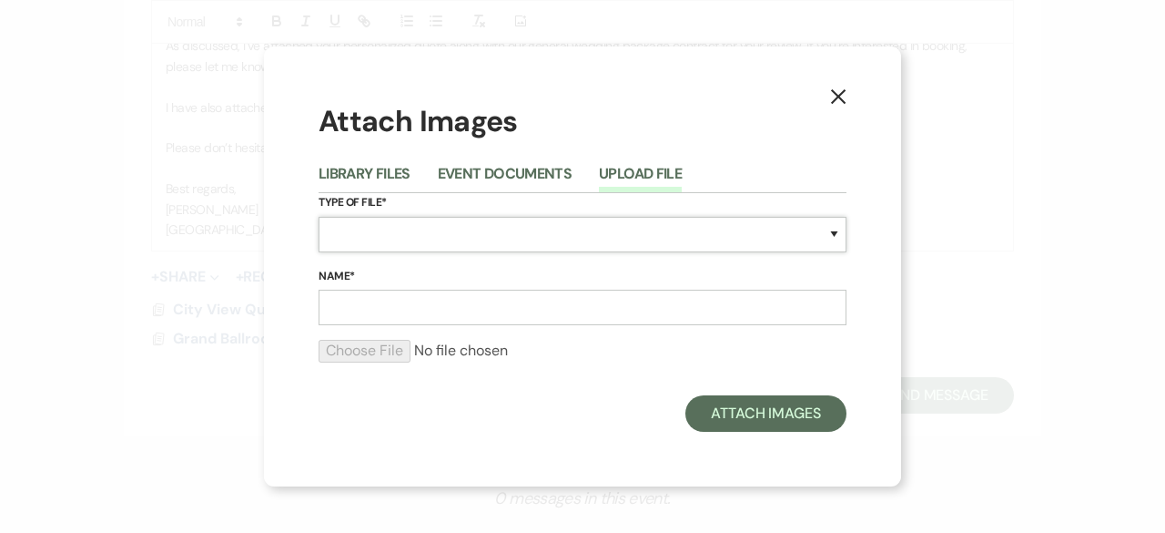
click at [335, 229] on select "Special Event Insurance Vendor Certificate of Insurance Contracts / Rental Agre…" at bounding box center [583, 235] width 528 height 36
click at [836, 95] on use "button" at bounding box center [838, 96] width 15 height 15
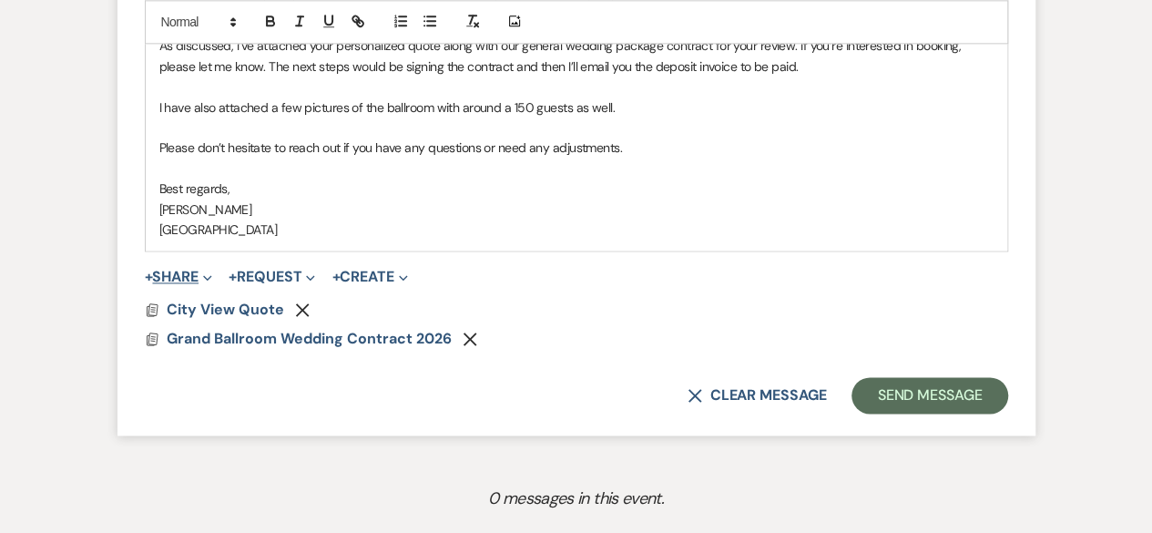
click at [182, 271] on button "+ Share Expand" at bounding box center [179, 276] width 68 height 15
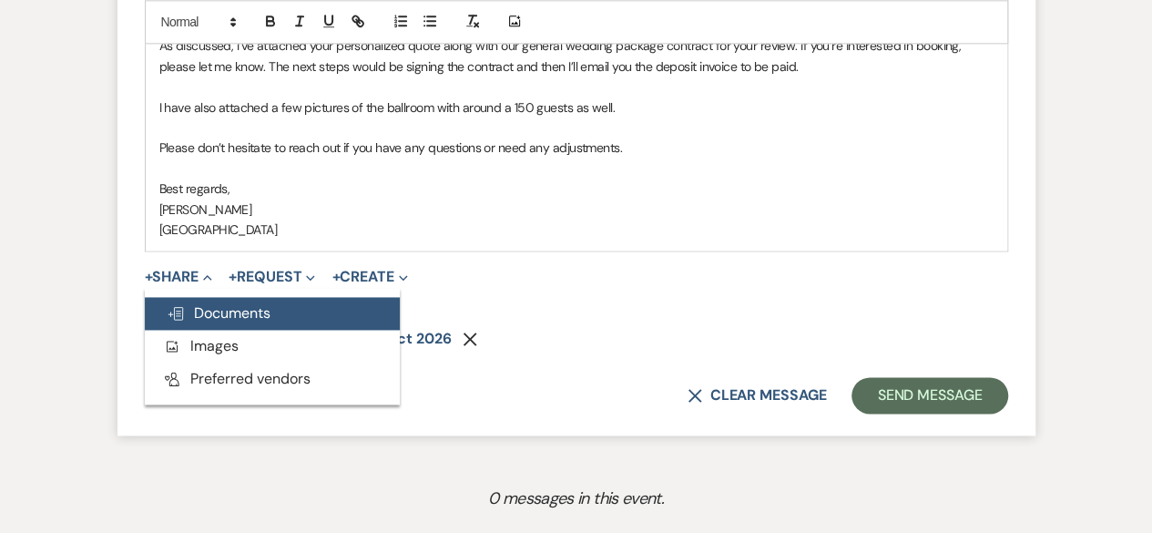
click at [231, 316] on span "Doc Upload Documents" at bounding box center [219, 312] width 104 height 19
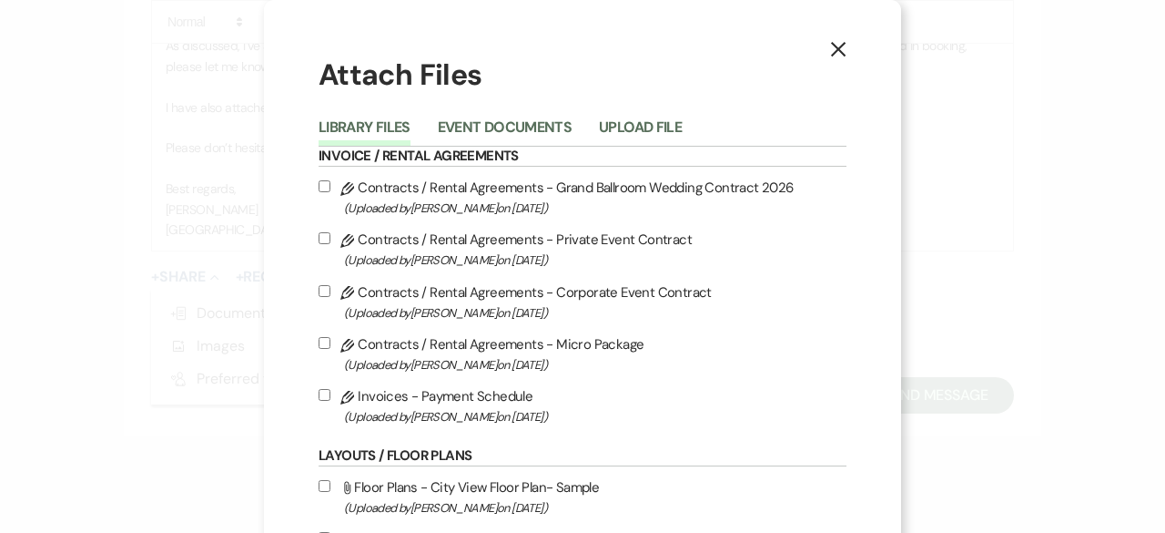
click at [666, 116] on li "Upload File" at bounding box center [654, 131] width 110 height 30
click at [660, 132] on button "Upload File" at bounding box center [640, 132] width 83 height 25
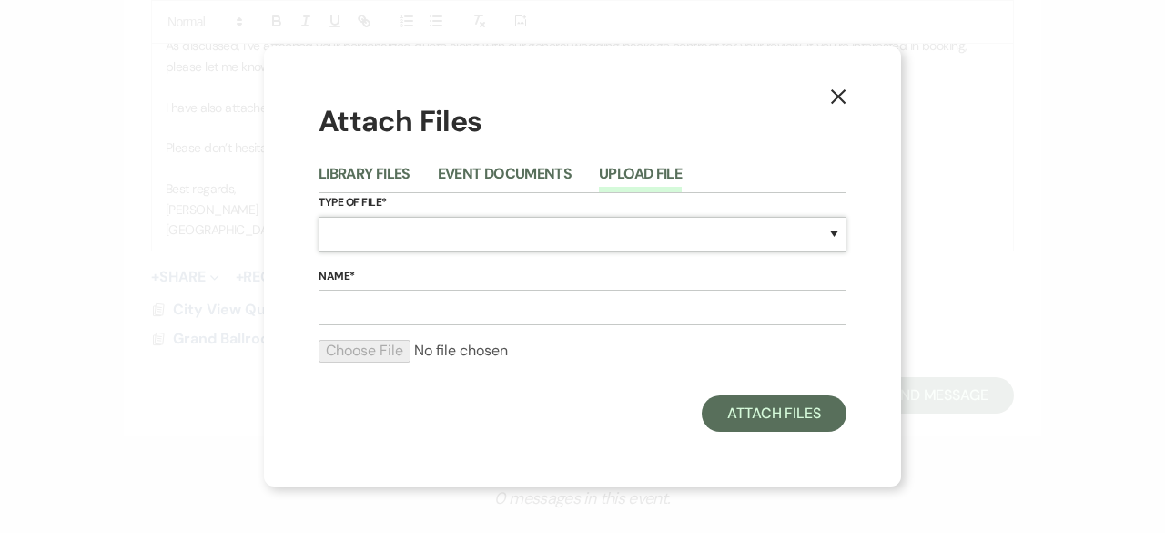
click at [351, 219] on select "Special Event Insurance Vendor Certificate of Insurance Contracts / Rental Agre…" at bounding box center [583, 235] width 528 height 36
select select "55"
click at [319, 217] on select "Special Event Insurance Vendor Certificate of Insurance Contracts / Rental Agre…" at bounding box center [583, 235] width 528 height 36
click at [397, 305] on input "Name*" at bounding box center [583, 308] width 528 height 36
type input "floors plan examples"
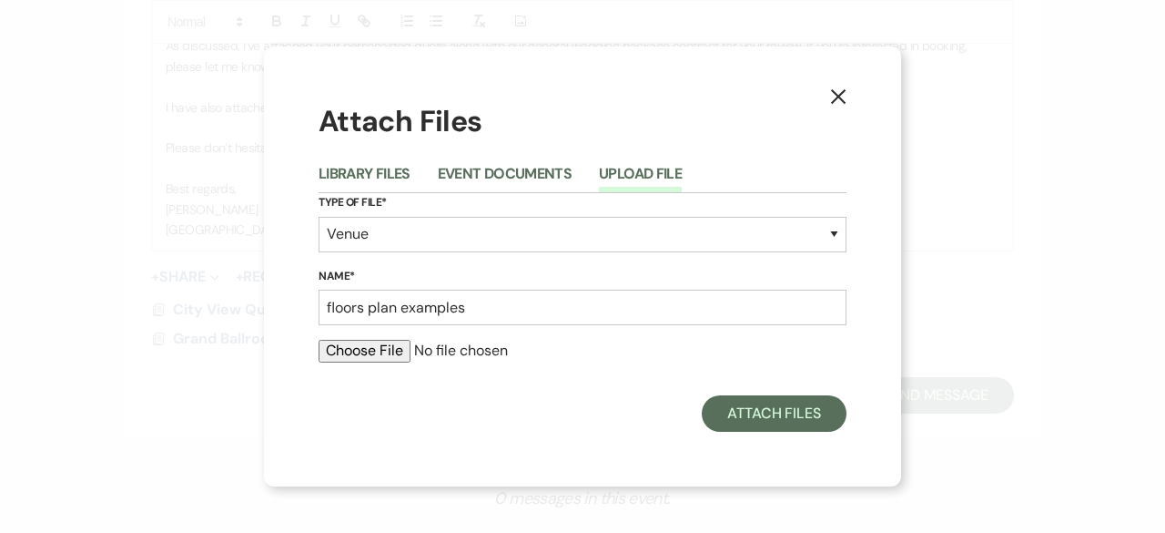
click at [371, 363] on div at bounding box center [583, 358] width 528 height 36
click at [370, 351] on input "file" at bounding box center [583, 351] width 528 height 22
type input "C:\fakepath\IMG_6463.jpg"
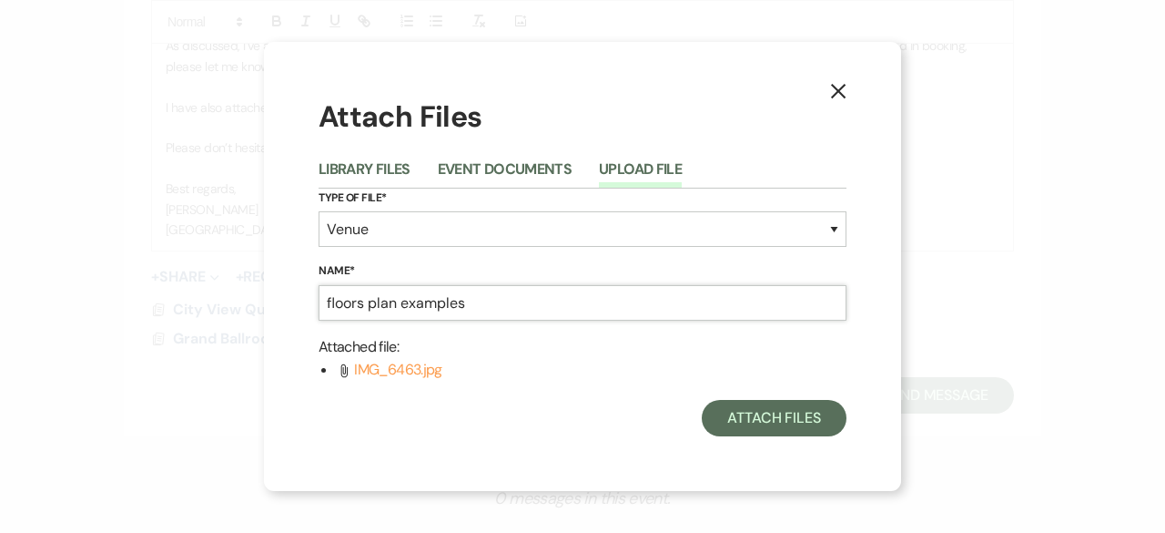
click at [397, 310] on input "floors plan examples" at bounding box center [583, 303] width 528 height 36
type input "floors layout examples"
click at [737, 429] on button "Attach Files" at bounding box center [774, 418] width 145 height 36
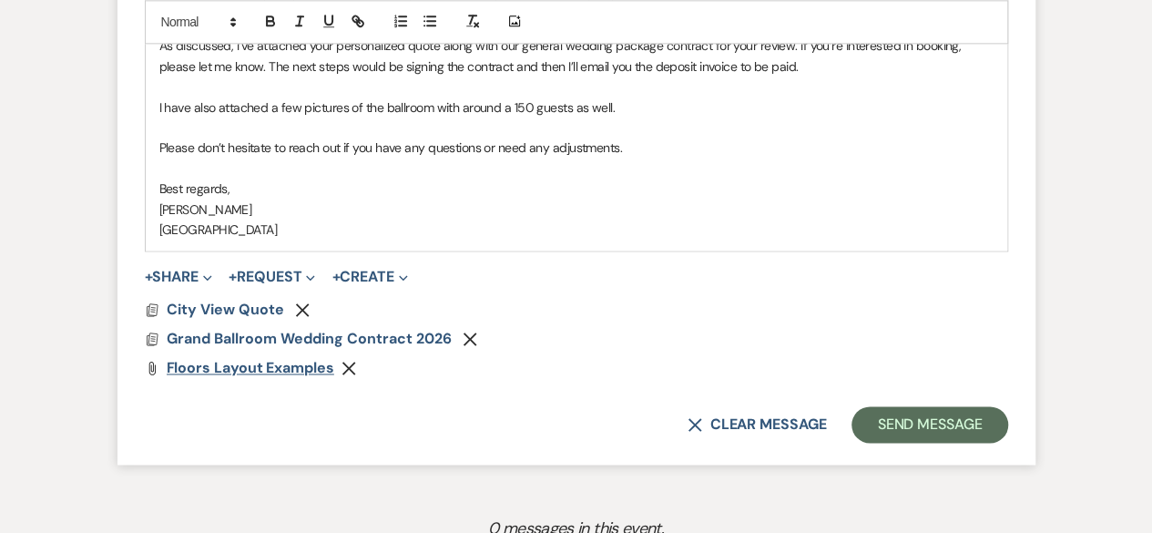
click at [263, 368] on span "floors layout examples" at bounding box center [251, 367] width 168 height 19
click at [162, 269] on button "+ Share Expand" at bounding box center [179, 276] width 68 height 15
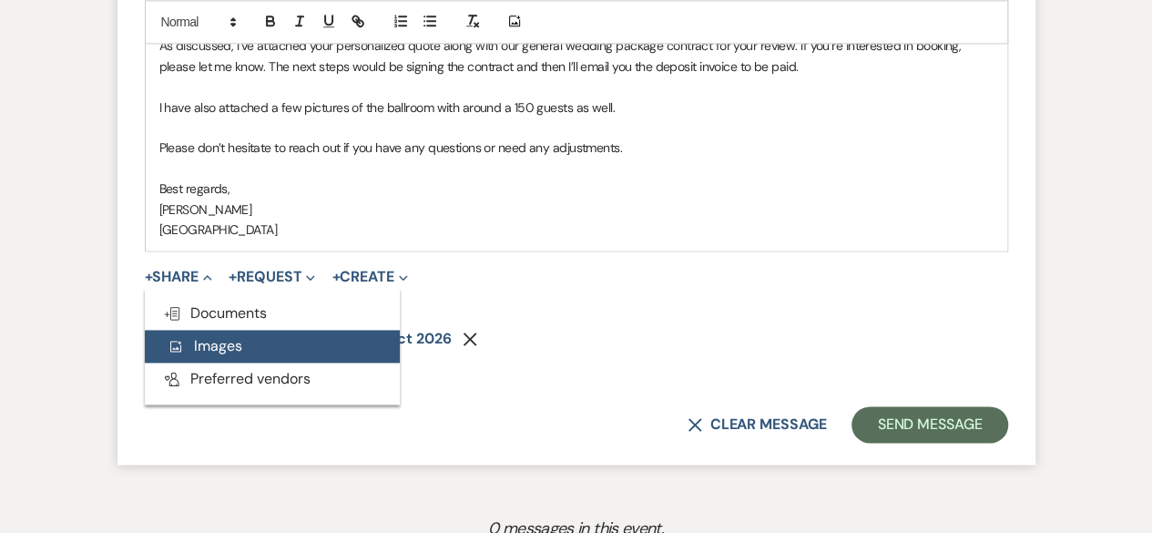
click at [207, 347] on span "Add Photo Images" at bounding box center [205, 345] width 76 height 19
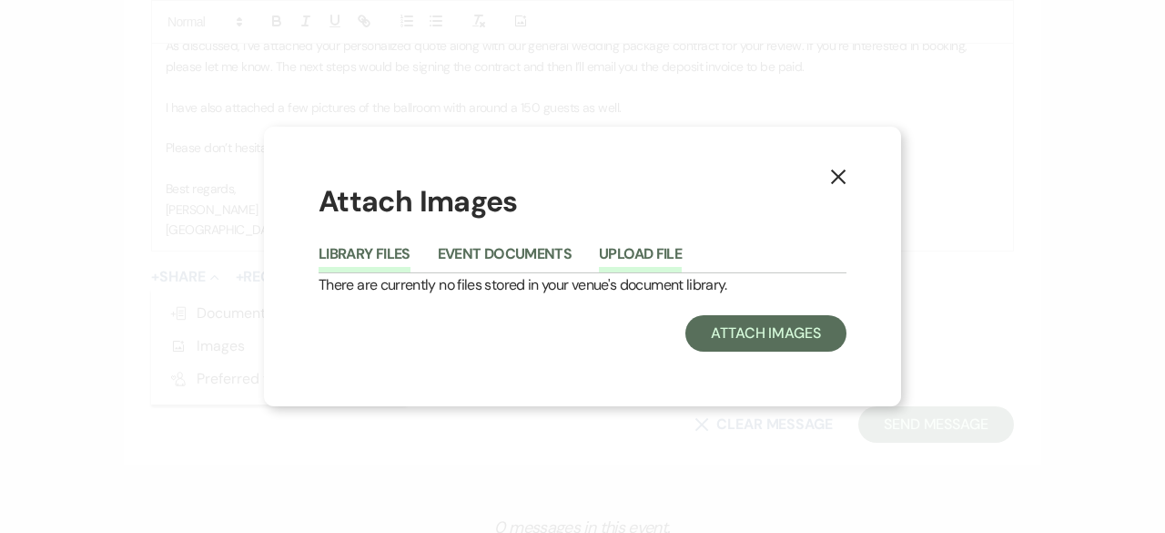
click at [617, 260] on button "Upload File" at bounding box center [640, 259] width 83 height 25
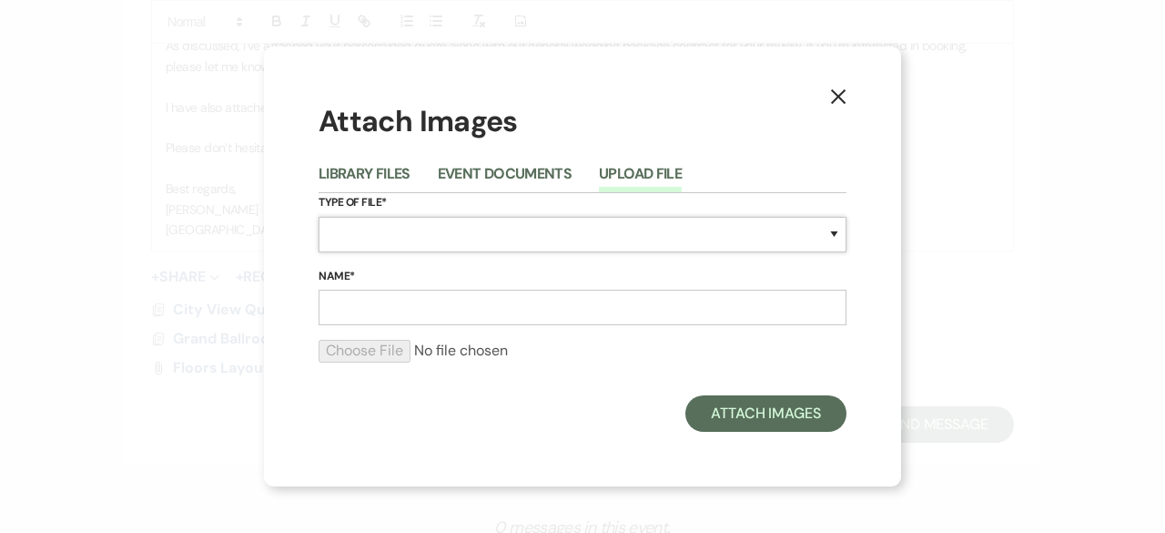
click at [392, 241] on select "Special Event Insurance Vendor Certificate of Insurance Contracts / Rental Agre…" at bounding box center [583, 235] width 528 height 36
select select "55"
click at [319, 217] on select "Special Event Insurance Vendor Certificate of Insurance Contracts / Rental Agre…" at bounding box center [583, 235] width 528 height 36
click at [415, 312] on input "Name*" at bounding box center [583, 308] width 528 height 36
type input "layout examples"
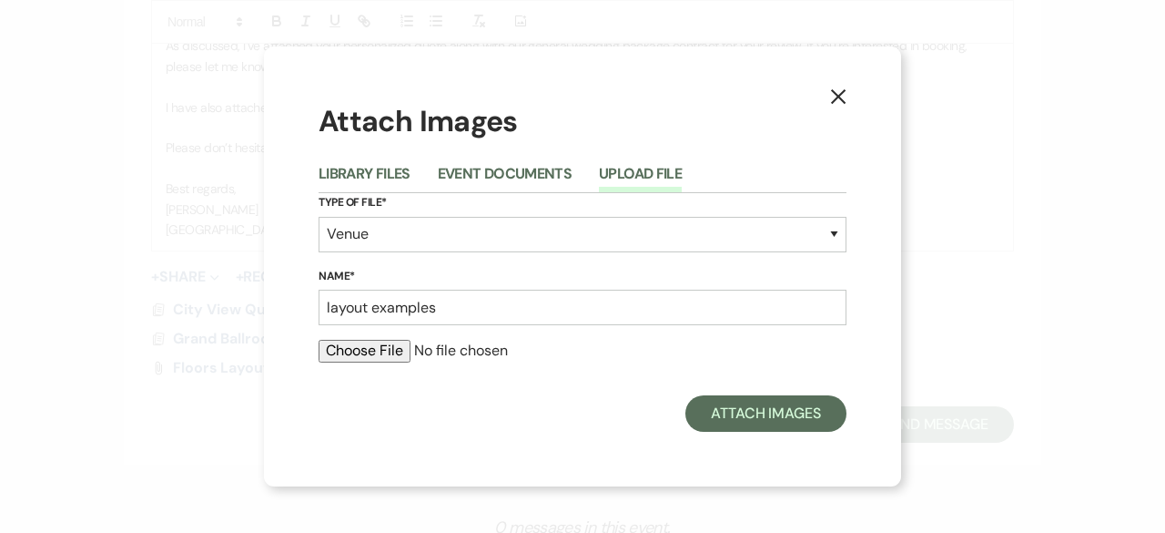
click at [370, 353] on input "file" at bounding box center [583, 351] width 528 height 22
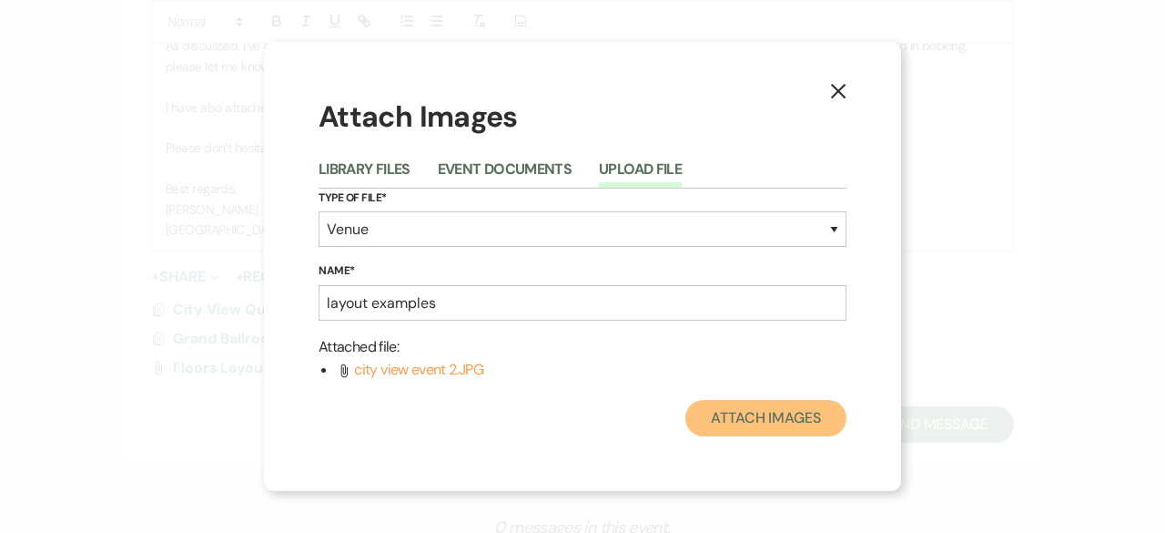
click at [783, 414] on button "Attach Images" at bounding box center [766, 418] width 161 height 36
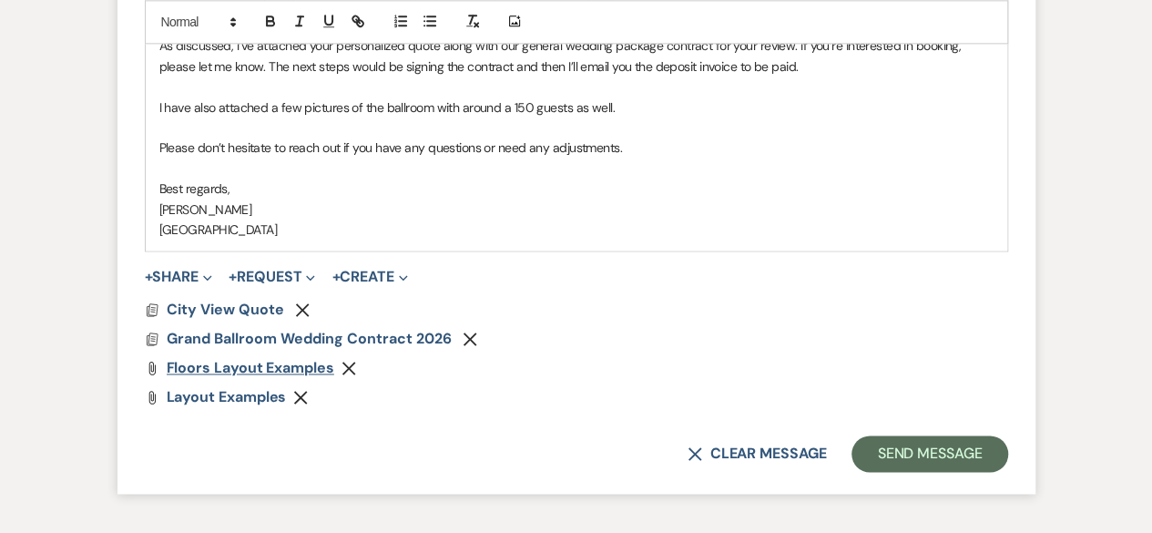
click at [226, 369] on span "floors layout examples" at bounding box center [251, 367] width 168 height 19
click at [228, 390] on span "layout examples" at bounding box center [227, 396] width 120 height 19
click at [168, 276] on button "+ Share Expand" at bounding box center [179, 276] width 68 height 15
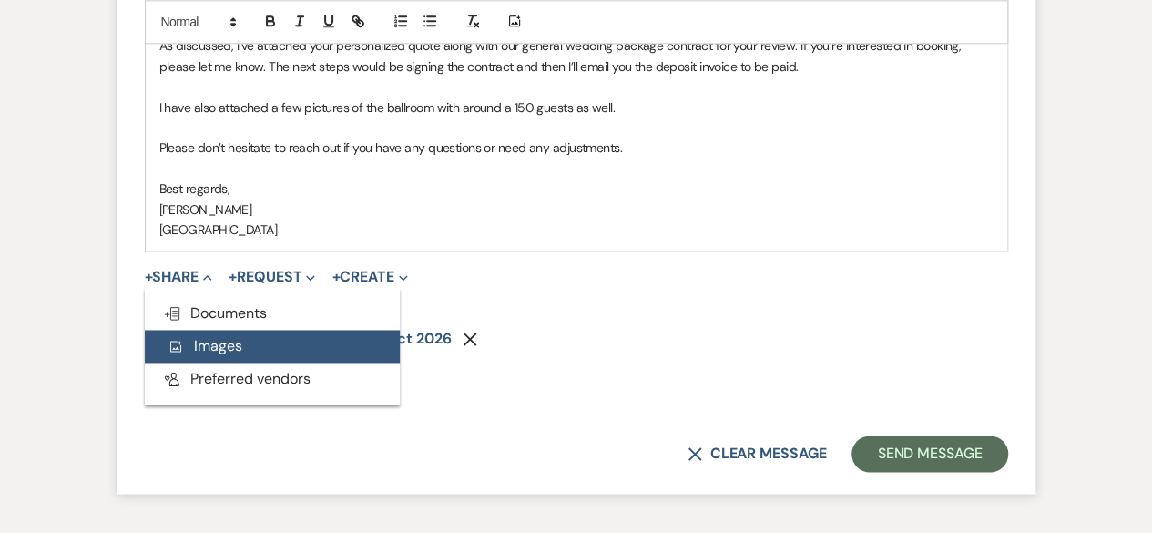
click at [218, 338] on span "Add Photo Images" at bounding box center [205, 345] width 76 height 19
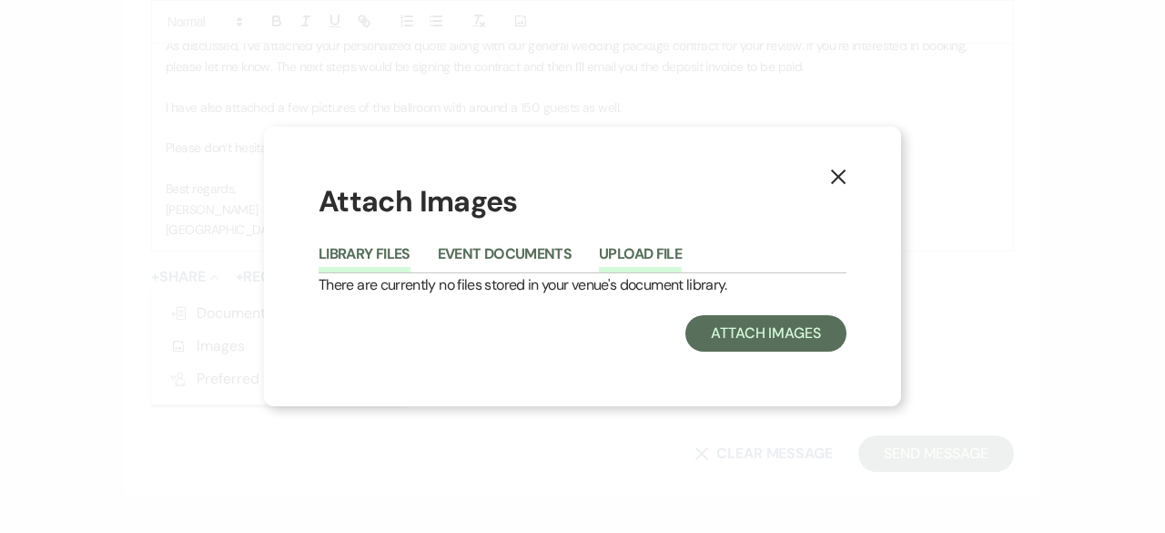
click at [650, 257] on button "Upload File" at bounding box center [640, 259] width 83 height 25
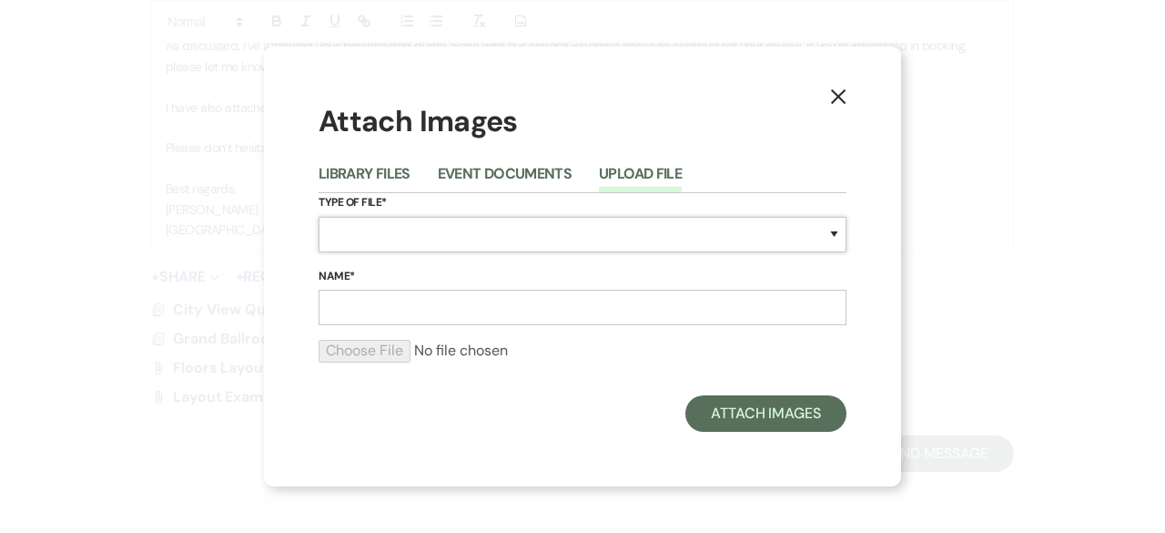
click at [344, 237] on select "Special Event Insurance Vendor Certificate of Insurance Contracts / Rental Agre…" at bounding box center [583, 235] width 528 height 36
select select "55"
click at [319, 217] on select "Special Event Insurance Vendor Certificate of Insurance Contracts / Rental Agre…" at bounding box center [583, 235] width 528 height 36
click at [401, 310] on input "Name*" at bounding box center [583, 308] width 528 height 36
click at [363, 303] on input "floors layout examples" at bounding box center [583, 308] width 528 height 36
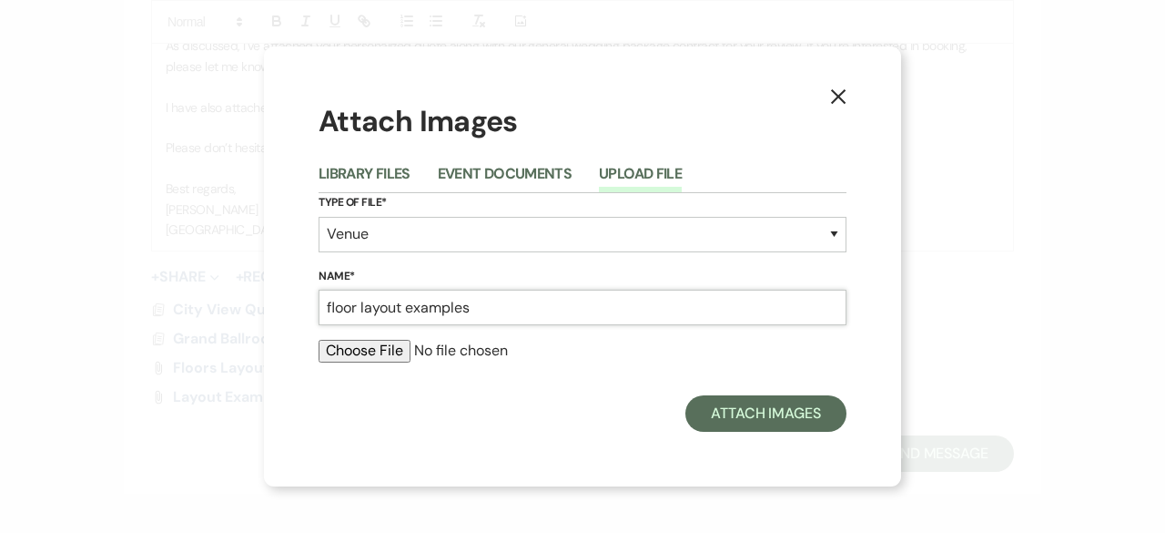
type input "floor layout examples"
click at [340, 343] on input "file" at bounding box center [583, 351] width 528 height 22
click at [842, 94] on icon "X" at bounding box center [838, 96] width 16 height 16
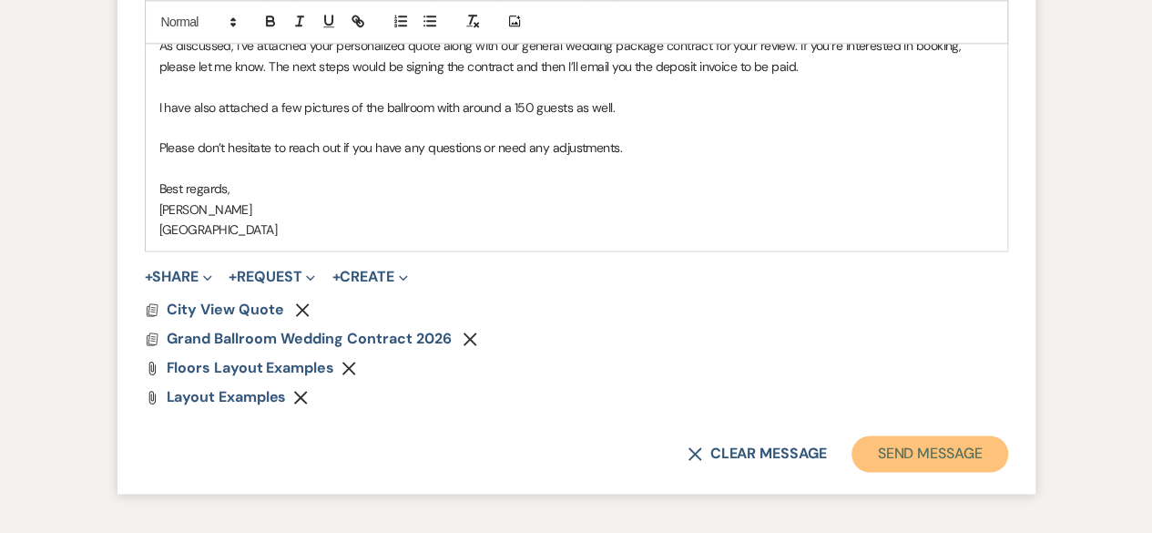
click at [959, 458] on button "Send Message" at bounding box center [929, 453] width 156 height 36
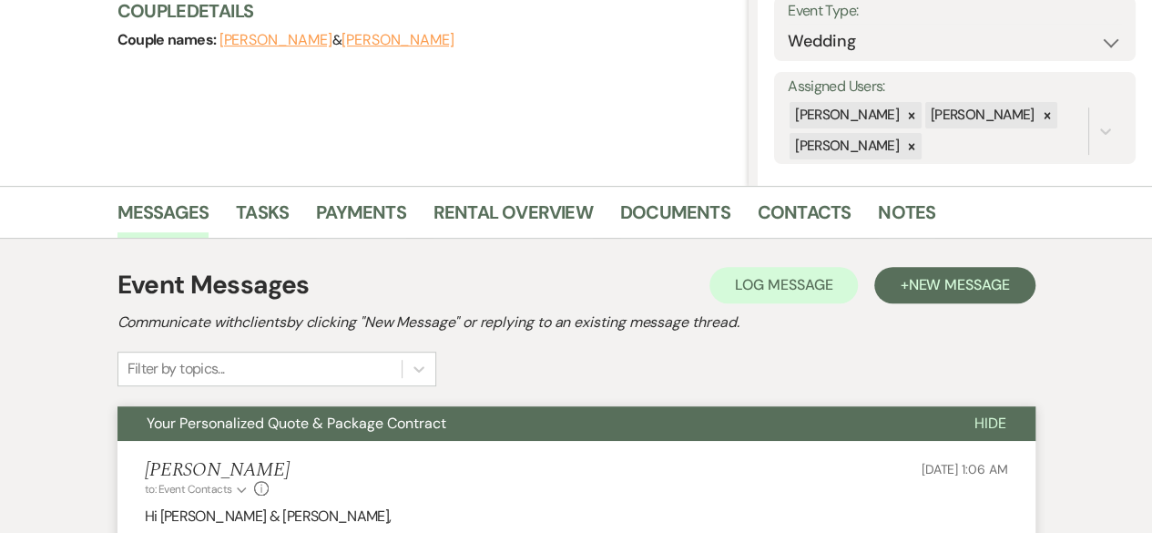
scroll to position [0, 0]
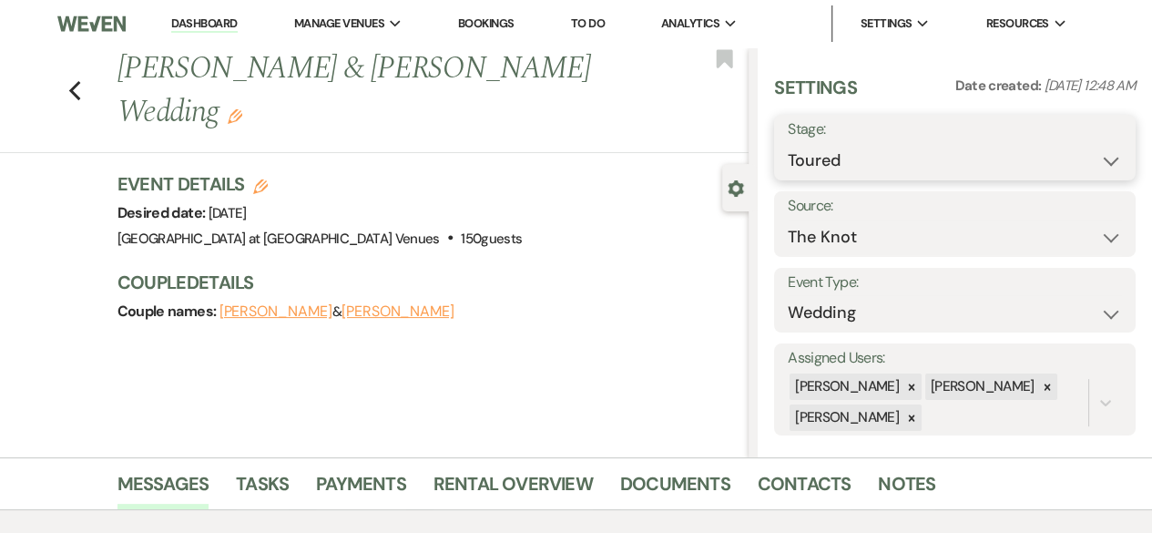
click at [869, 161] on select "Inquiry Follow Up Tour Requested Tour Confirmed Toured Proposal Sent Booked Lost" at bounding box center [955, 161] width 334 height 36
select select "6"
click at [788, 143] on select "Inquiry Follow Up Tour Requested Tour Confirmed Toured Proposal Sent Booked Lost" at bounding box center [955, 161] width 334 height 36
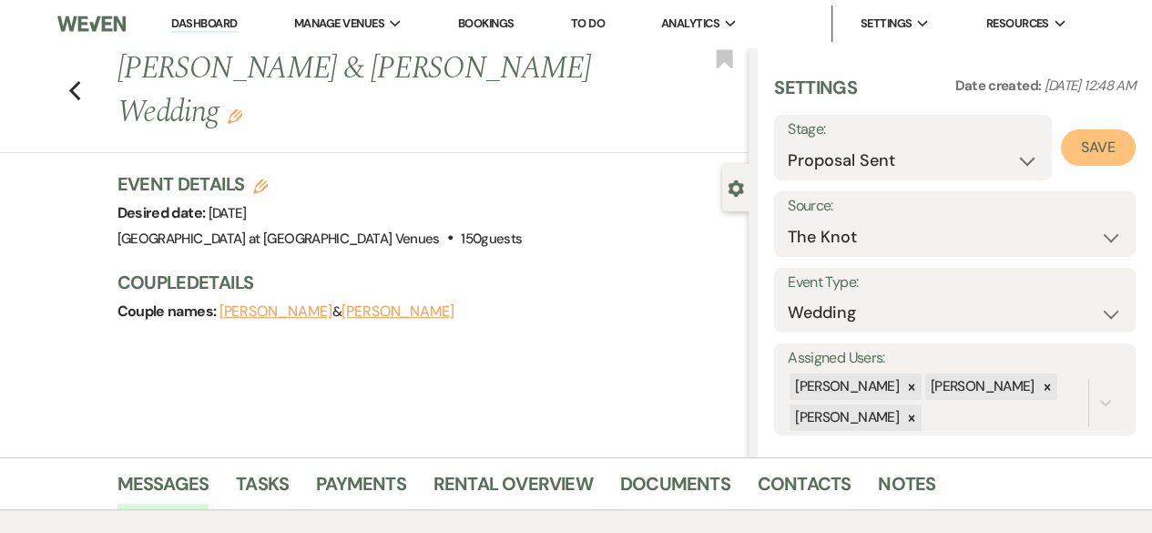
click at [1083, 147] on button "Save" at bounding box center [1098, 147] width 75 height 36
click at [80, 88] on use "button" at bounding box center [74, 91] width 12 height 20
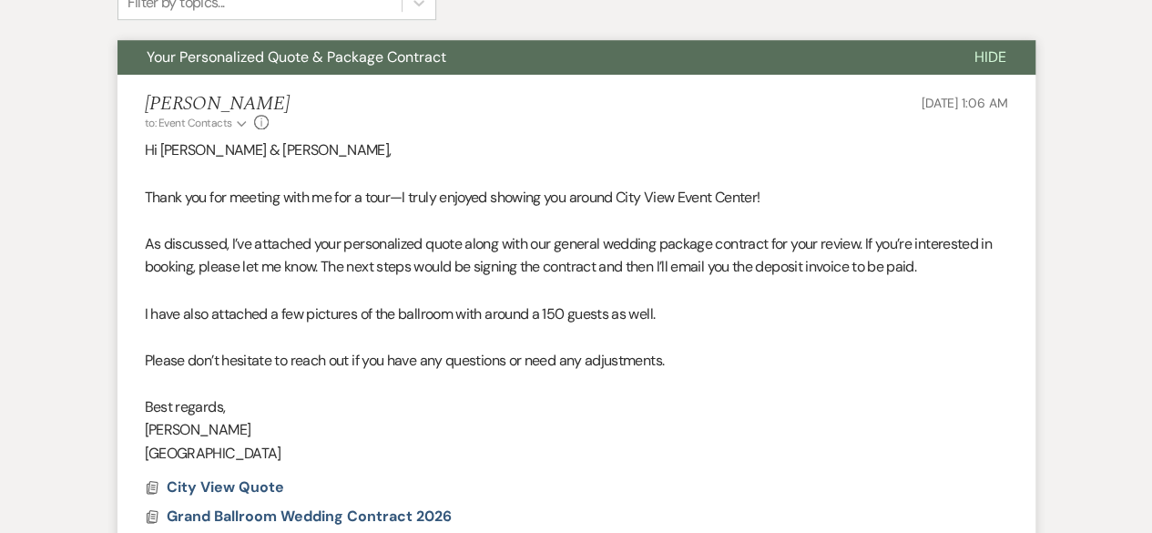
select select "5"
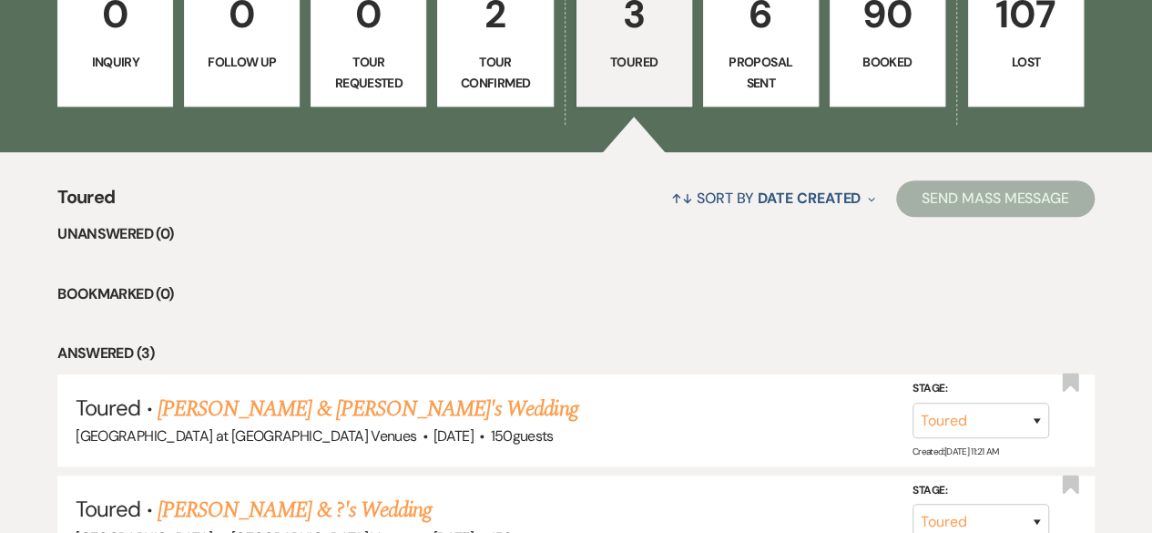
scroll to position [546, 0]
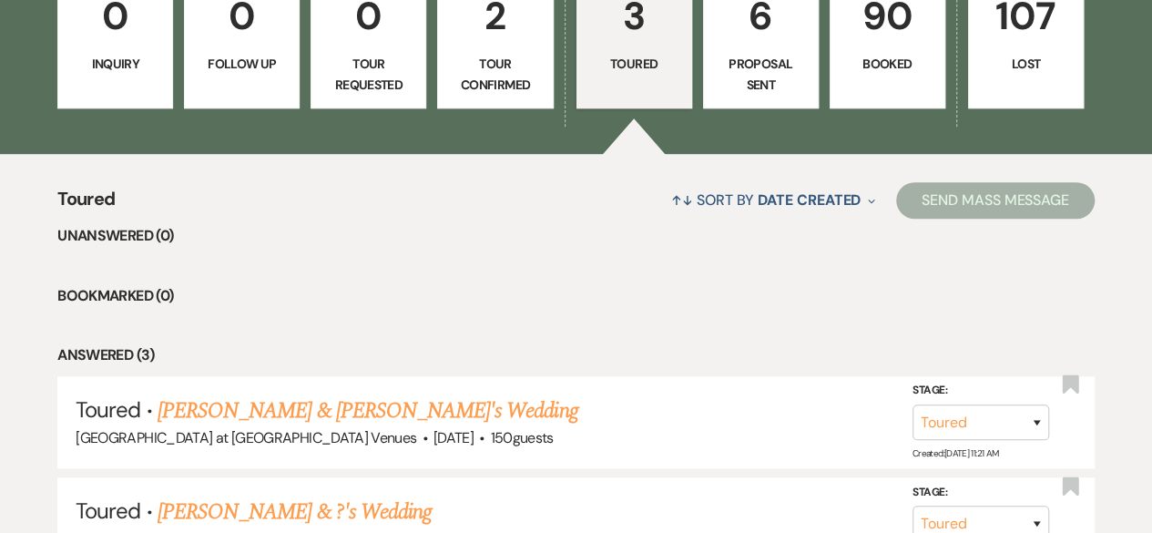
click at [516, 39] on p "2" at bounding box center [495, 15] width 92 height 61
select select "4"
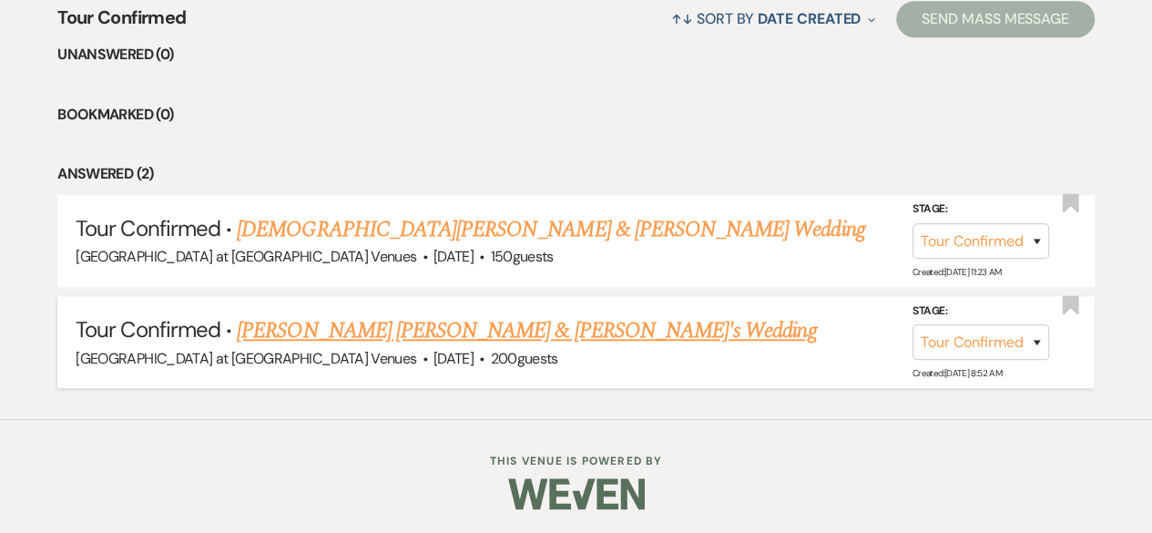
scroll to position [728, 0]
click at [974, 357] on div "Stage: Inquiry Follow Up Tour Requested Tour Confirmed Toured Proposal Sent Boo…" at bounding box center [989, 341] width 155 height 82
click at [975, 340] on select "Inquiry Follow Up Tour Requested Tour Confirmed Toured Proposal Sent Booked Lost" at bounding box center [980, 341] width 137 height 36
select select "5"
click at [912, 323] on select "Inquiry Follow Up Tour Requested Tour Confirmed Toured Proposal Sent Booked Lost" at bounding box center [980, 341] width 137 height 36
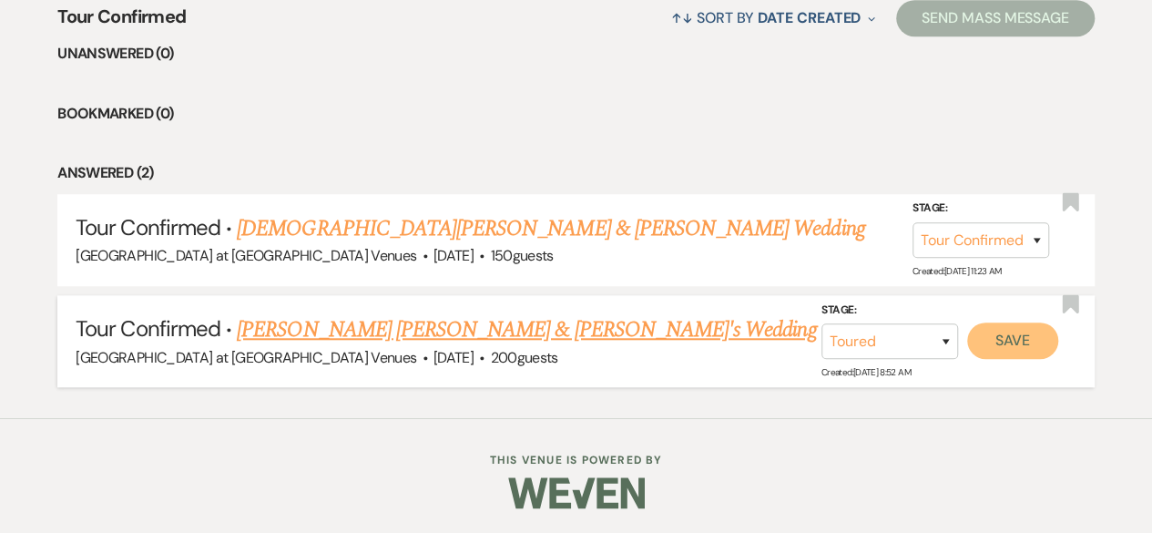
click at [1031, 341] on button "Save" at bounding box center [1012, 340] width 91 height 36
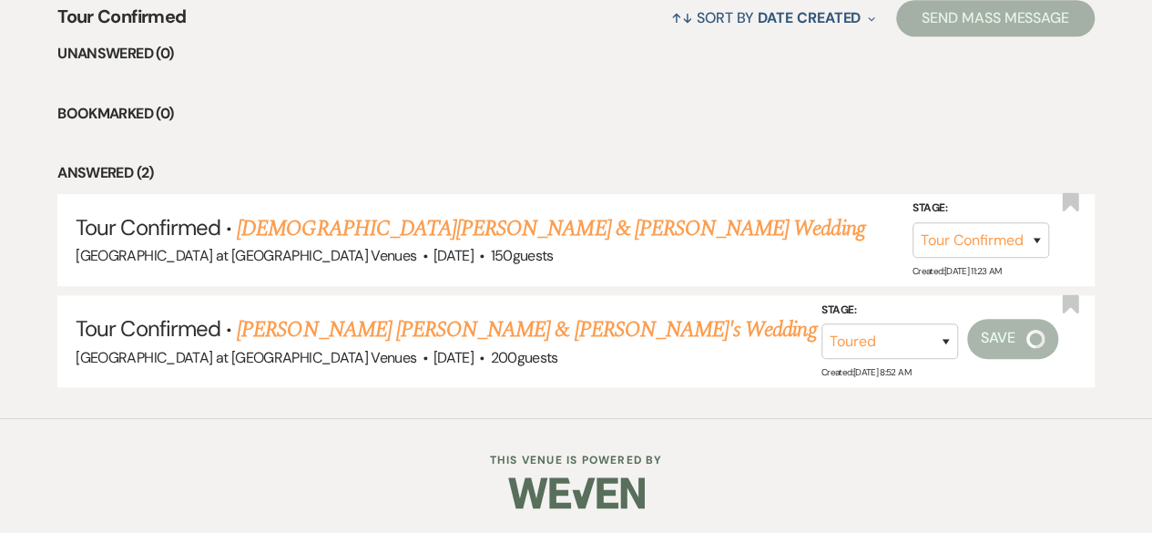
scroll to position [628, 0]
